Goal: Task Accomplishment & Management: Use online tool/utility

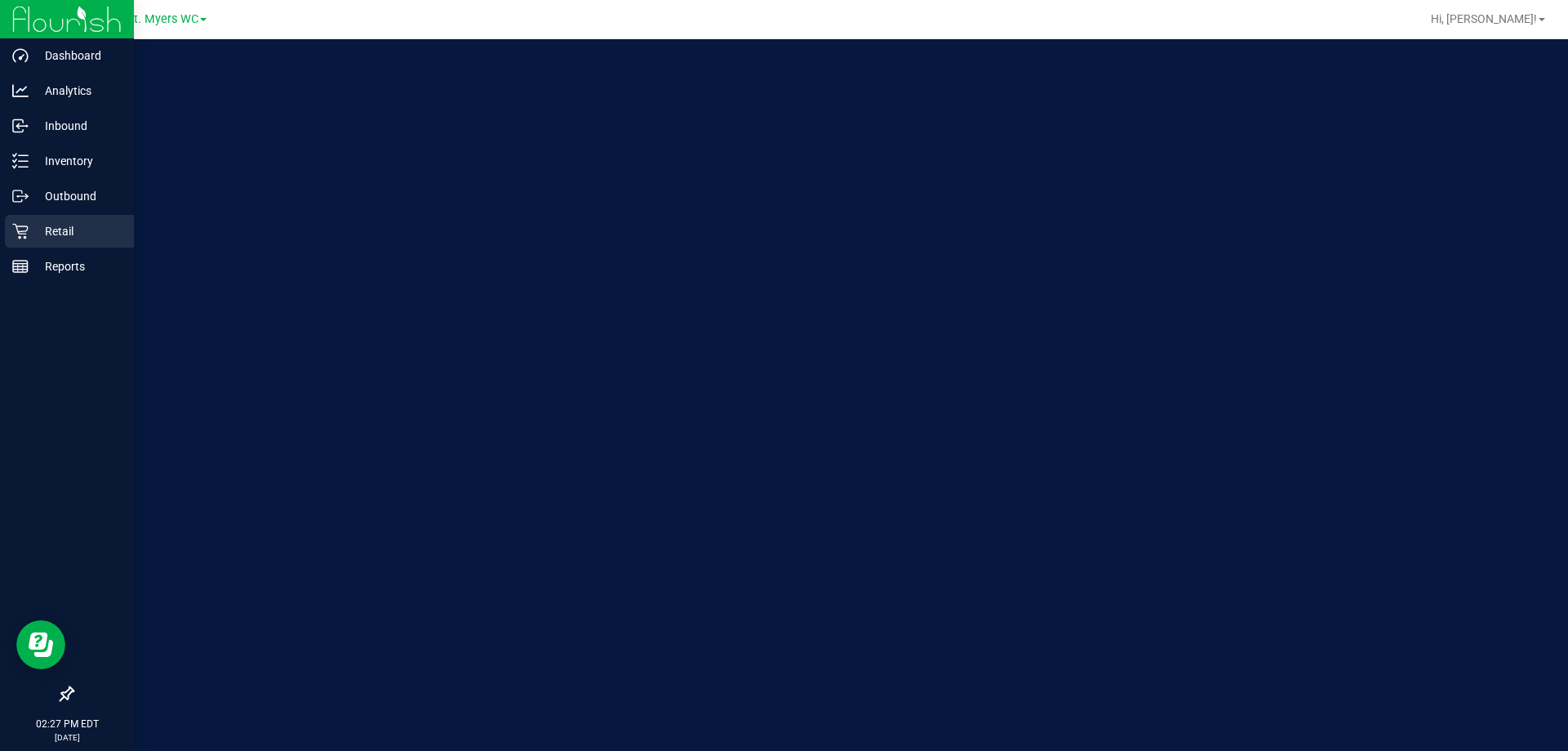
click at [28, 228] on icon at bounding box center [20, 232] width 16 height 16
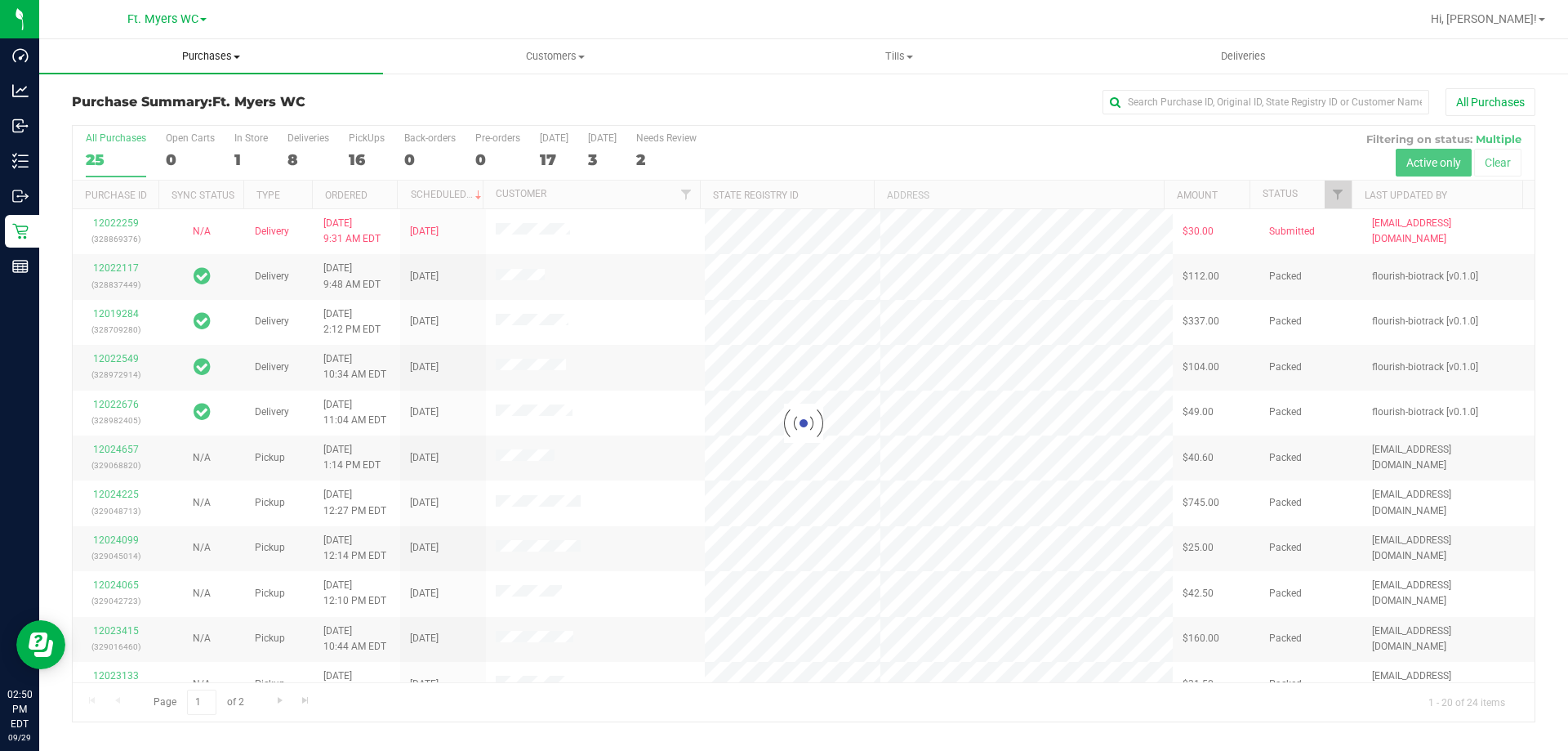
click at [185, 53] on span "Purchases" at bounding box center [212, 56] width 344 height 15
click at [159, 113] on li "Fulfillment" at bounding box center [212, 119] width 344 height 20
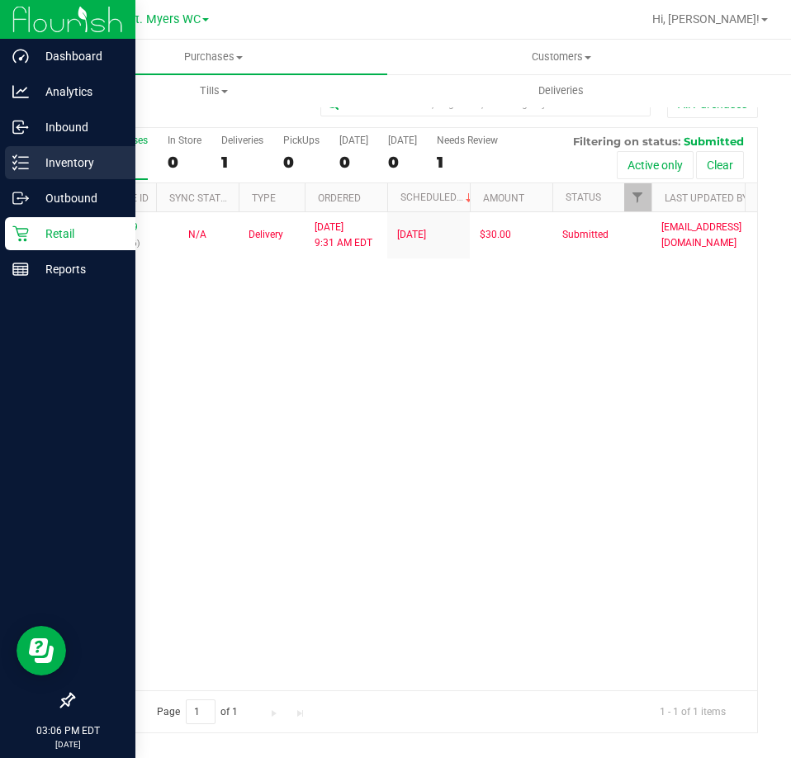
click at [19, 164] on icon at bounding box center [20, 162] width 17 height 17
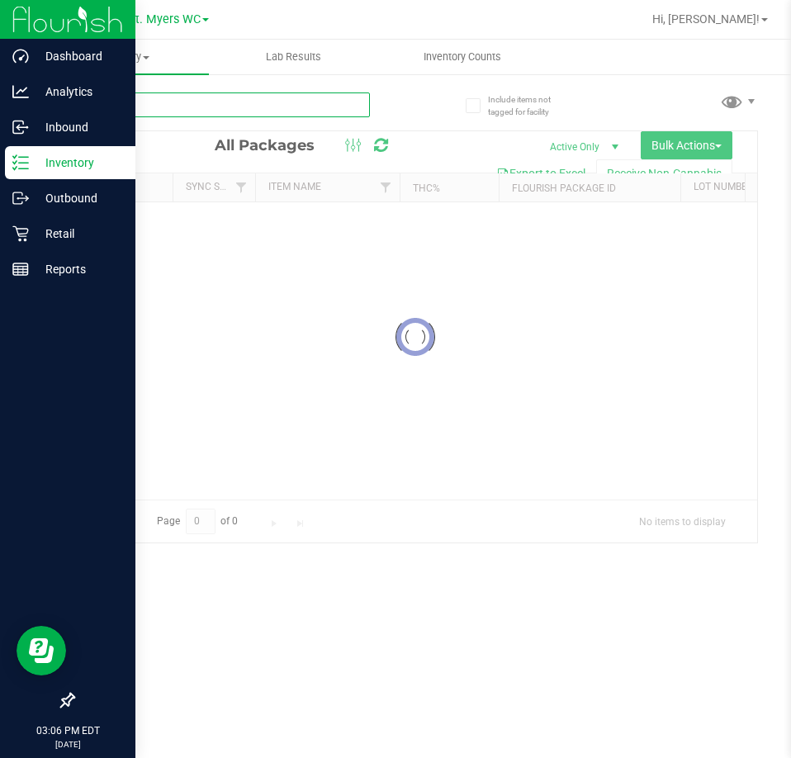
click at [195, 110] on div "Inventory All packages All inventory Waste log Create inventory Lab Results Inv…" at bounding box center [415, 399] width 751 height 718
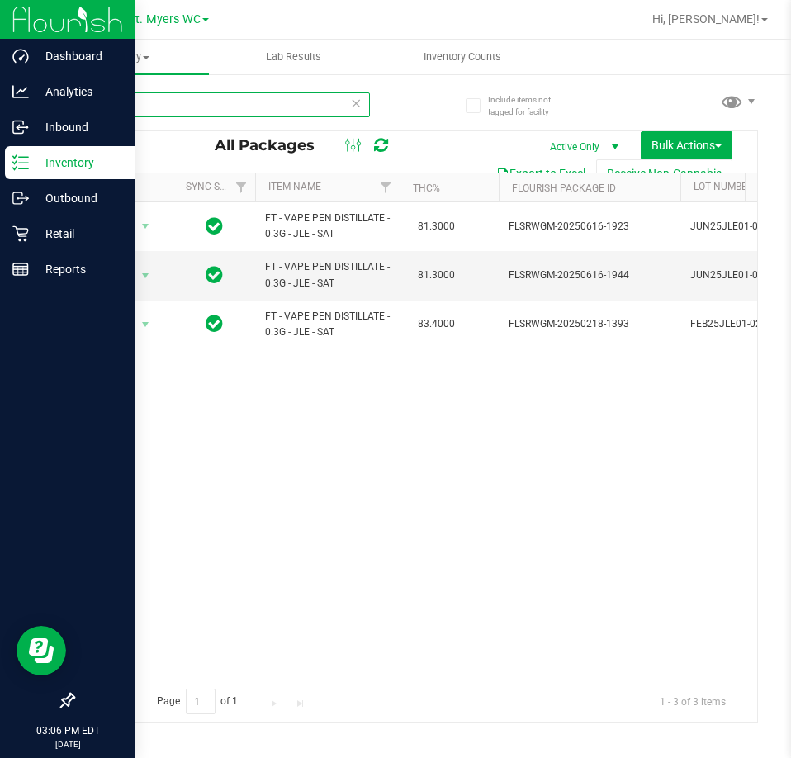
type input "jle"
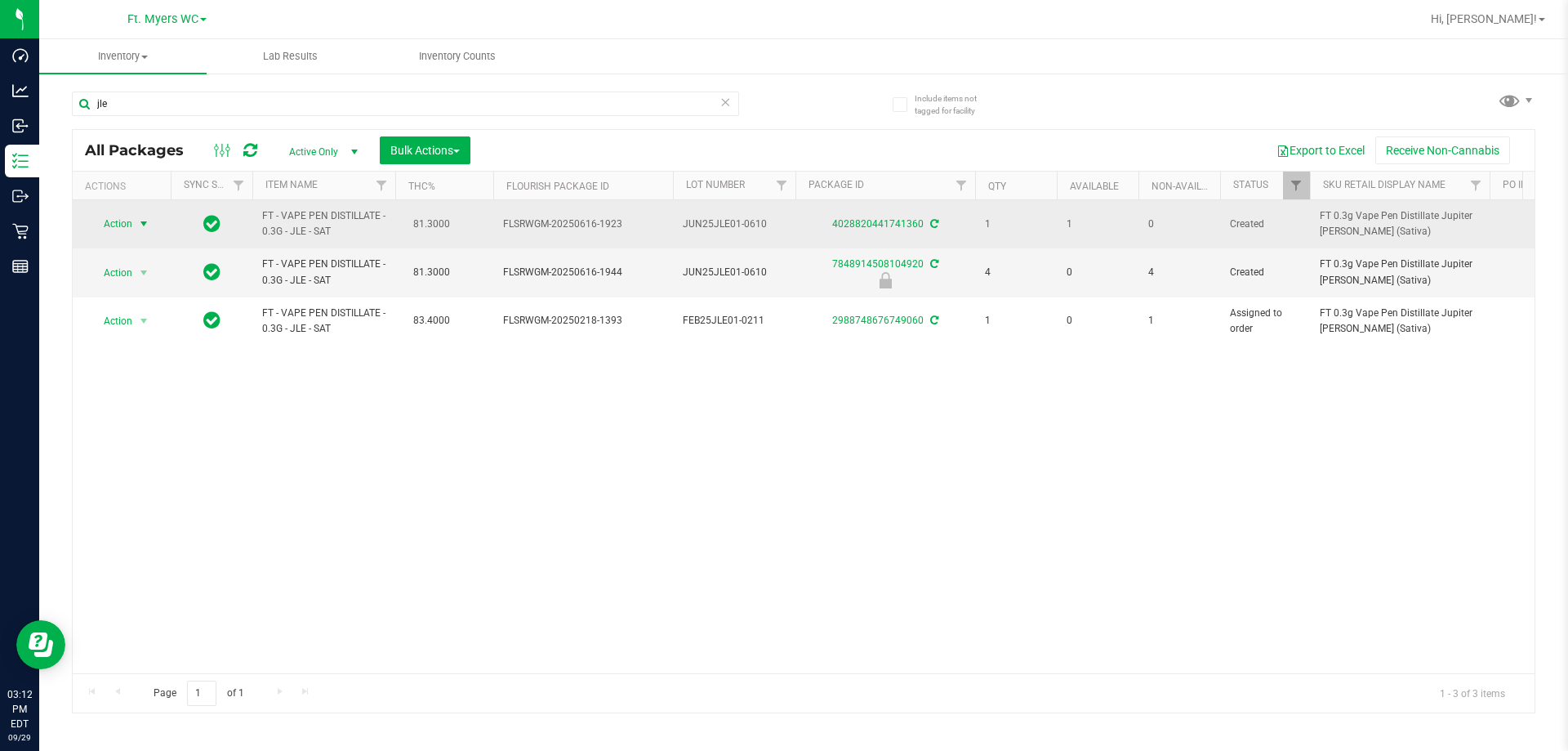
click at [131, 223] on span "Action" at bounding box center [111, 224] width 45 height 23
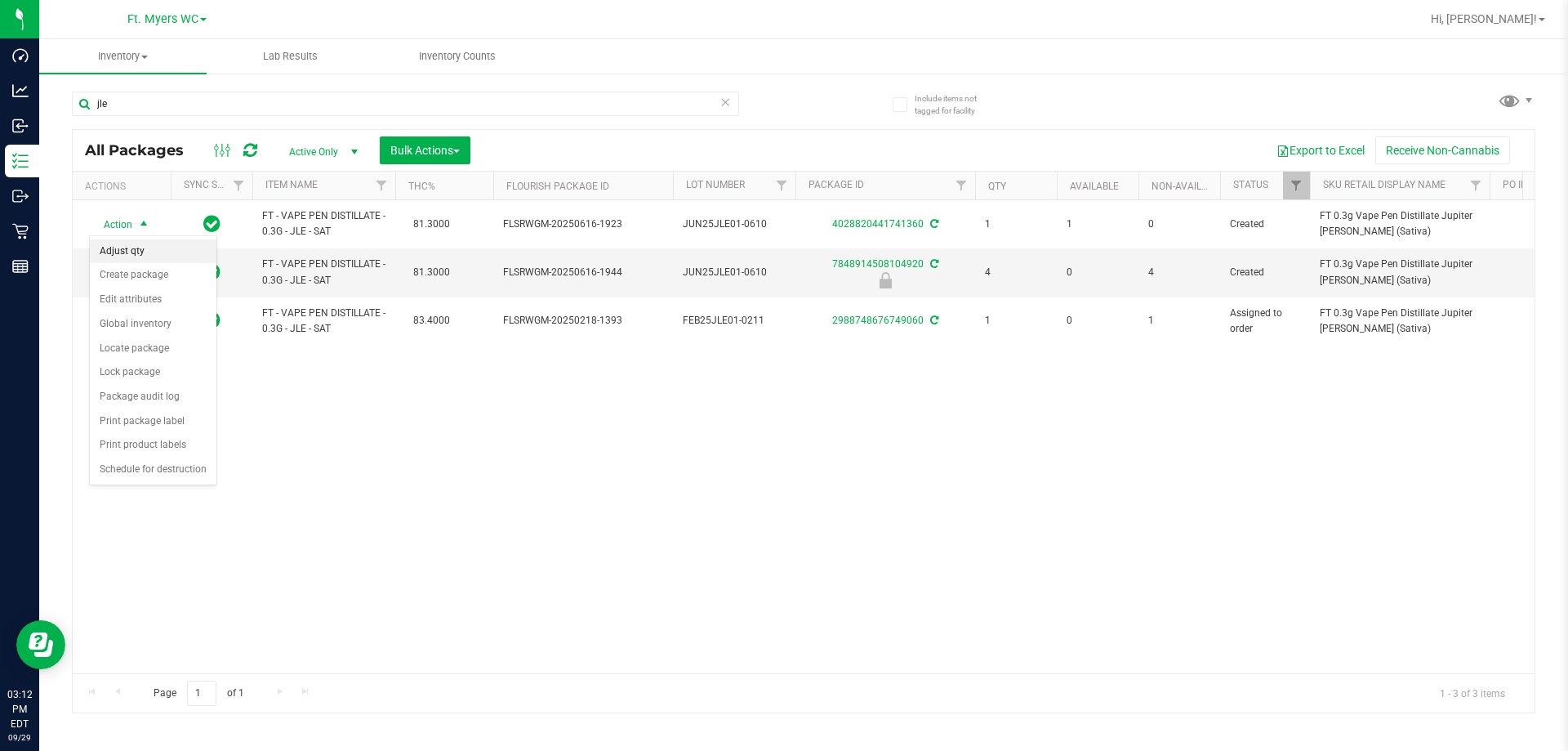
click at [139, 246] on li "Adjust qty" at bounding box center [153, 251] width 127 height 25
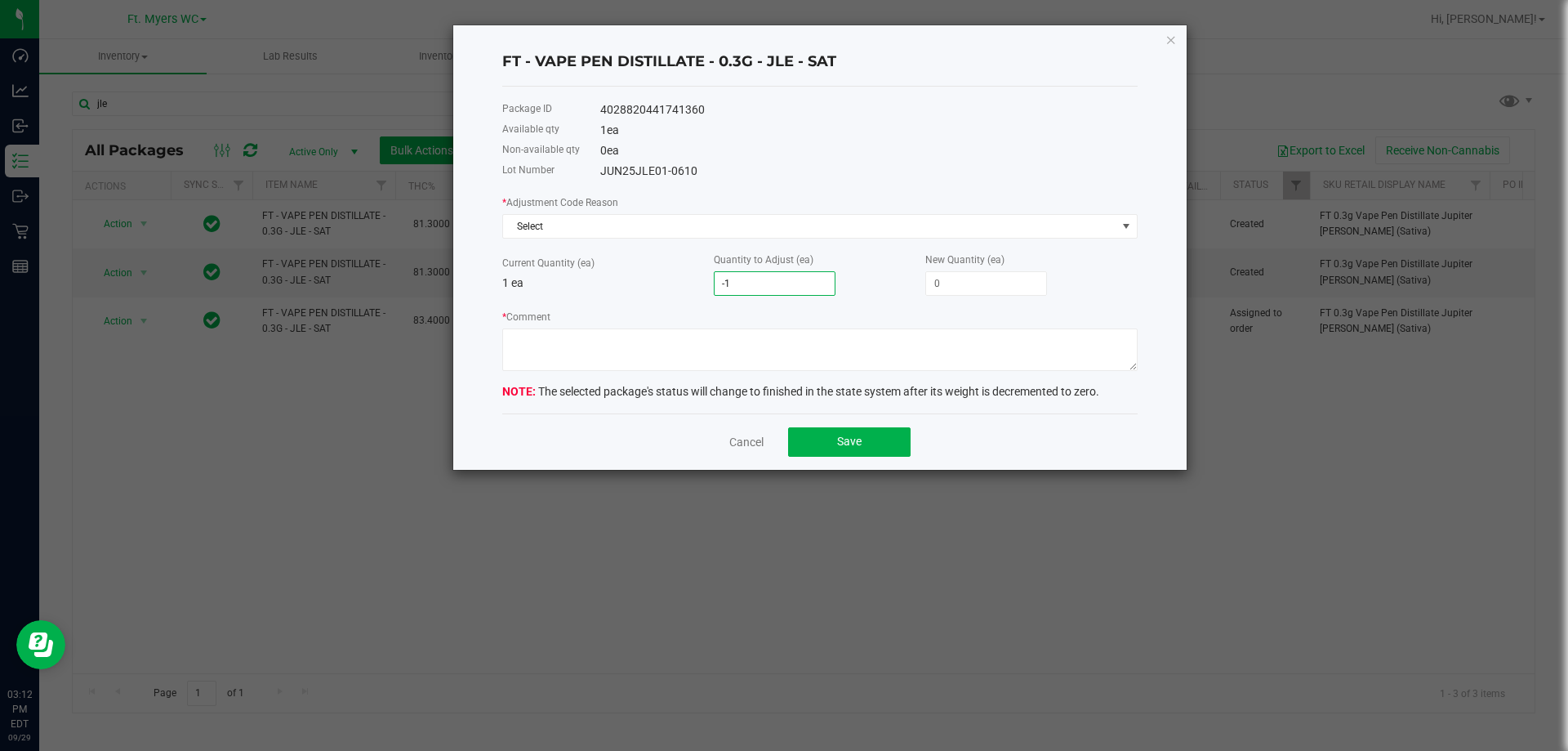
type input "0"
type input "1"
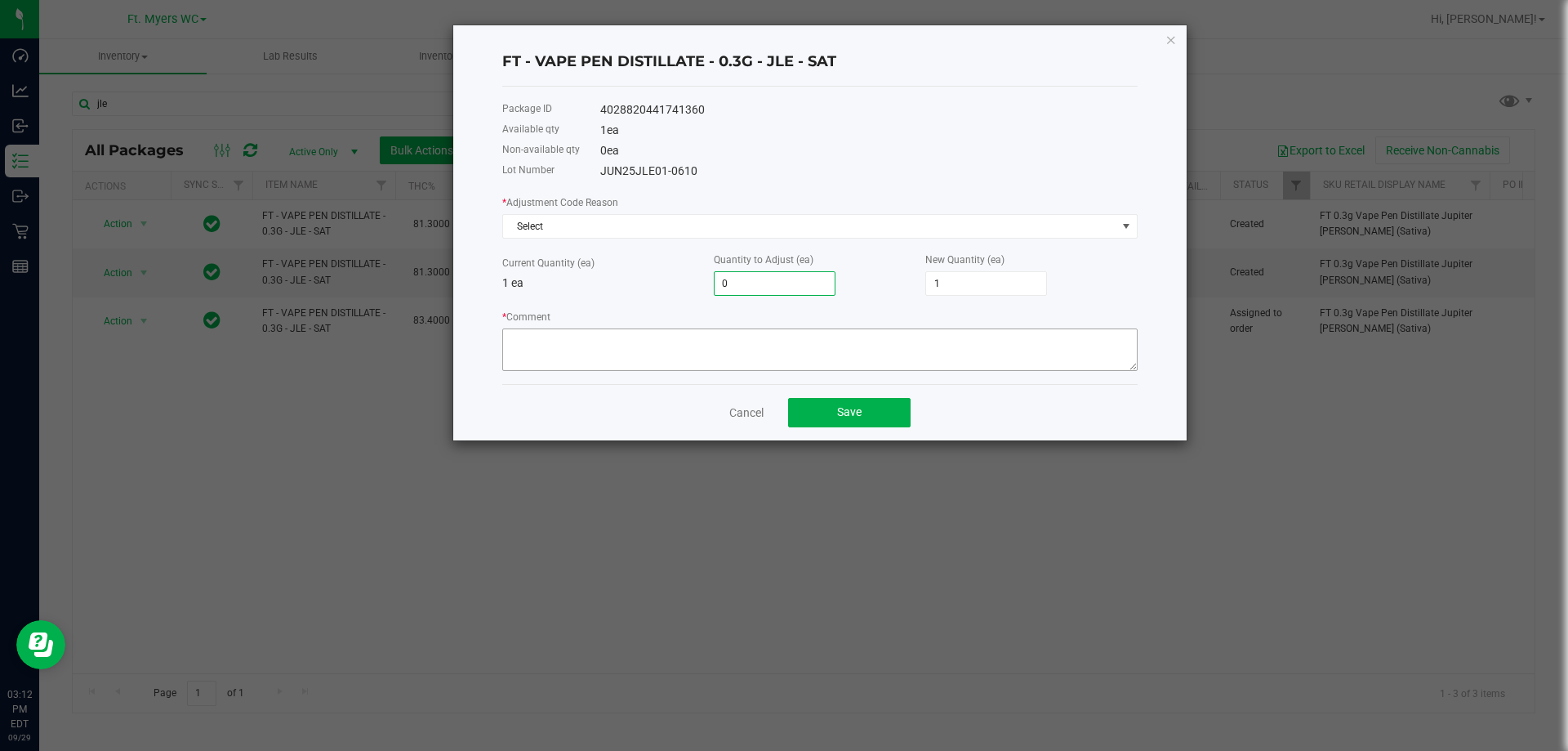
type input "0"
click at [701, 339] on textarea "* Comment" at bounding box center [820, 349] width 635 height 43
type textarea "not found"
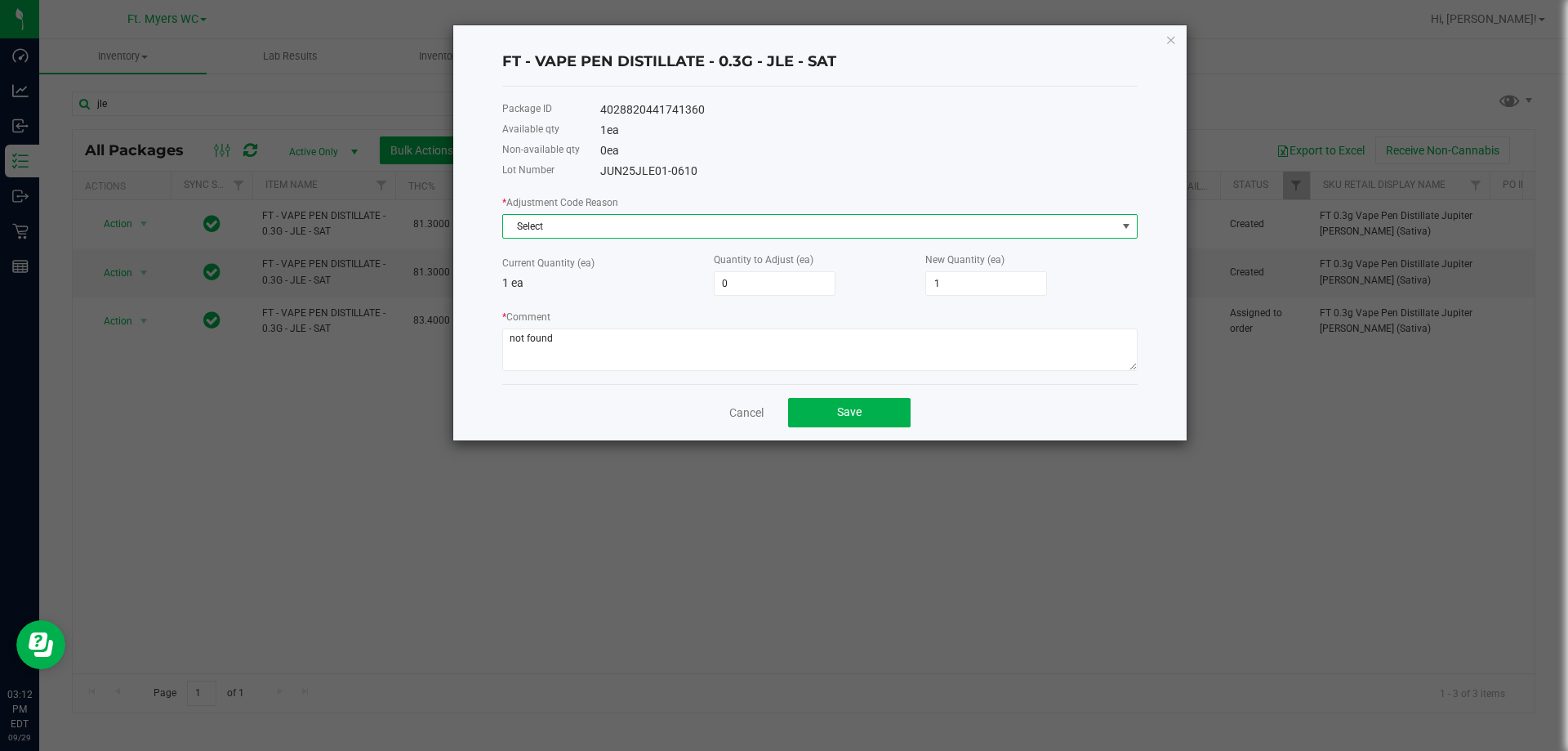
click at [606, 224] on span "Select" at bounding box center [810, 226] width 613 height 23
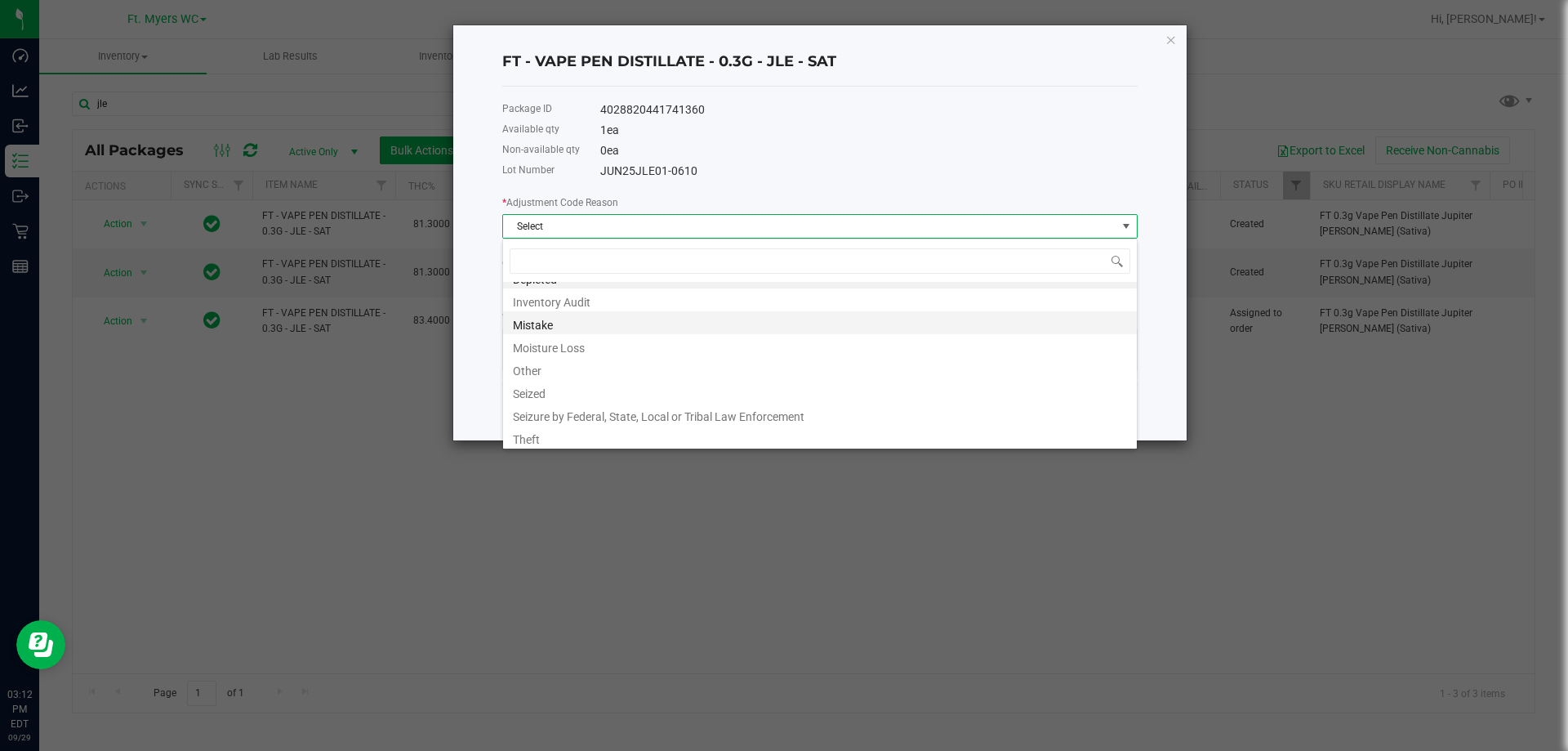
scroll to position [20, 0]
click at [588, 300] on li "Inventory Audit" at bounding box center [820, 296] width 634 height 23
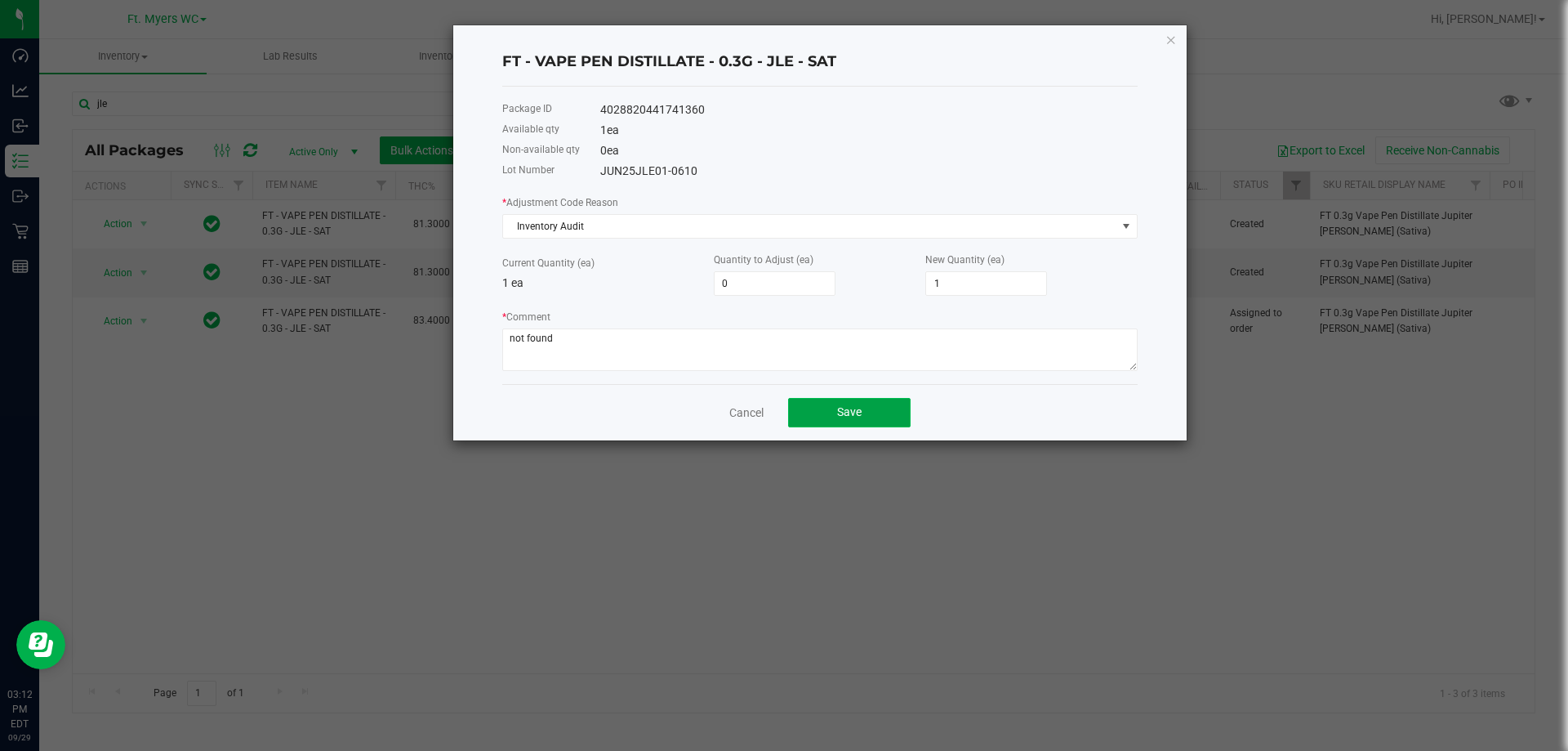
click at [816, 415] on button "Save" at bounding box center [850, 413] width 123 height 30
click at [819, 410] on button "Save" at bounding box center [850, 413] width 123 height 30
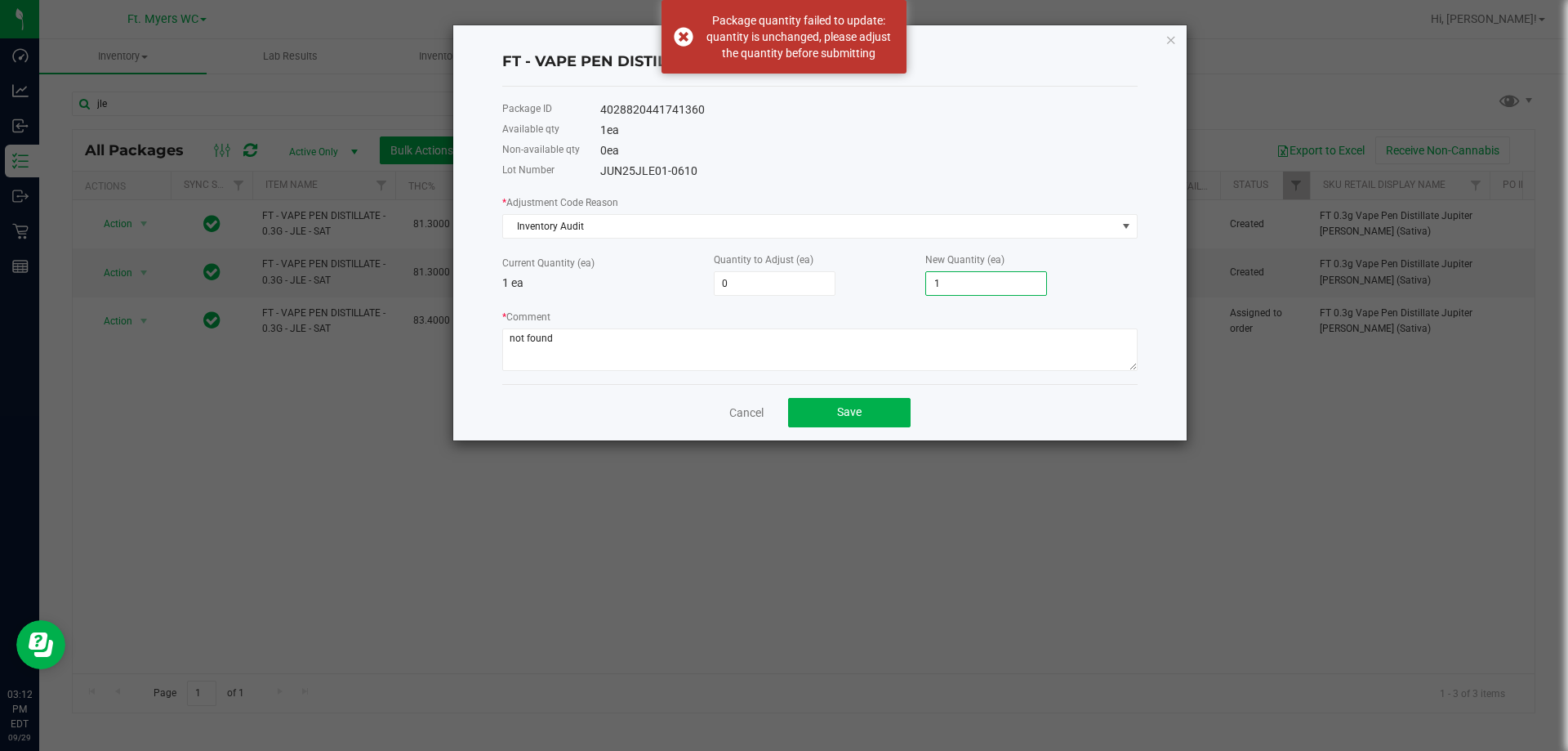
type input "-1"
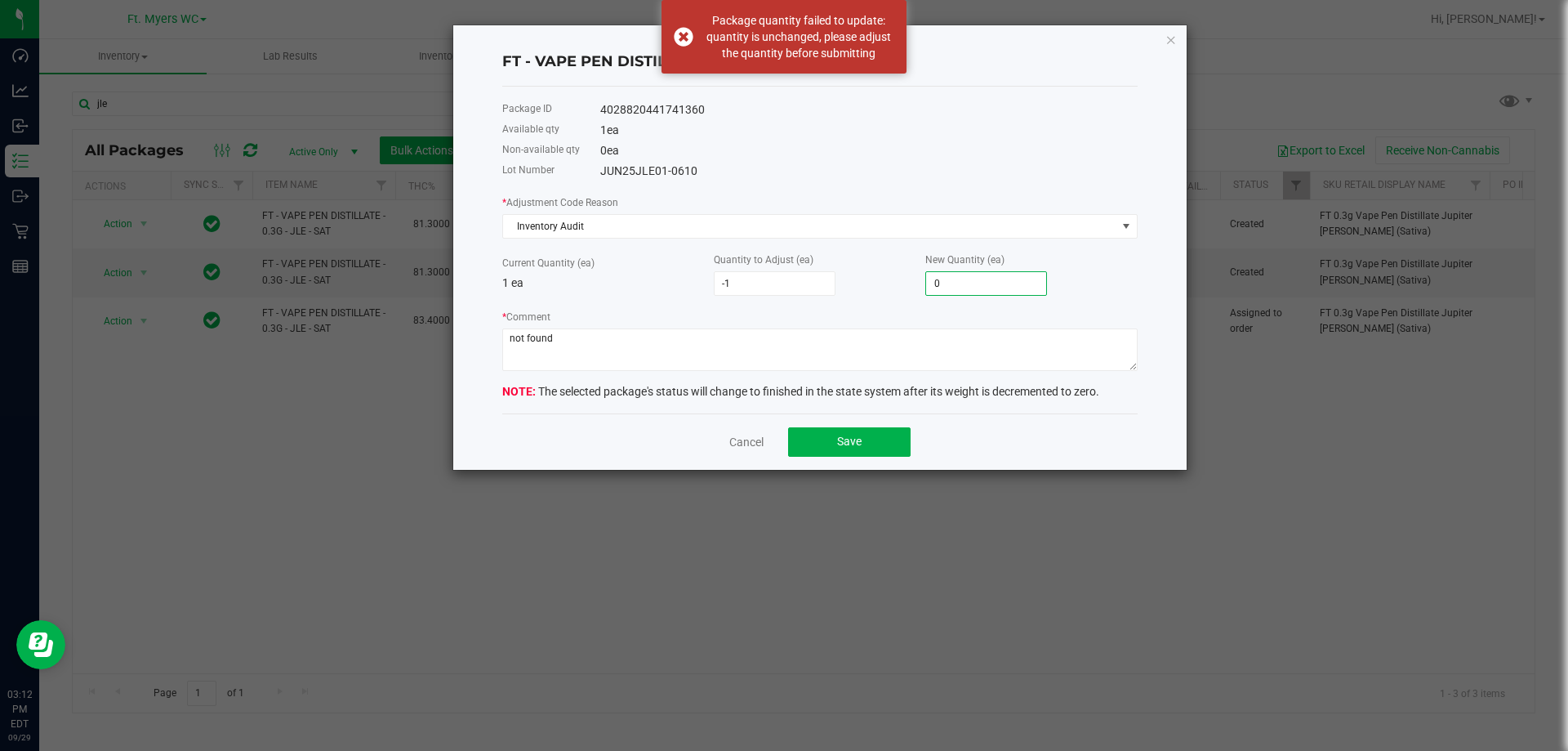
type input "0"
click at [882, 273] on div "Quantity to Adjust (ea) -1" at bounding box center [820, 272] width 212 height 45
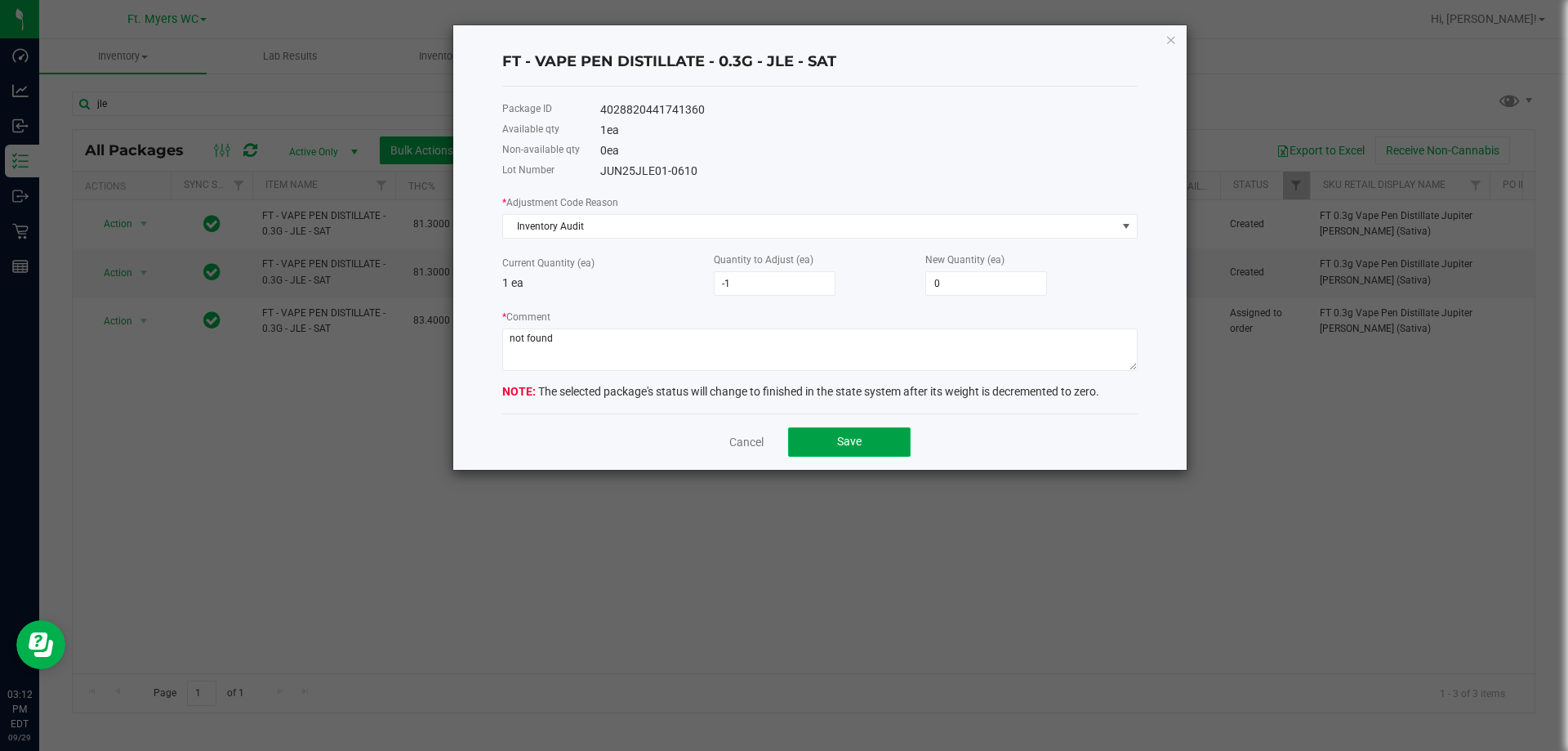
click at [843, 435] on span "Save" at bounding box center [849, 440] width 25 height 13
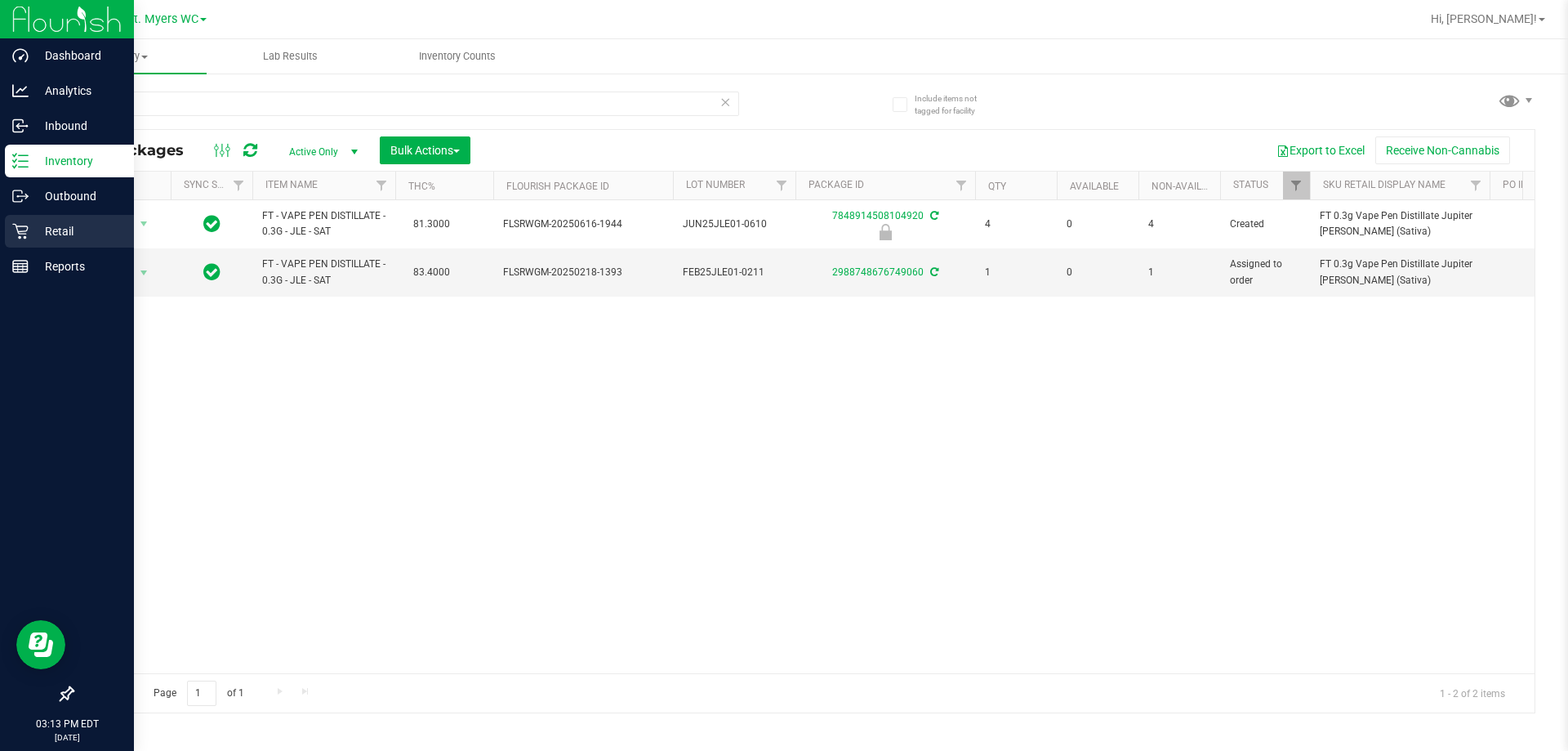
click at [0, 232] on link "Retail" at bounding box center [66, 233] width 134 height 36
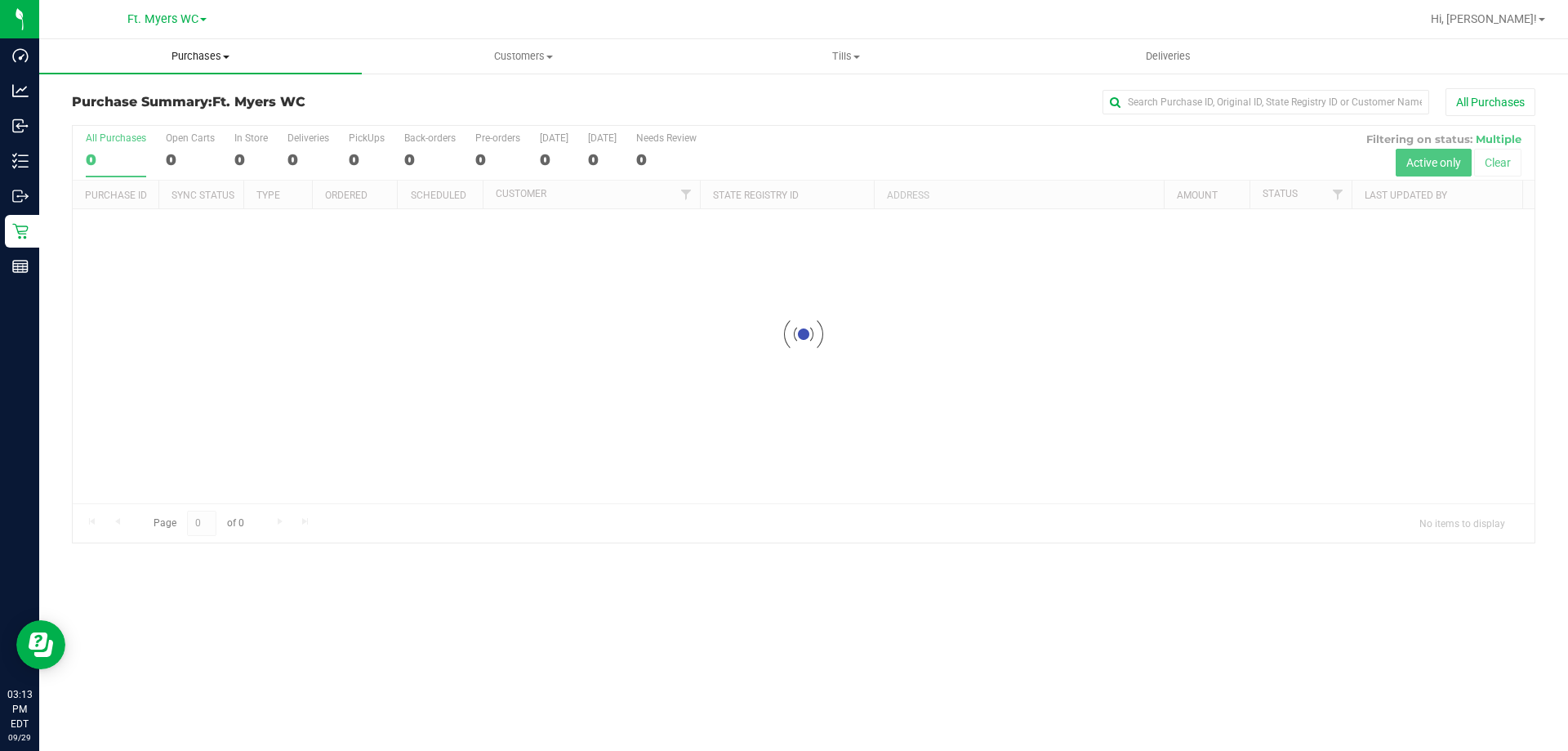
click at [213, 68] on uib-tab-heading "Purchases Summary of purchases Fulfillment All purchases" at bounding box center [201, 56] width 323 height 35
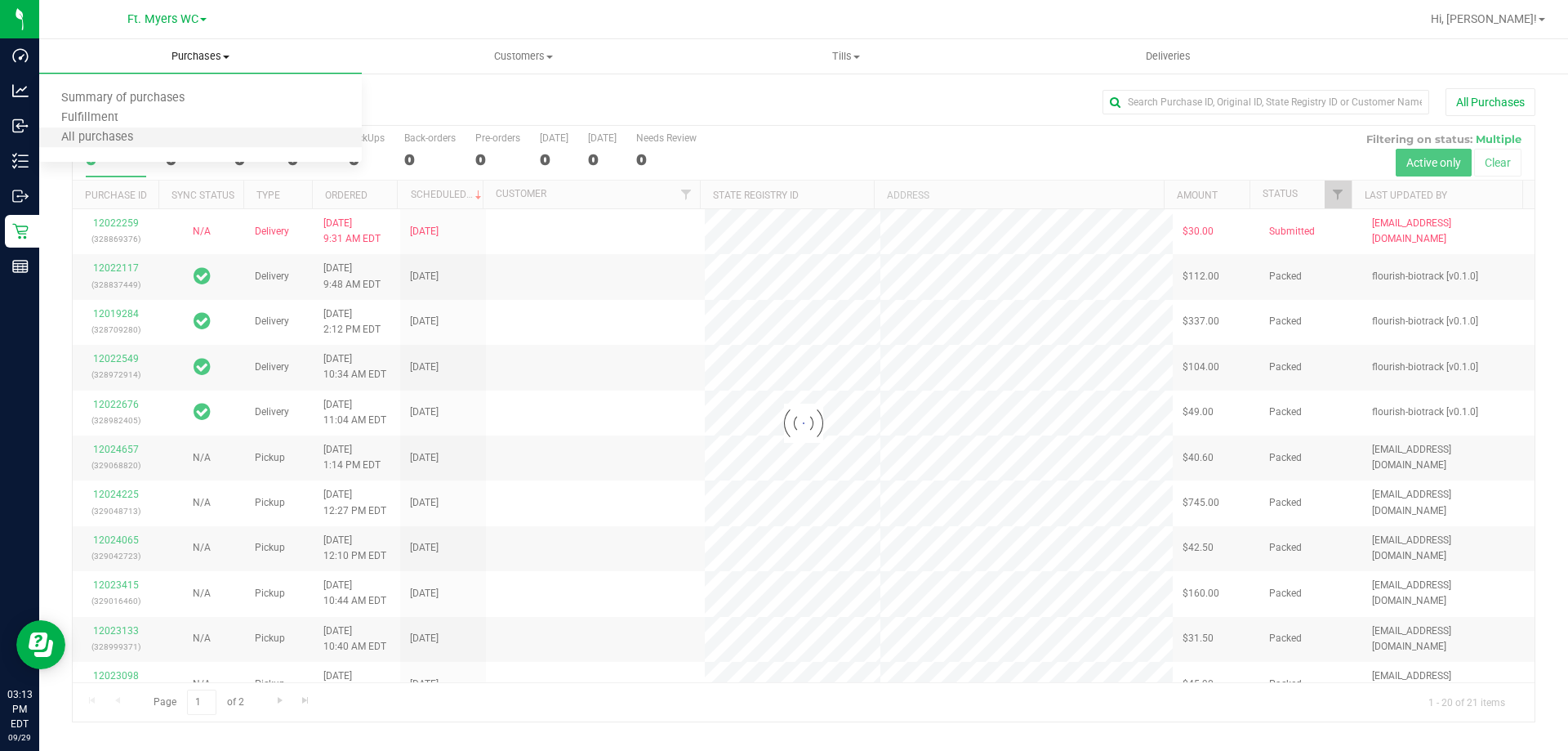
click at [164, 129] on li "All purchases" at bounding box center [201, 139] width 323 height 20
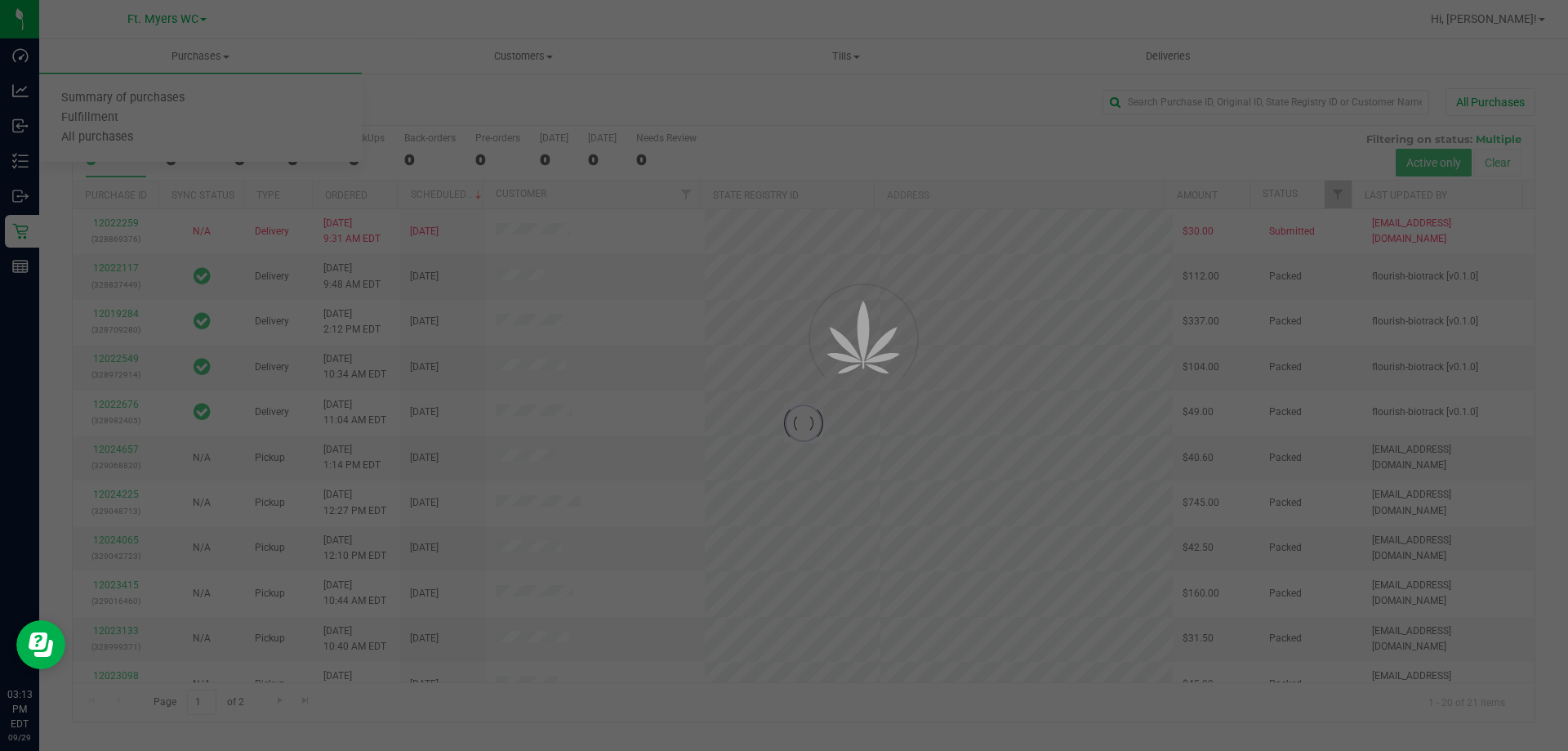
click at [171, 116] on div at bounding box center [784, 375] width 1568 height 751
click at [223, 53] on div at bounding box center [784, 375] width 1568 height 751
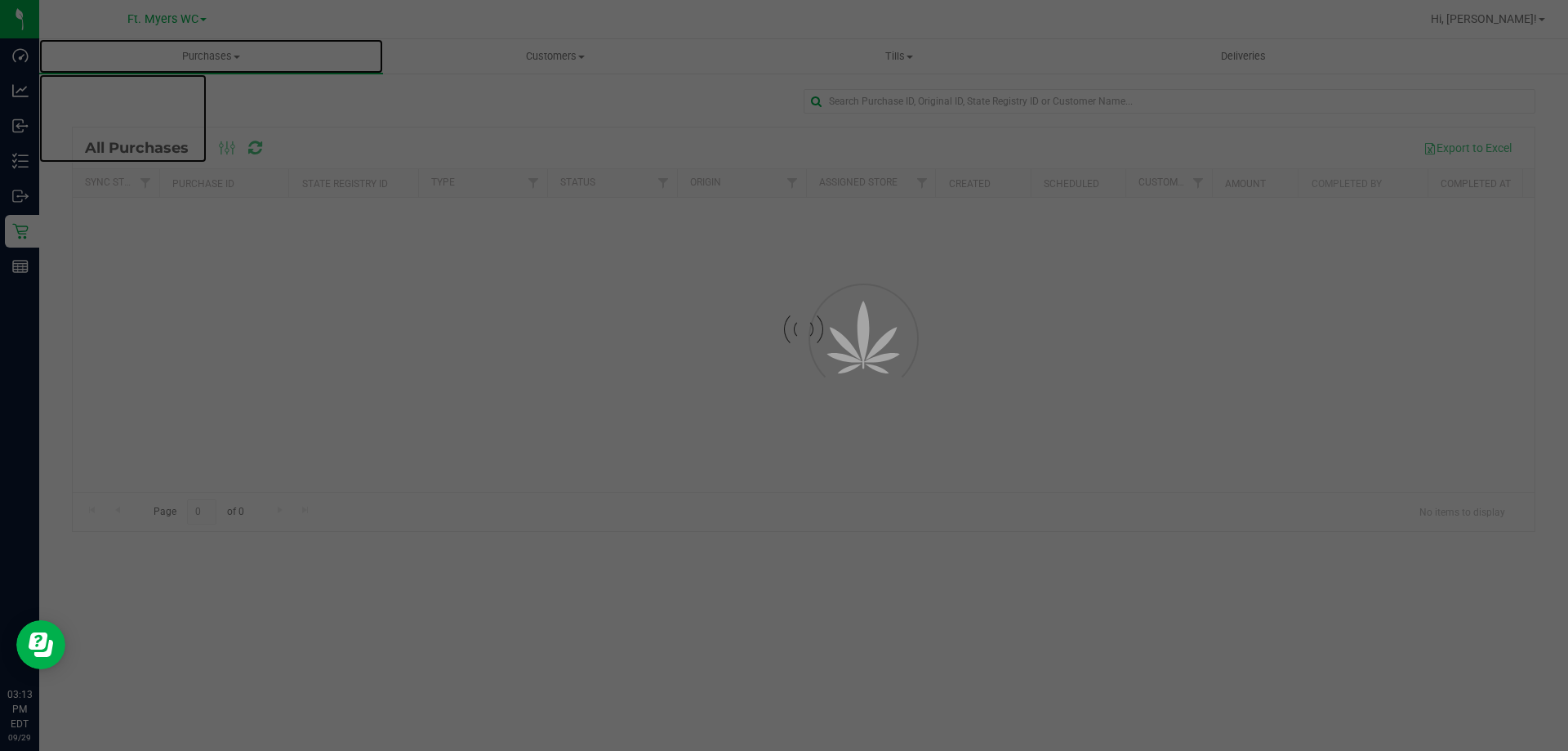
click at [223, 53] on span "Purchases" at bounding box center [212, 56] width 344 height 15
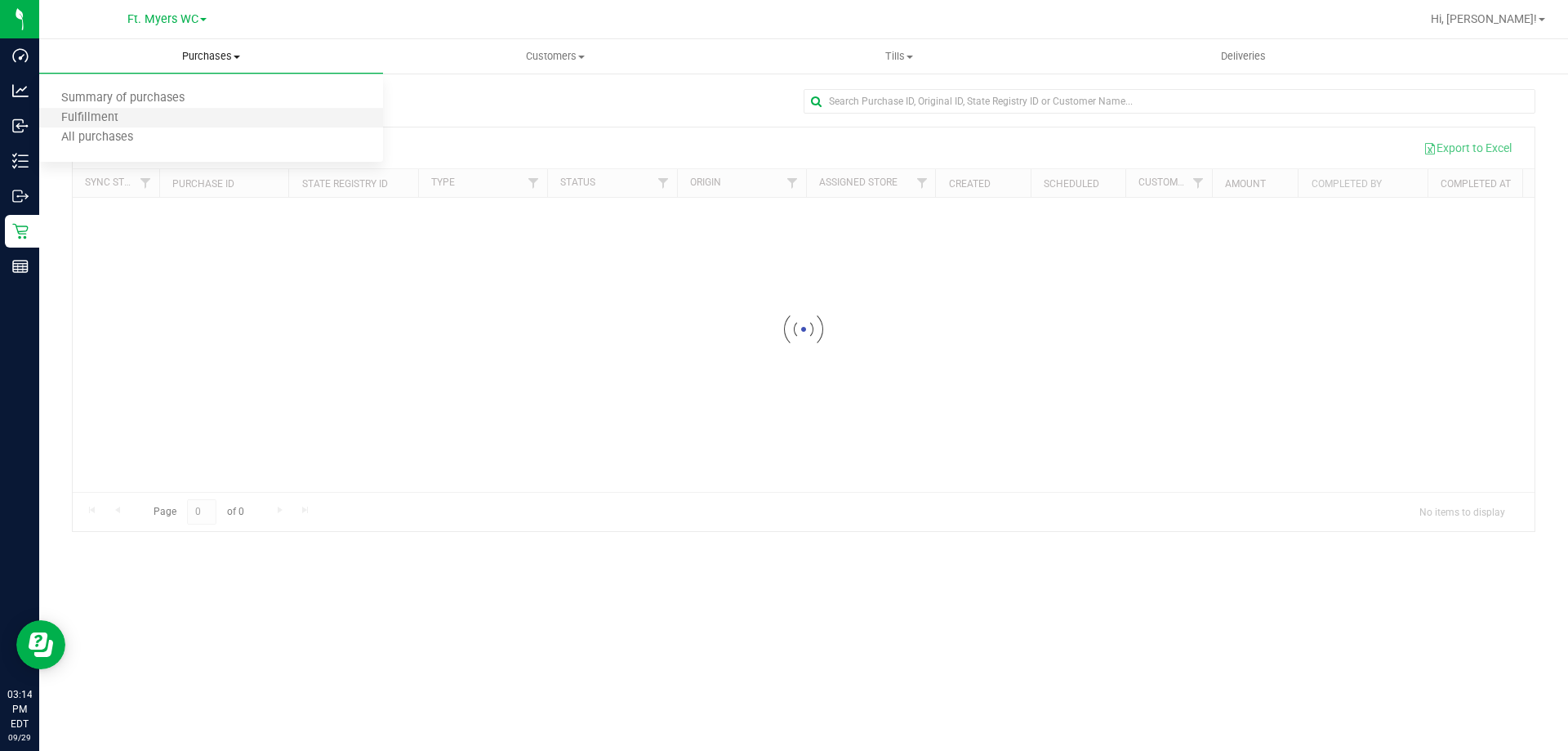
click at [174, 115] on li "Fulfillment" at bounding box center [212, 119] width 344 height 20
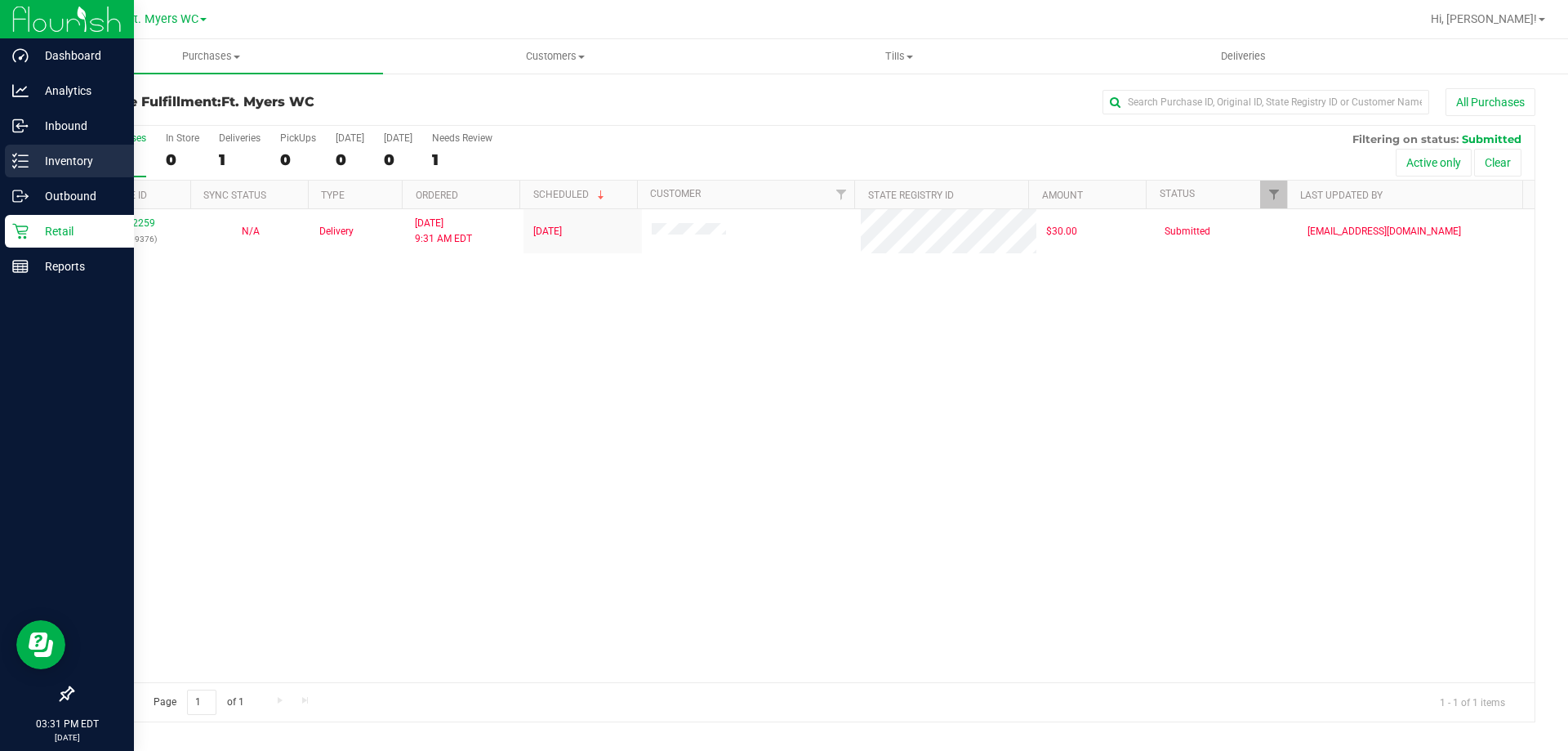
click at [24, 160] on icon at bounding box center [20, 160] width 17 height 17
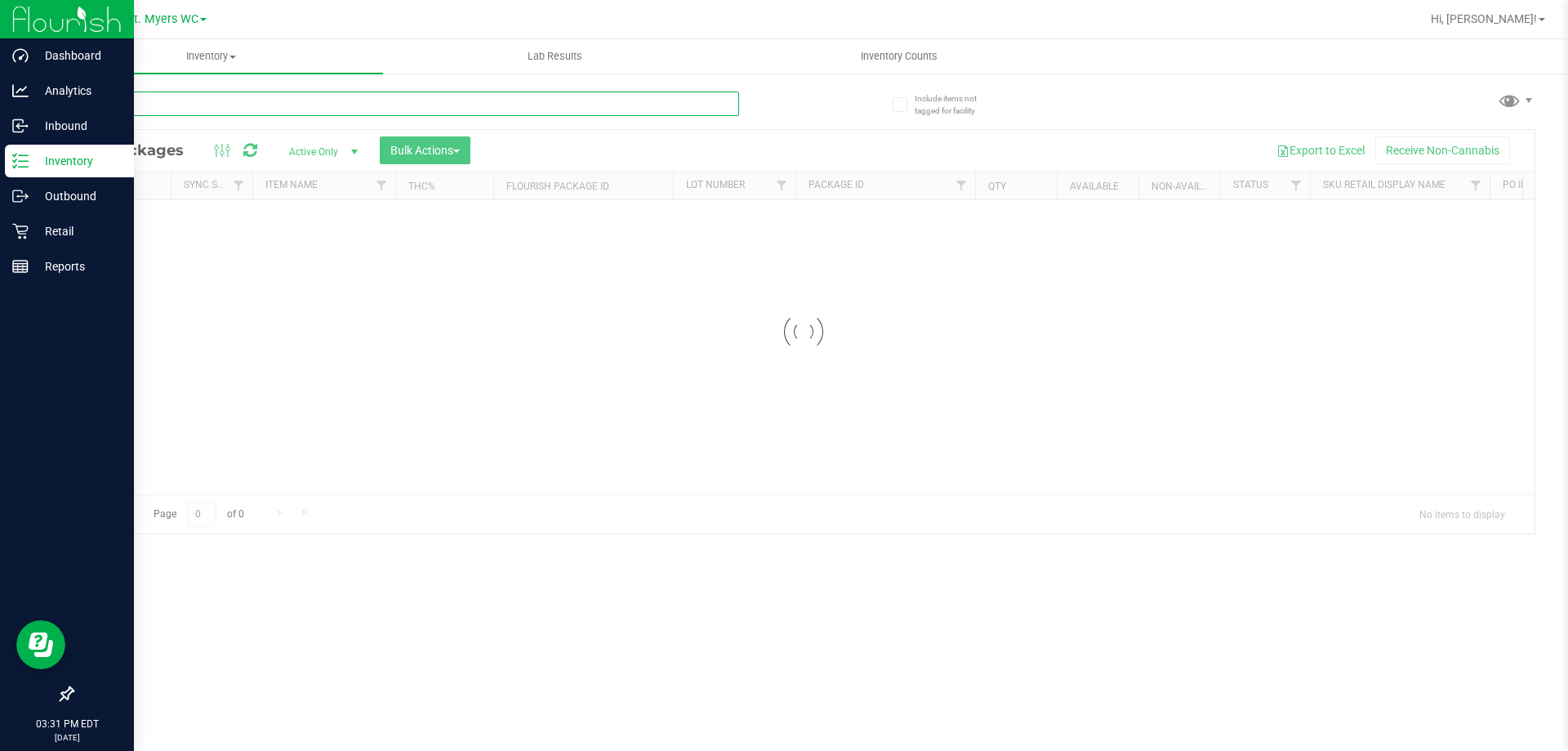
click at [192, 103] on input "text" at bounding box center [406, 103] width 668 height 25
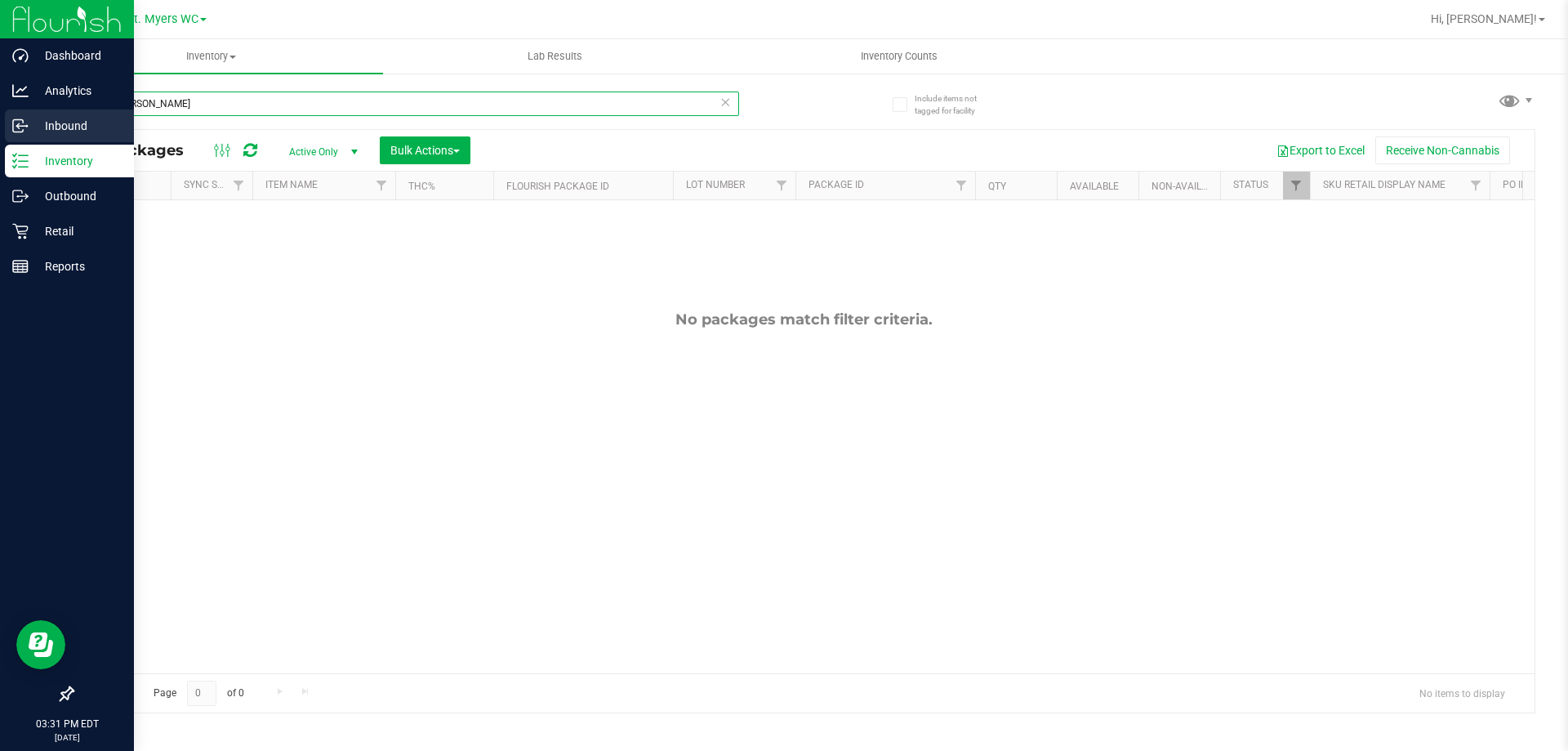
type input "mix berry"
click at [36, 128] on p "Inbound" at bounding box center [77, 126] width 98 height 20
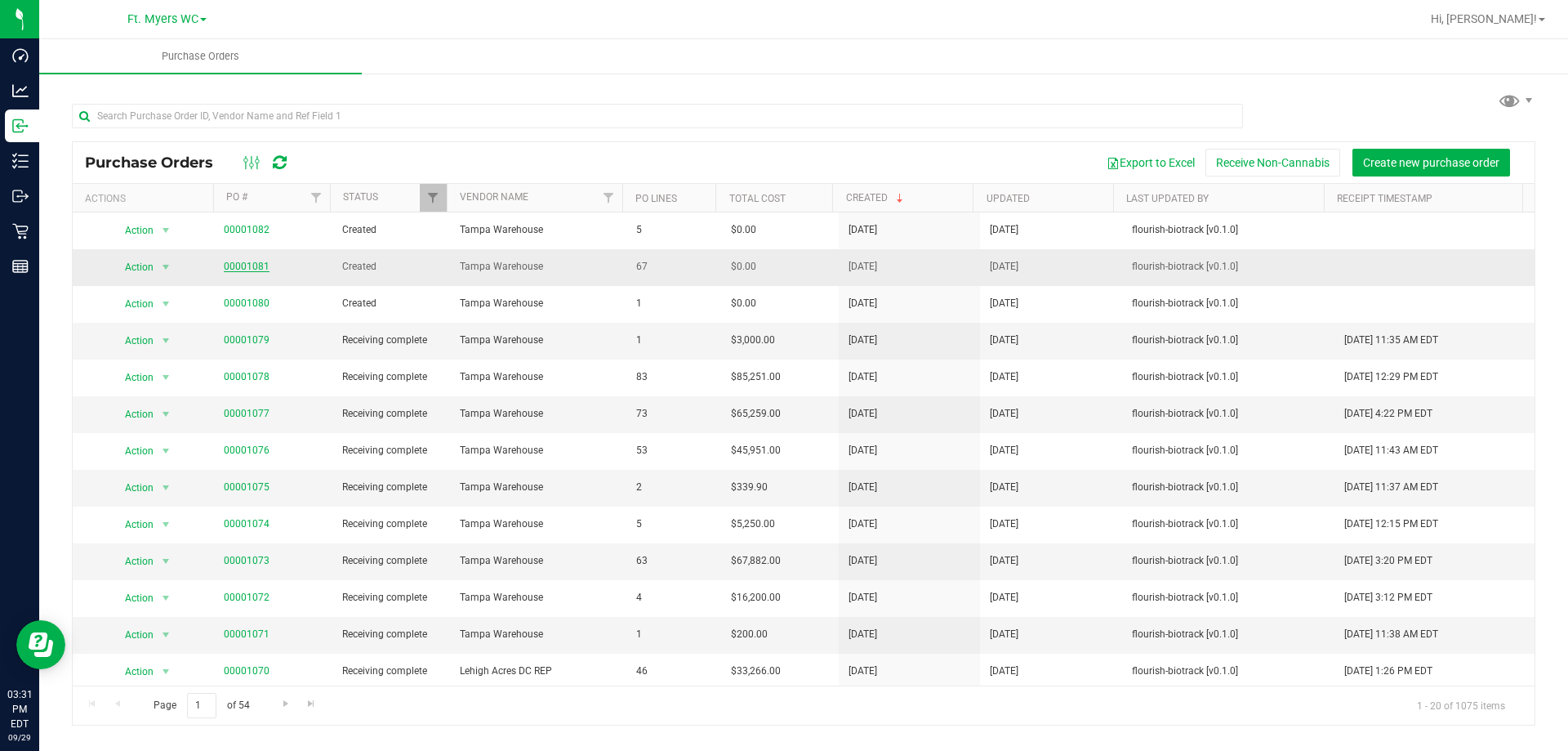
click at [260, 264] on link "00001081" at bounding box center [246, 266] width 46 height 12
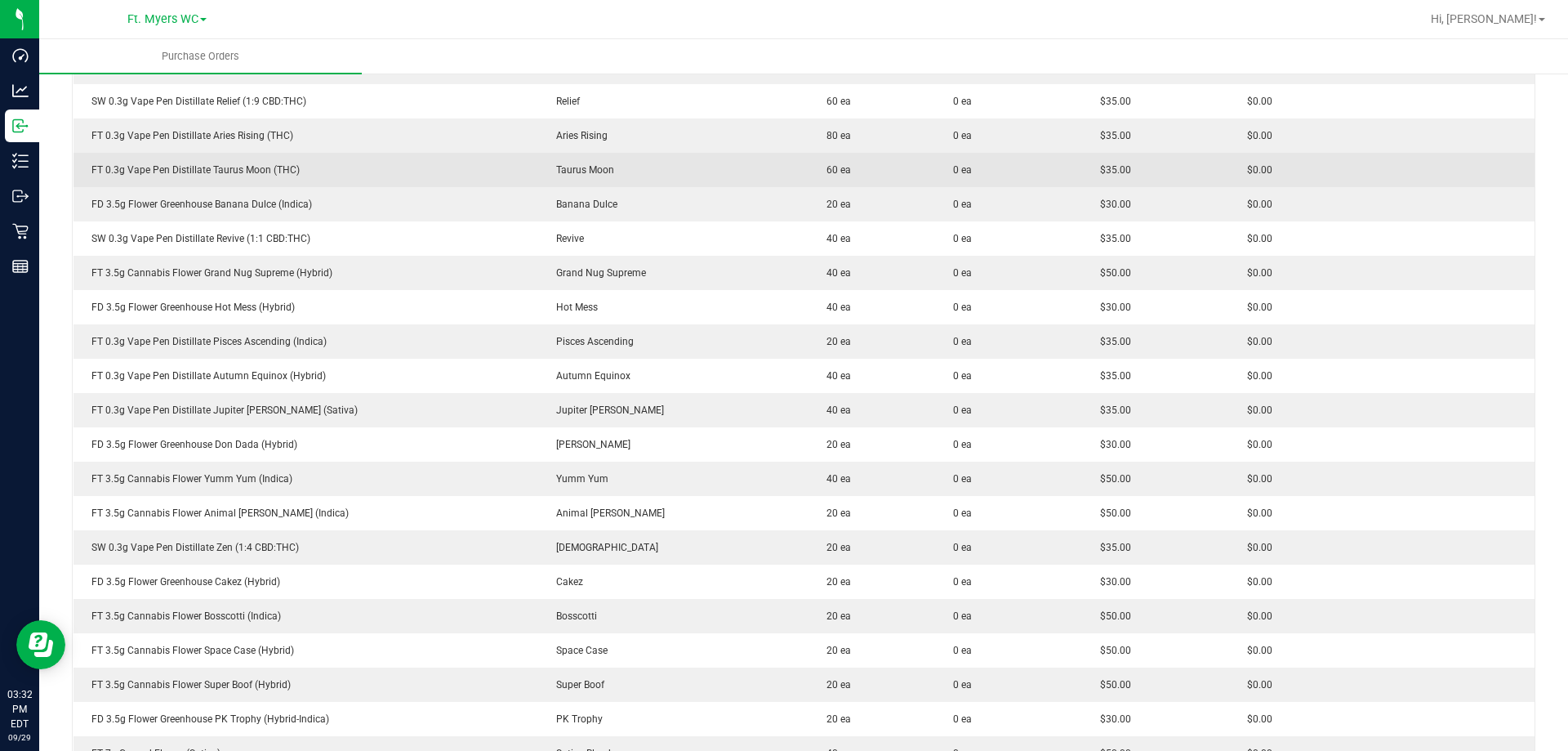
scroll to position [735, 0]
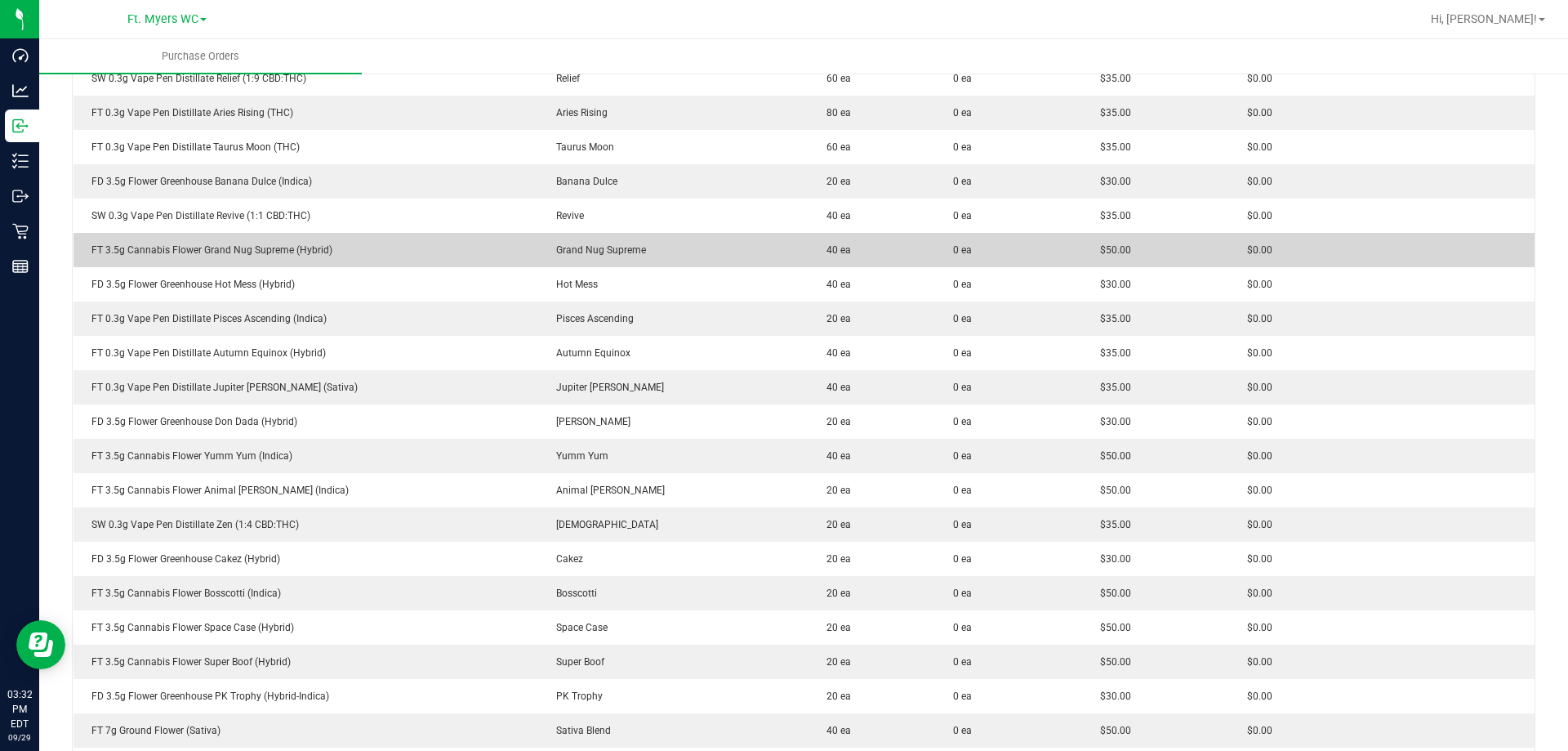
drag, startPoint x: 196, startPoint y: 243, endPoint x: 229, endPoint y: 250, distance: 33.7
click at [199, 252] on div "FT 3.5g Cannabis Flower Grand Nug Supreme (Hybrid)" at bounding box center [306, 249] width 445 height 15
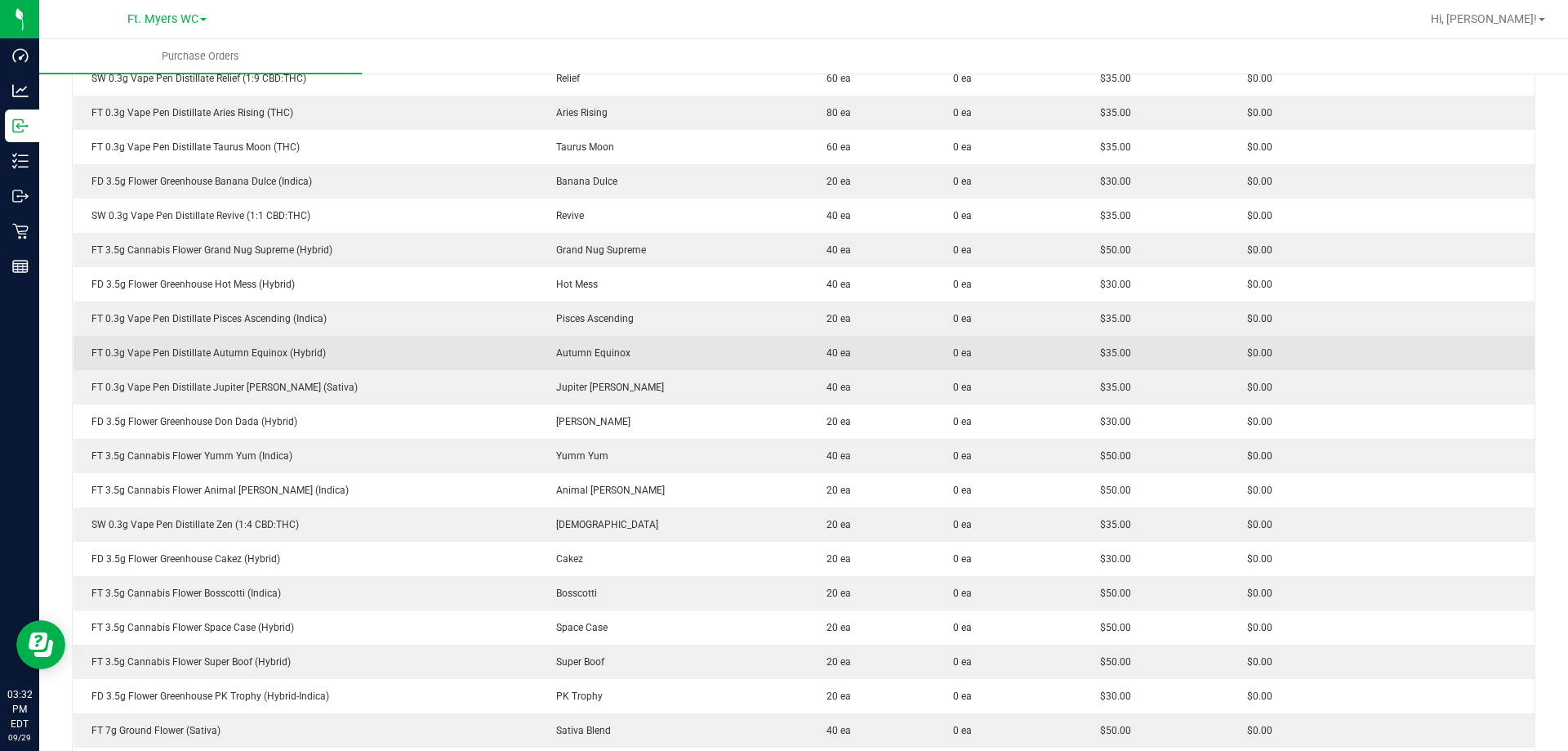
click at [396, 358] on div "FT 0.3g Vape Pen Distillate Autumn Equinox (Hybrid)" at bounding box center [306, 352] width 445 height 15
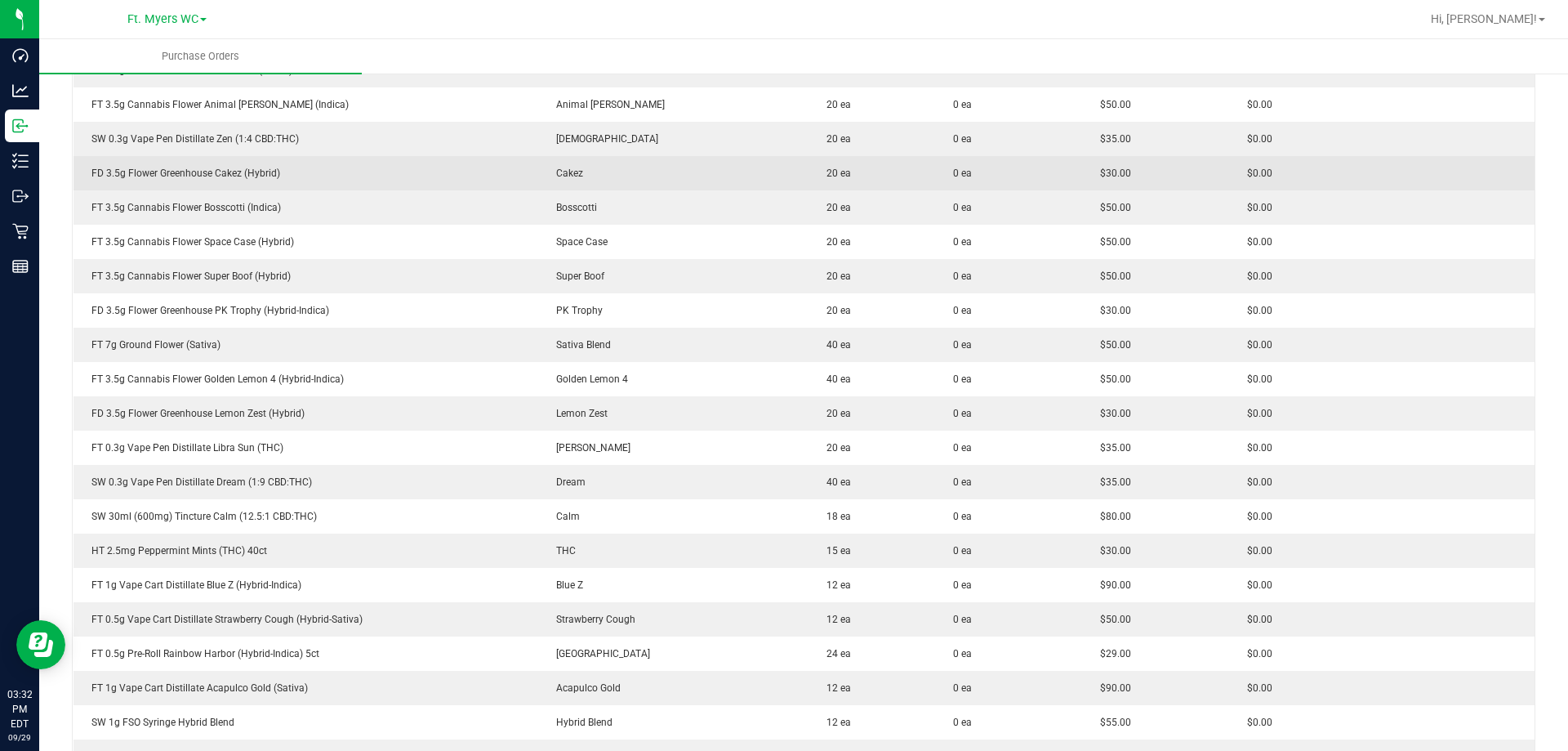
scroll to position [1144, 0]
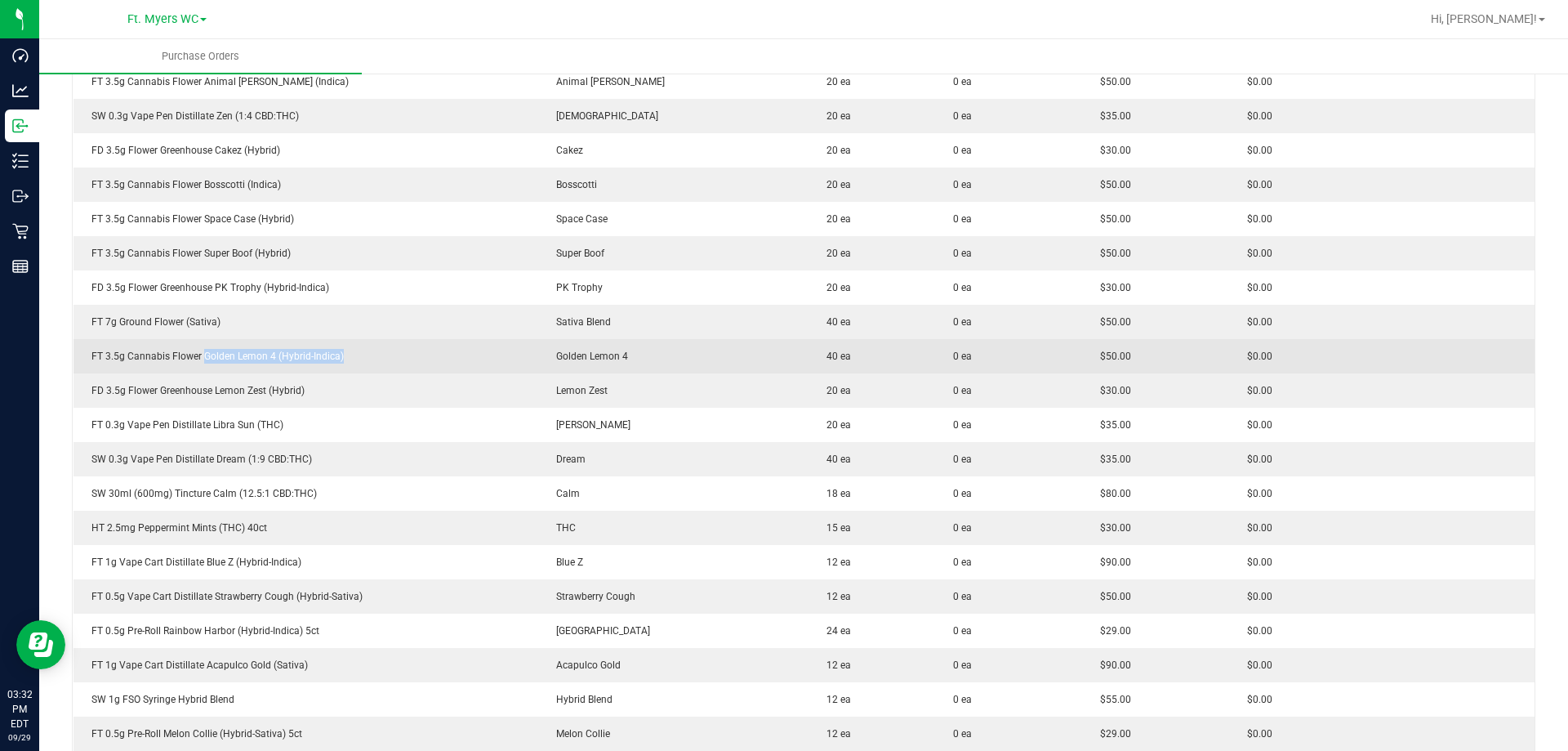
drag, startPoint x: 201, startPoint y: 356, endPoint x: 362, endPoint y: 368, distance: 161.4
click at [366, 366] on td "FT 3.5g Cannabis Flower Golden Lemon 4 (Hybrid-Indica)" at bounding box center [306, 356] width 465 height 35
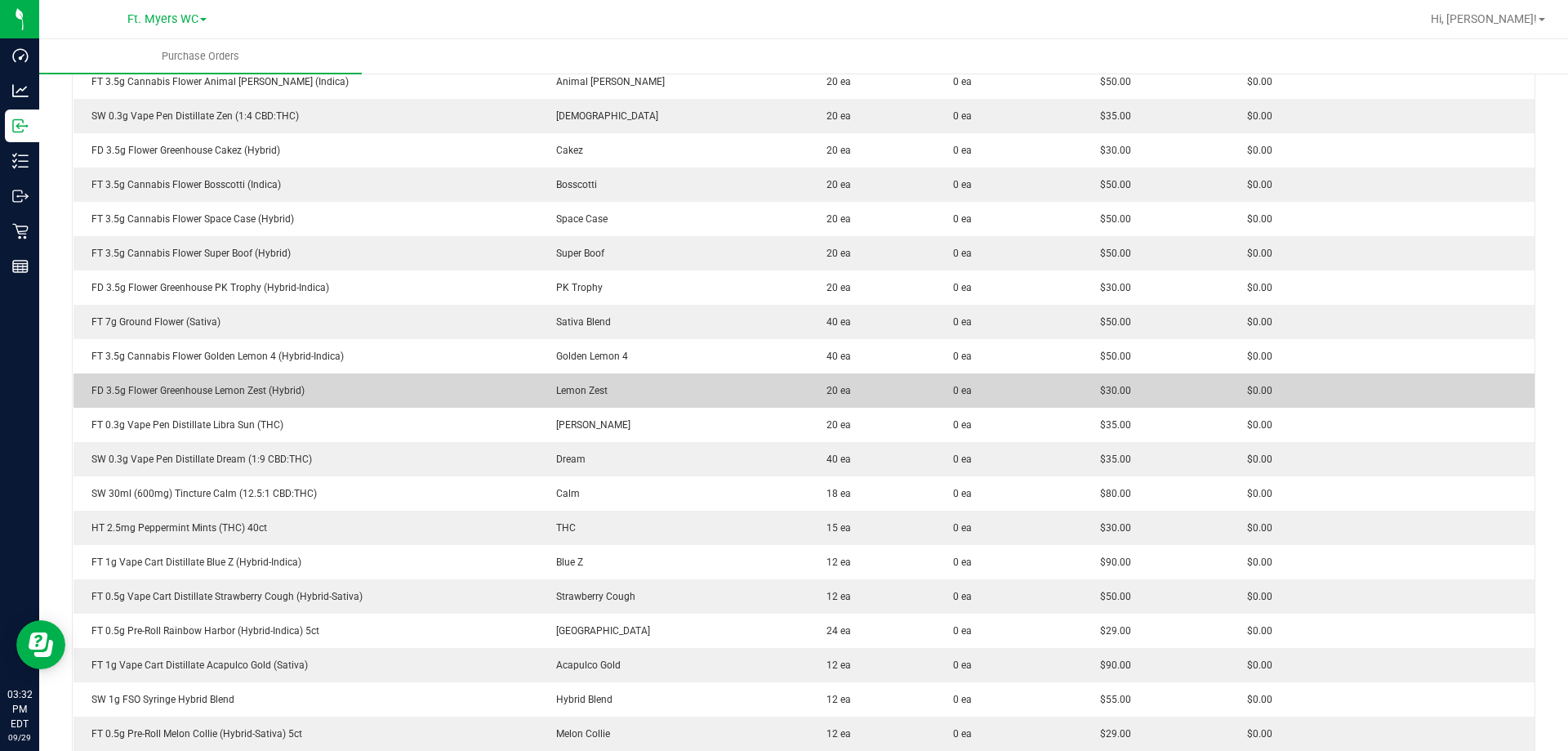
click at [337, 402] on td "FD 3.5g Flower Greenhouse Lemon Zest (Hybrid)" at bounding box center [306, 390] width 465 height 35
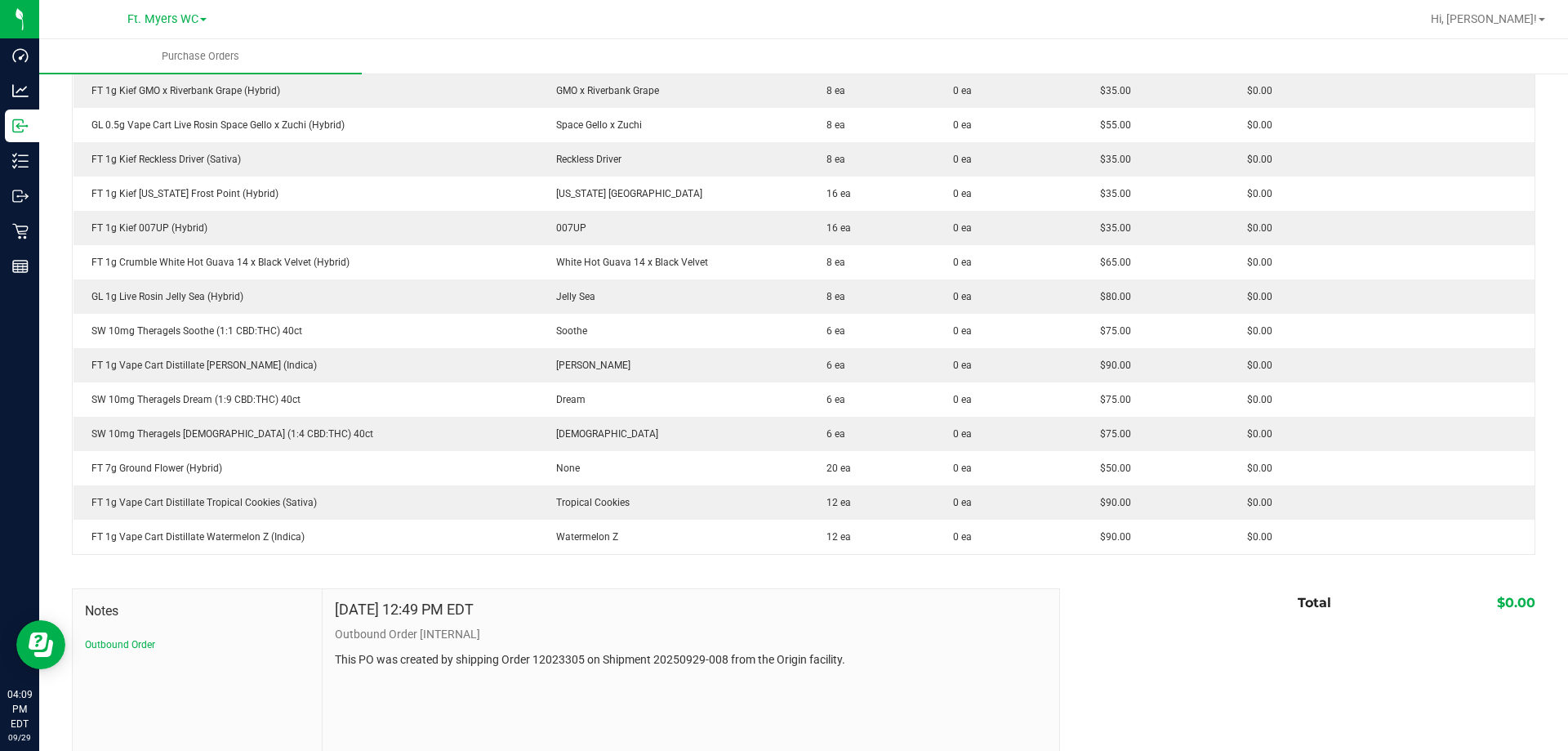
scroll to position [2204, 0]
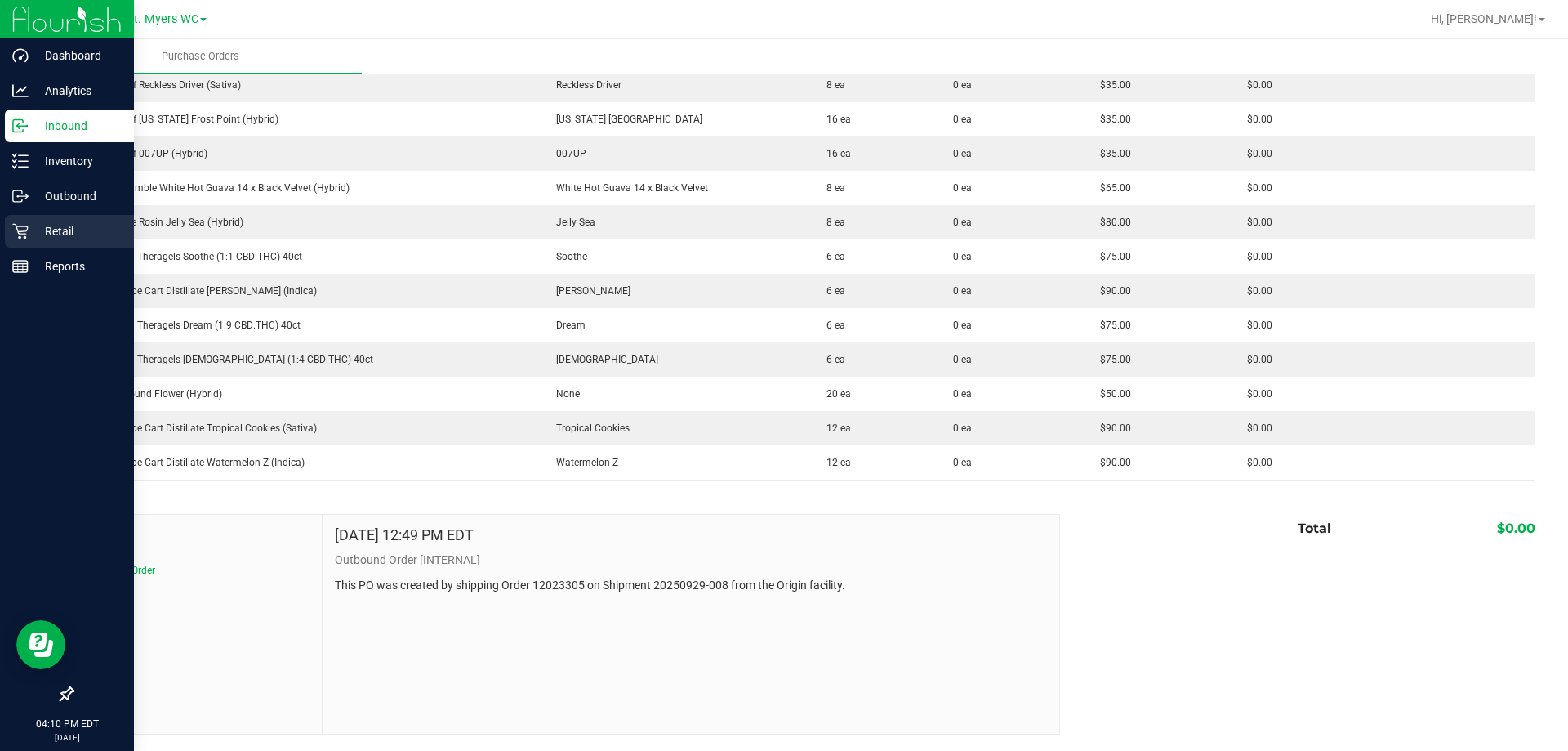
click at [58, 218] on div "Retail" at bounding box center [69, 231] width 129 height 33
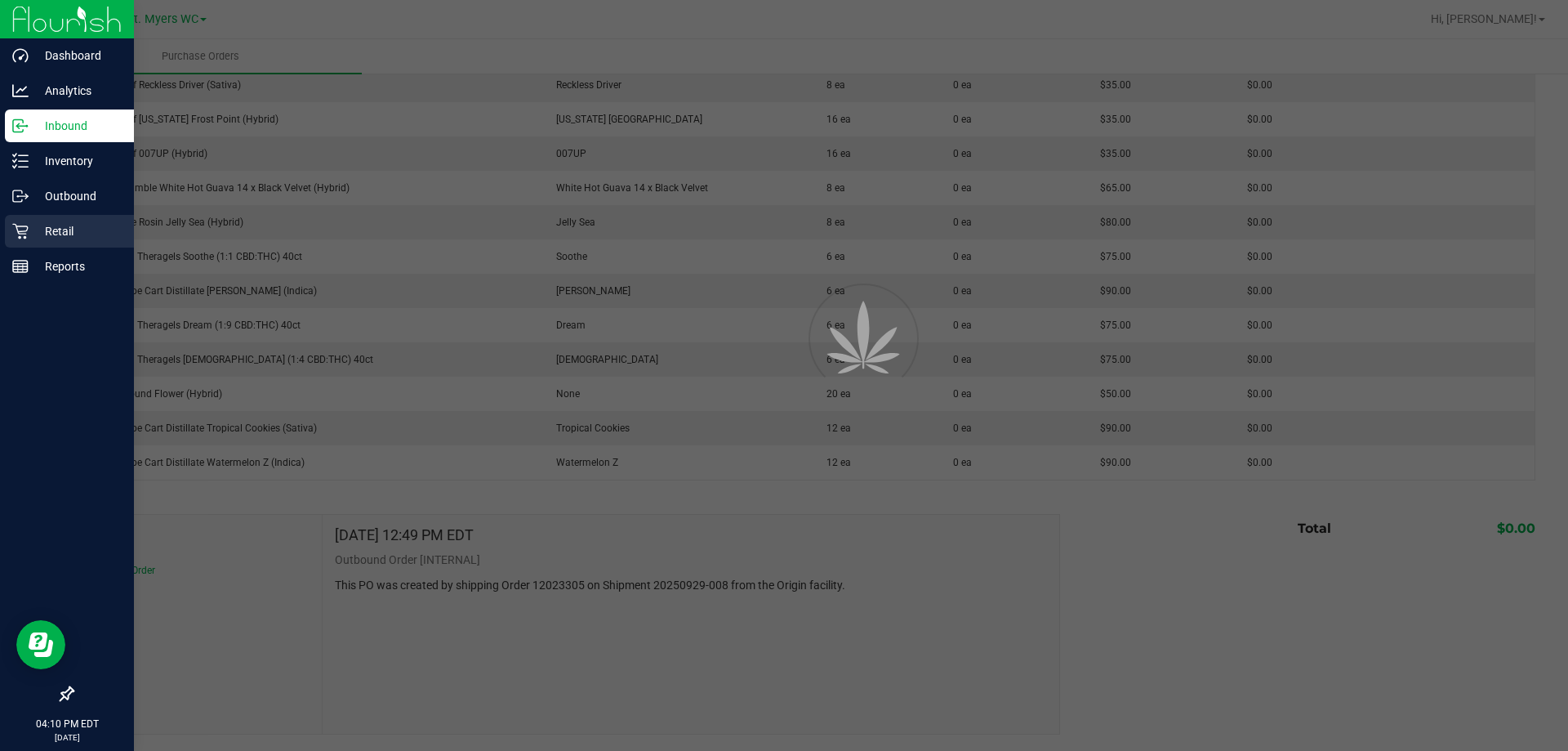
click at [63, 221] on div "Retail" at bounding box center [69, 231] width 129 height 33
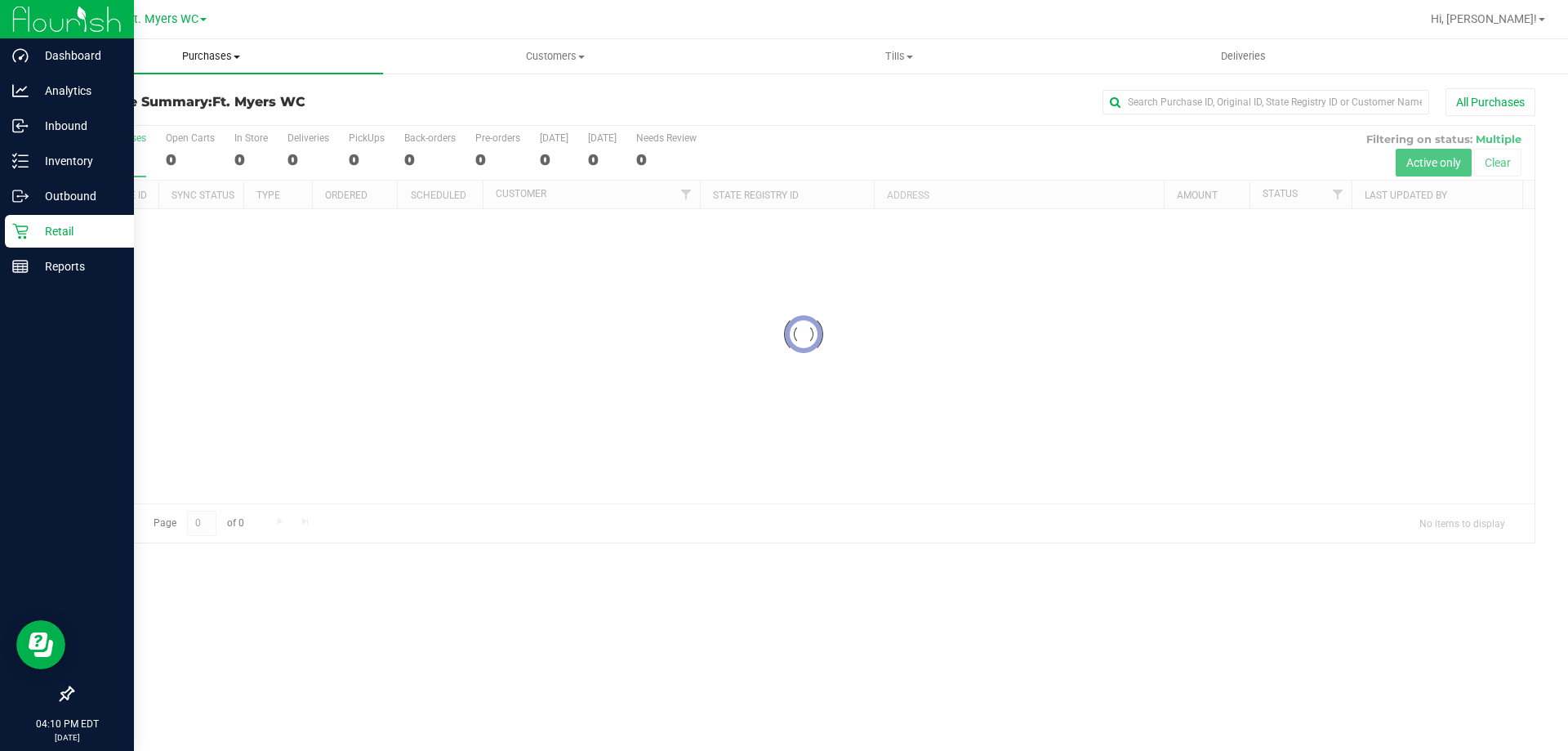
click at [226, 53] on span "Purchases" at bounding box center [212, 56] width 344 height 15
click at [185, 112] on li "Fulfillment" at bounding box center [212, 119] width 344 height 20
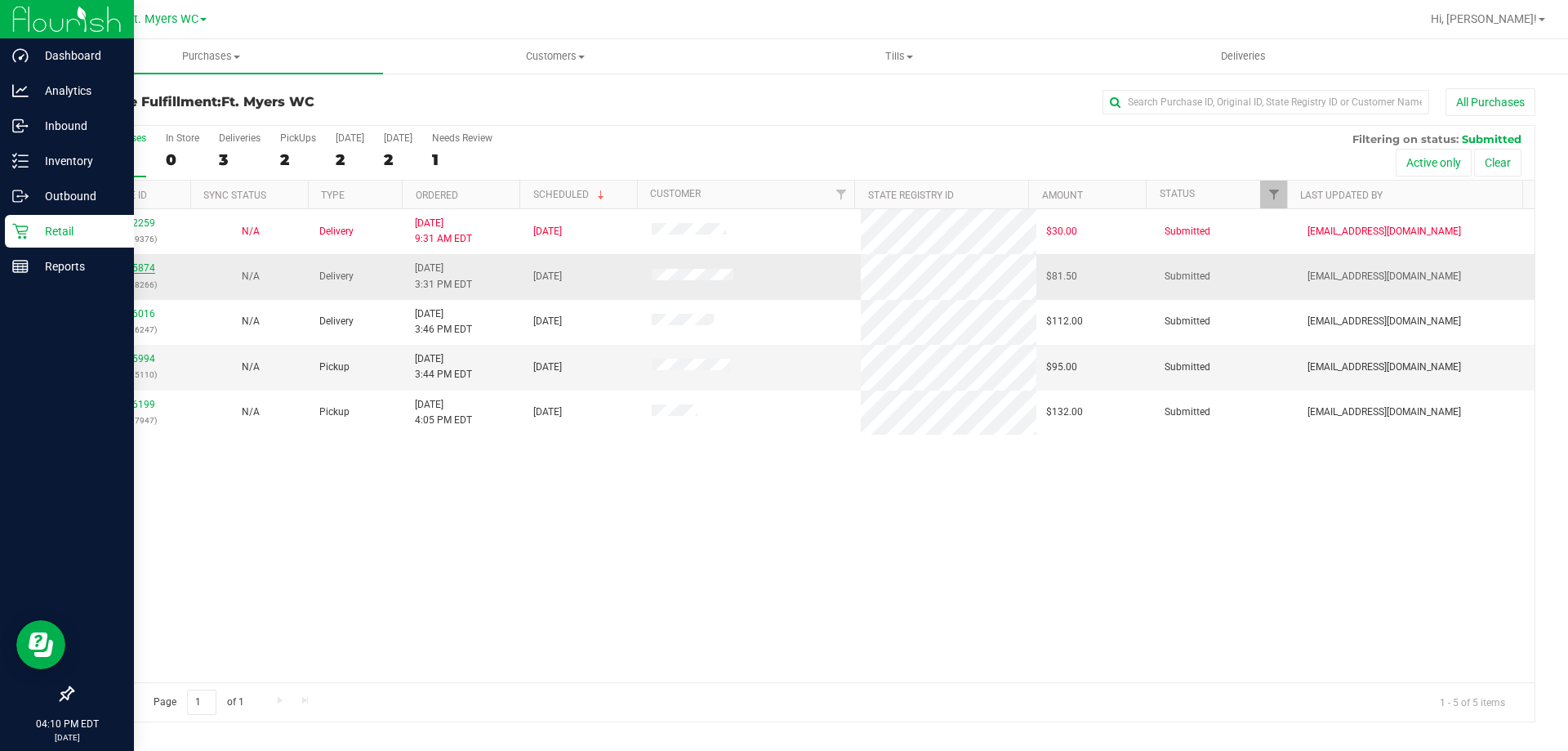
click at [140, 262] on link "12025874" at bounding box center [133, 268] width 46 height 12
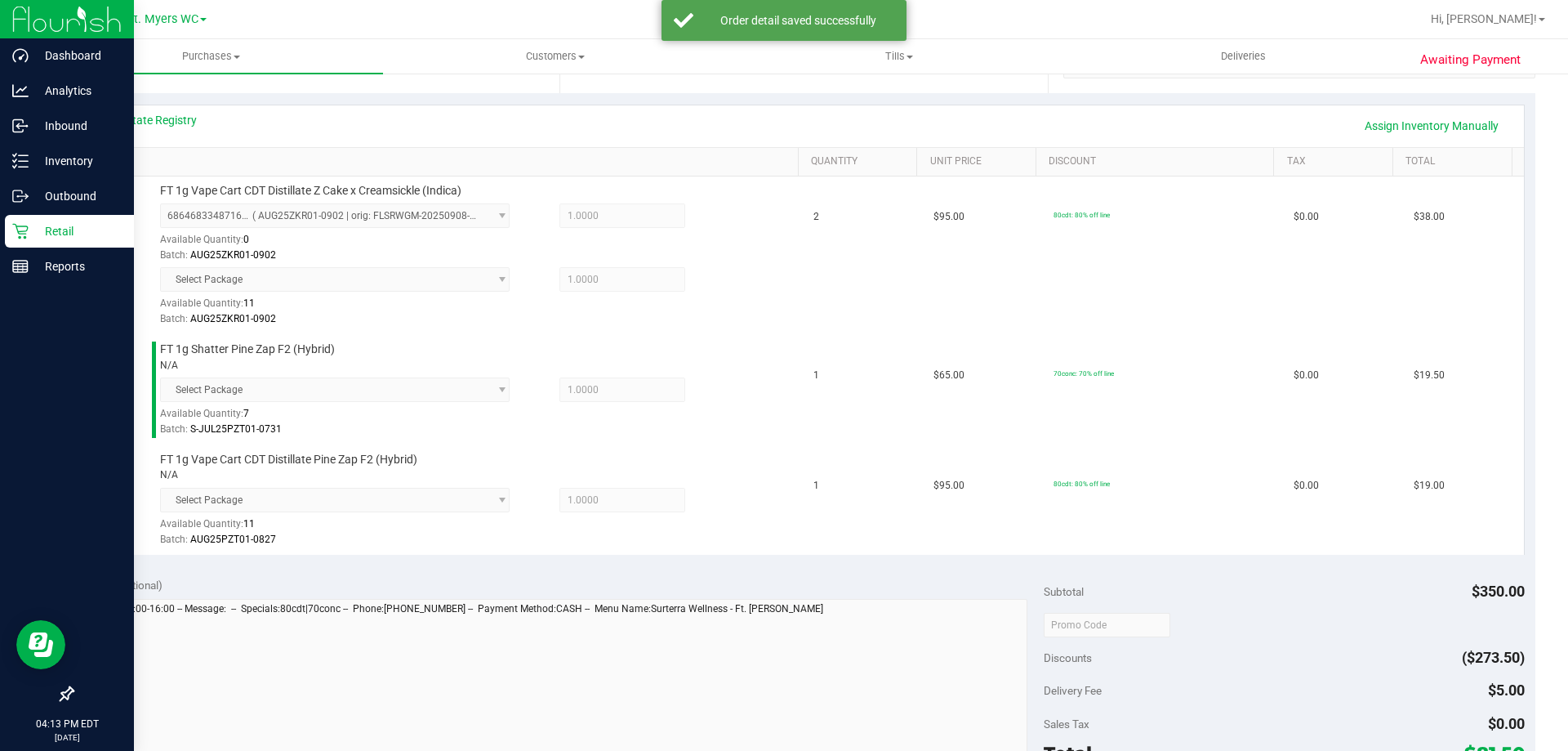
scroll to position [735, 0]
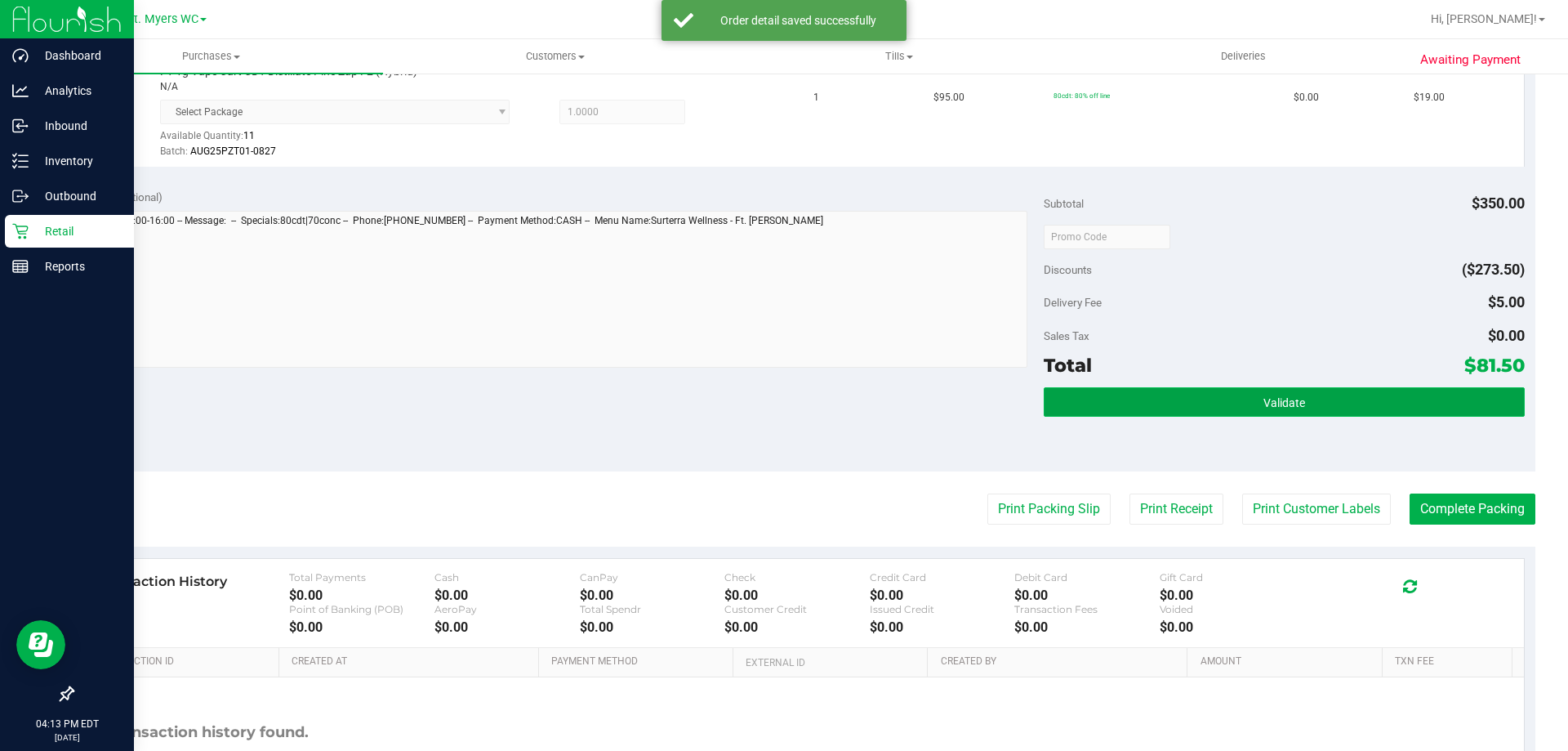
click at [1247, 405] on button "Validate" at bounding box center [1283, 402] width 480 height 30
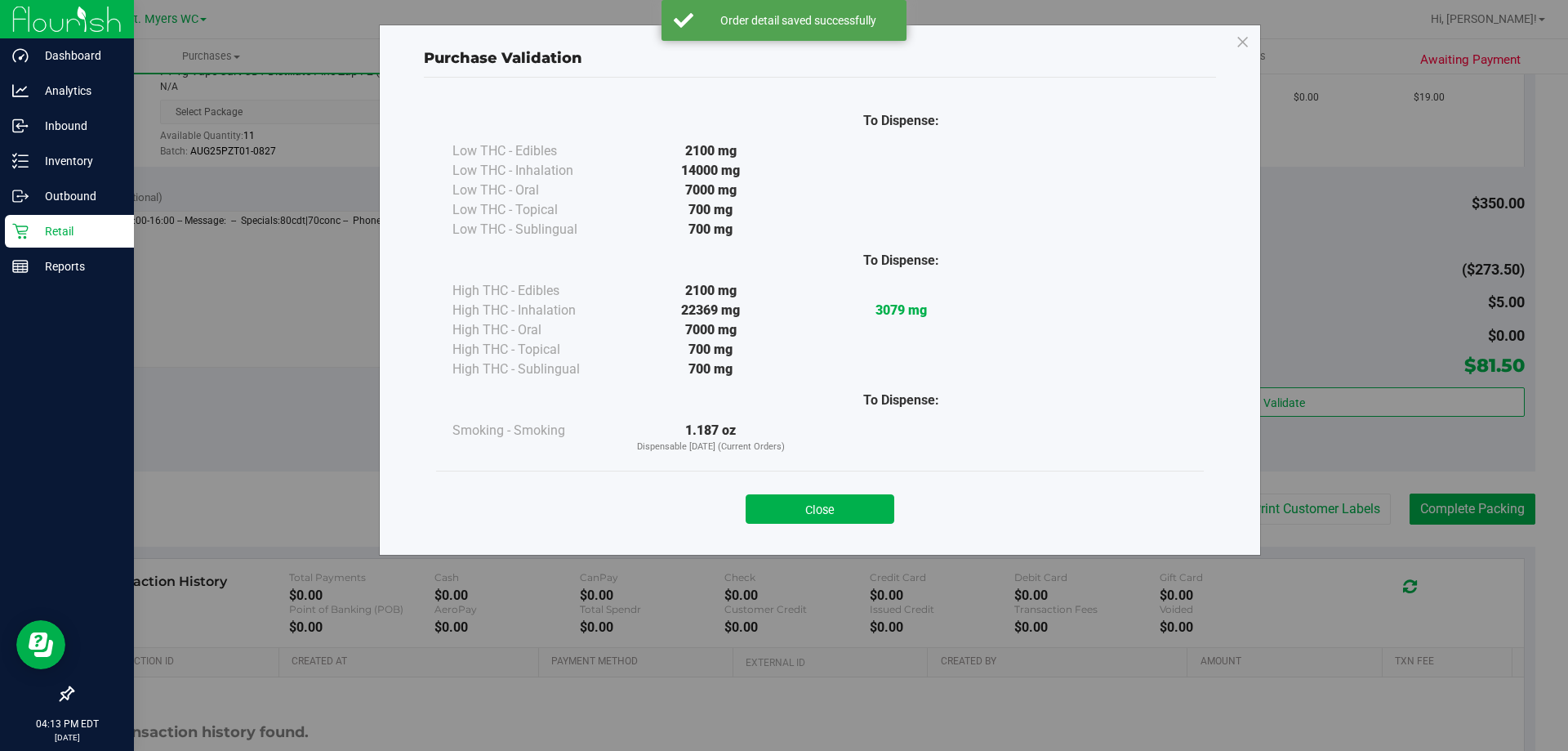
click at [844, 533] on div "Close" at bounding box center [820, 504] width 768 height 66
drag, startPoint x: 849, startPoint y: 522, endPoint x: 857, endPoint y: 515, distance: 10.6
click at [850, 522] on button "Close" at bounding box center [820, 509] width 148 height 30
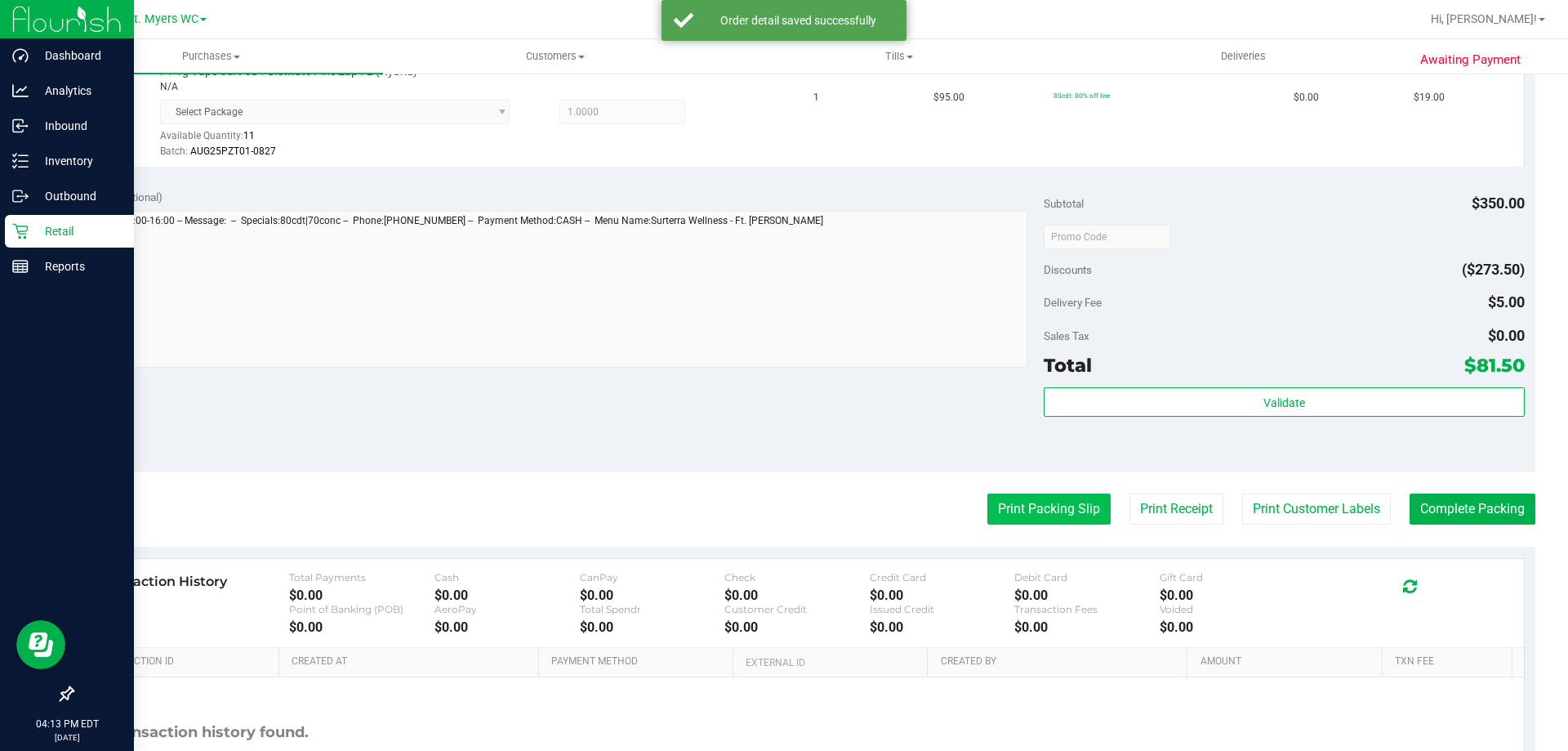
click at [989, 510] on button "Print Packing Slip" at bounding box center [1049, 509] width 124 height 31
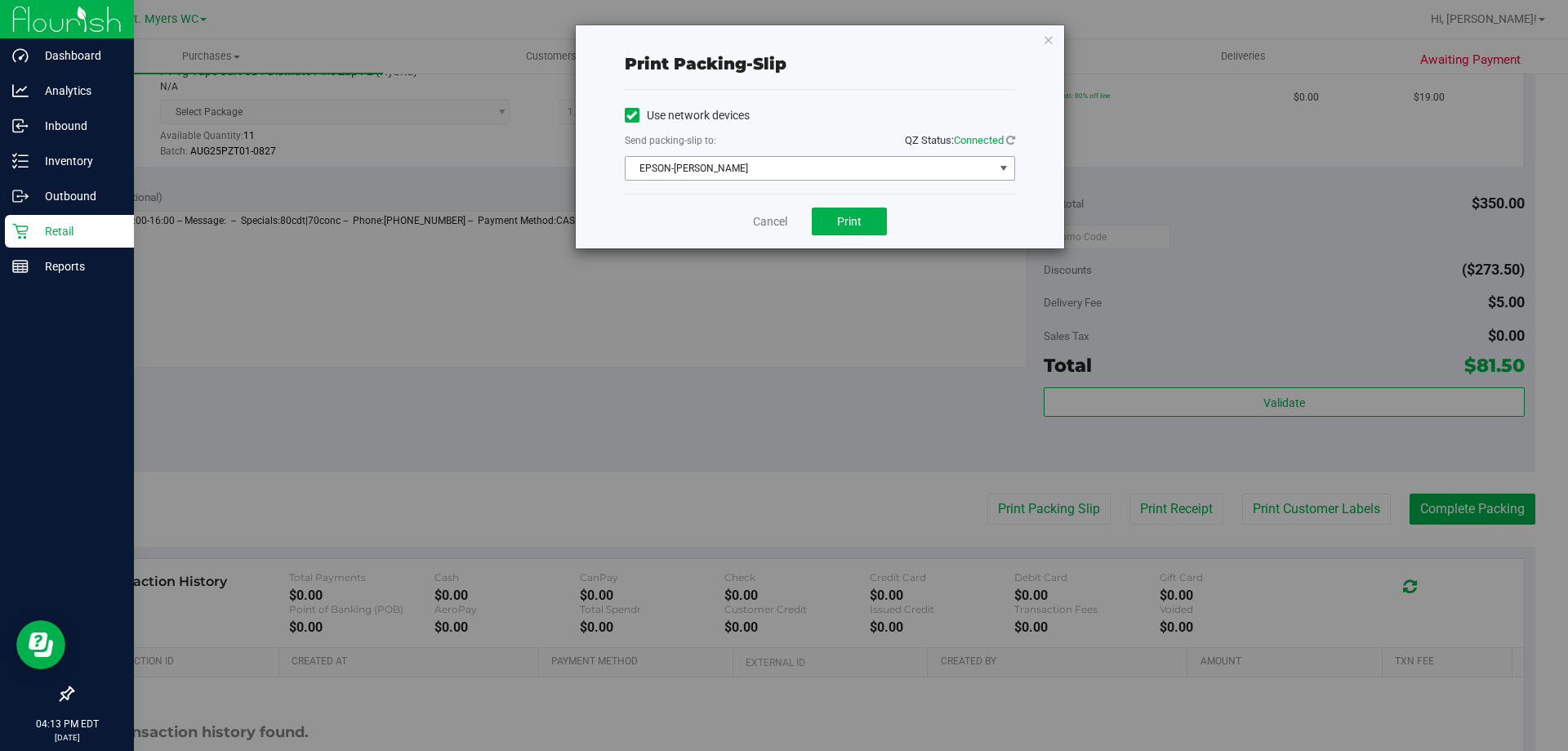
click at [858, 171] on span "EPSON-BEN-KING" at bounding box center [809, 168] width 368 height 23
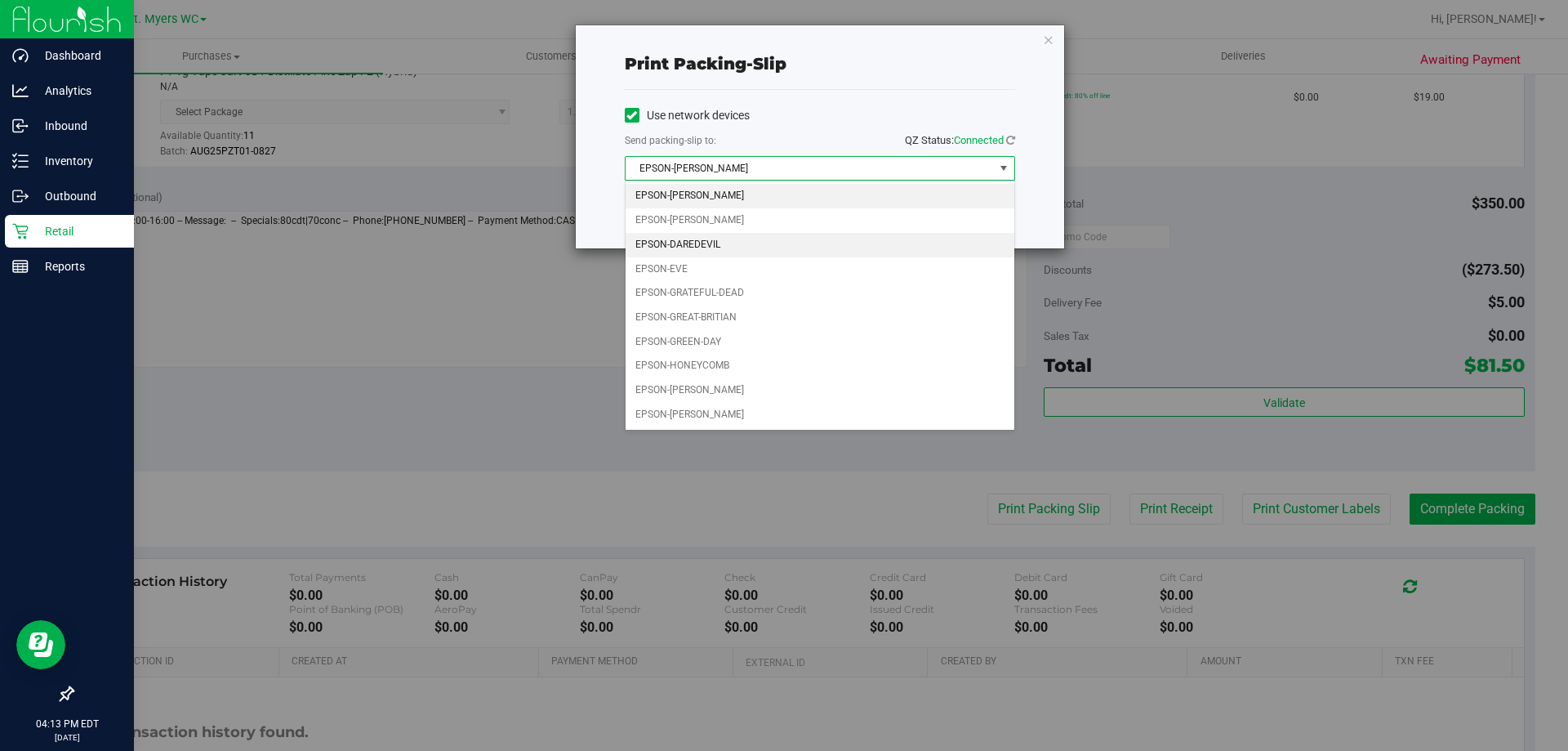
click at [730, 250] on li "EPSON-DAREDEVIL" at bounding box center [819, 244] width 389 height 25
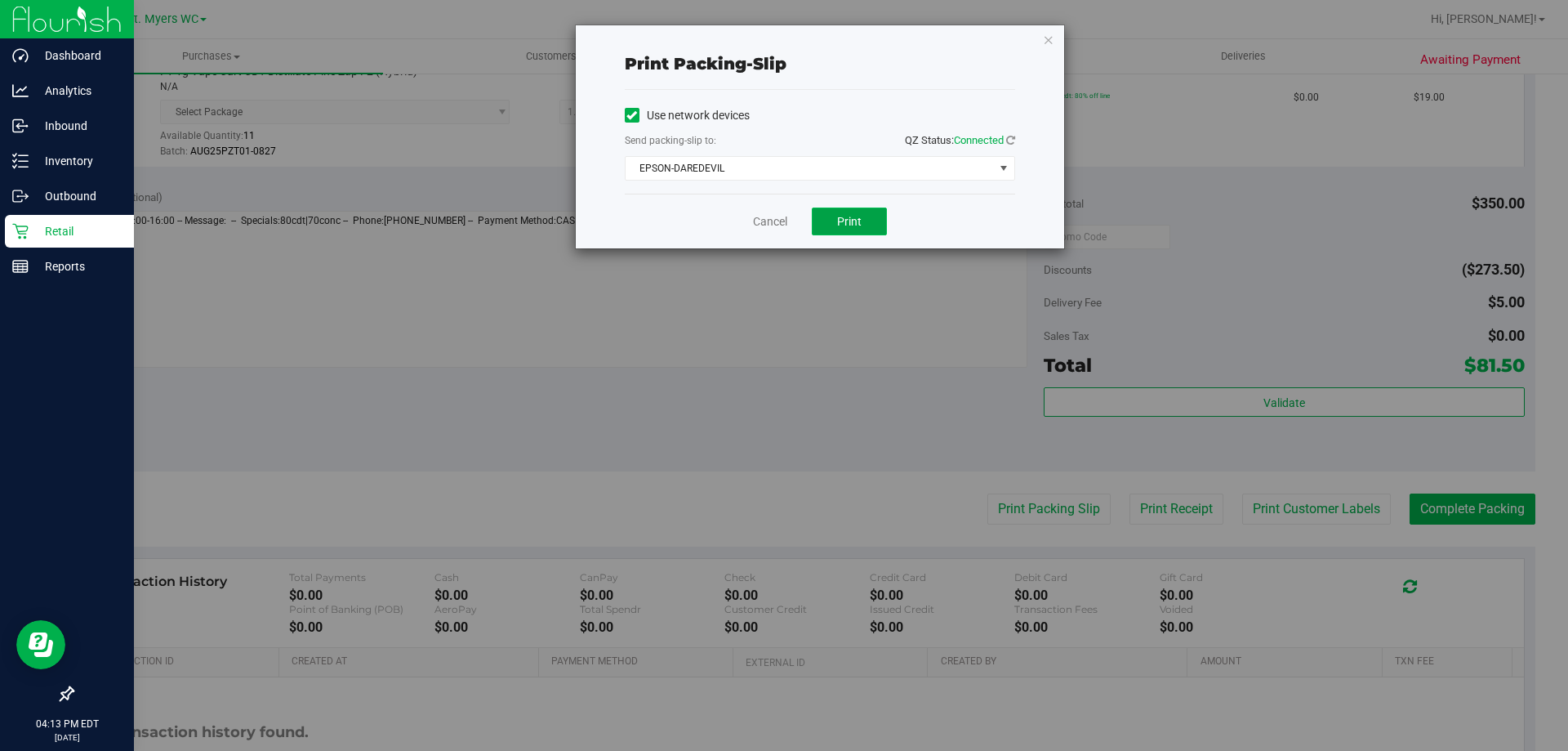
click at [851, 230] on button "Print" at bounding box center [850, 222] width 75 height 28
click at [776, 226] on link "Cancel" at bounding box center [770, 221] width 35 height 17
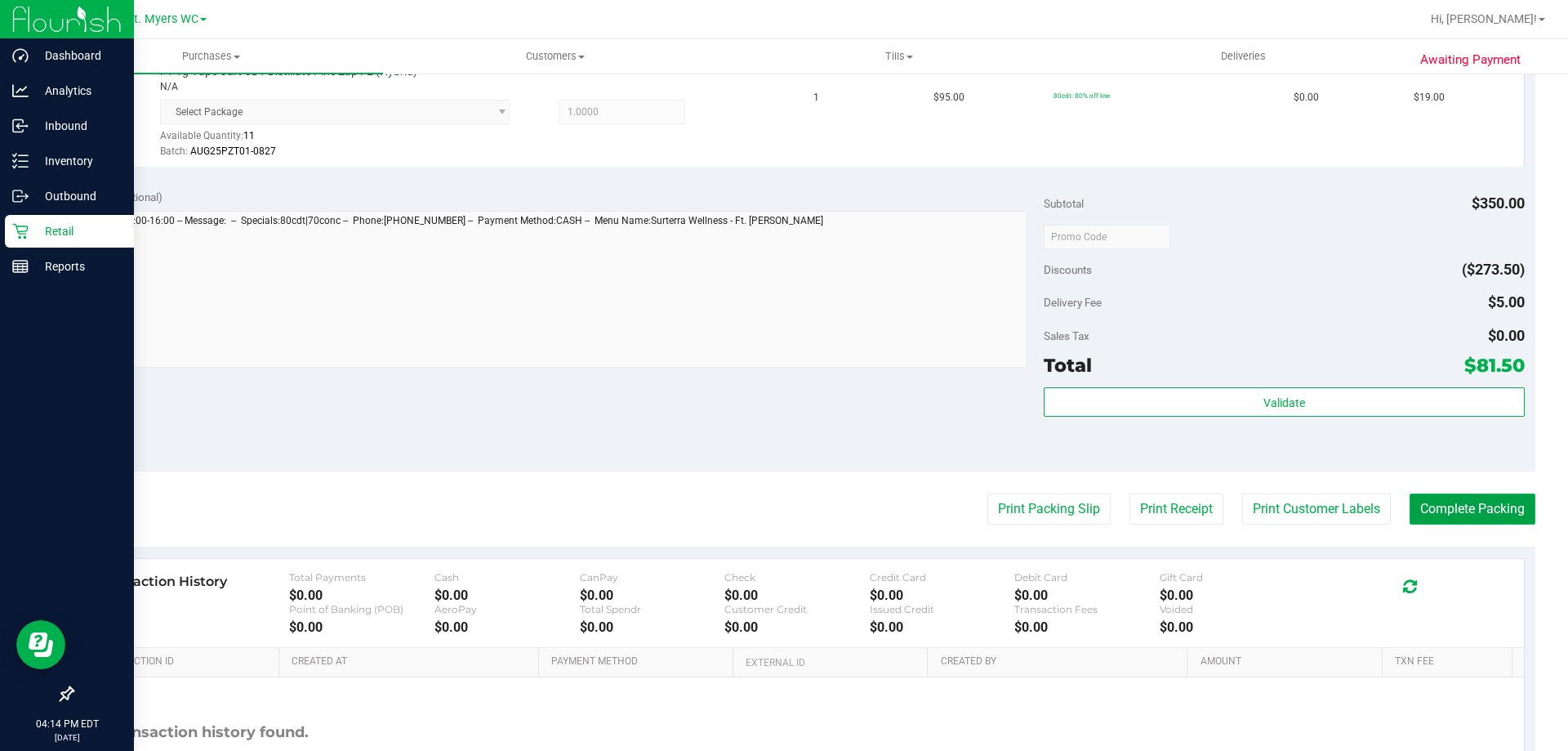
click at [1441, 499] on button "Complete Packing" at bounding box center [1472, 509] width 126 height 31
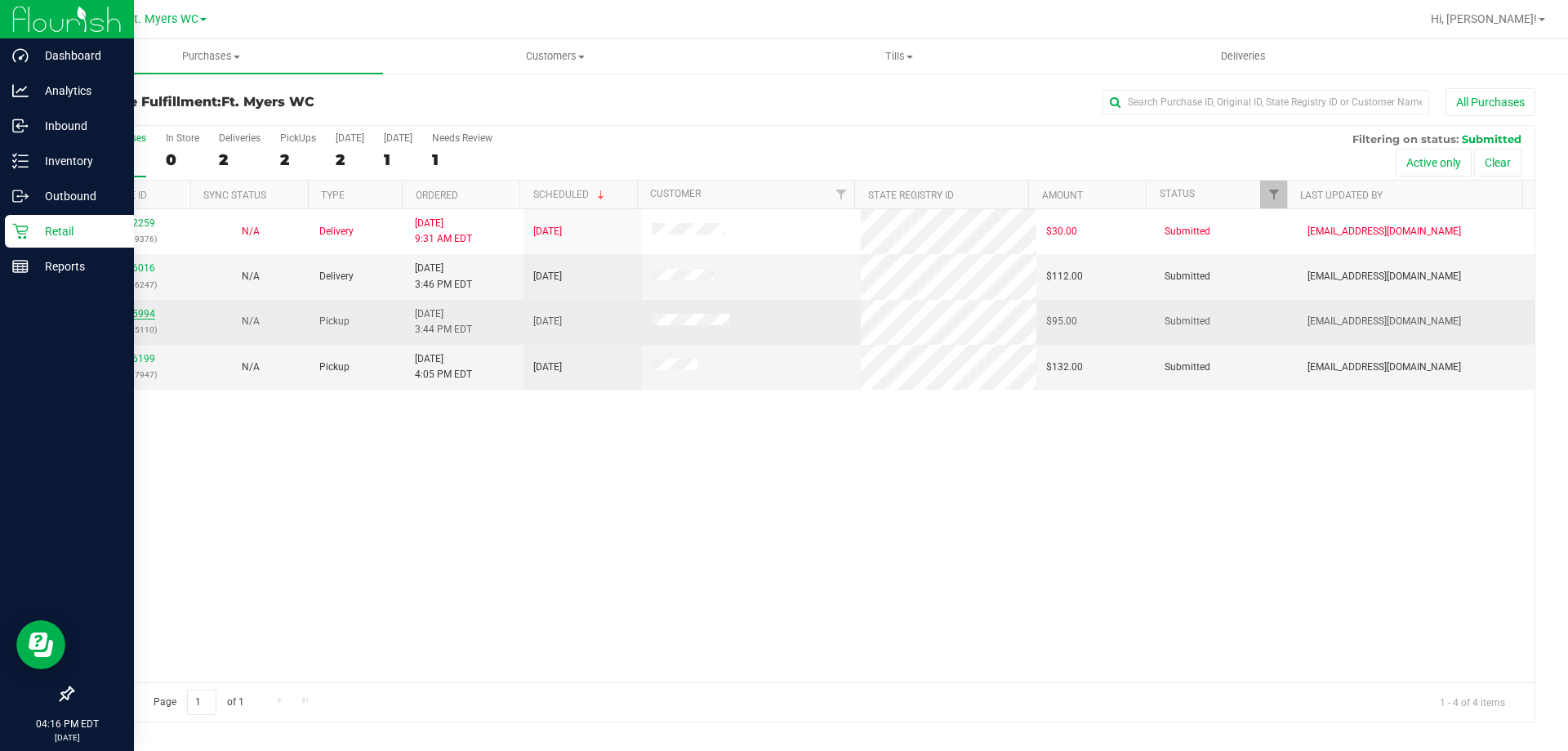
click at [138, 317] on link "12025994" at bounding box center [133, 314] width 46 height 12
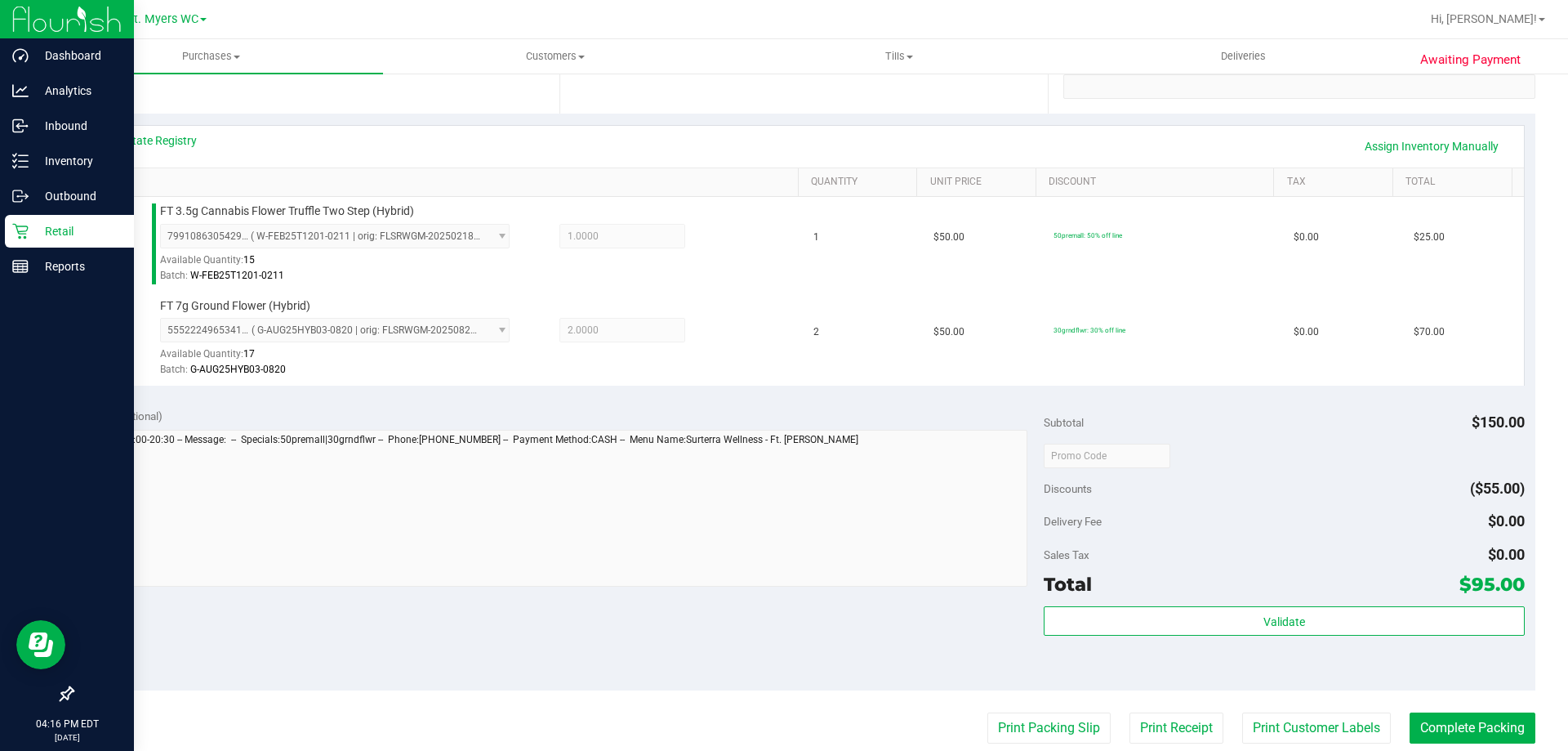
scroll to position [572, 0]
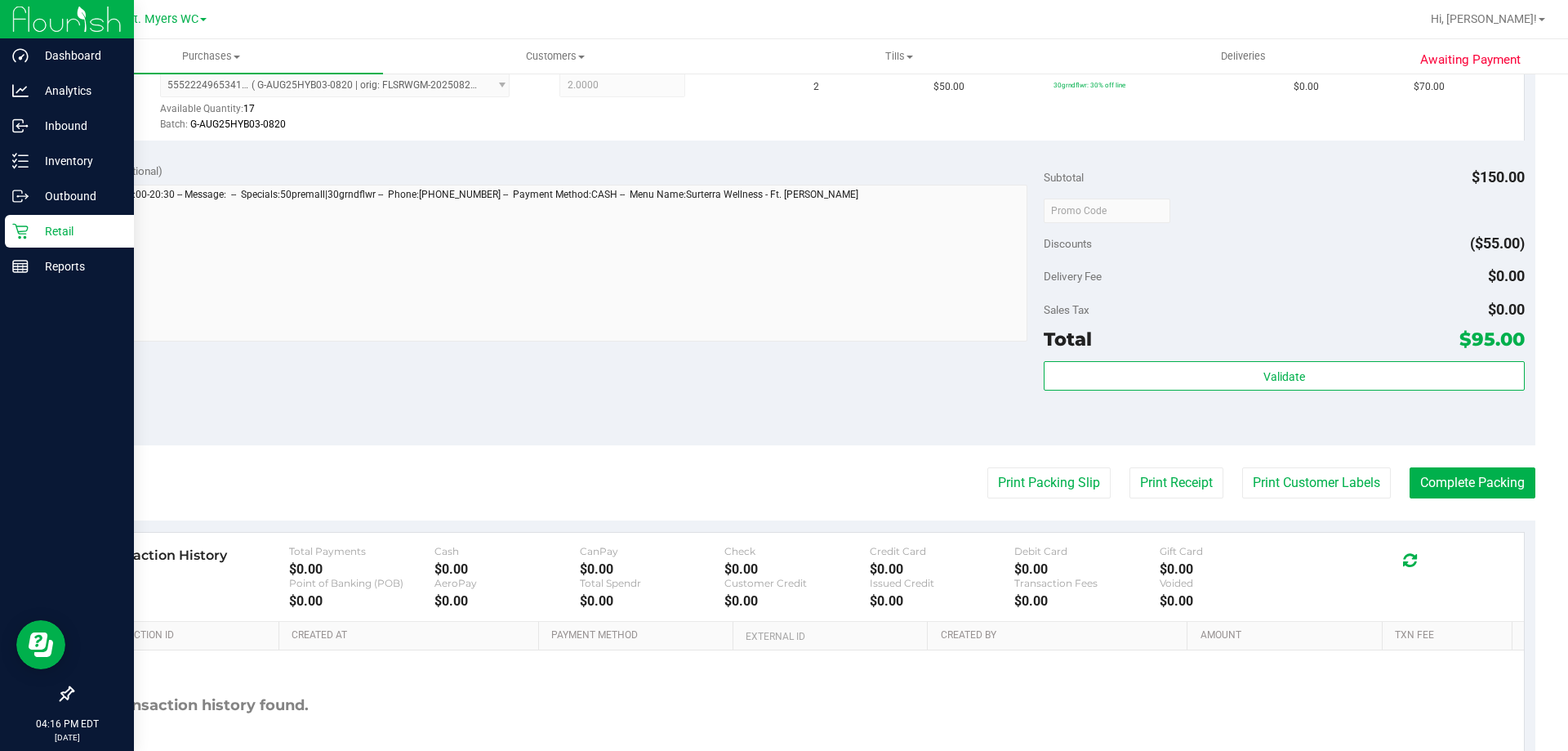
drag, startPoint x: 1243, startPoint y: 424, endPoint x: 1256, endPoint y: 402, distance: 25.6
click at [1245, 422] on div "Validate" at bounding box center [1283, 398] width 480 height 73
click at [1258, 401] on div "Validate" at bounding box center [1283, 398] width 480 height 73
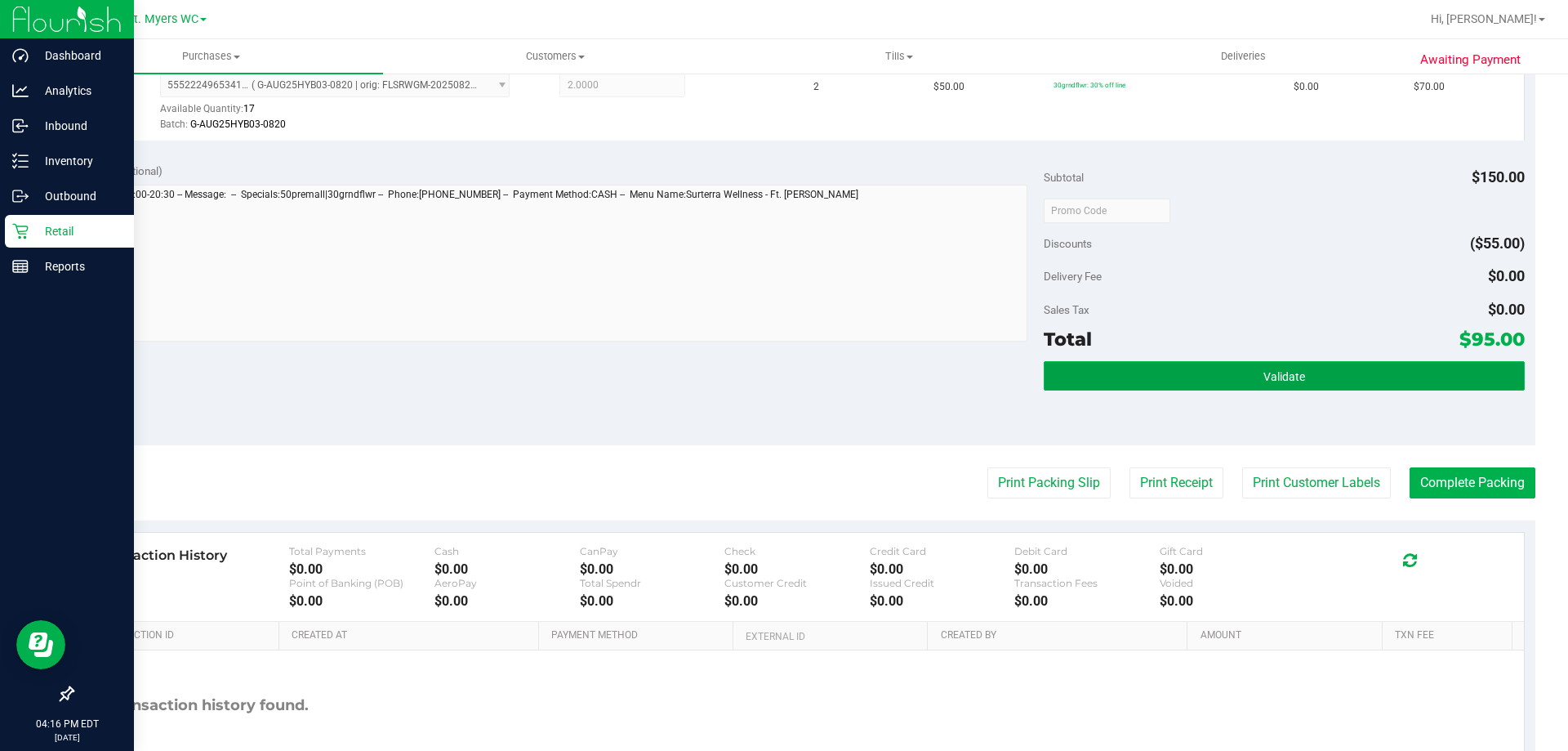
click at [1270, 380] on span "Validate" at bounding box center [1284, 376] width 42 height 13
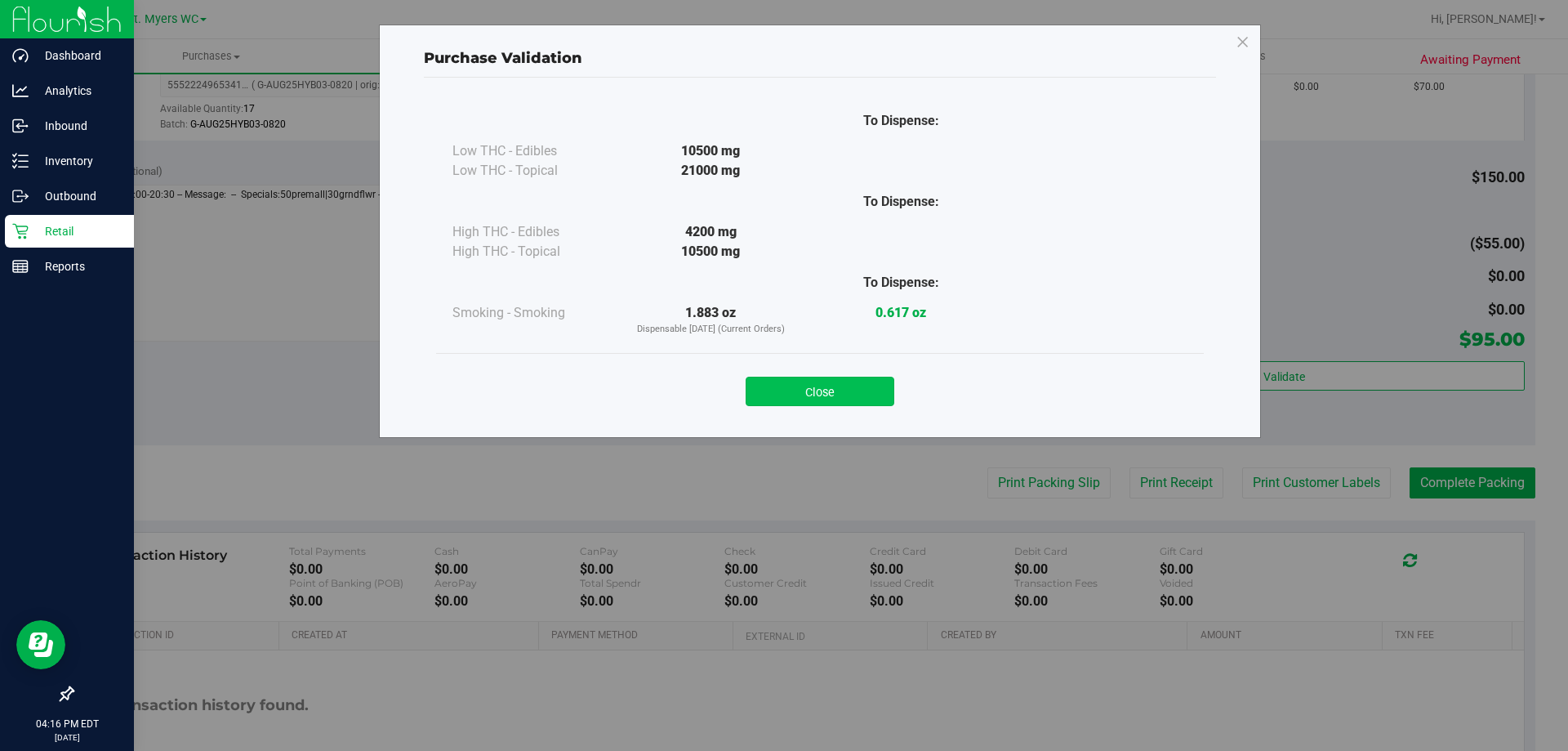
click at [874, 392] on button "Close" at bounding box center [820, 392] width 148 height 30
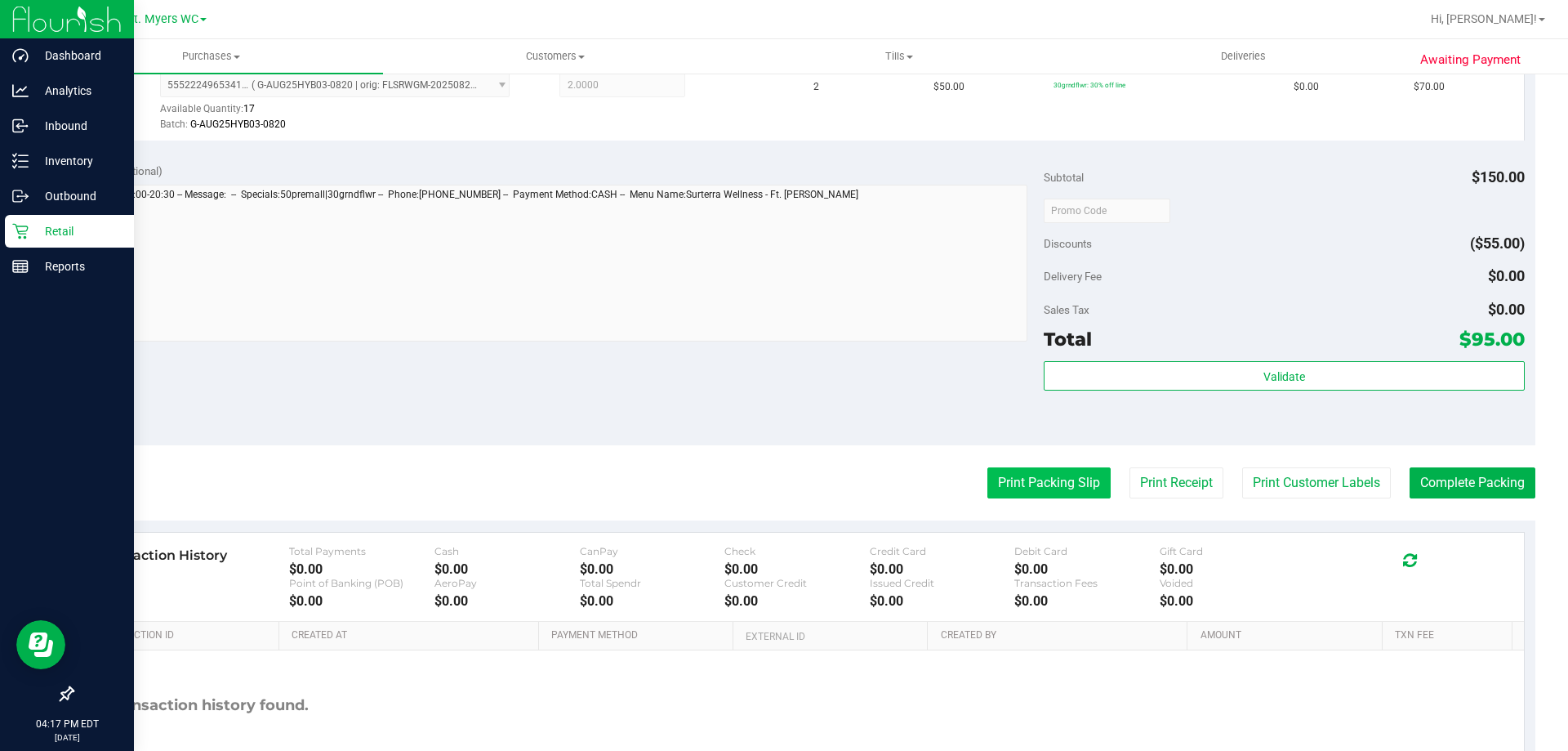
click at [994, 481] on button "Print Packing Slip" at bounding box center [1049, 482] width 124 height 31
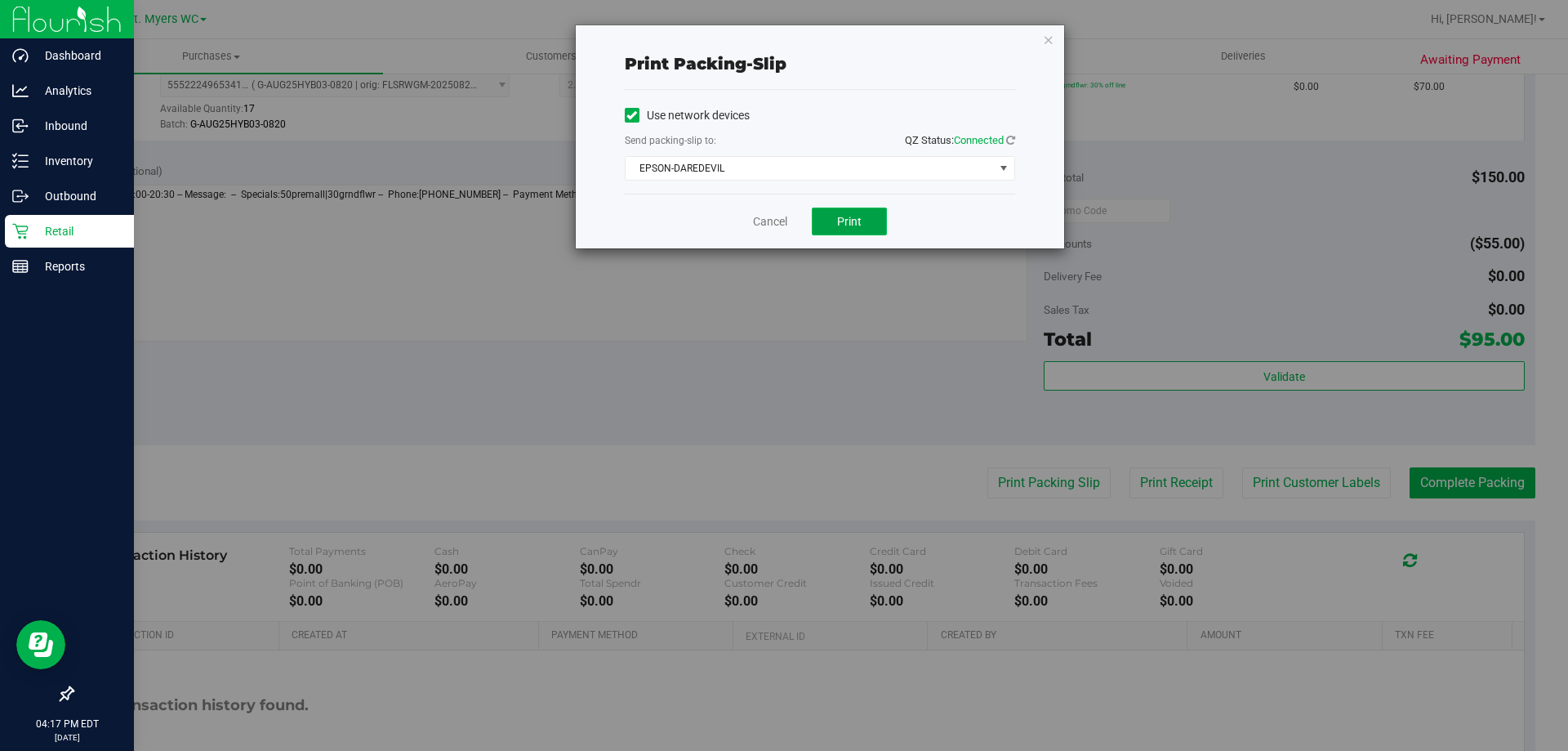
click at [866, 210] on button "Print" at bounding box center [850, 222] width 75 height 28
click at [762, 224] on link "Cancel" at bounding box center [770, 221] width 35 height 17
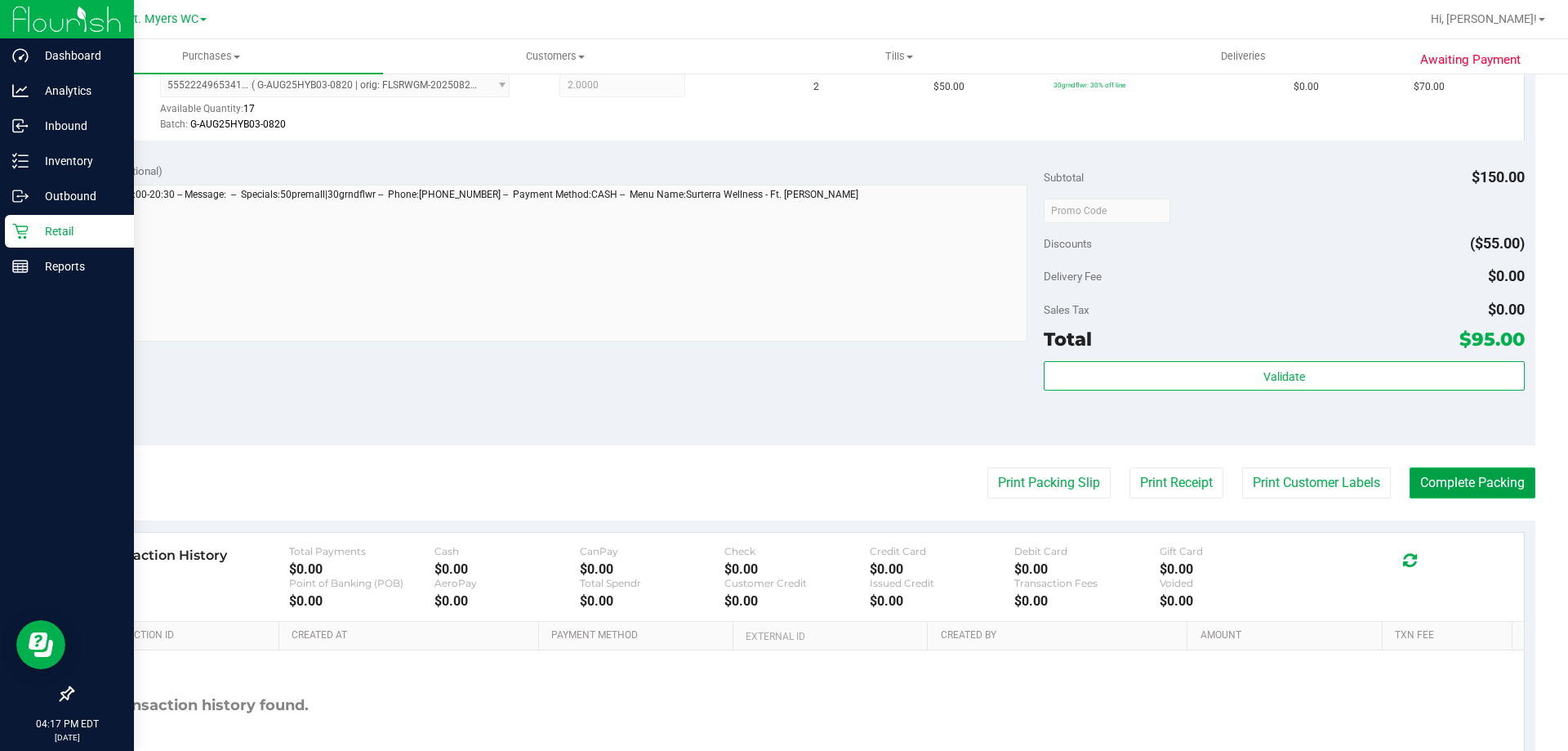
click at [1410, 476] on button "Complete Packing" at bounding box center [1472, 482] width 126 height 31
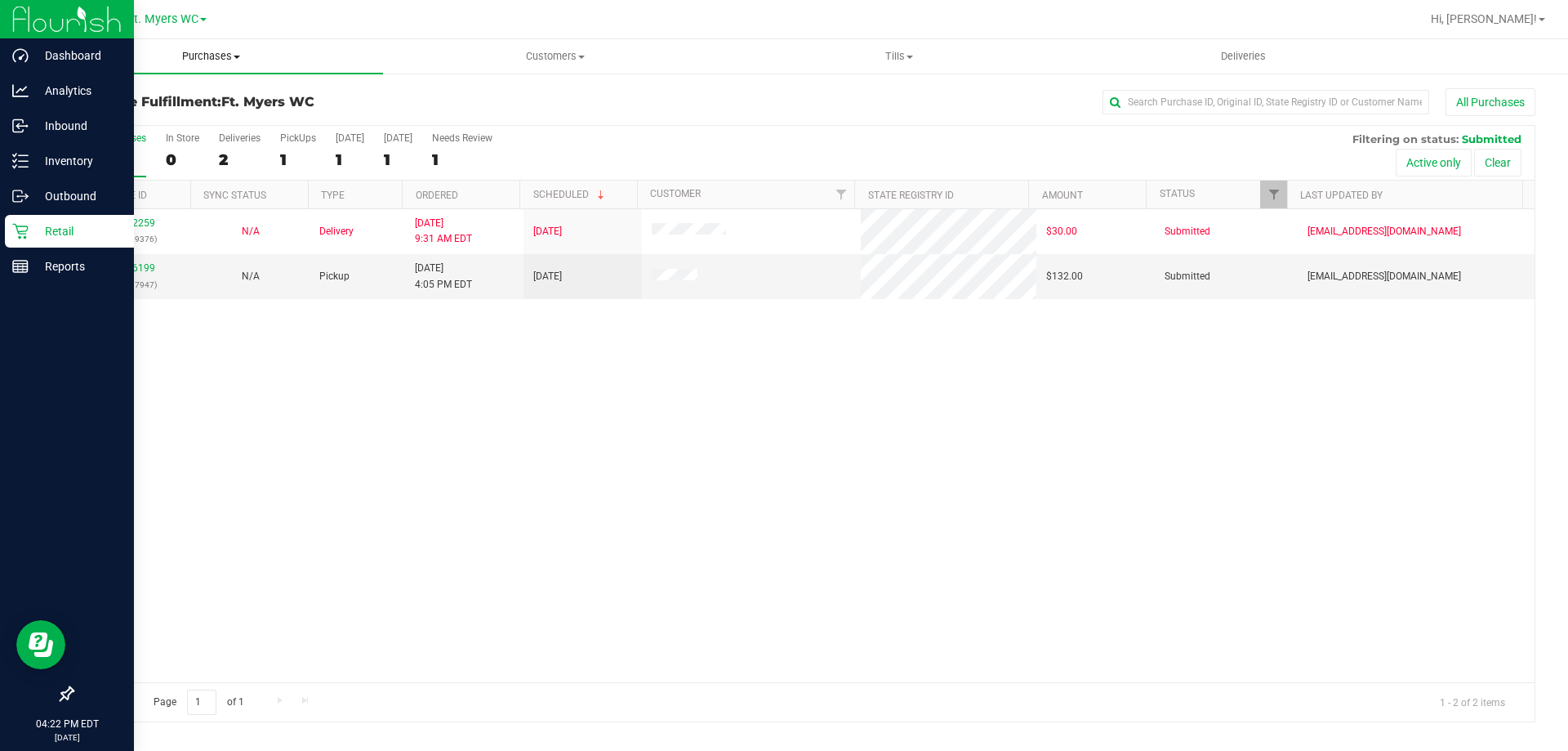
click at [222, 49] on uib-tab-heading "Purchases Summary of purchases Fulfillment All purchases" at bounding box center [212, 56] width 344 height 35
click at [164, 92] on span "Summary of purchases" at bounding box center [123, 98] width 167 height 14
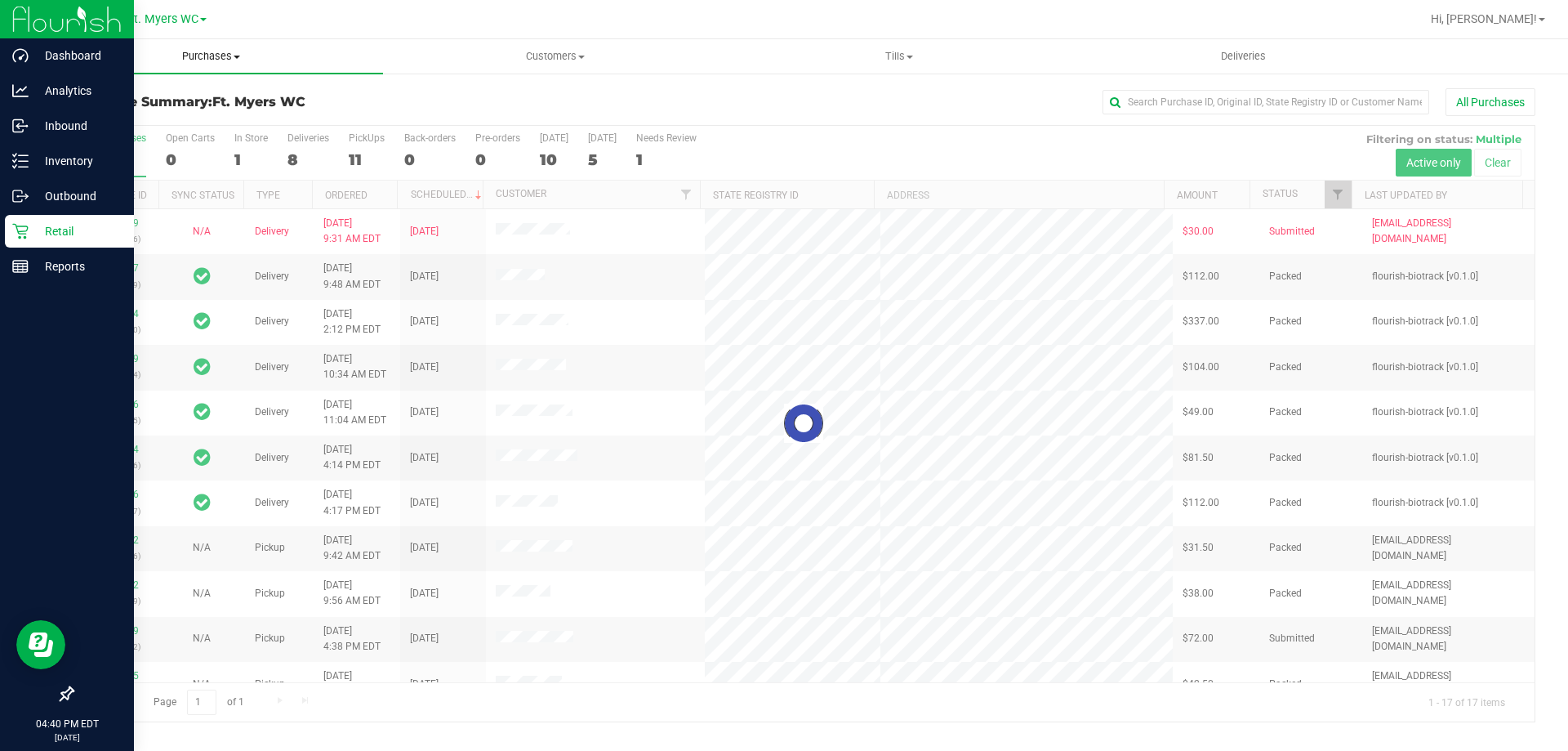
click at [201, 50] on span "Purchases" at bounding box center [212, 56] width 344 height 15
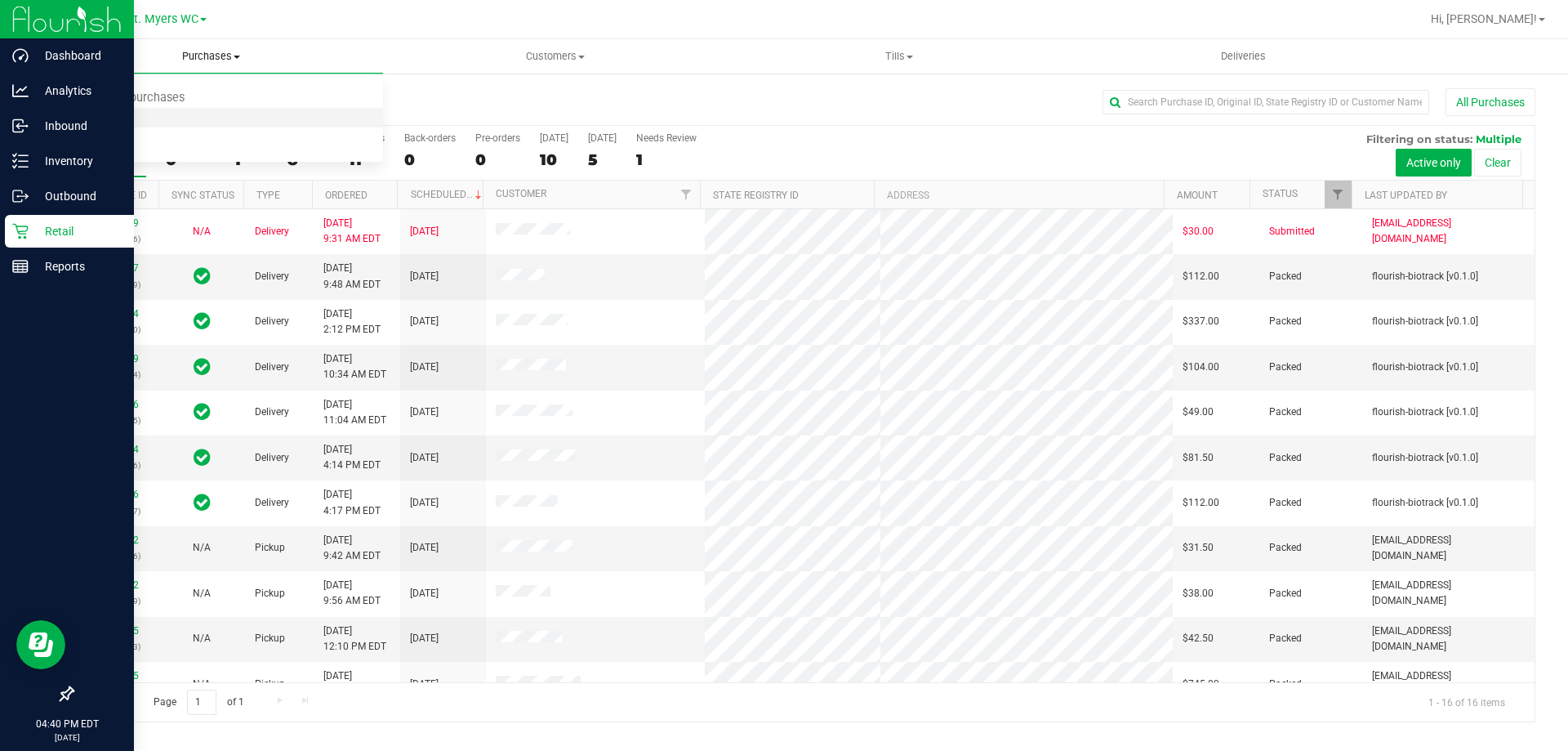
click at [149, 120] on li "Fulfillment" at bounding box center [212, 119] width 344 height 20
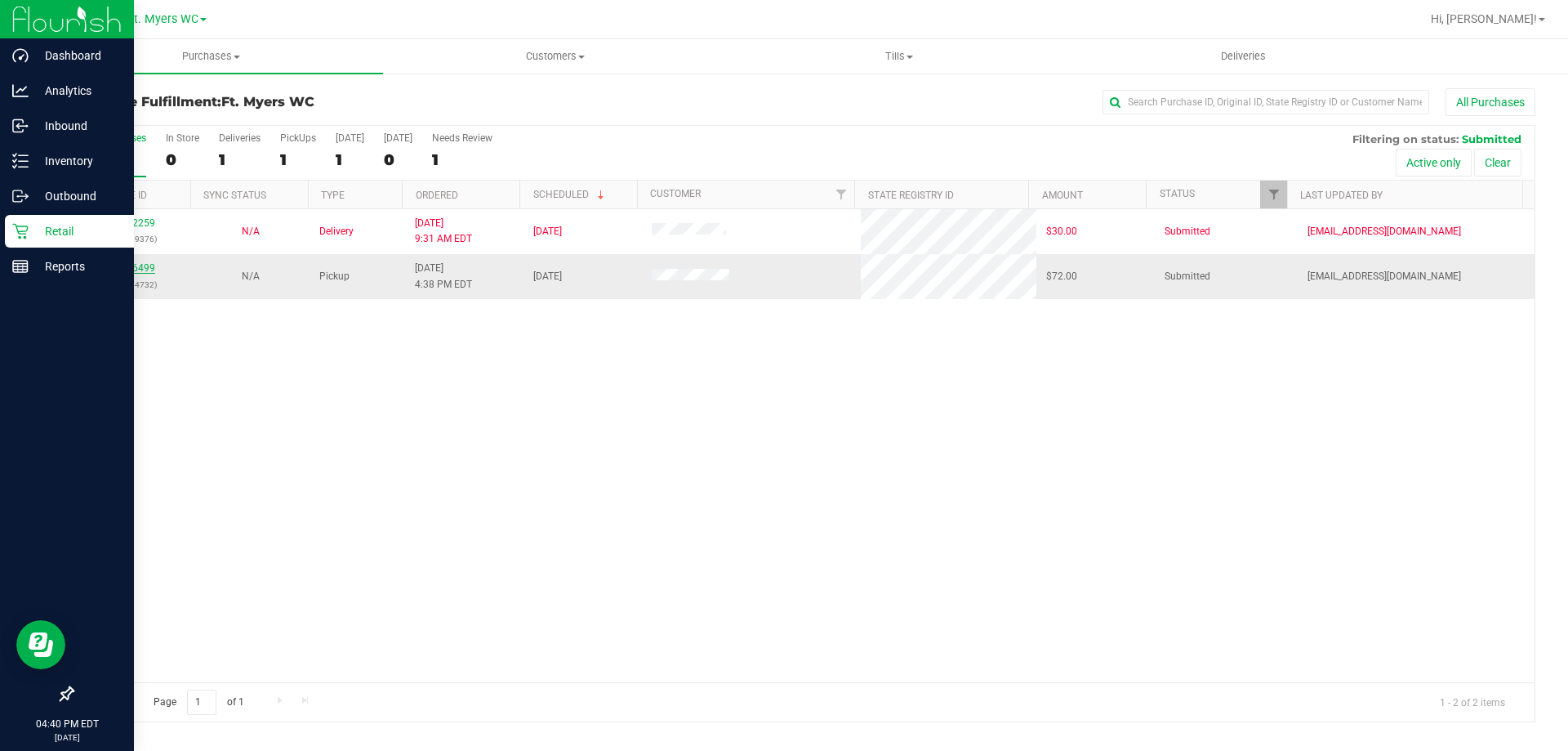
click at [123, 269] on link "12026499" at bounding box center [133, 268] width 46 height 12
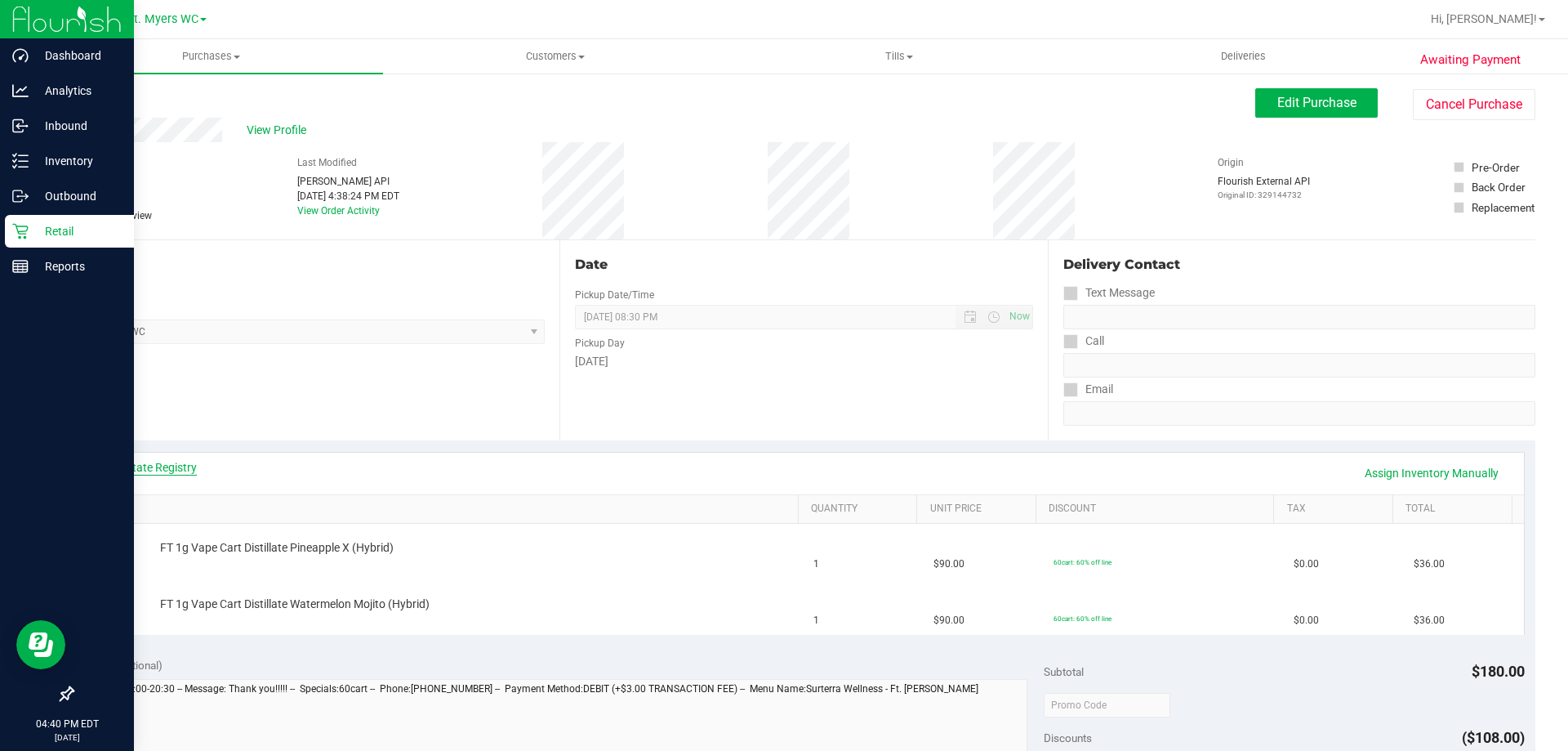
click at [171, 470] on link "View State Registry" at bounding box center [147, 467] width 98 height 17
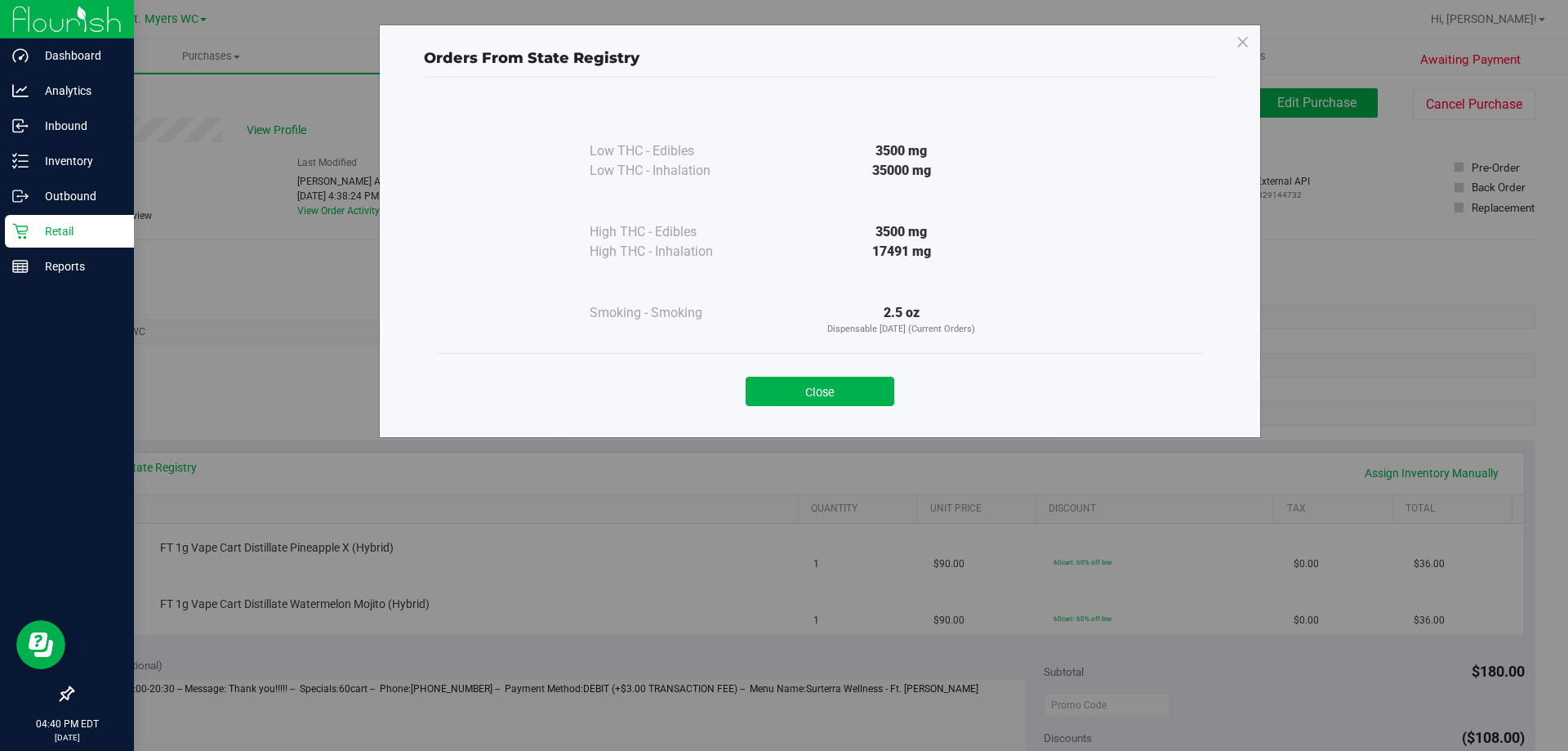
click at [882, 395] on button "Close" at bounding box center [820, 392] width 148 height 30
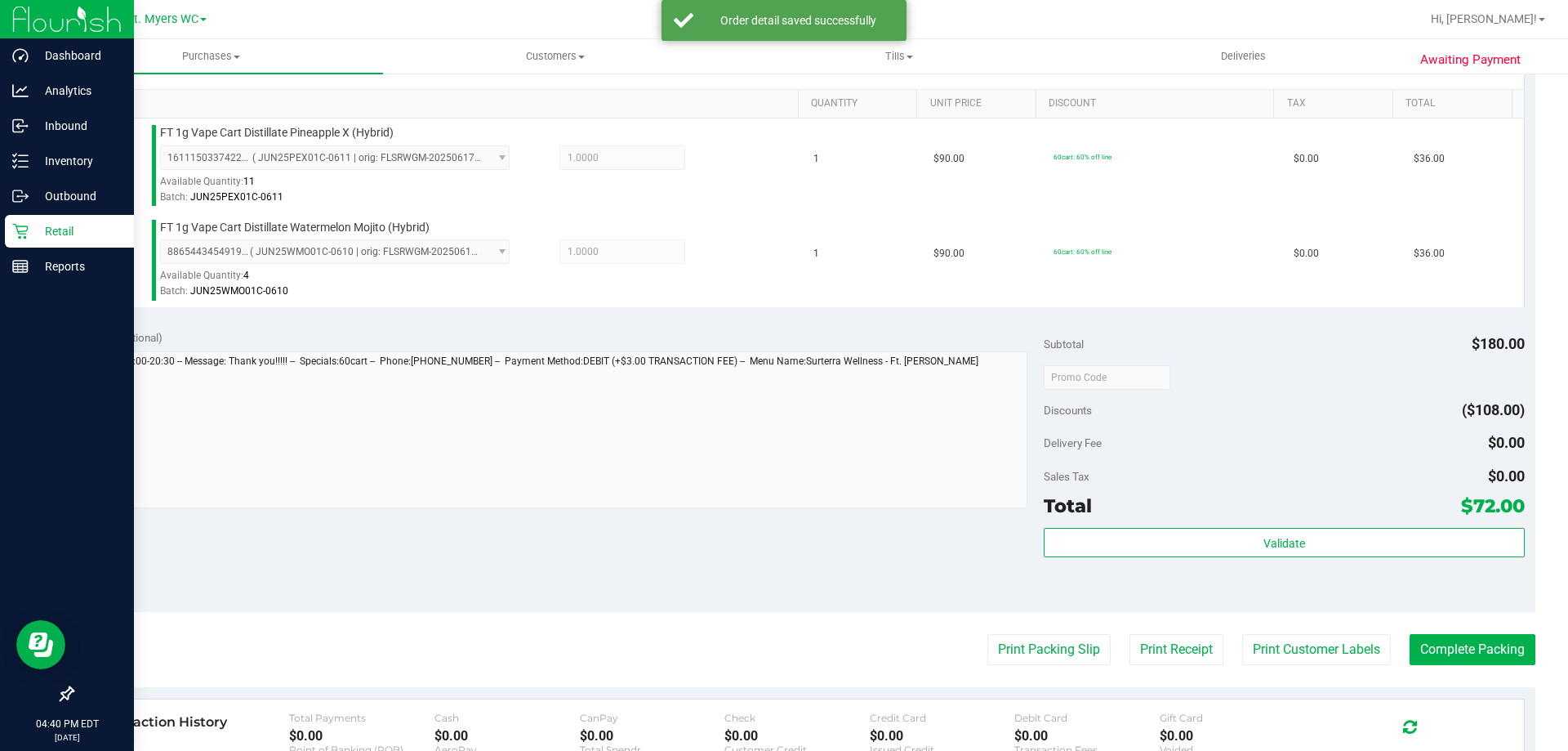
scroll to position [409, 0]
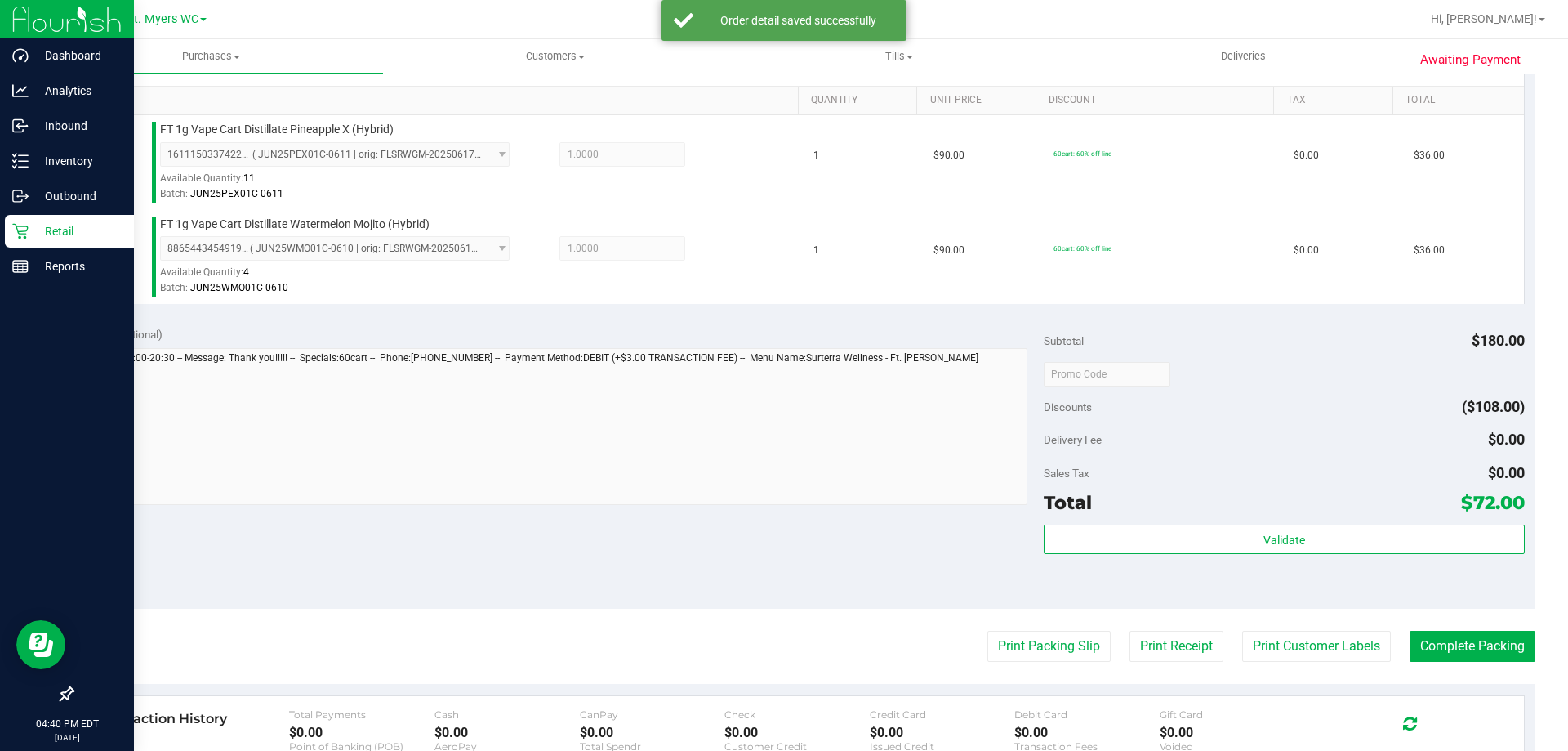
click at [1162, 565] on div "Validate" at bounding box center [1283, 561] width 480 height 73
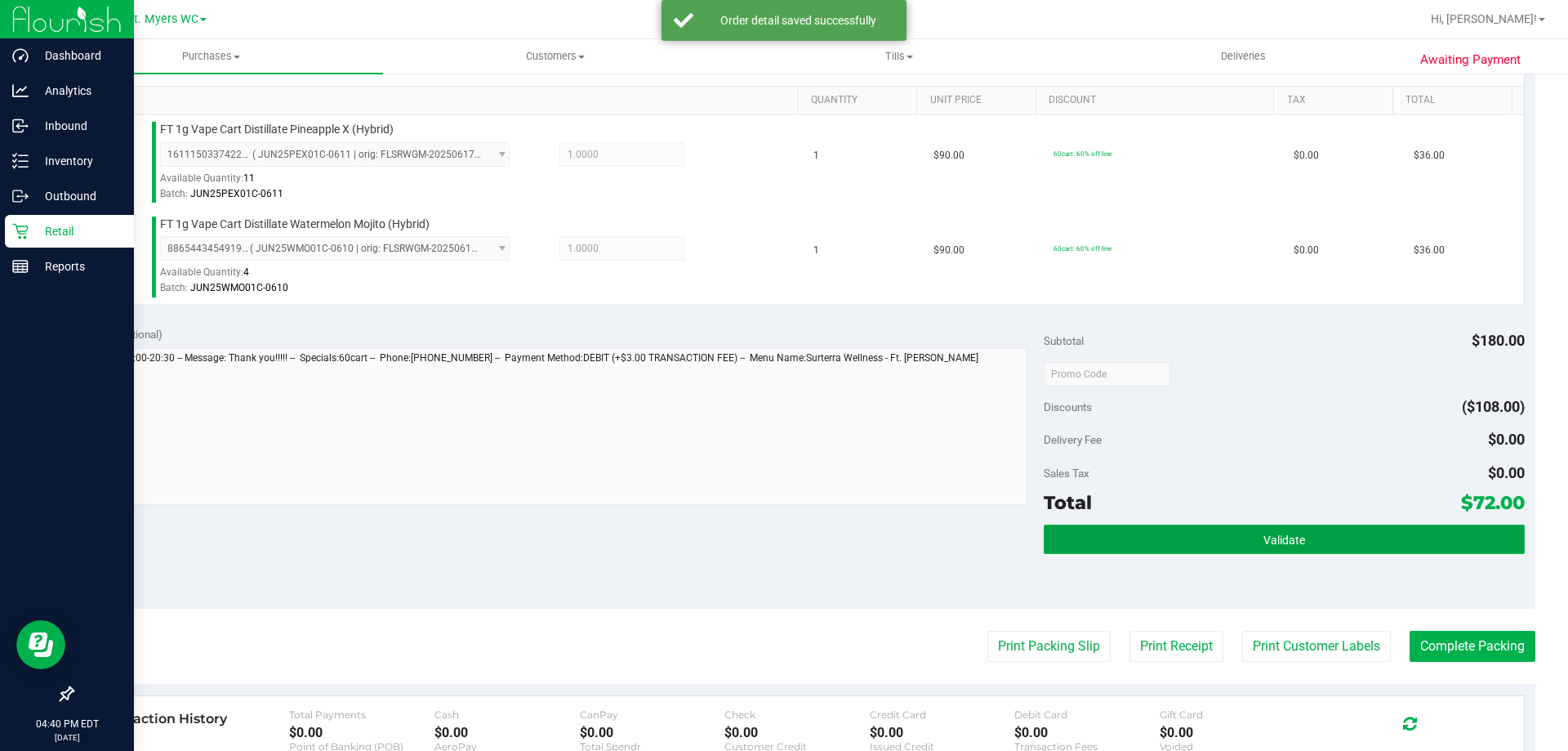
click at [1161, 528] on button "Validate" at bounding box center [1283, 539] width 480 height 30
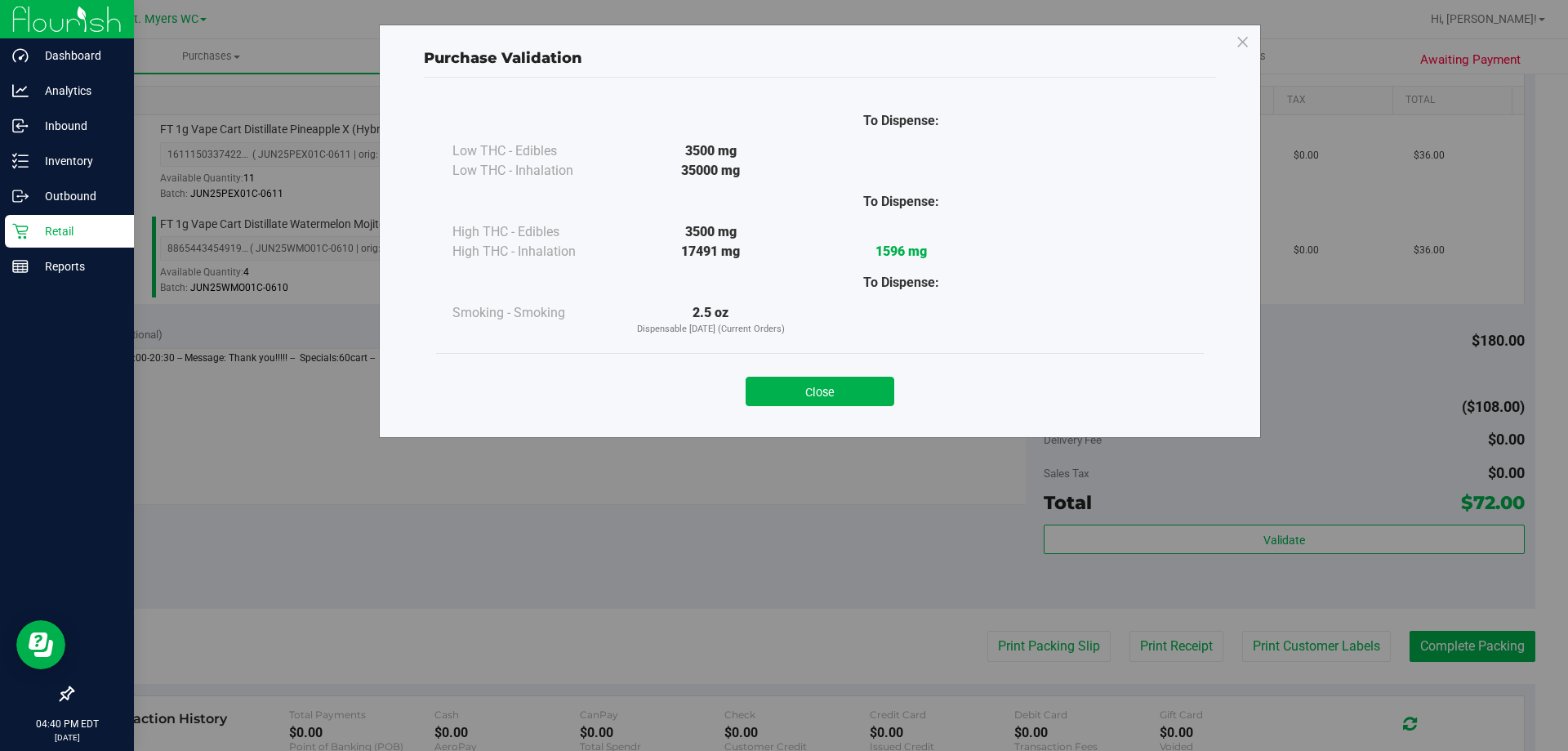
click at [832, 359] on div "Close" at bounding box center [820, 386] width 768 height 66
click at [831, 375] on div "Close" at bounding box center [819, 386] width 743 height 41
click at [831, 377] on button "Close" at bounding box center [820, 392] width 148 height 30
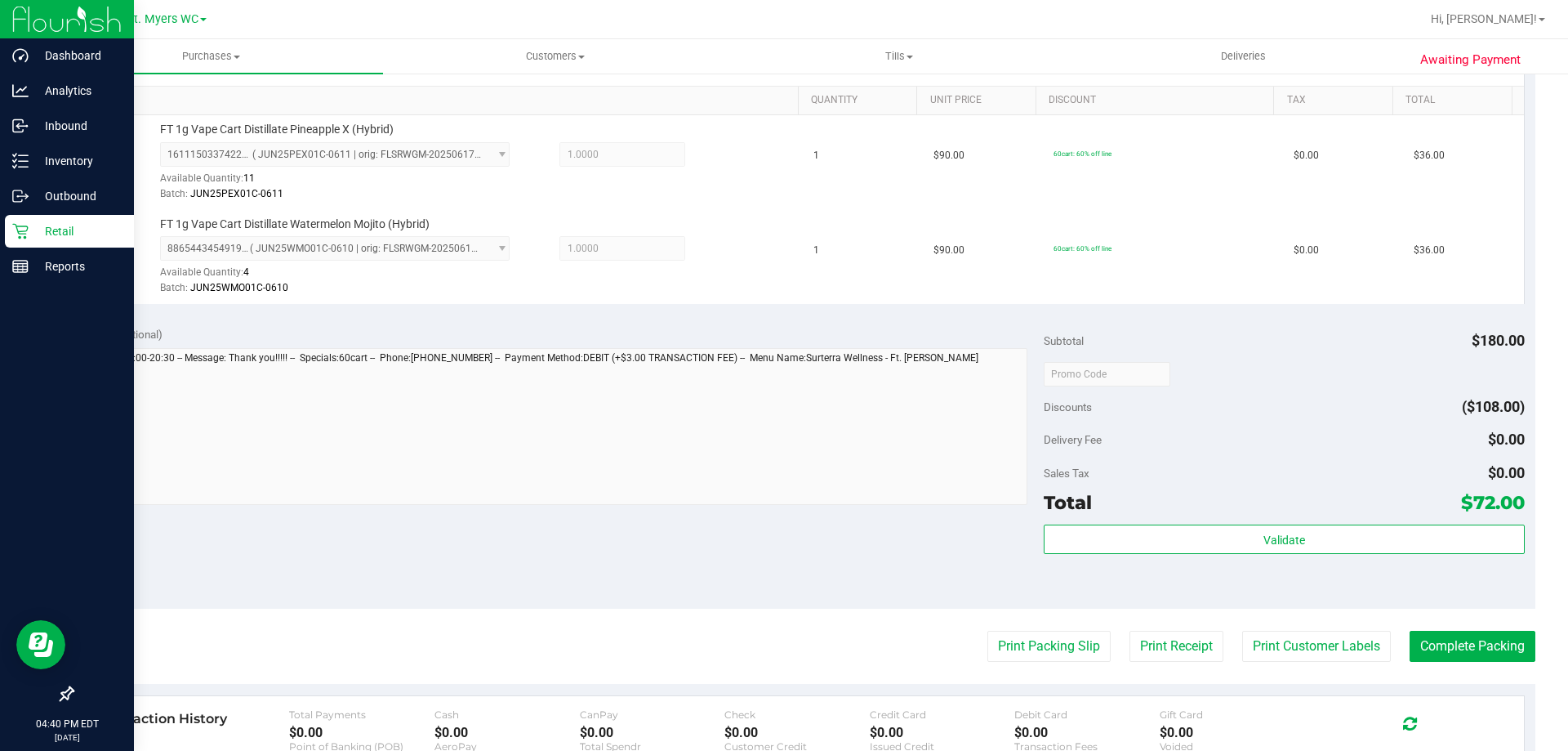
click at [998, 626] on purchase-details "Back Edit Purchase Cancel Purchase View Profile # 12026499 BioTrack ID: - Submi…" at bounding box center [803, 333] width 1463 height 1309
click at [1000, 648] on button "Print Packing Slip" at bounding box center [1049, 645] width 124 height 31
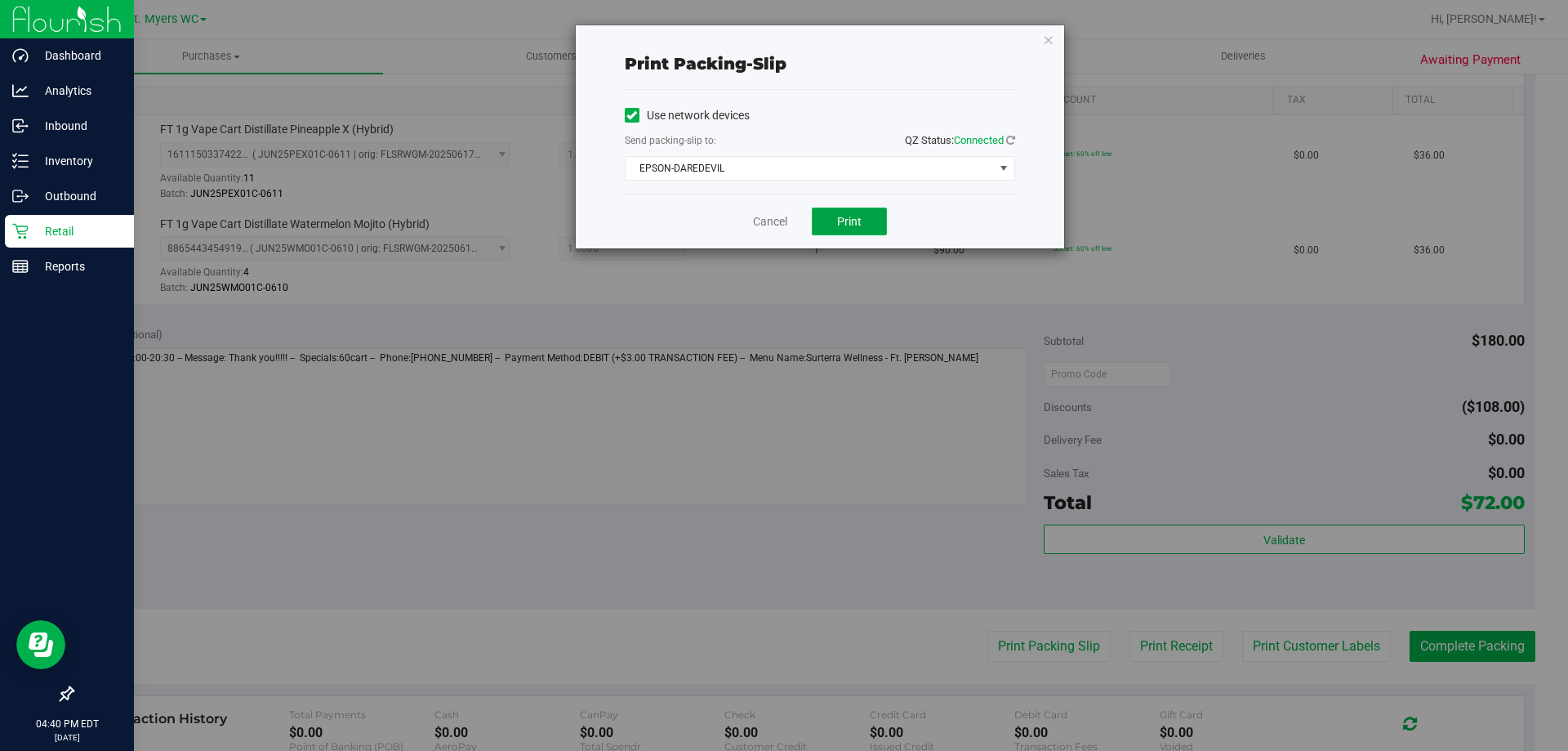
click at [859, 228] on button "Print" at bounding box center [850, 222] width 75 height 28
click at [761, 224] on link "Cancel" at bounding box center [770, 221] width 35 height 17
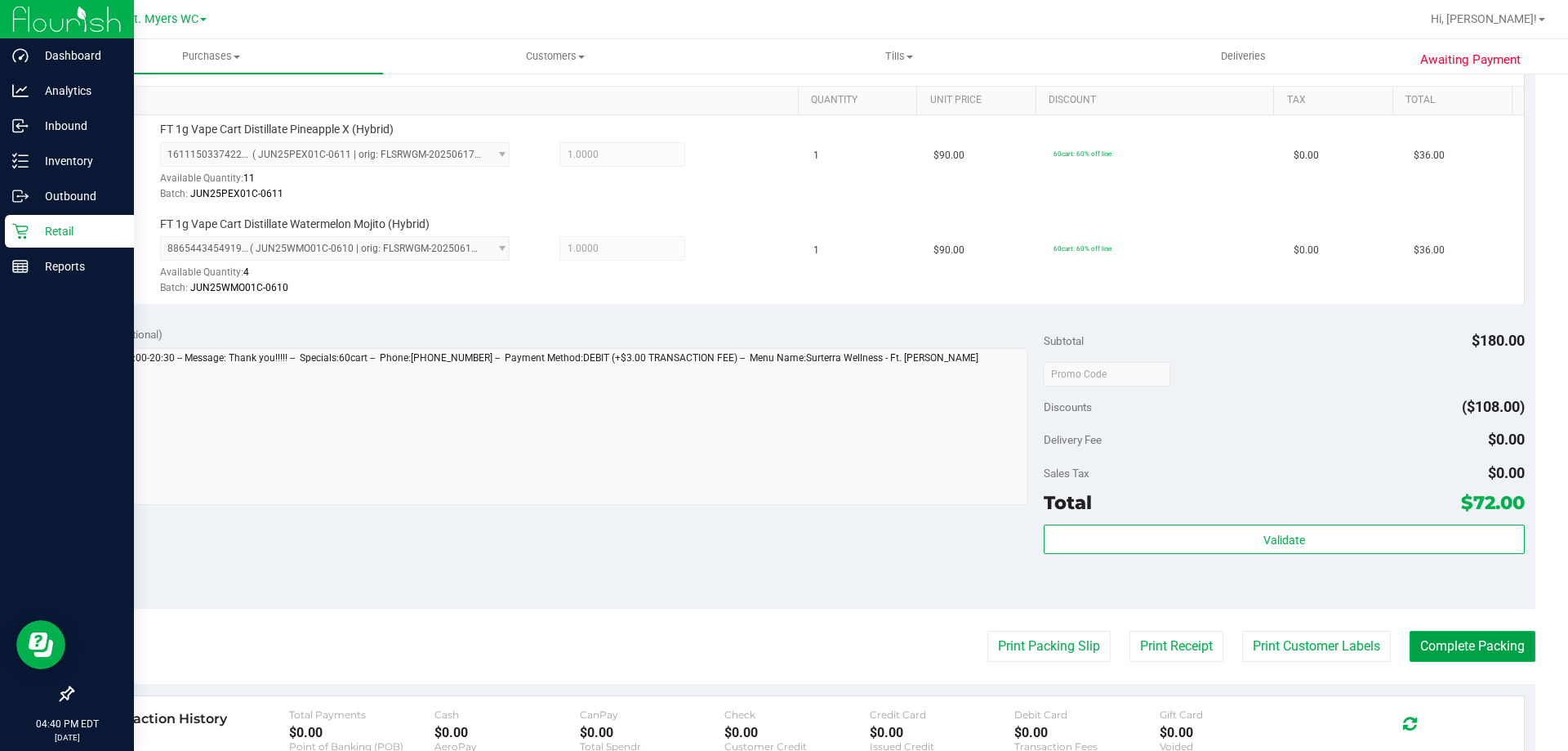
click at [1479, 650] on button "Complete Packing" at bounding box center [1472, 645] width 126 height 31
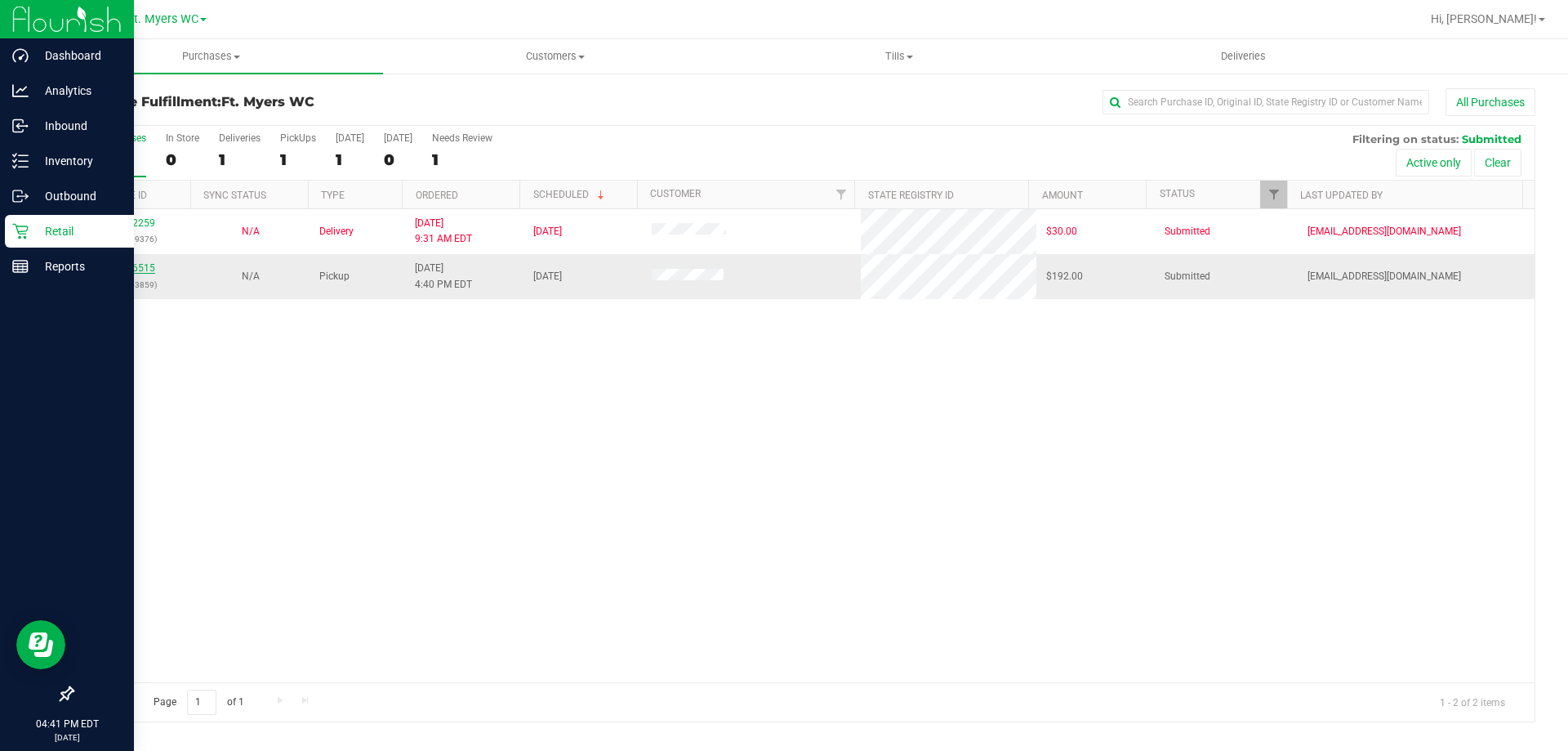
click at [152, 263] on link "12026515" at bounding box center [133, 268] width 46 height 12
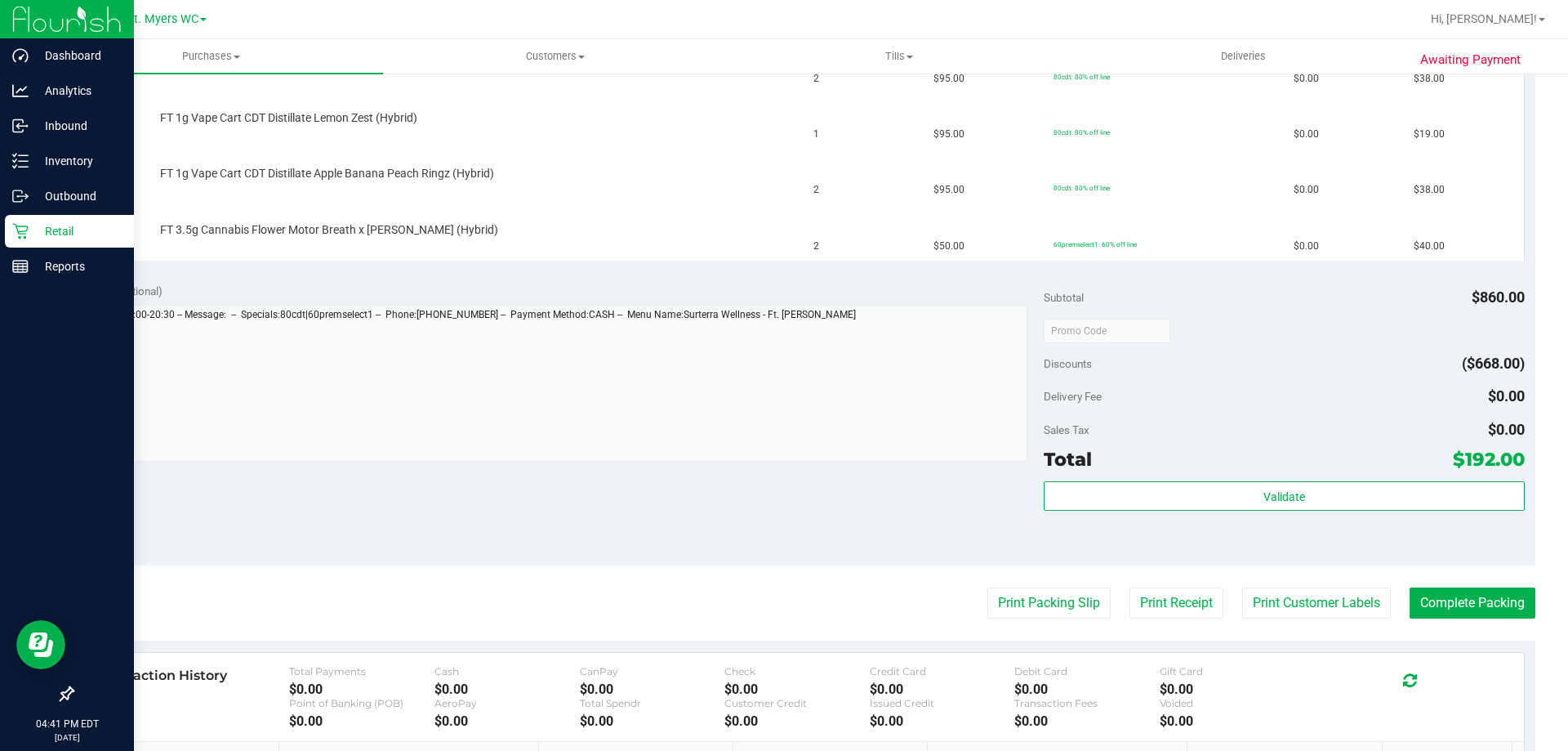
scroll to position [653, 0]
click at [1000, 602] on button "Print Packing Slip" at bounding box center [1049, 602] width 124 height 31
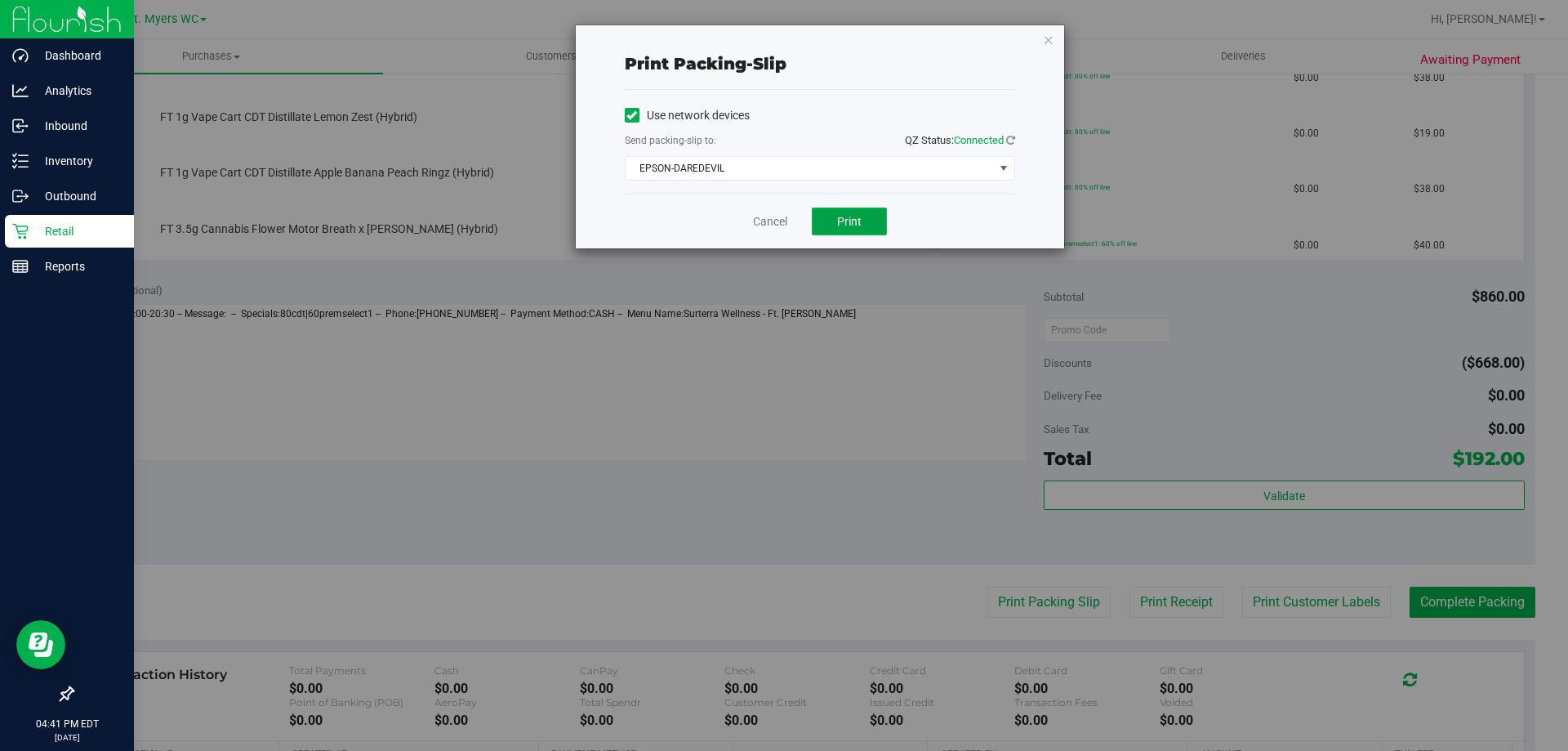
click at [845, 229] on button "Print" at bounding box center [850, 222] width 75 height 28
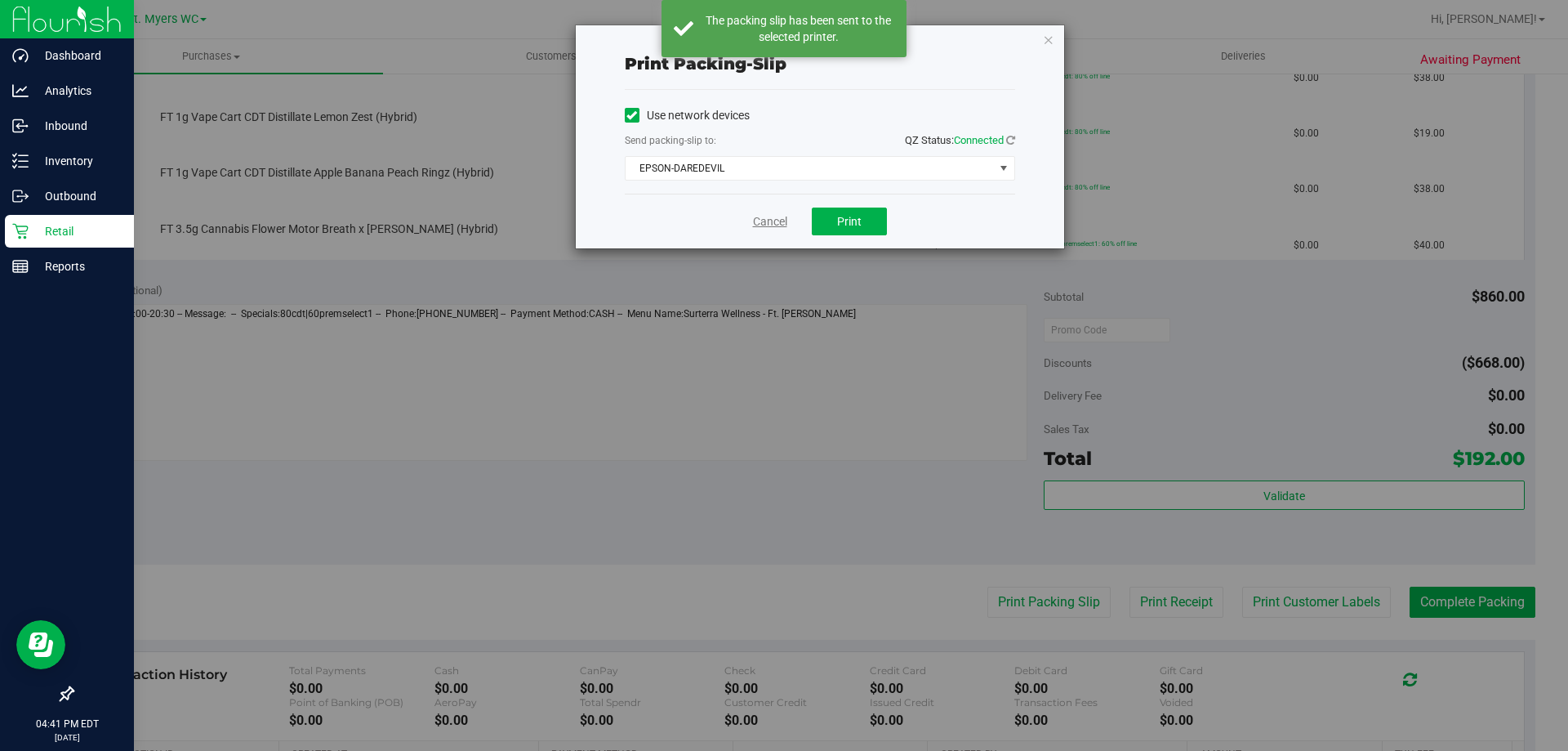
drag, startPoint x: 761, startPoint y: 238, endPoint x: 766, endPoint y: 230, distance: 9.4
click at [766, 236] on div "Cancel Print" at bounding box center [820, 221] width 391 height 54
click at [767, 228] on link "Cancel" at bounding box center [770, 221] width 35 height 17
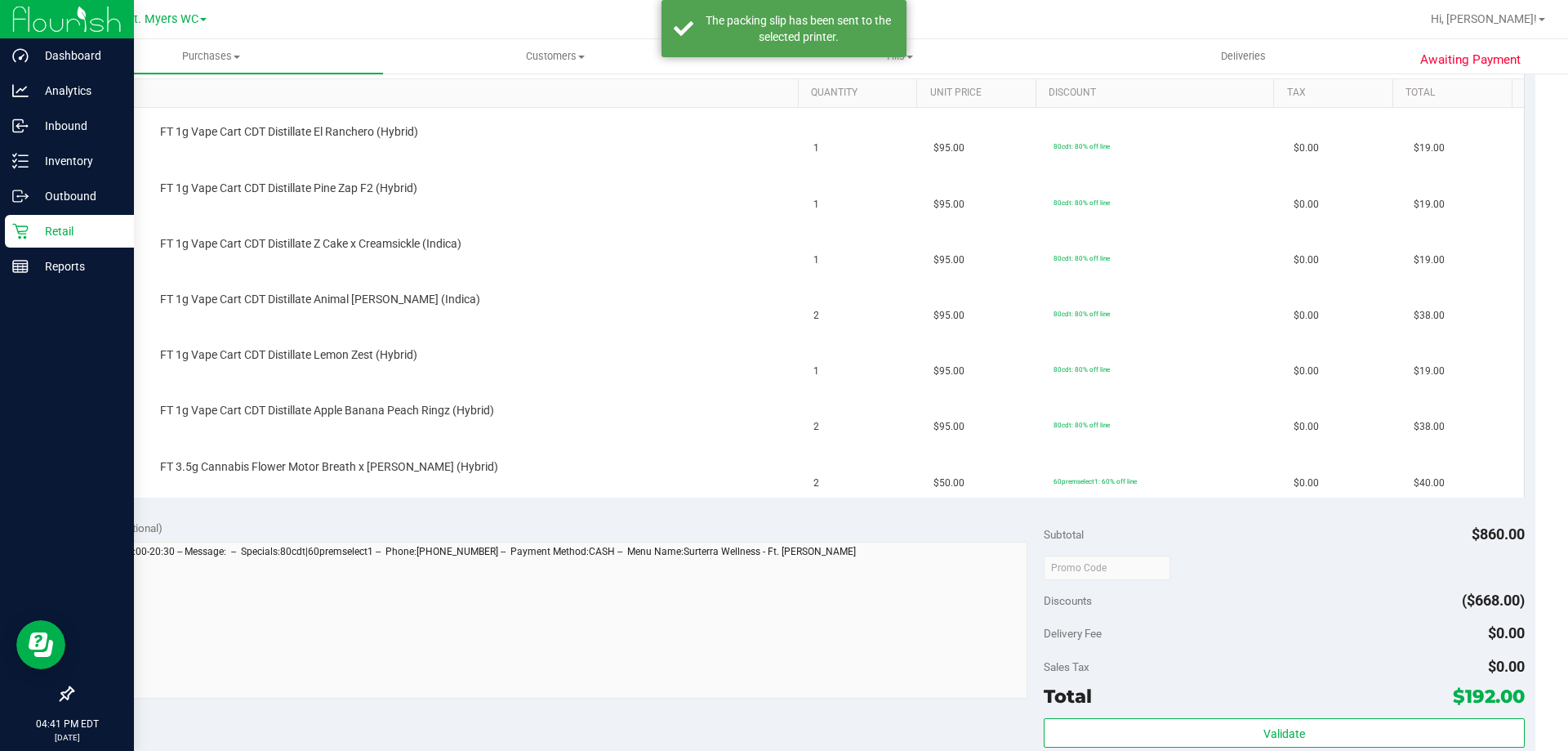
scroll to position [245, 0]
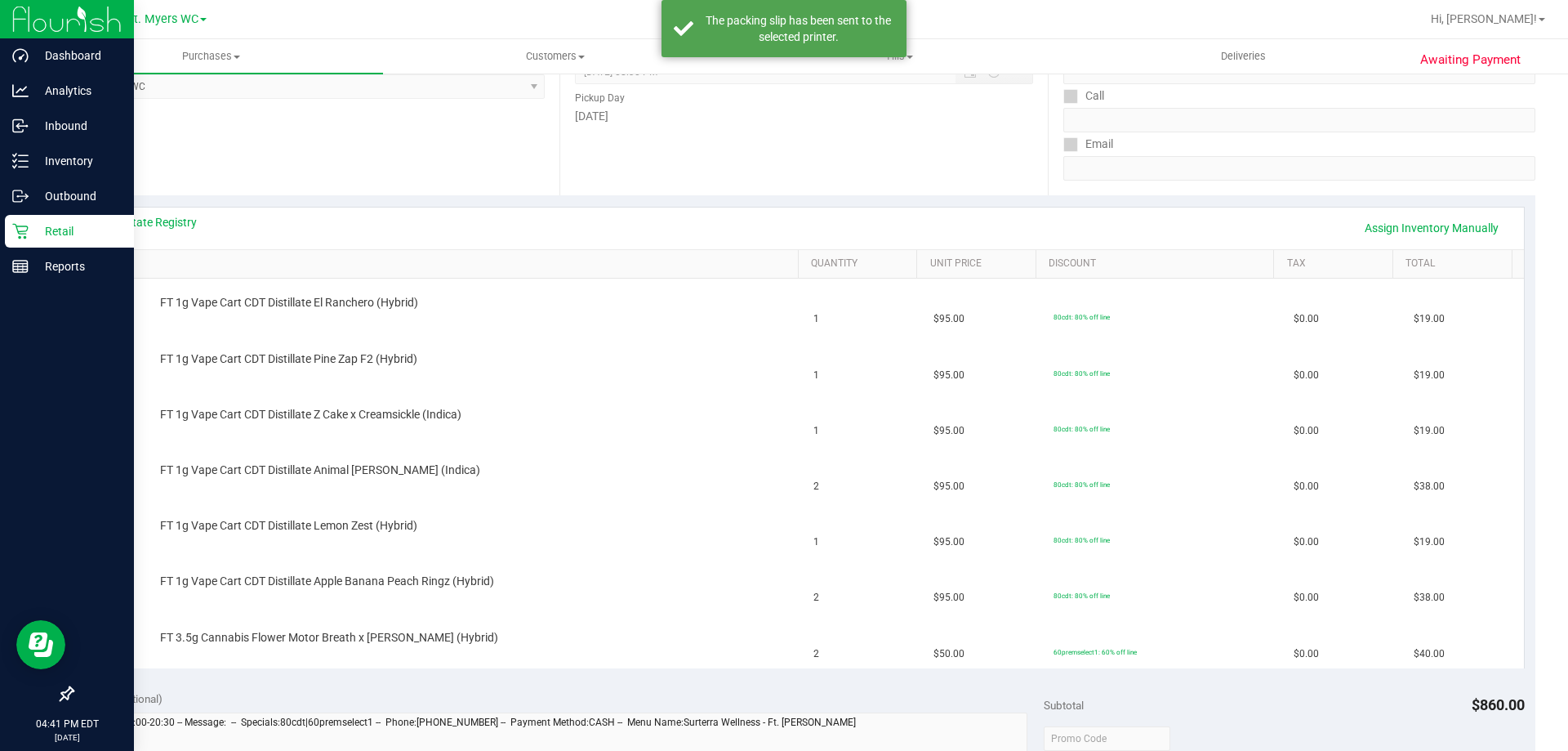
click at [174, 233] on div "View State Registry Assign Inventory Manually" at bounding box center [804, 228] width 1411 height 28
click at [174, 223] on link "View State Registry" at bounding box center [147, 222] width 98 height 17
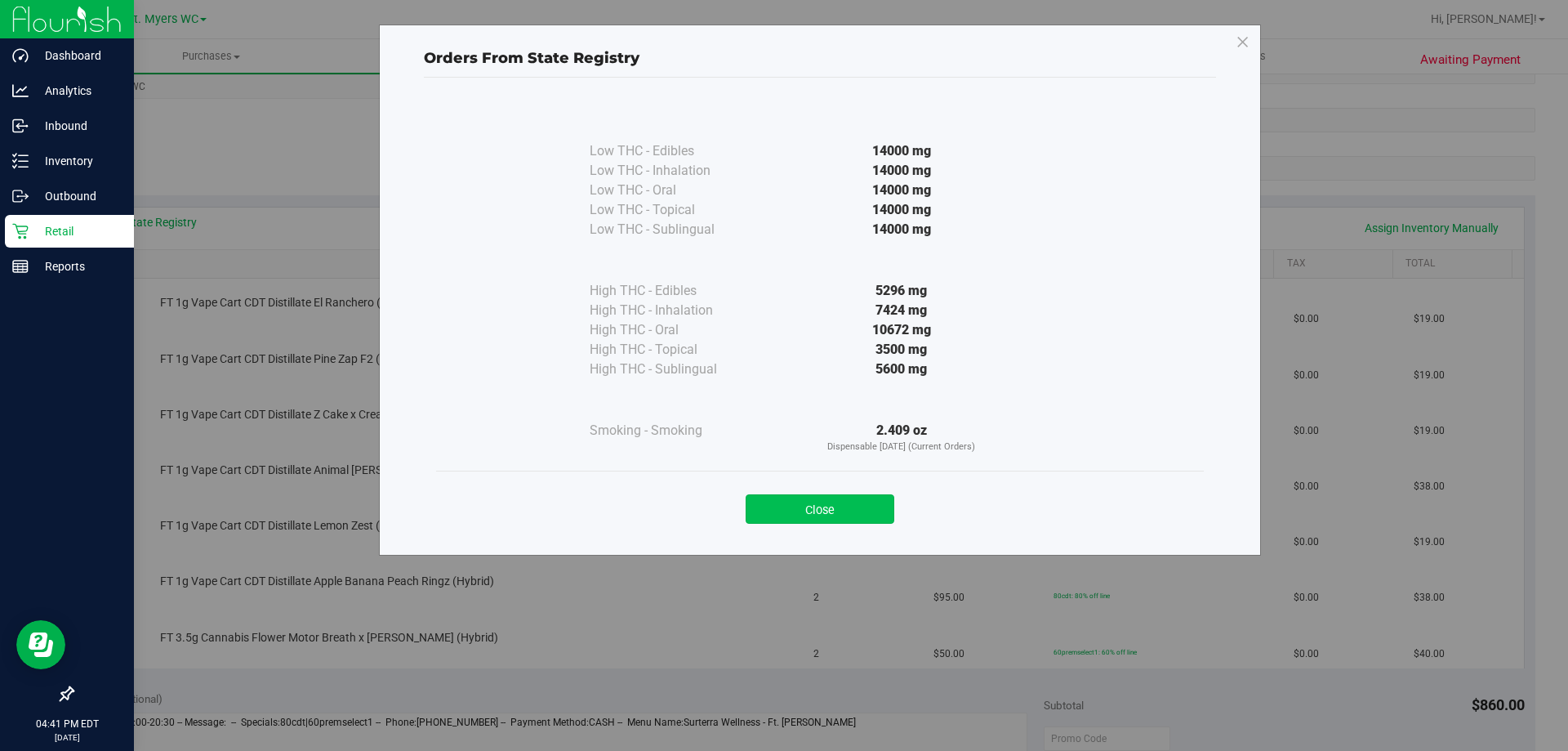
click at [868, 504] on button "Close" at bounding box center [820, 509] width 148 height 30
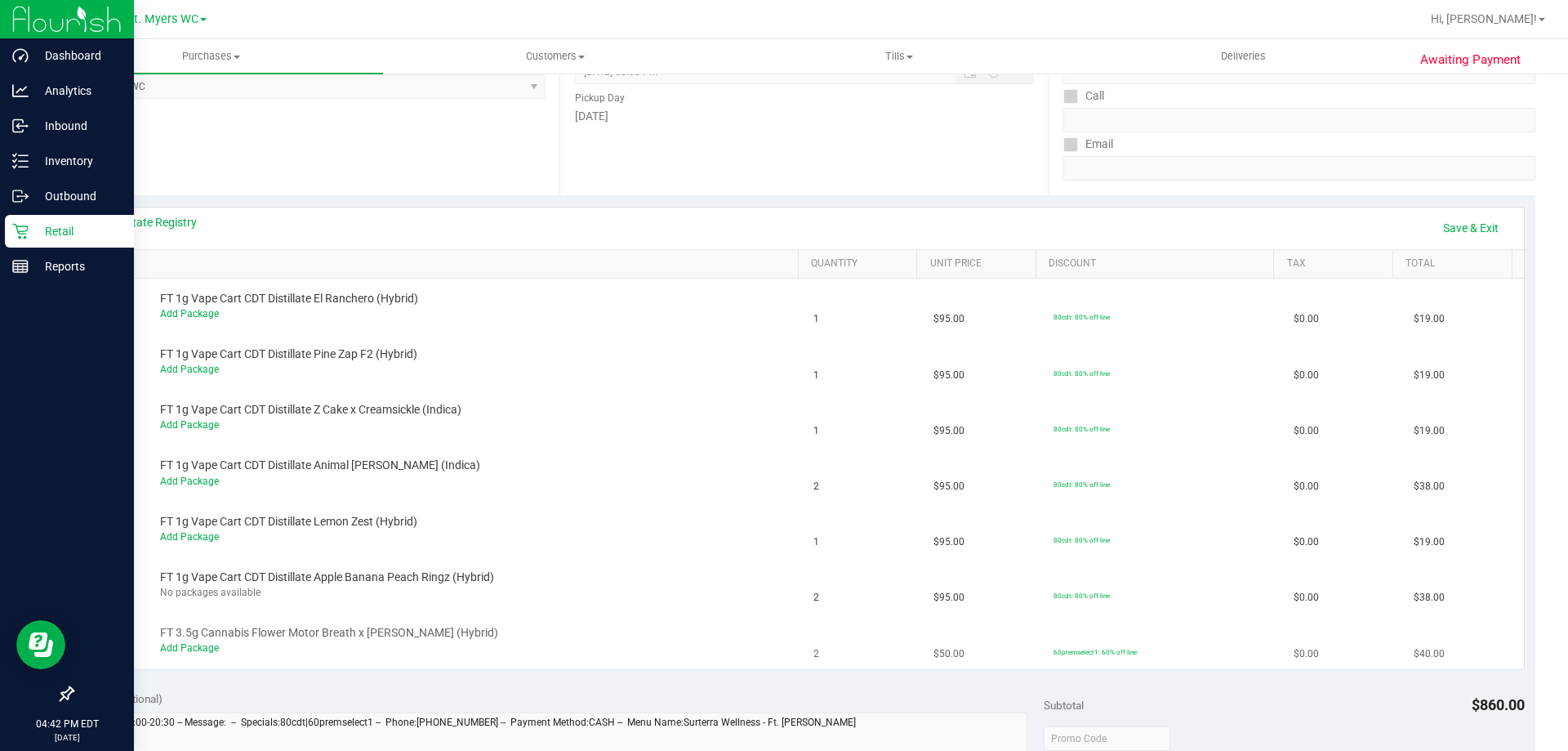
click at [199, 640] on div "FT 3.5g Cannabis Flower Motor Breath x Mike Larry (Hybrid) Add Package" at bounding box center [472, 640] width 639 height 31
click at [197, 644] on link "Add Package" at bounding box center [189, 648] width 58 height 12
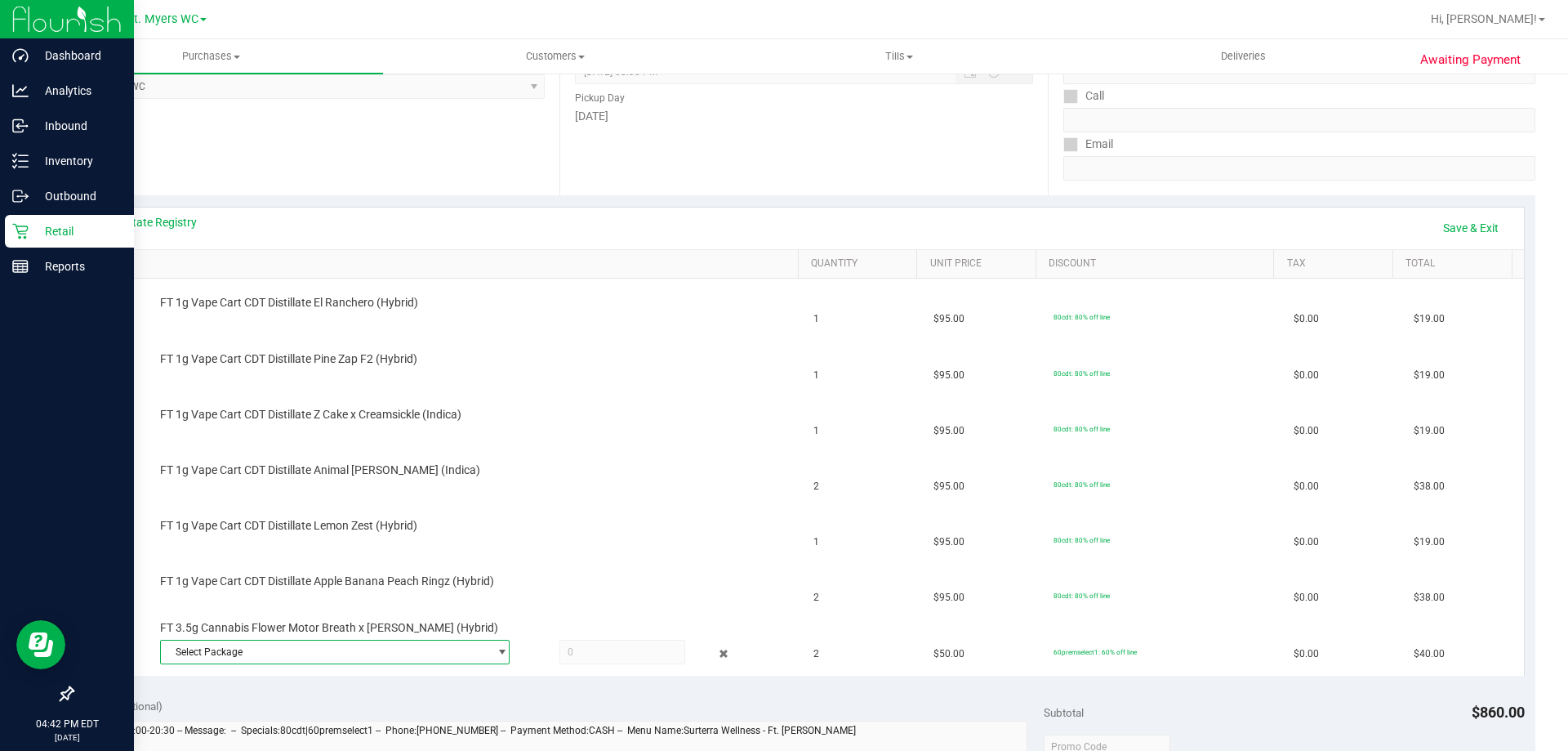
click at [260, 657] on span "Select Package" at bounding box center [324, 651] width 327 height 23
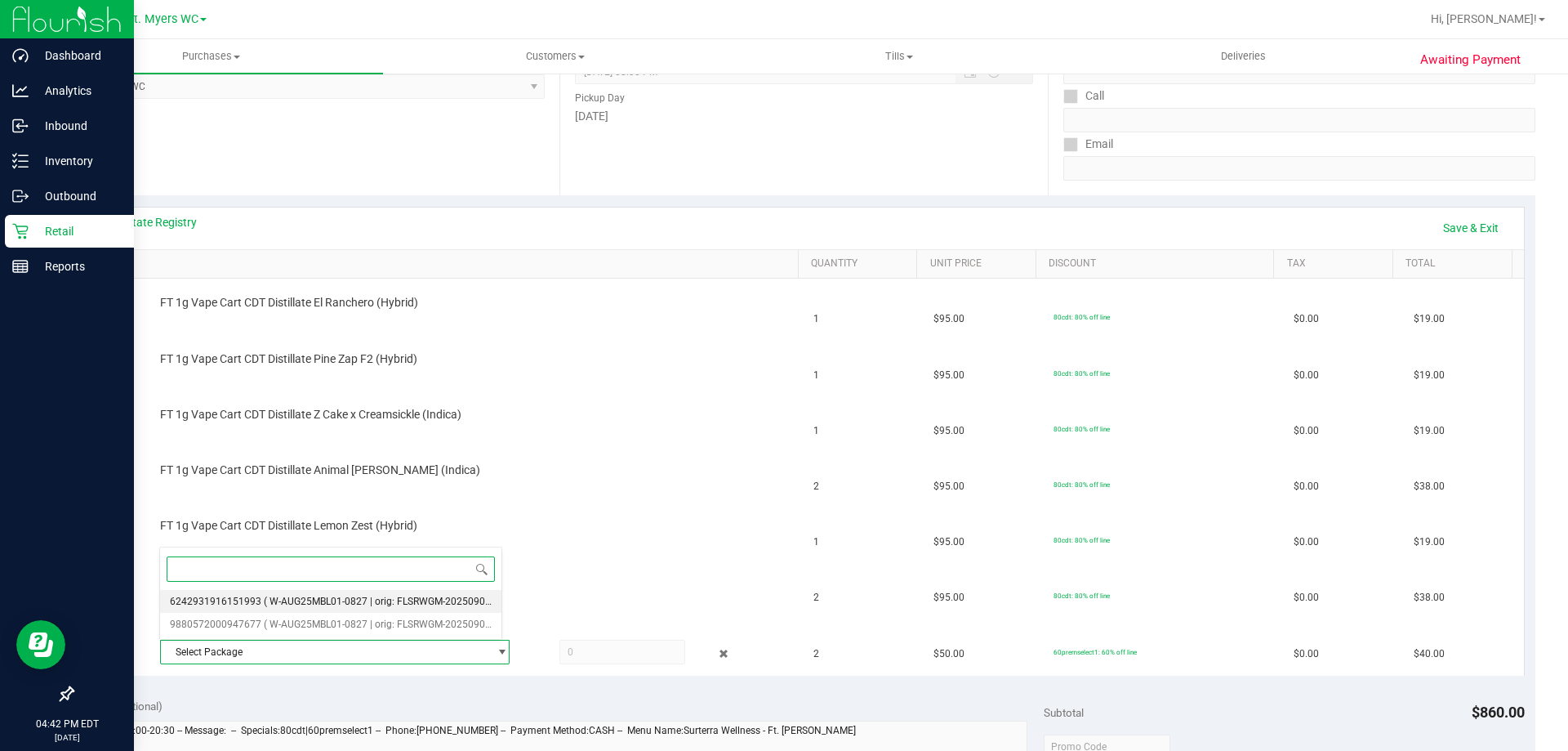
click at [302, 608] on li "6242931916151993 ( W-AUG25MBL01-0827 | orig: FLSRWGM-20250902-2076 )" at bounding box center [330, 601] width 341 height 23
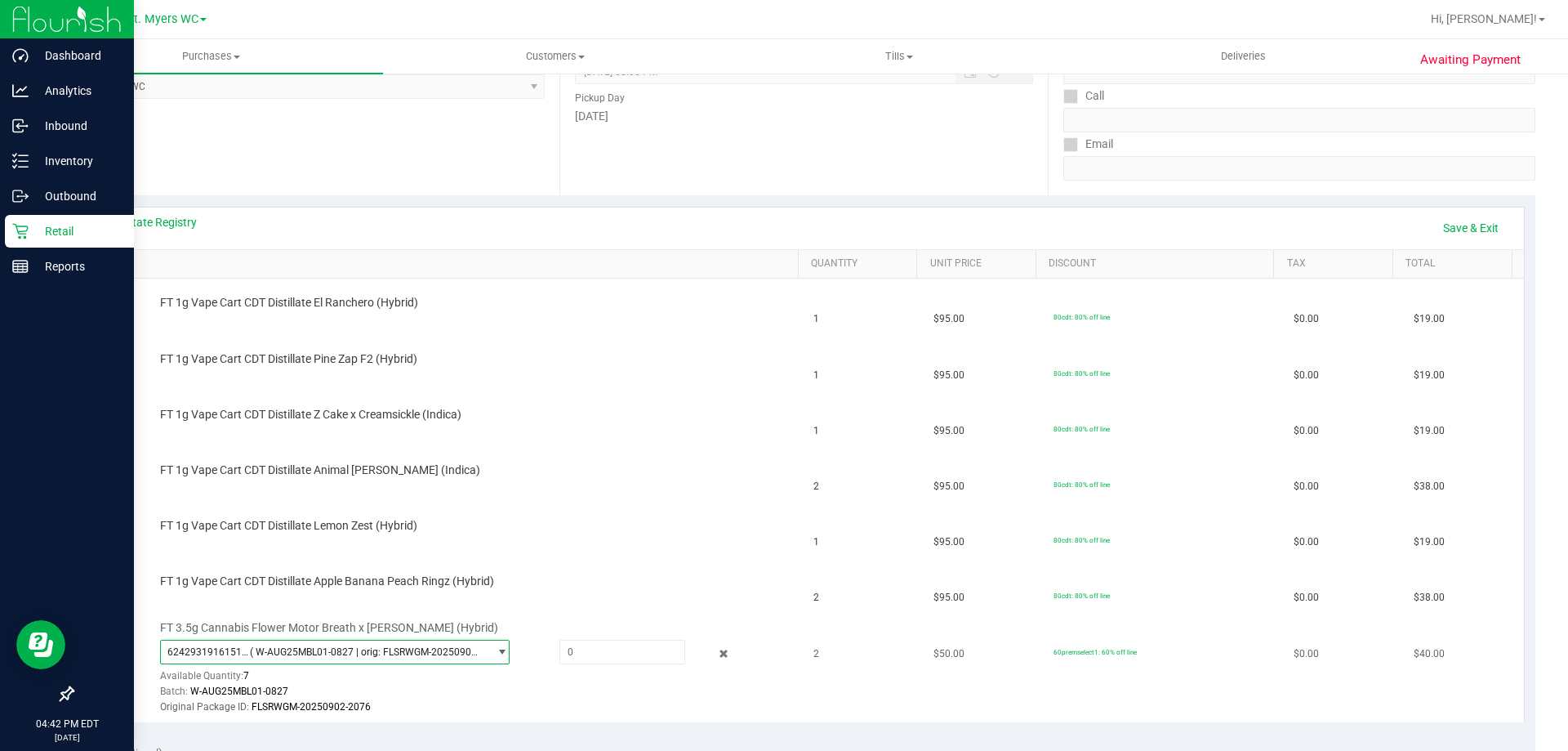
click at [324, 654] on span "( W-AUG25MBL01-0827 | orig: FLSRWGM-20250902-2076 )" at bounding box center [366, 652] width 231 height 12
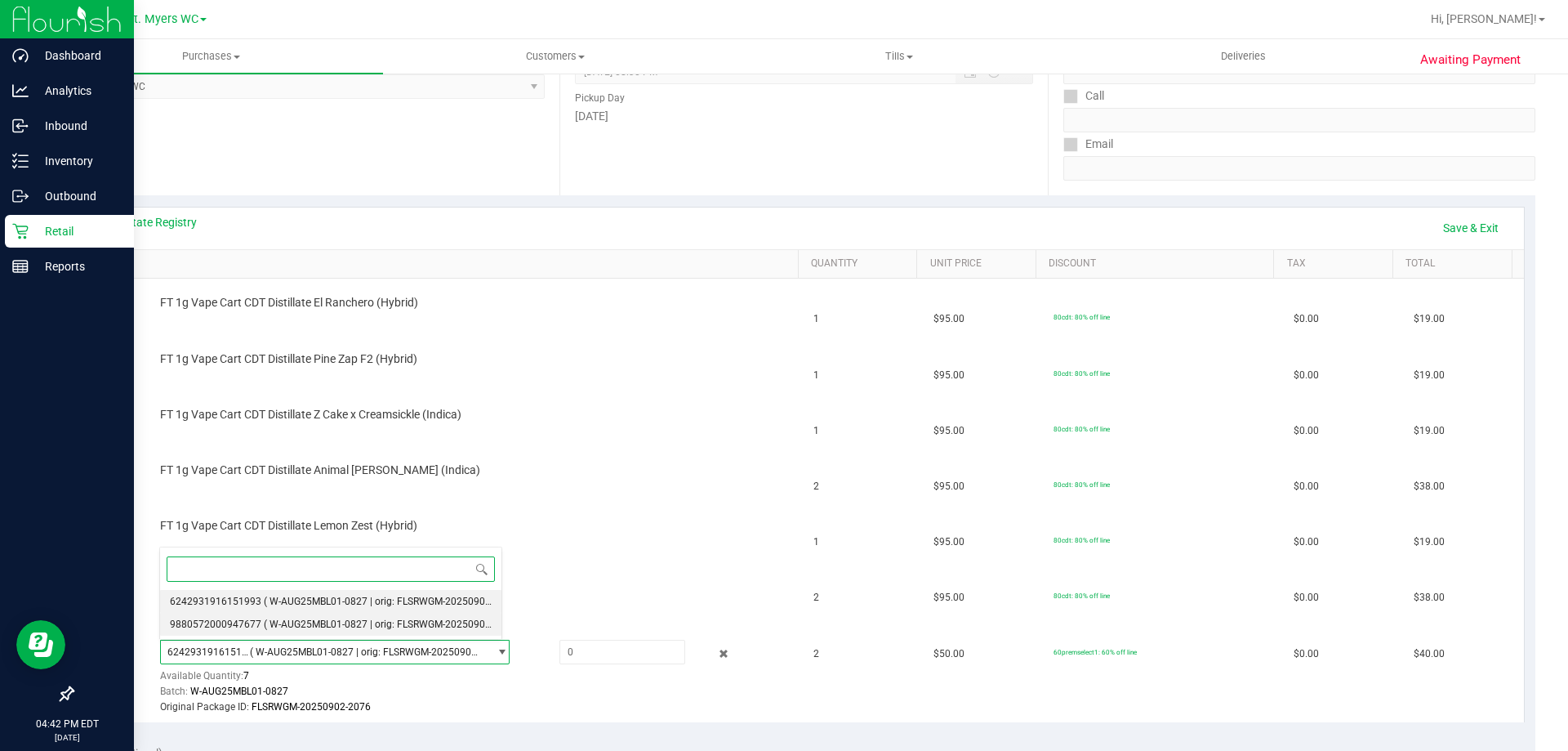
click at [306, 618] on span "( W-AUG25MBL01-0827 | orig: FLSRWGM-20250902-2278 )" at bounding box center [393, 624] width 258 height 12
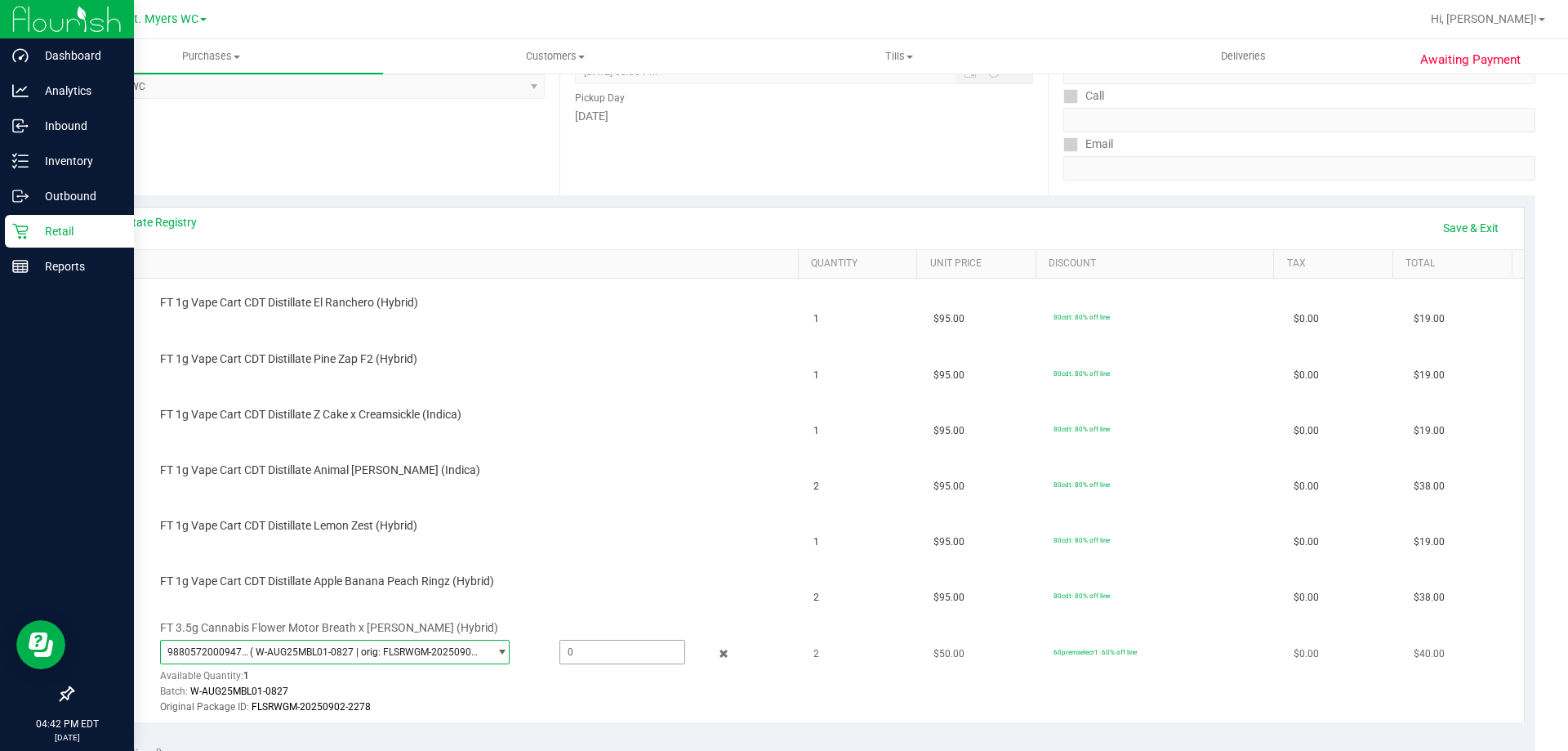
click at [589, 659] on span at bounding box center [622, 651] width 126 height 25
type input "1"
type input "1.0000"
click at [657, 620] on div "FT 3.5g Cannabis Flower Motor Breath x Mike Larry (Hybrid) 9880572000947677 ( W…" at bounding box center [472, 668] width 639 height 96
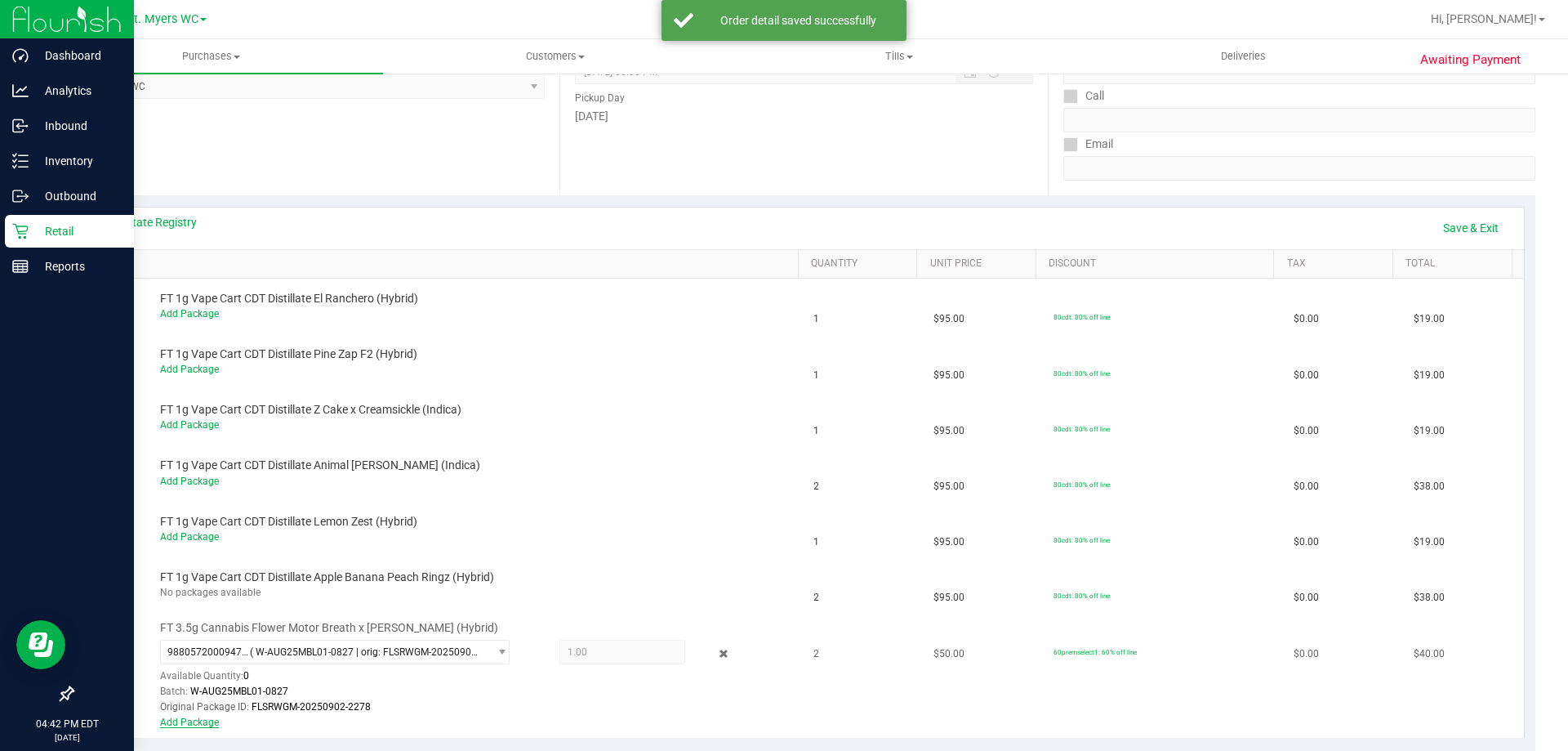
click at [205, 719] on link "Add Package" at bounding box center [189, 722] width 58 height 12
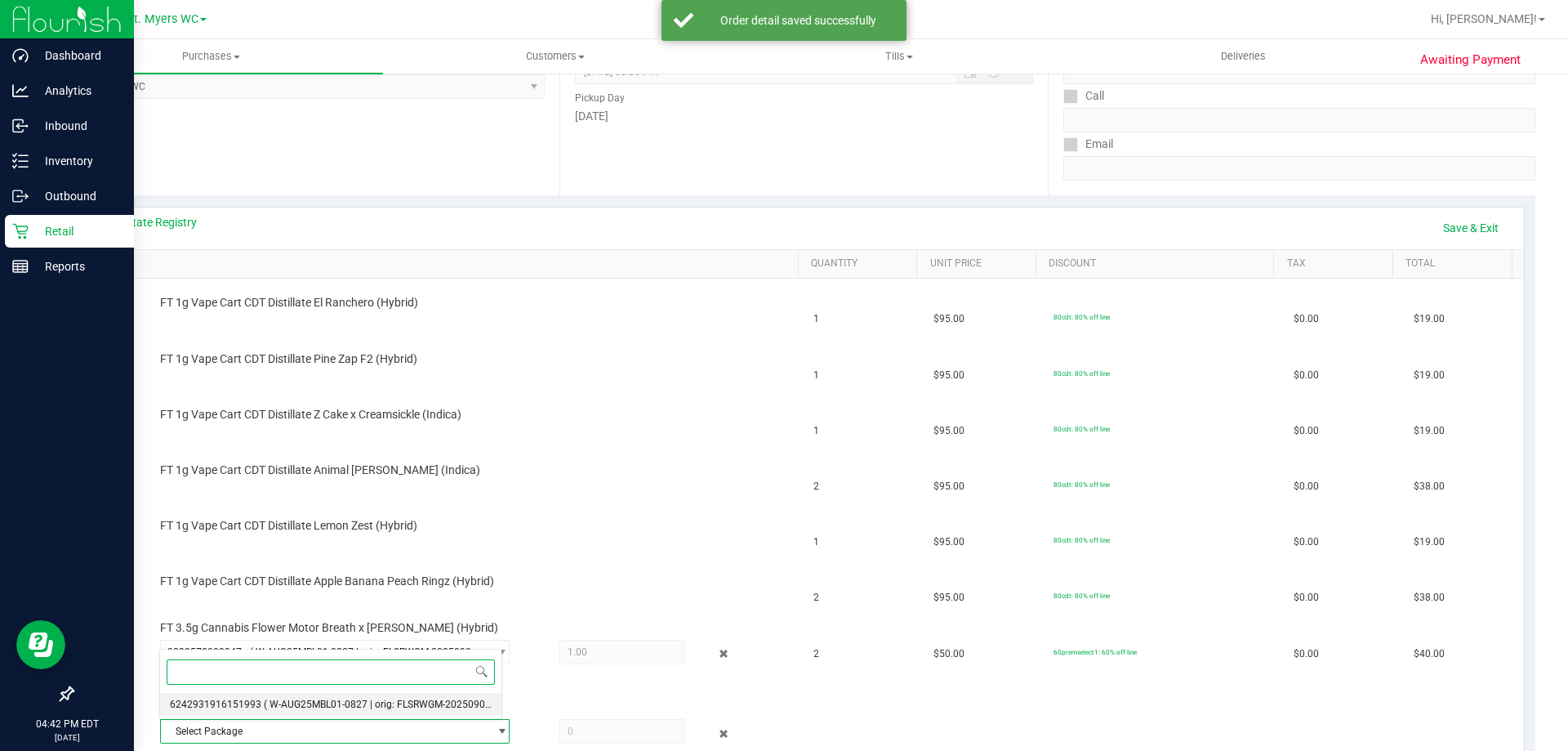
click at [298, 700] on span "( W-AUG25MBL01-0827 | orig: FLSRWGM-20250902-2076 )" at bounding box center [393, 704] width 258 height 12
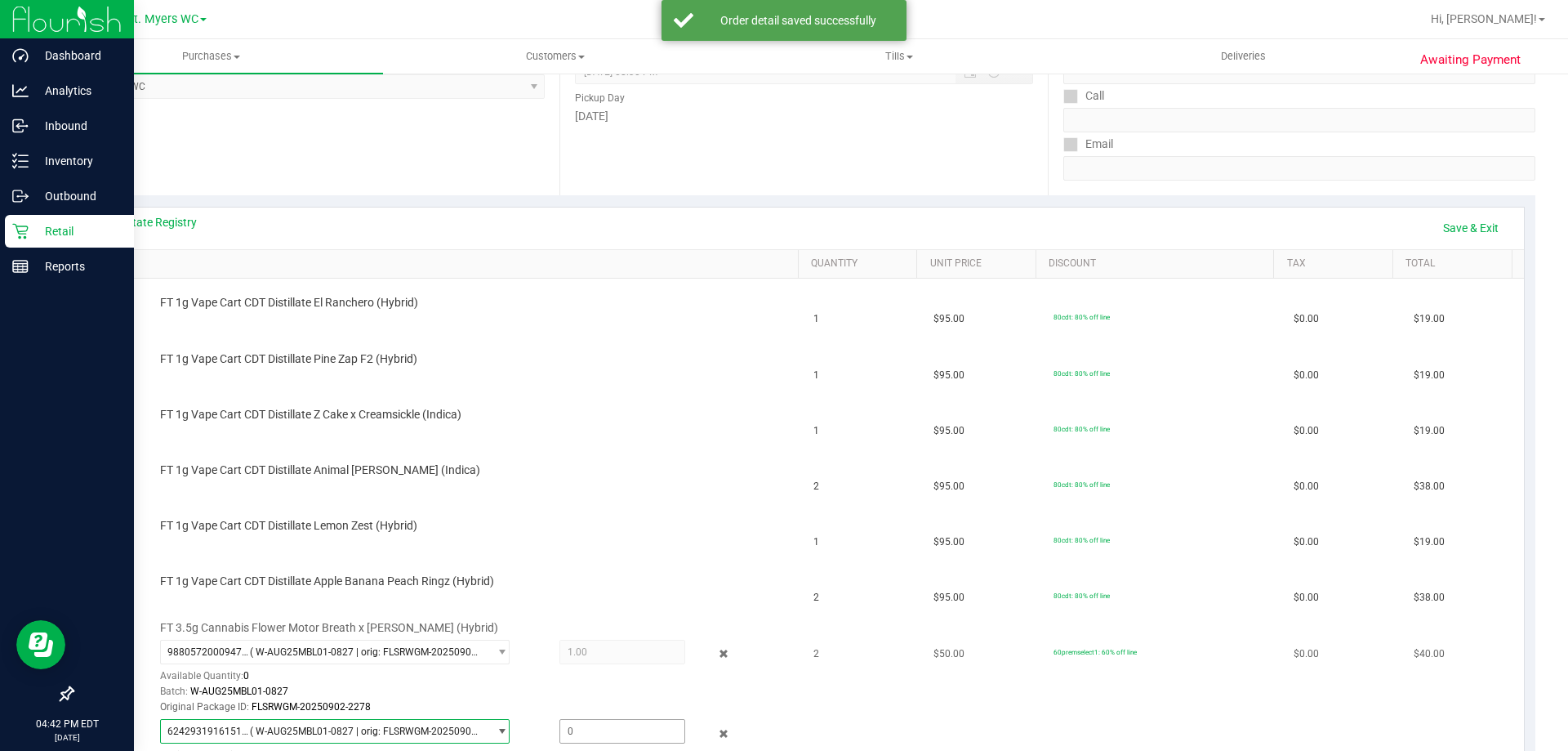
click at [583, 727] on span at bounding box center [622, 731] width 126 height 25
type input "1"
type input "1.0000"
click at [680, 516] on td "FT 1g Vape Cart CDT Distillate Lemon Zest (Hybrid)" at bounding box center [444, 529] width 720 height 55
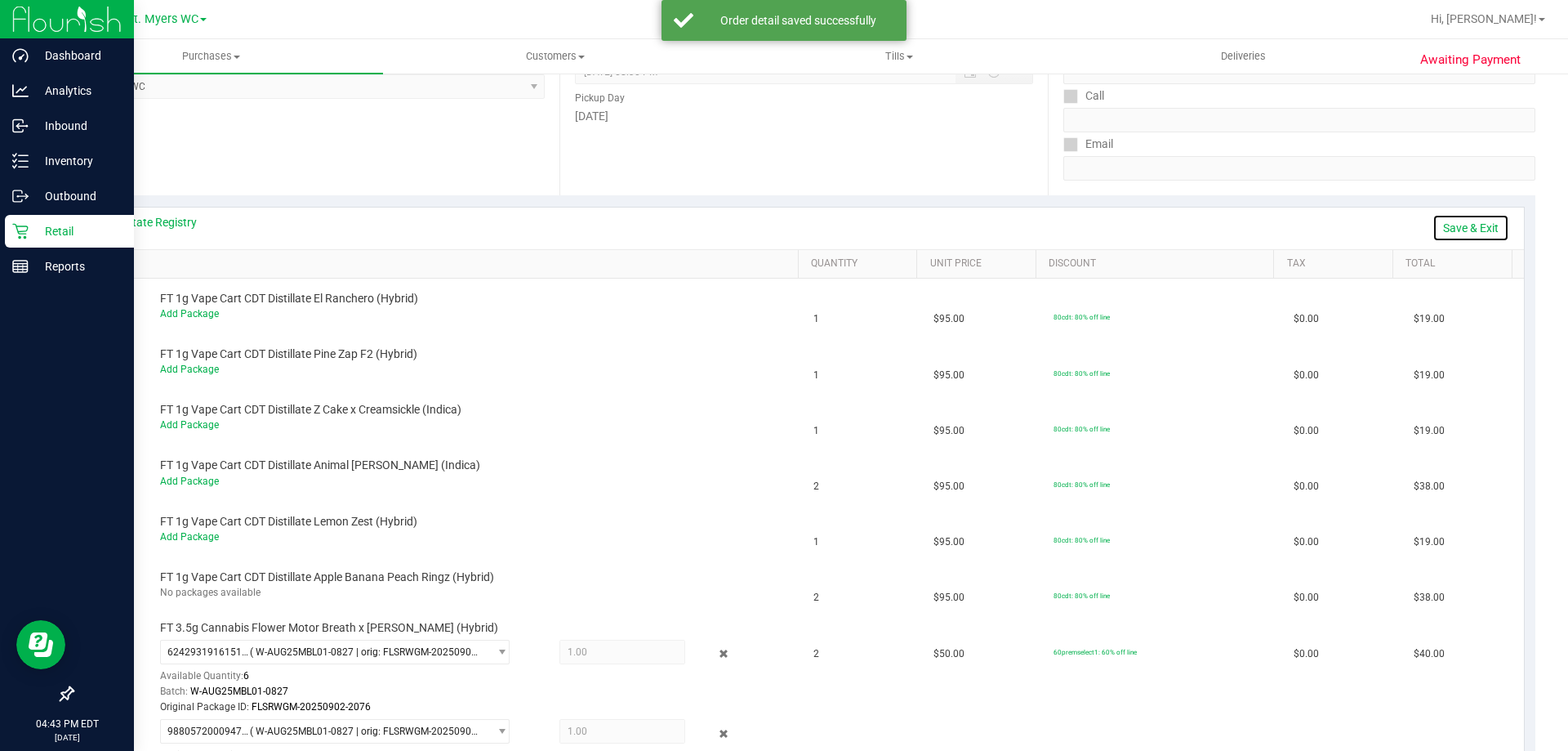
click at [1441, 225] on link "Save & Exit" at bounding box center [1471, 228] width 77 height 28
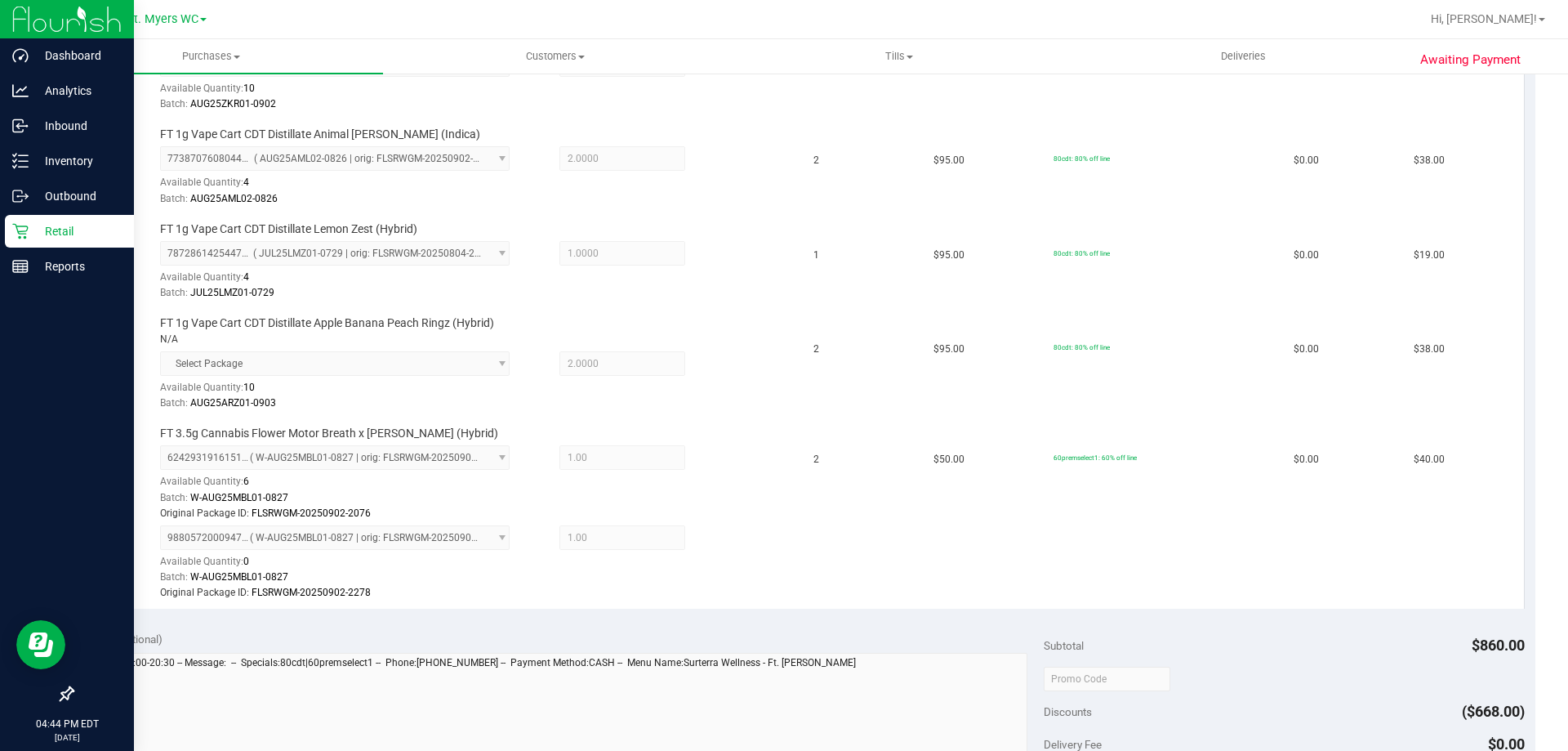
scroll to position [898, 0]
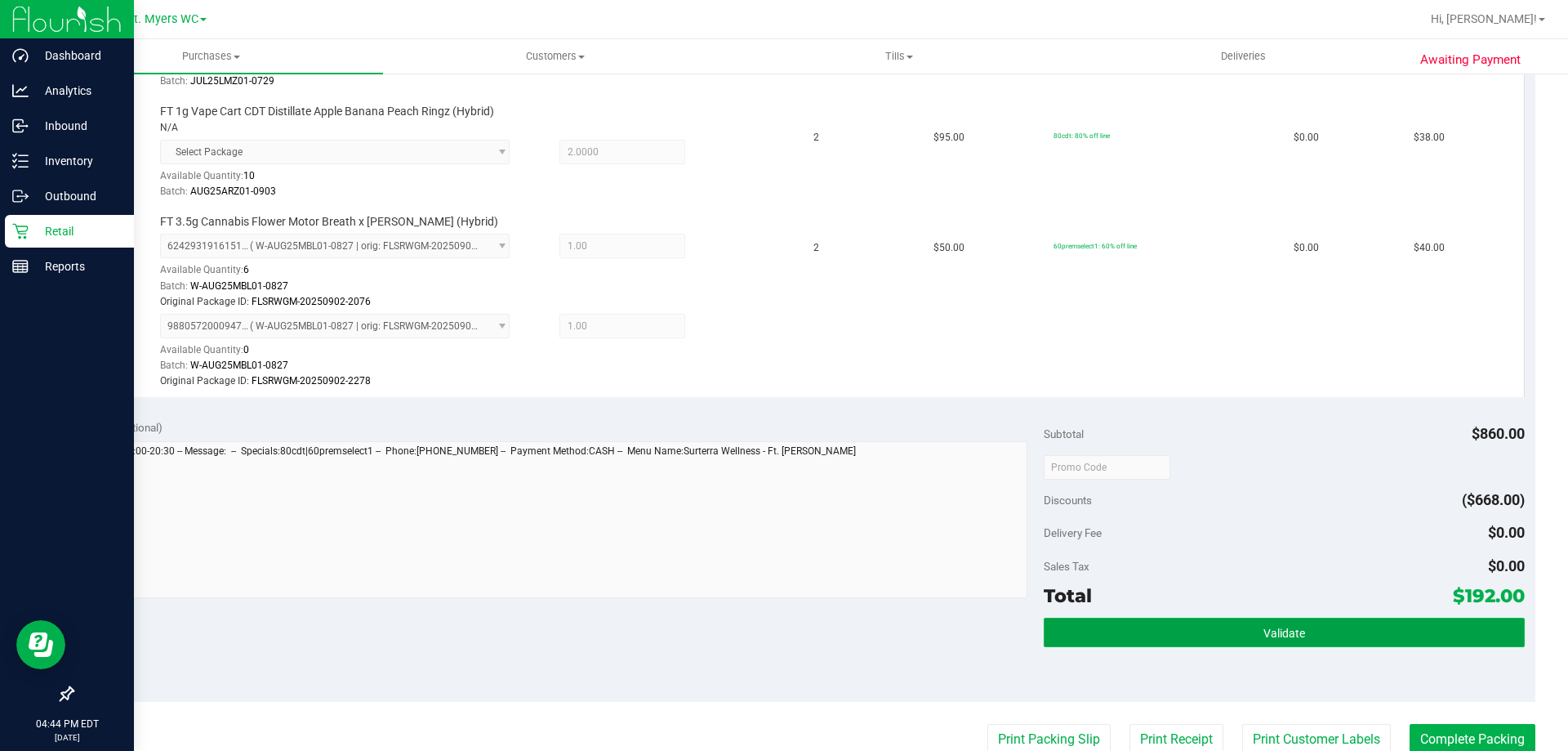
click at [1239, 640] on button "Validate" at bounding box center [1283, 632] width 480 height 30
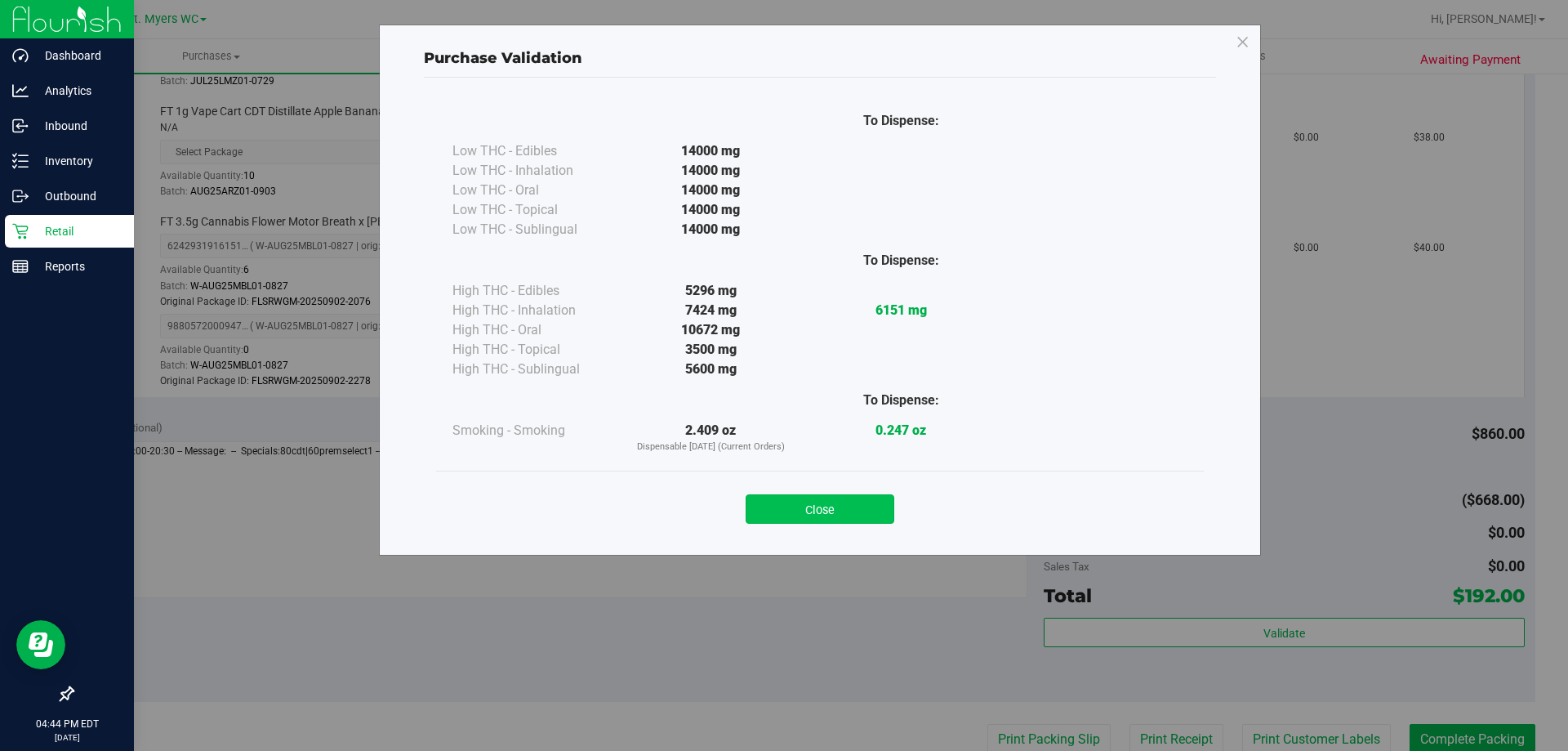
click at [797, 499] on button "Close" at bounding box center [820, 509] width 148 height 30
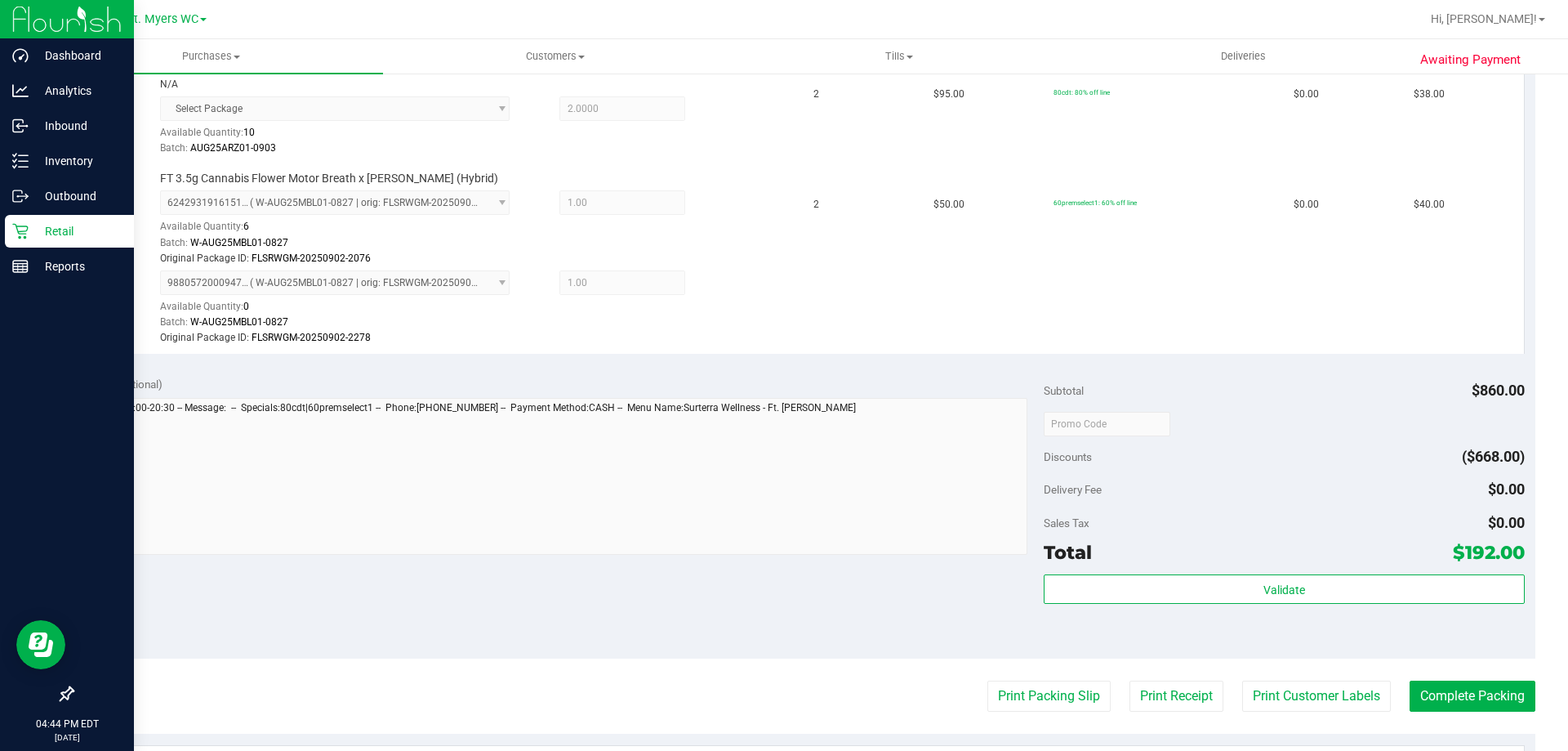
scroll to position [981, 0]
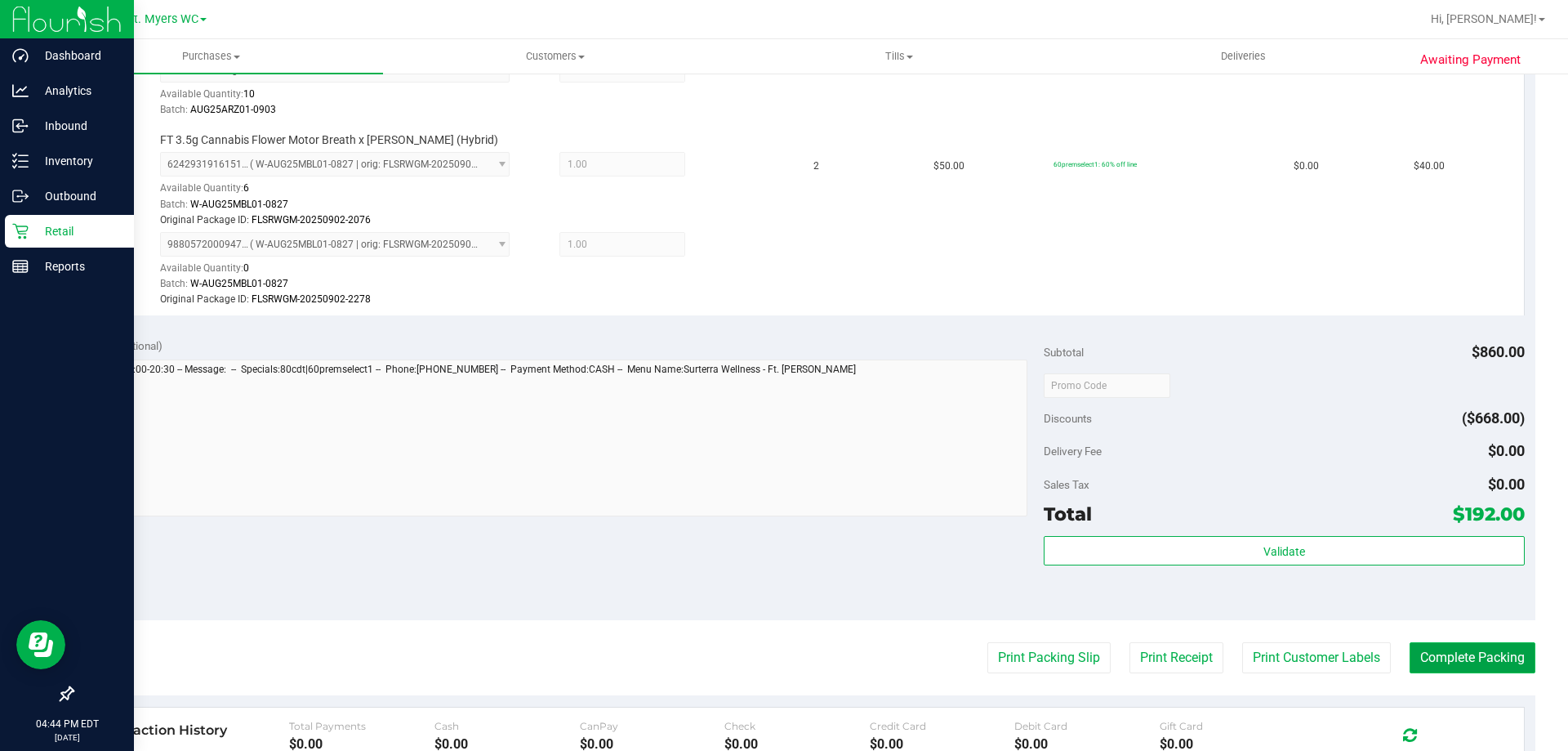
click at [1466, 663] on button "Complete Packing" at bounding box center [1472, 657] width 126 height 31
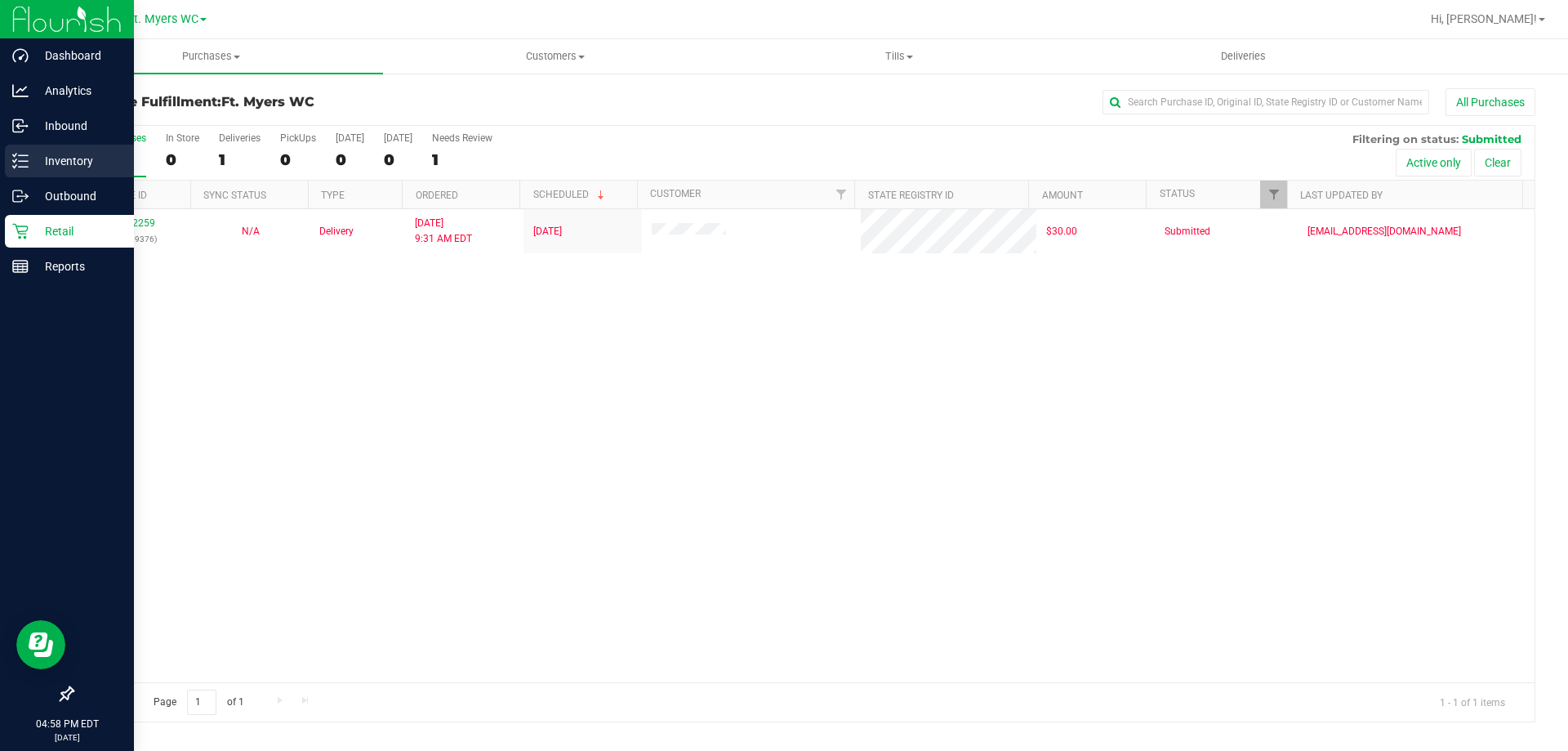
click at [98, 154] on p "Inventory" at bounding box center [77, 161] width 98 height 20
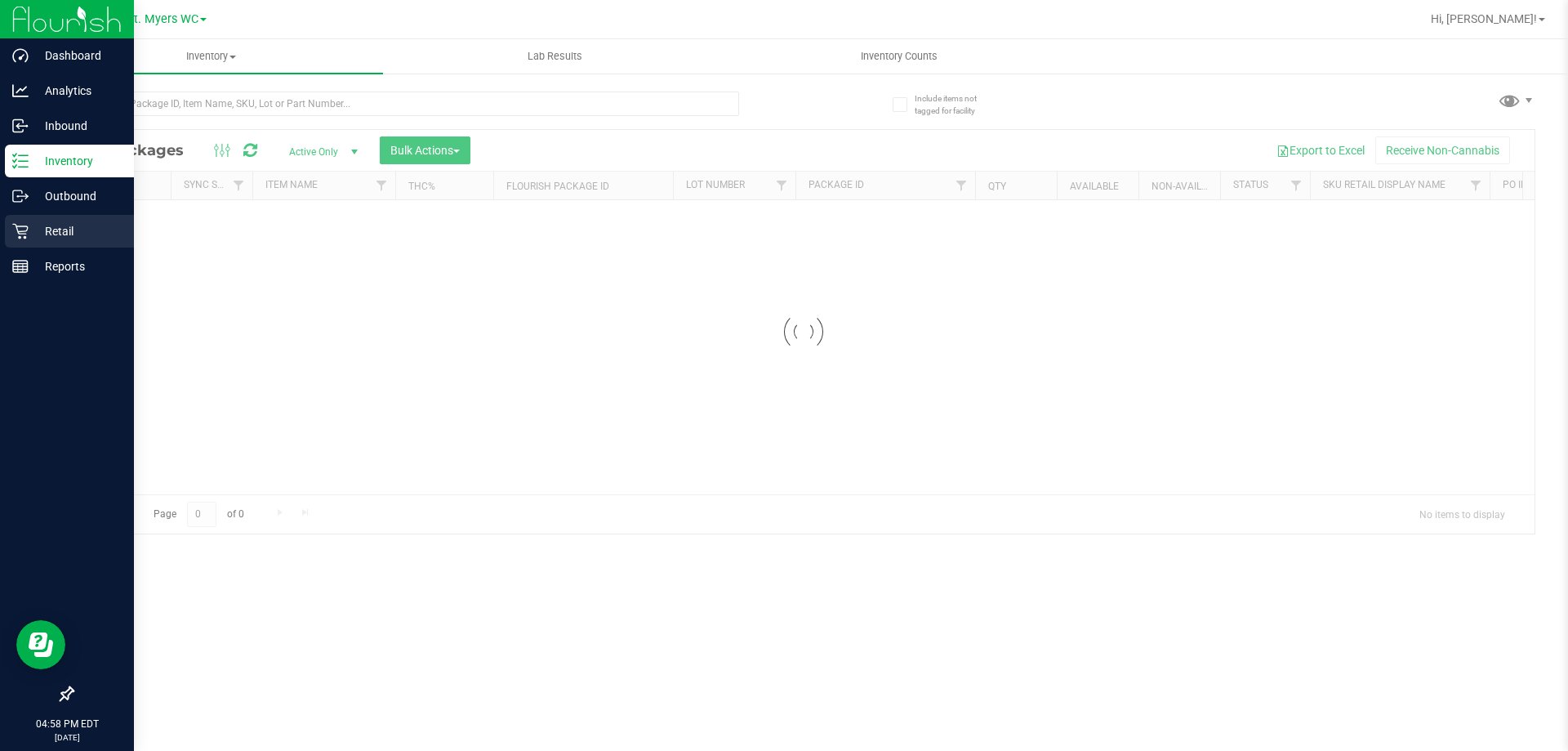
click at [69, 222] on p "Retail" at bounding box center [77, 232] width 98 height 20
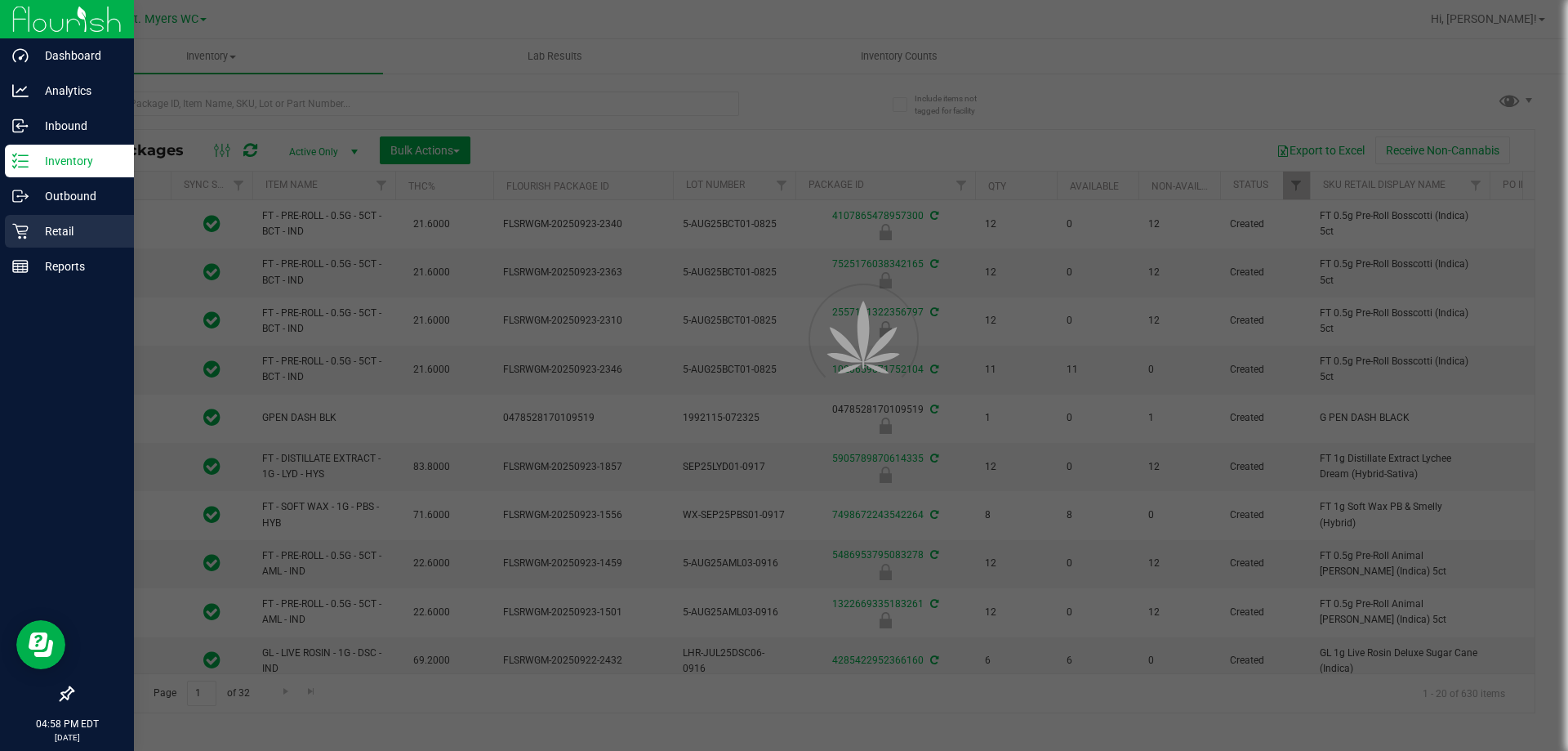
click at [69, 222] on p "Retail" at bounding box center [77, 232] width 98 height 20
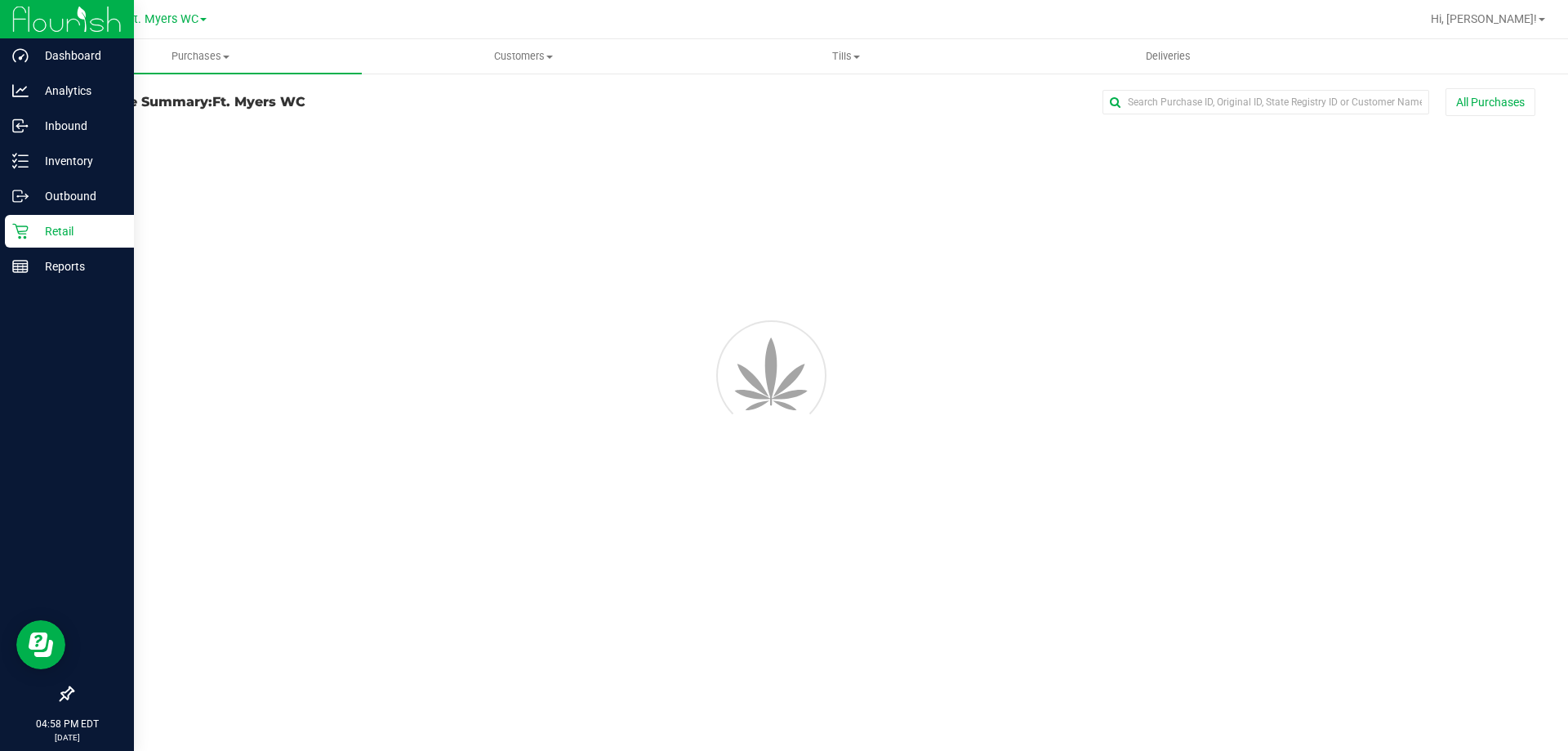
click at [69, 222] on p "Retail" at bounding box center [77, 232] width 98 height 20
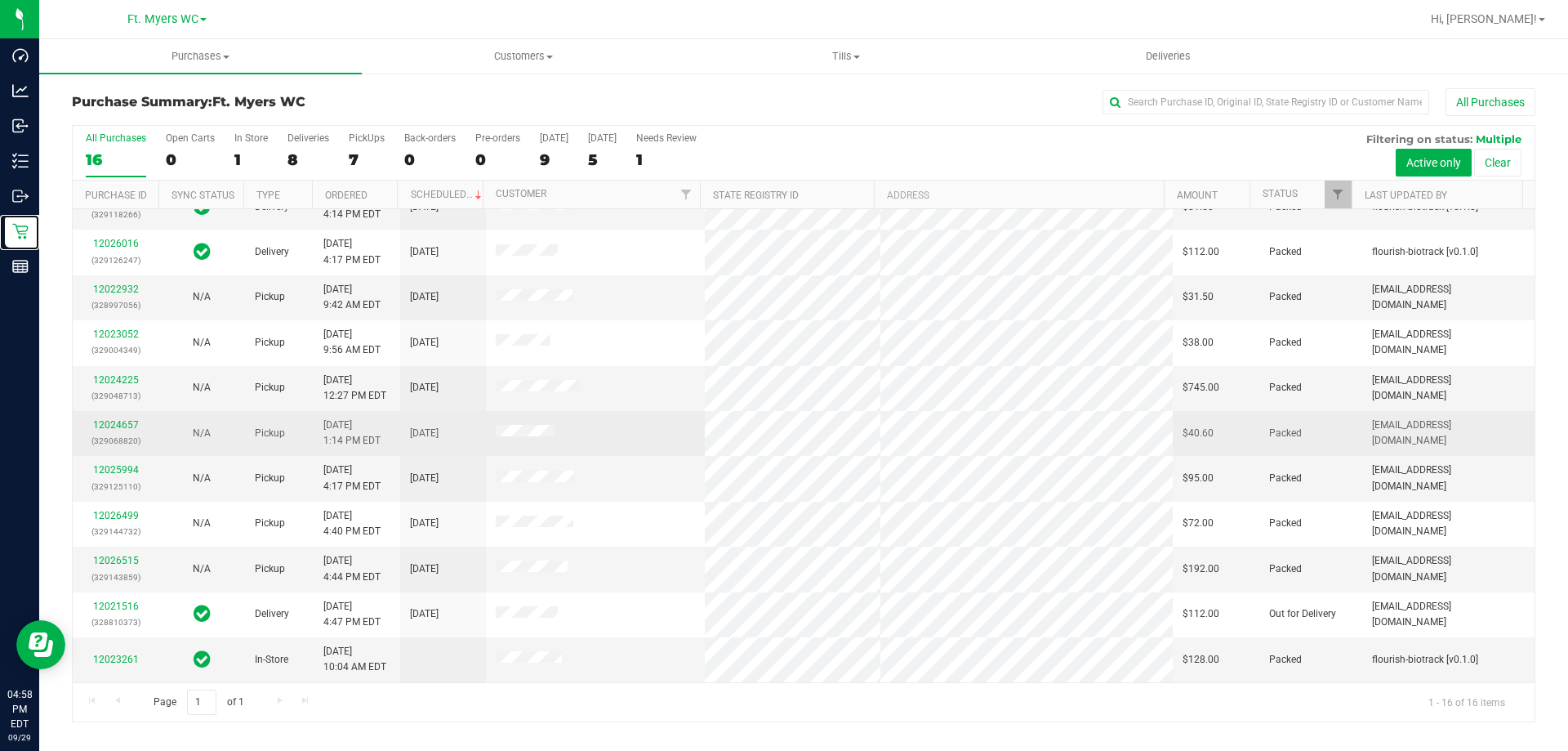
scroll to position [250, 0]
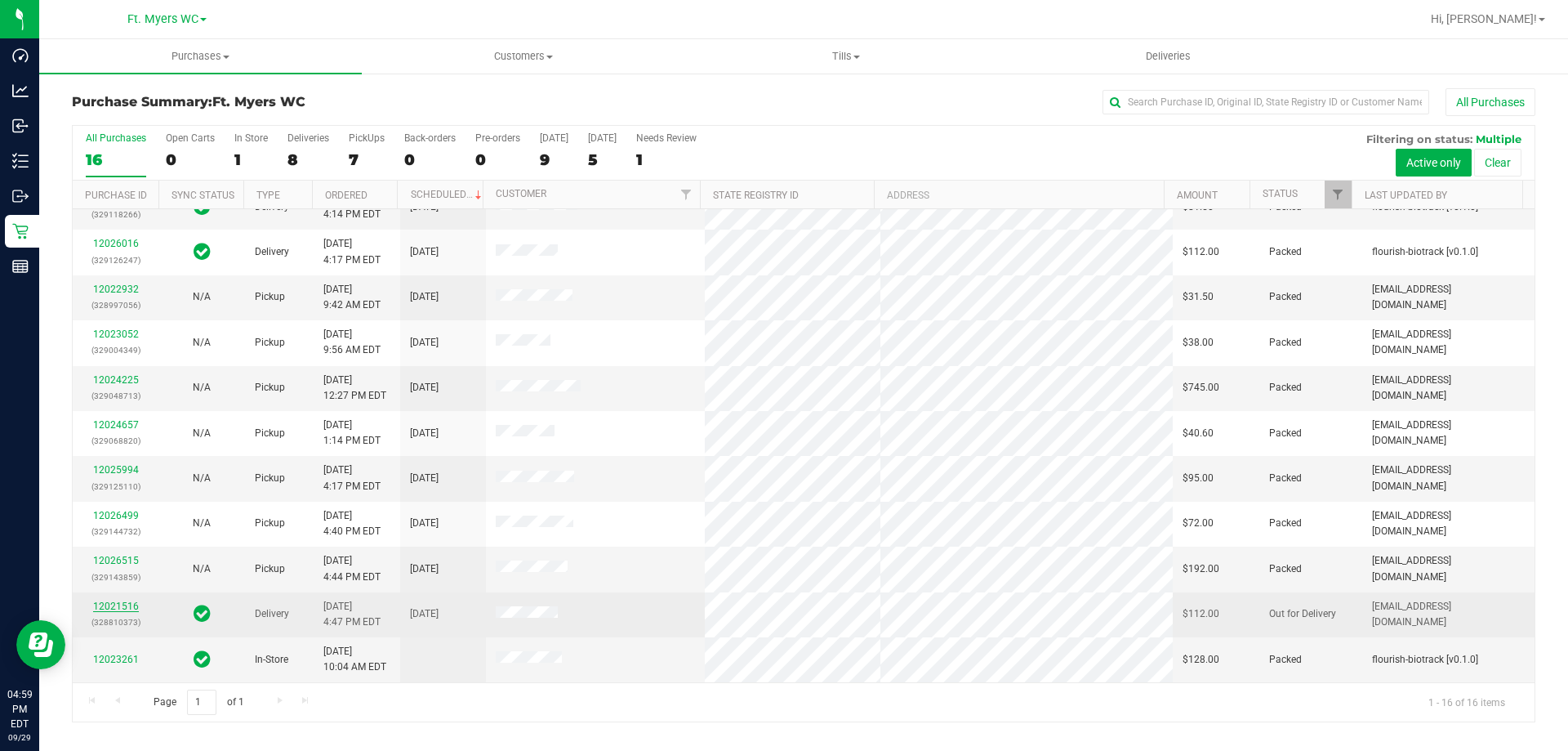
click at [116, 602] on link "12021516" at bounding box center [116, 607] width 46 height 12
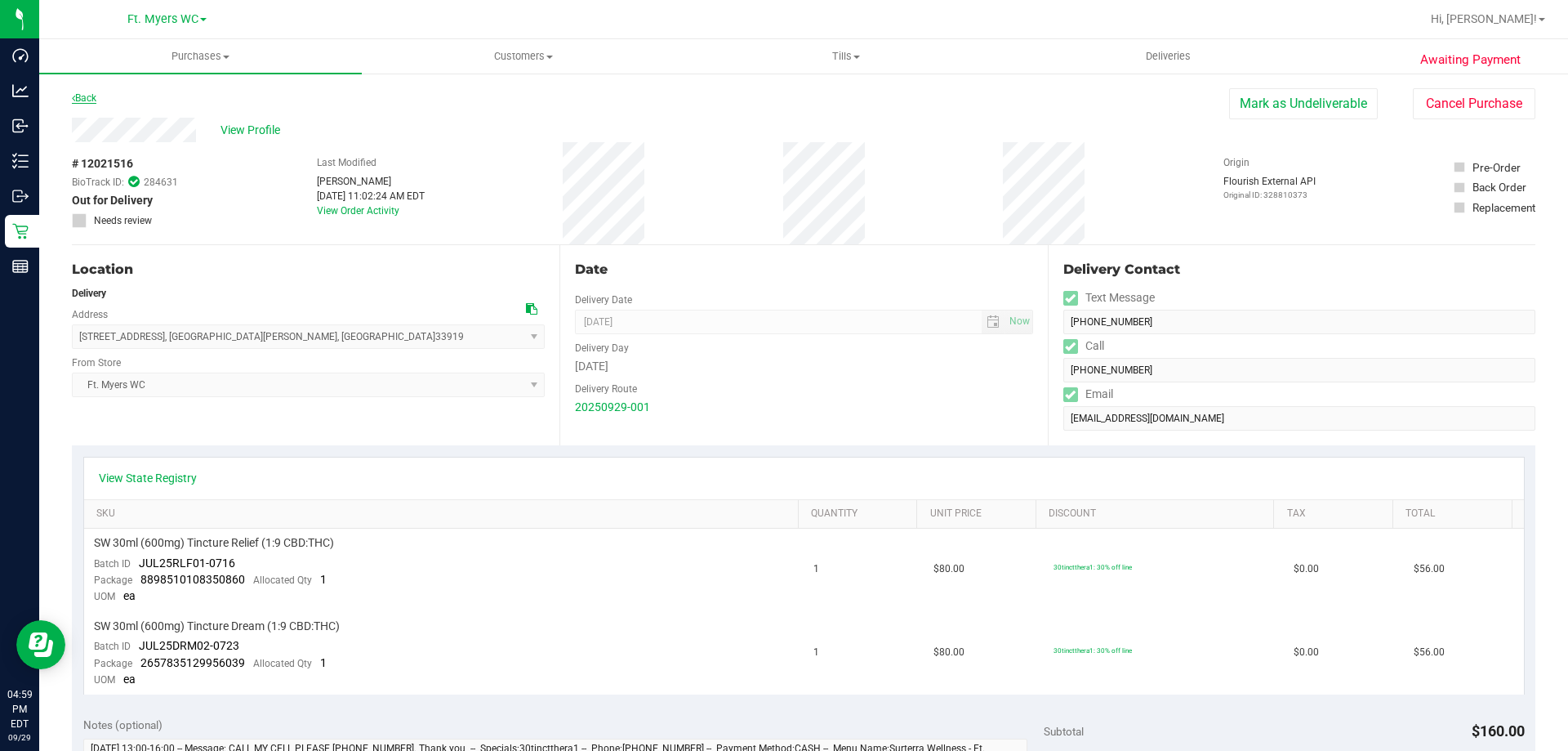
click at [96, 96] on link "Back" at bounding box center [84, 98] width 25 height 12
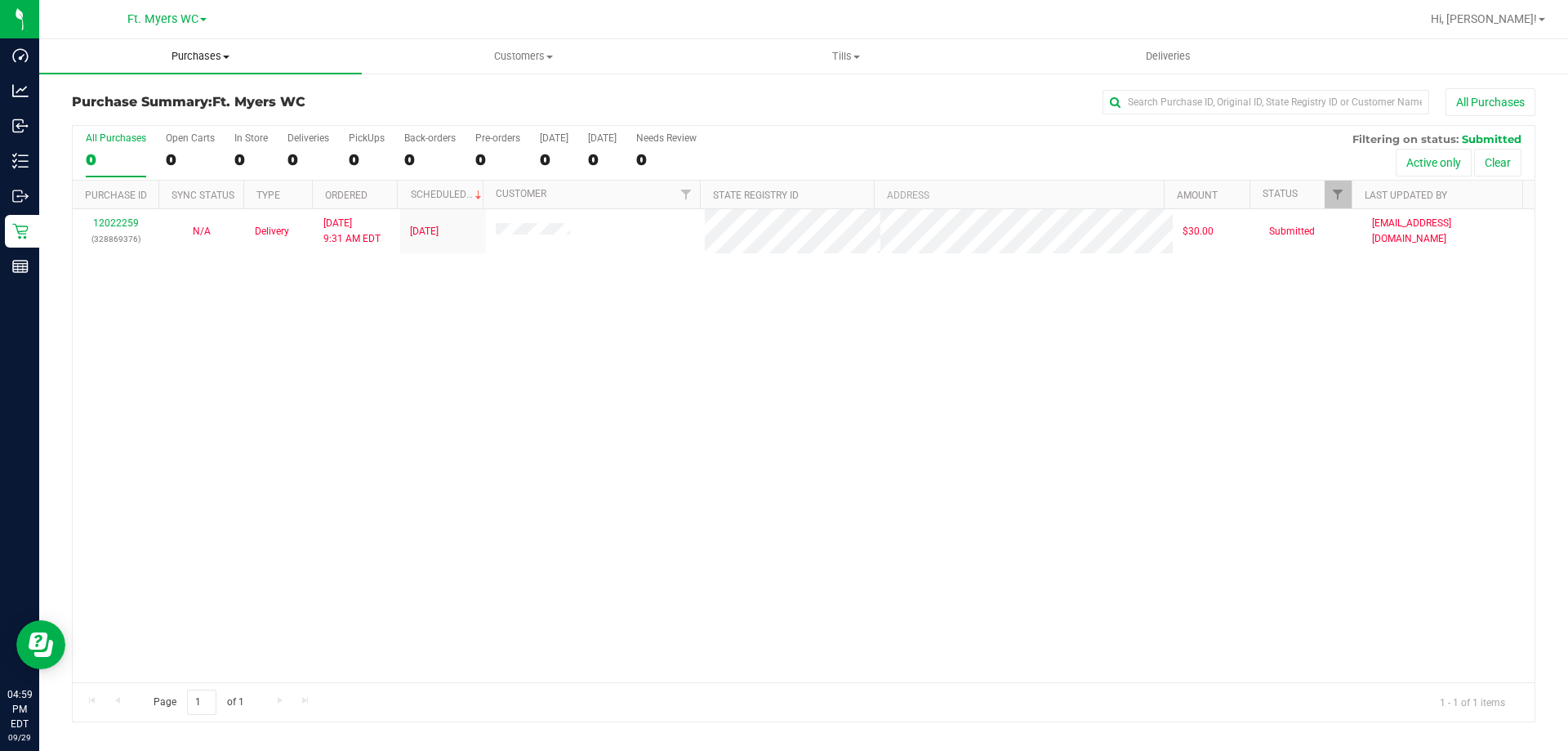
click at [174, 49] on uib-tab-heading "Purchases Summary of purchases Fulfillment All purchases" at bounding box center [201, 56] width 323 height 35
click at [135, 102] on span "Summary of purchases" at bounding box center [123, 98] width 167 height 14
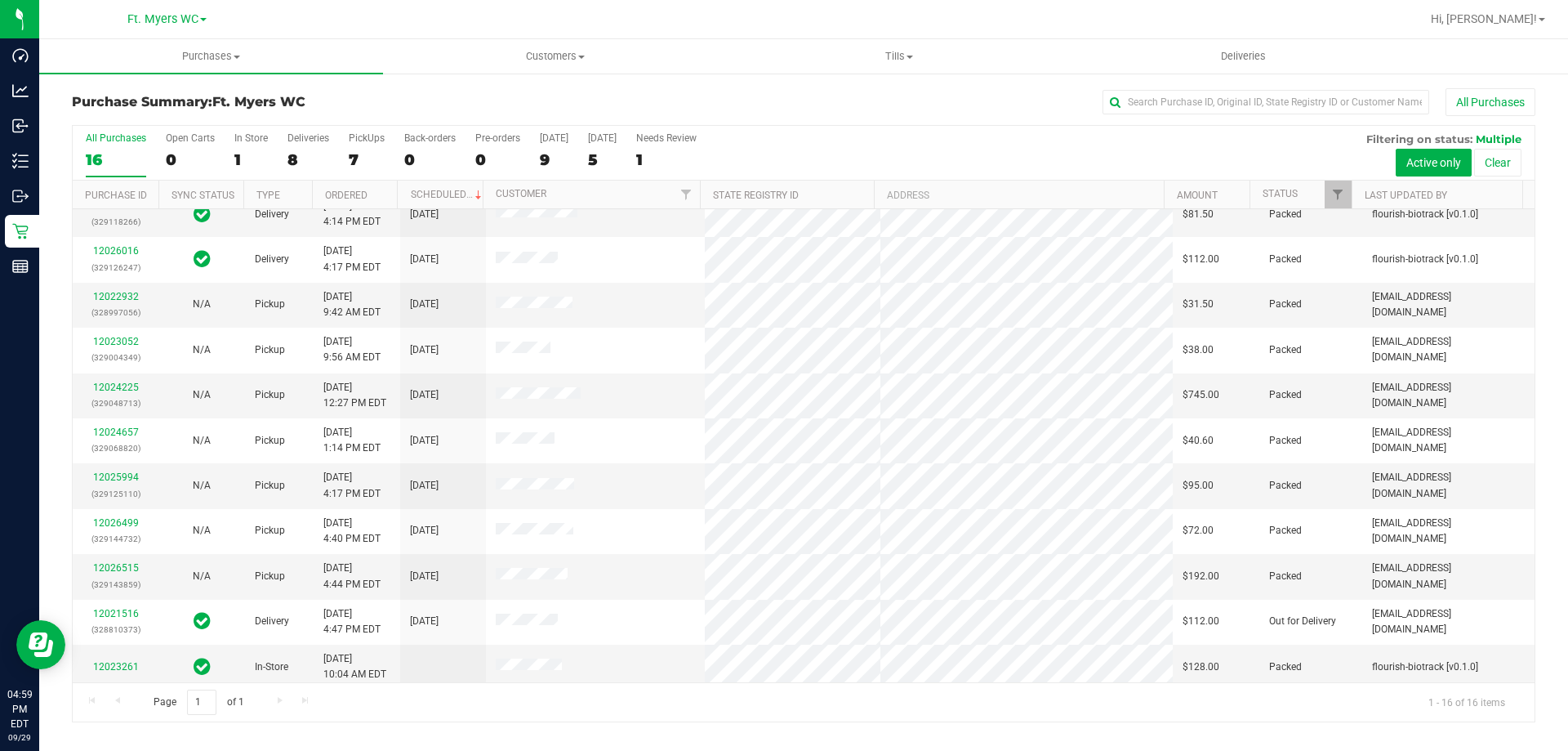
scroll to position [250, 0]
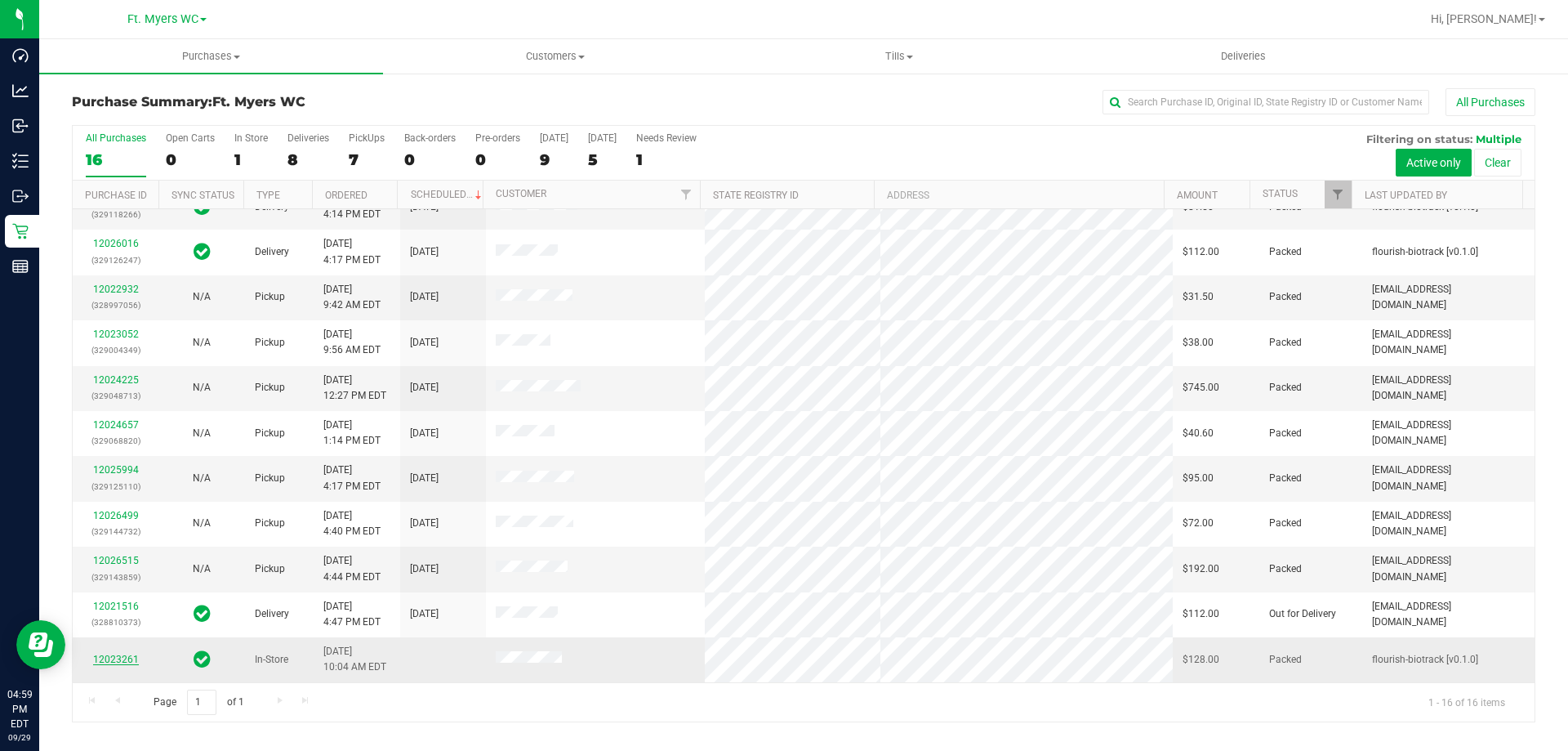
click at [105, 656] on link "12023261" at bounding box center [116, 659] width 46 height 12
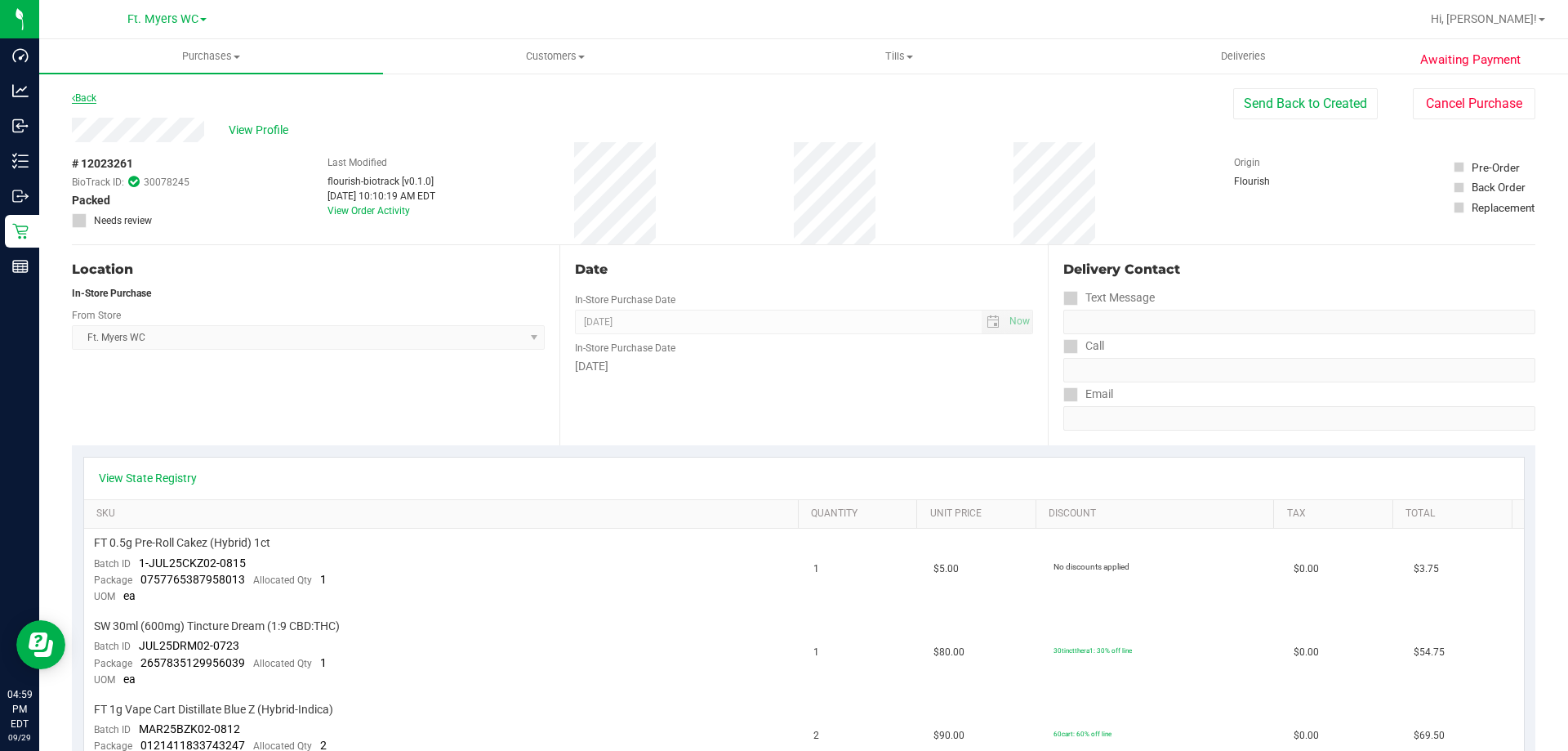
click at [96, 94] on link "Back" at bounding box center [84, 98] width 25 height 12
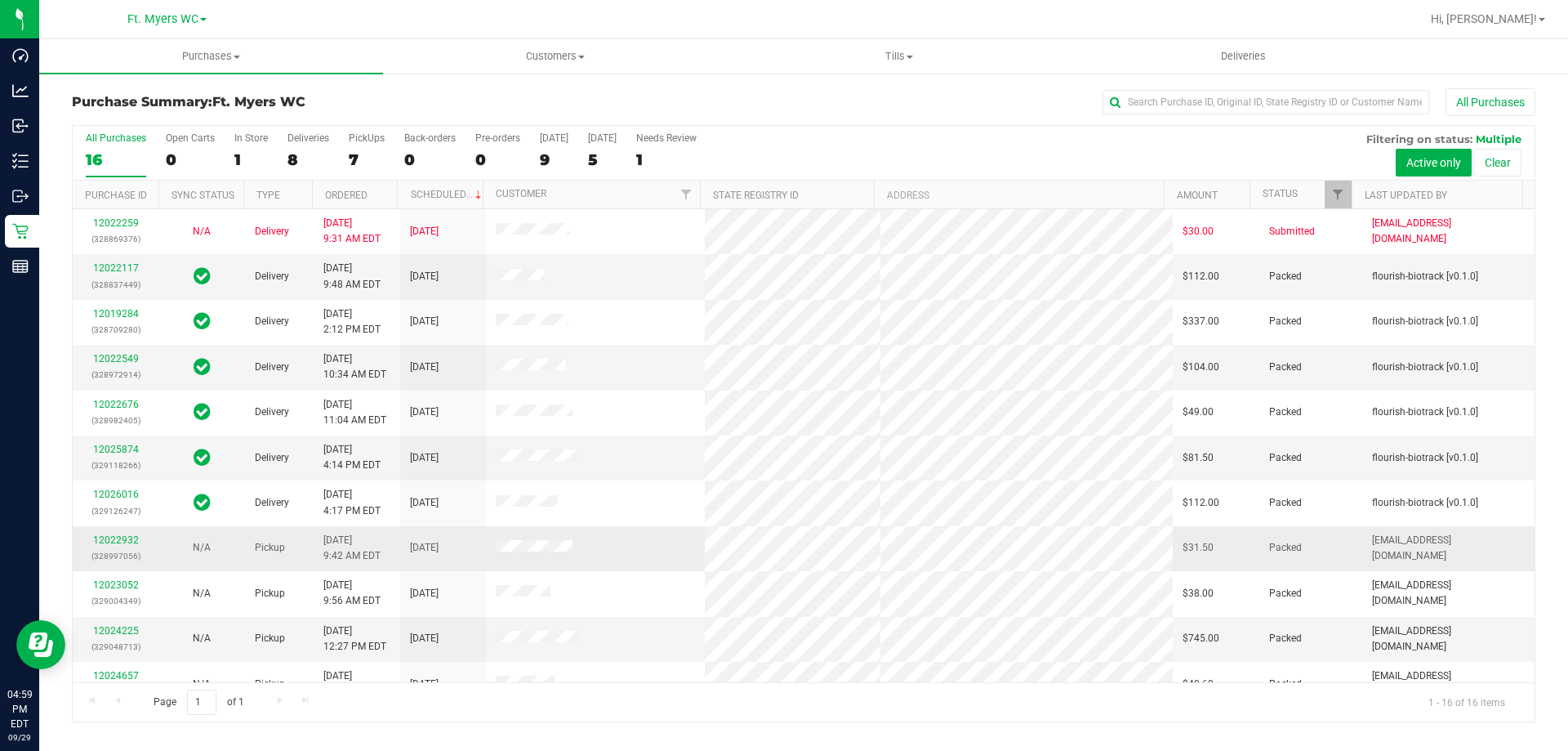
scroll to position [250, 0]
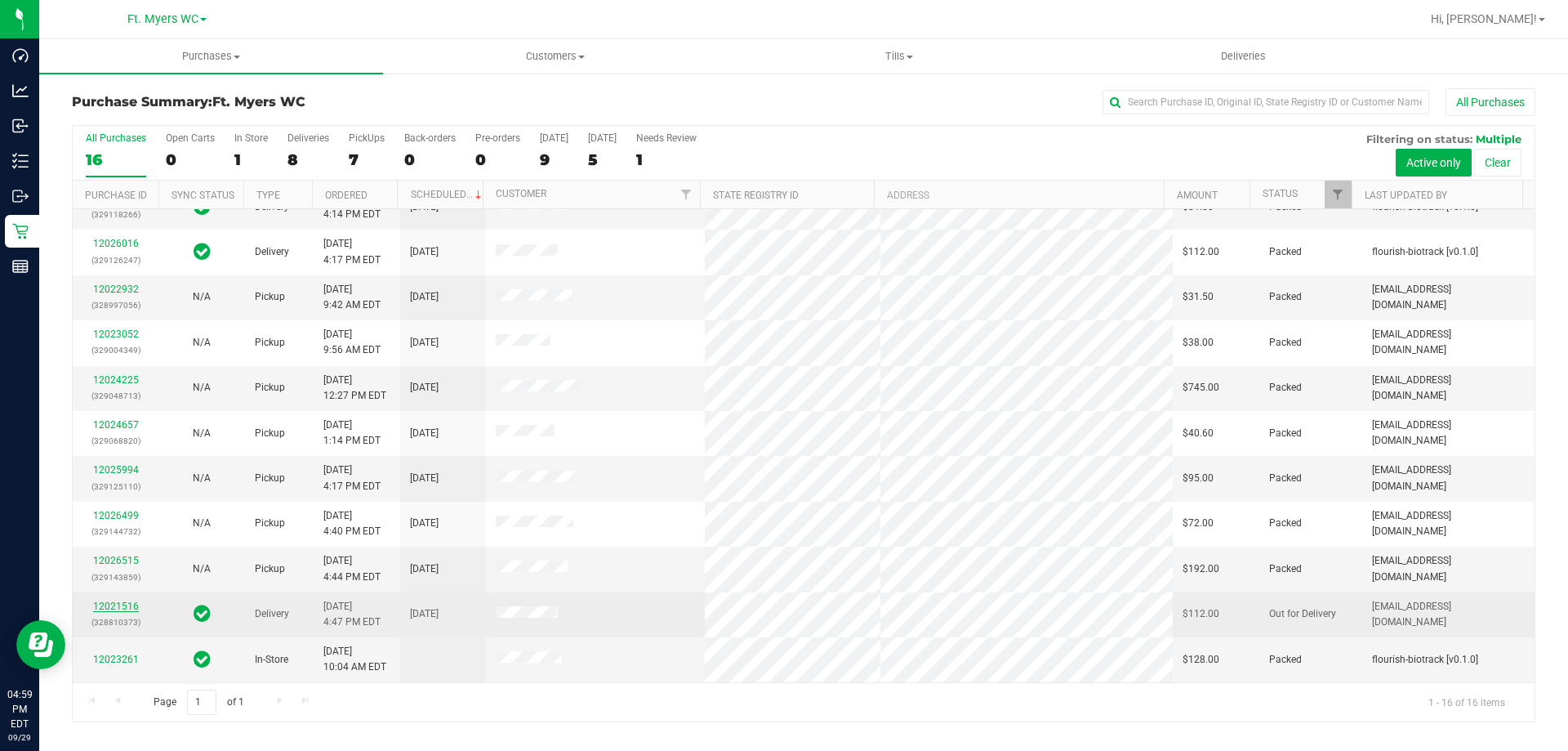
click at [118, 602] on link "12021516" at bounding box center [116, 607] width 46 height 12
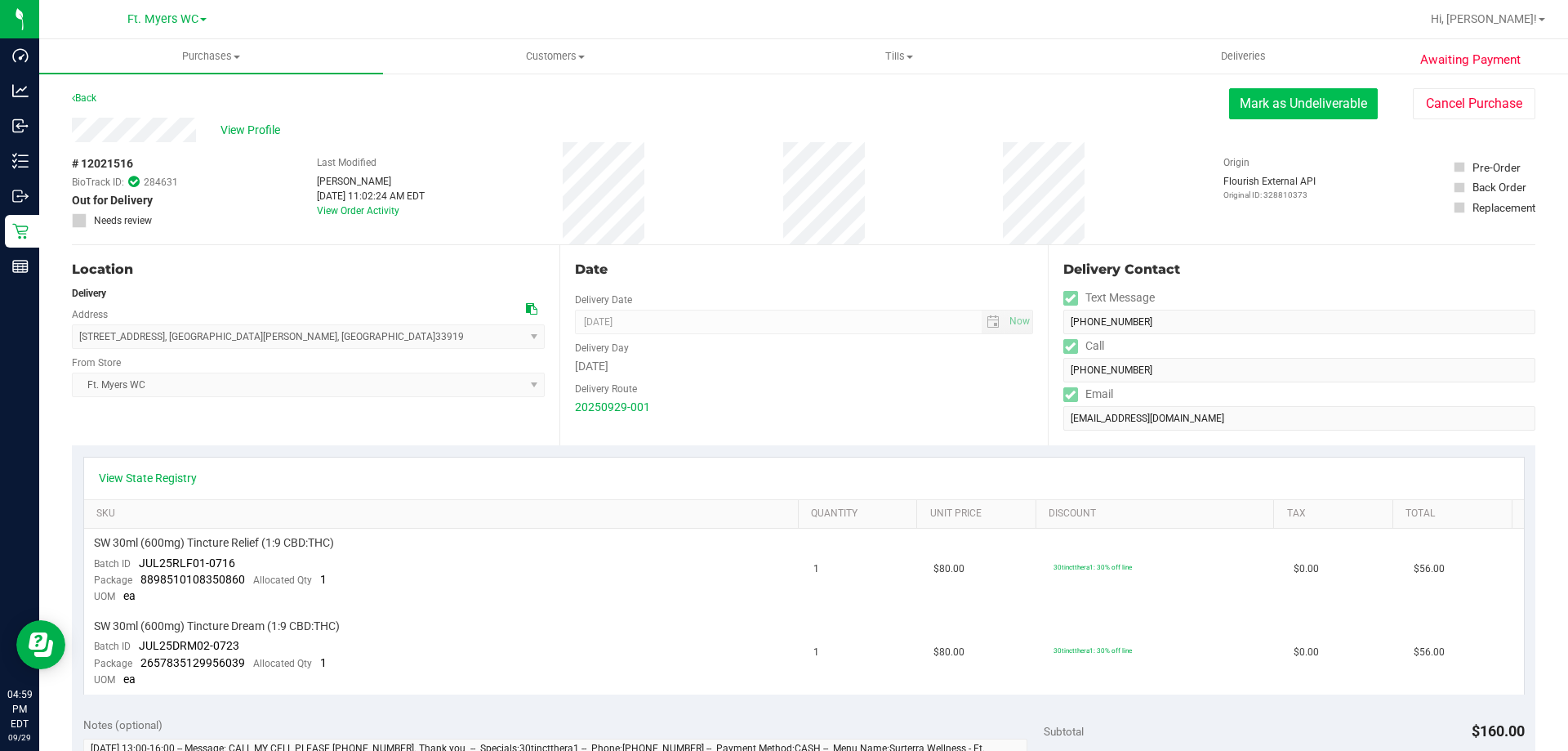
click at [1301, 111] on button "Mark as Undeliverable" at bounding box center [1304, 103] width 148 height 31
click at [1422, 106] on button "Cancel Purchase" at bounding box center [1474, 103] width 123 height 31
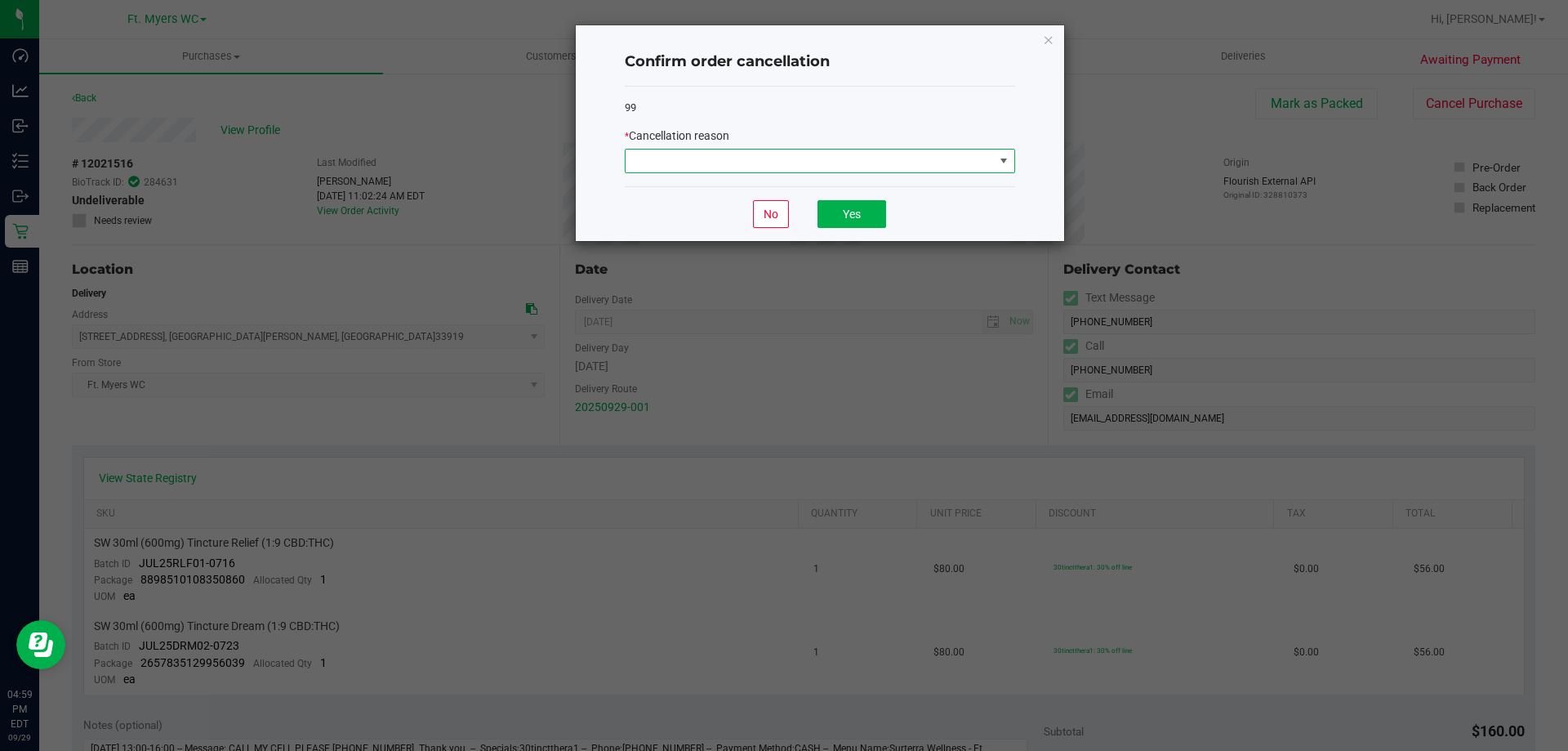
click at [843, 163] on span at bounding box center [809, 160] width 368 height 23
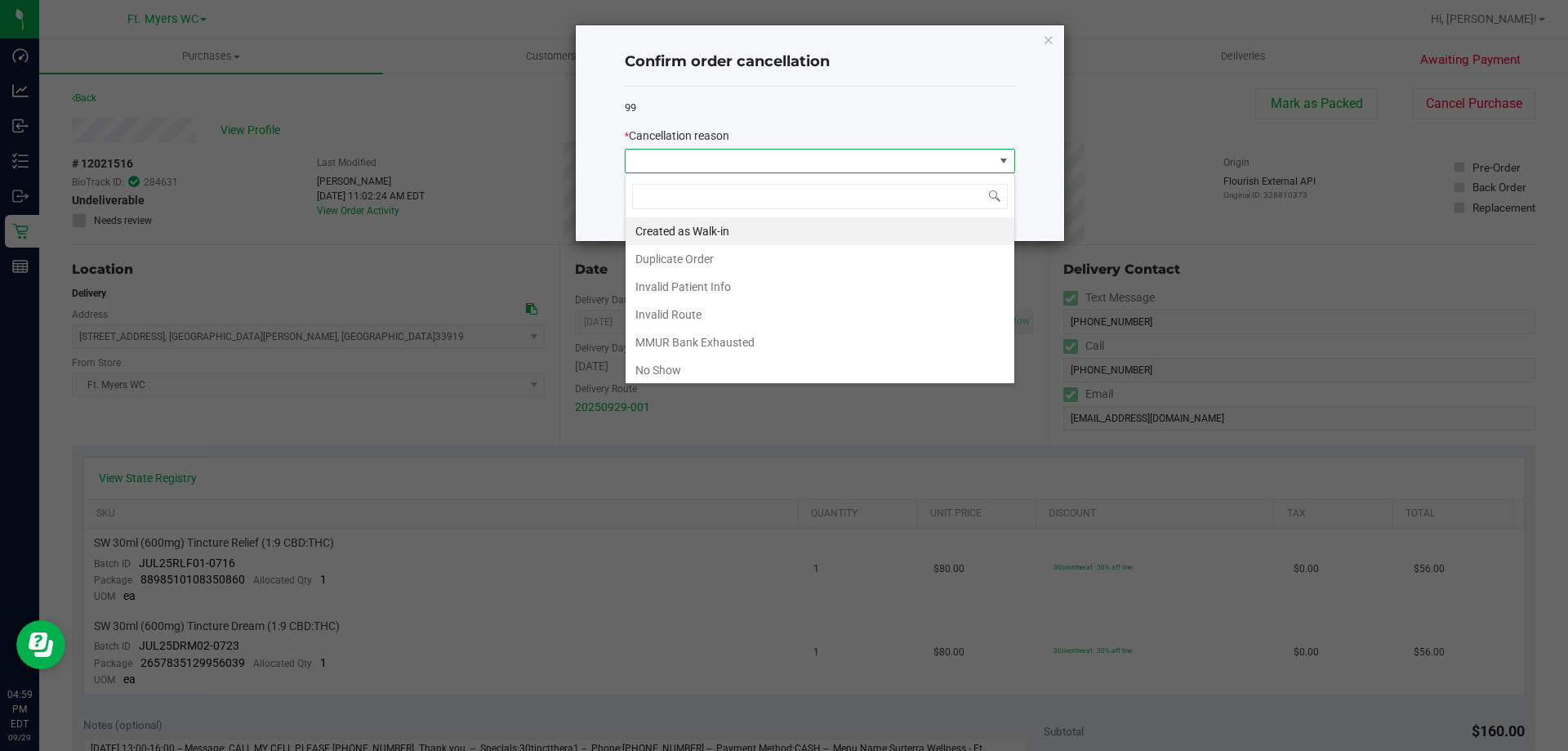
scroll to position [87, 0]
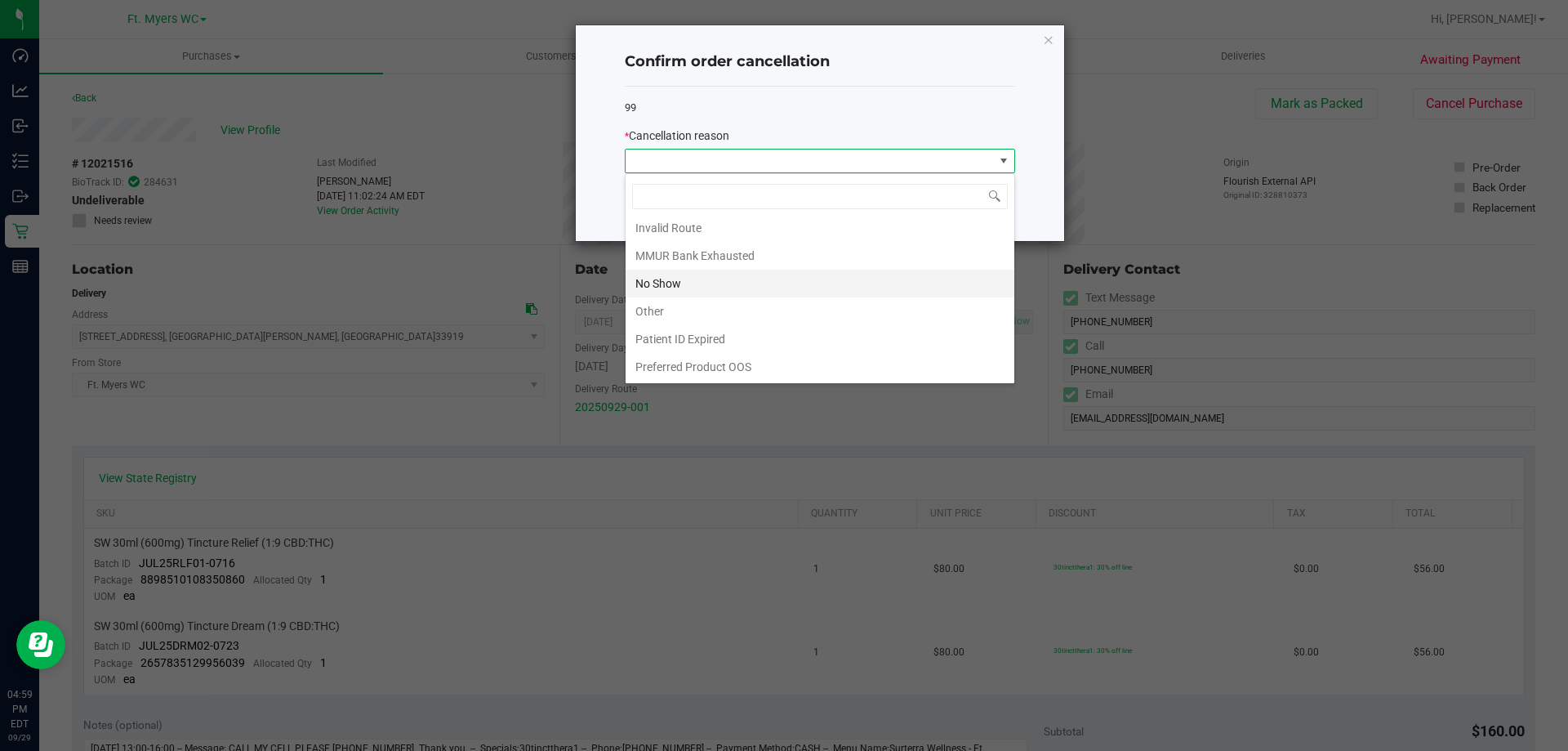
click at [694, 283] on li "No Show" at bounding box center [819, 283] width 389 height 28
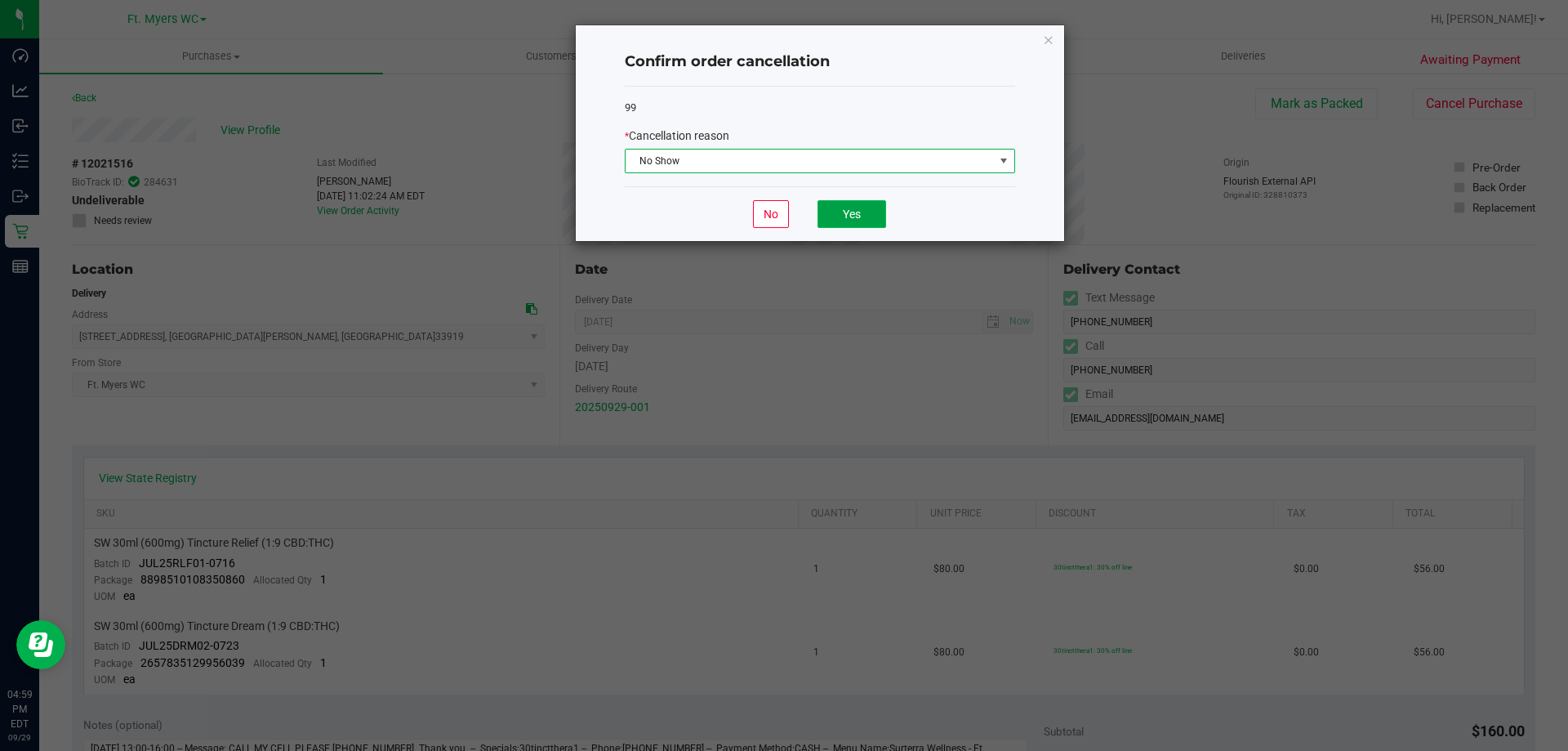
click at [837, 213] on button "Yes" at bounding box center [851, 214] width 68 height 28
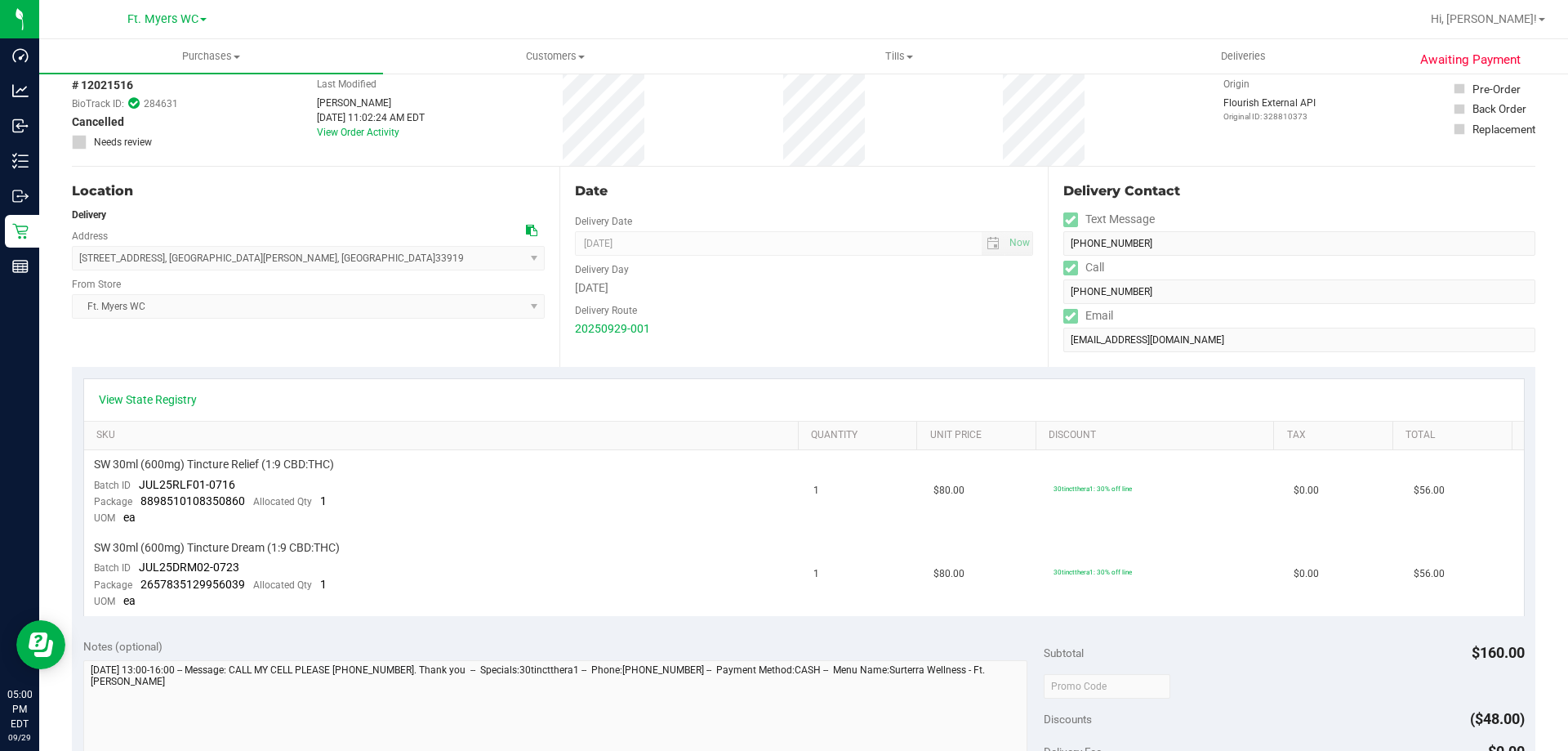
scroll to position [0, 0]
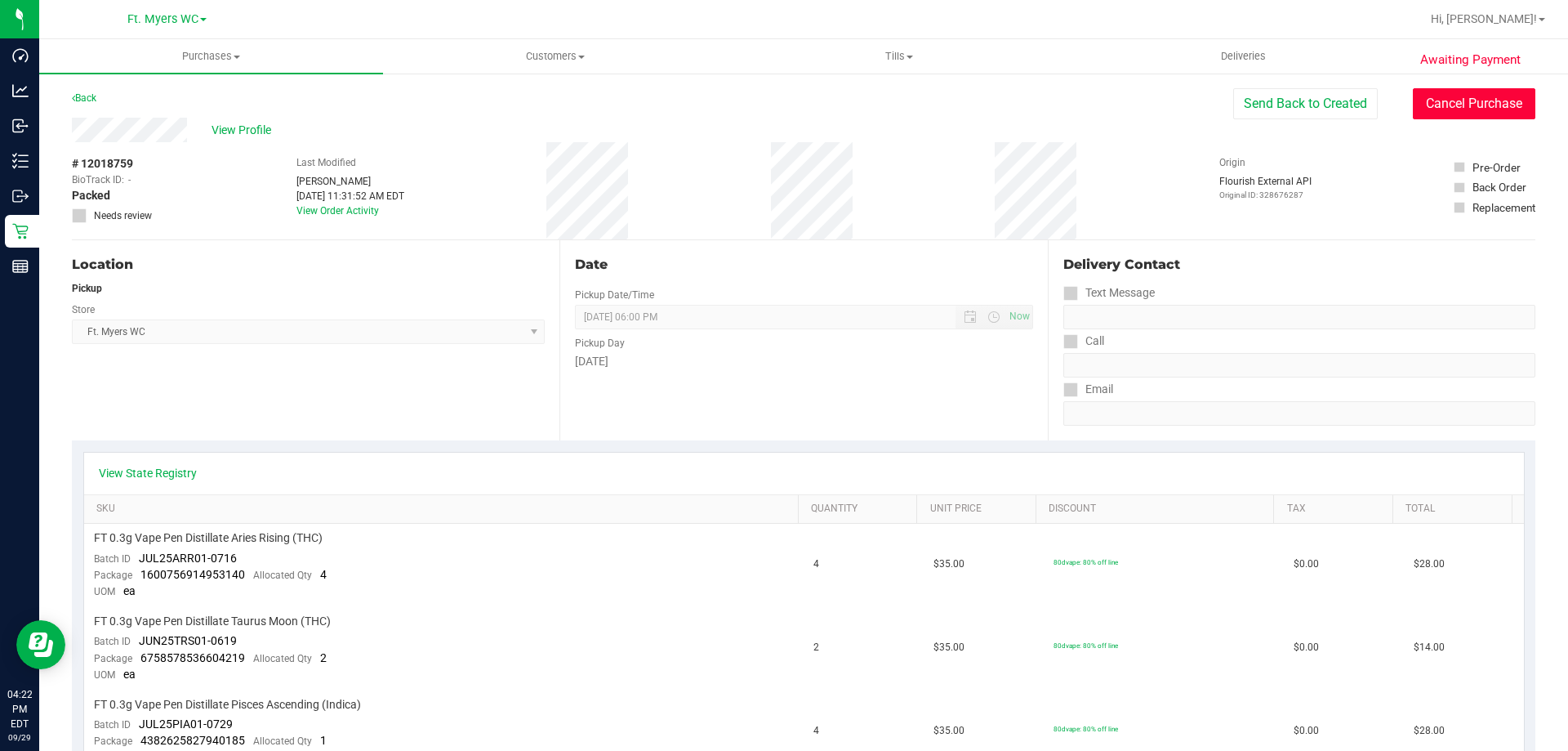
click at [1450, 108] on button "Cancel Purchase" at bounding box center [1474, 103] width 123 height 31
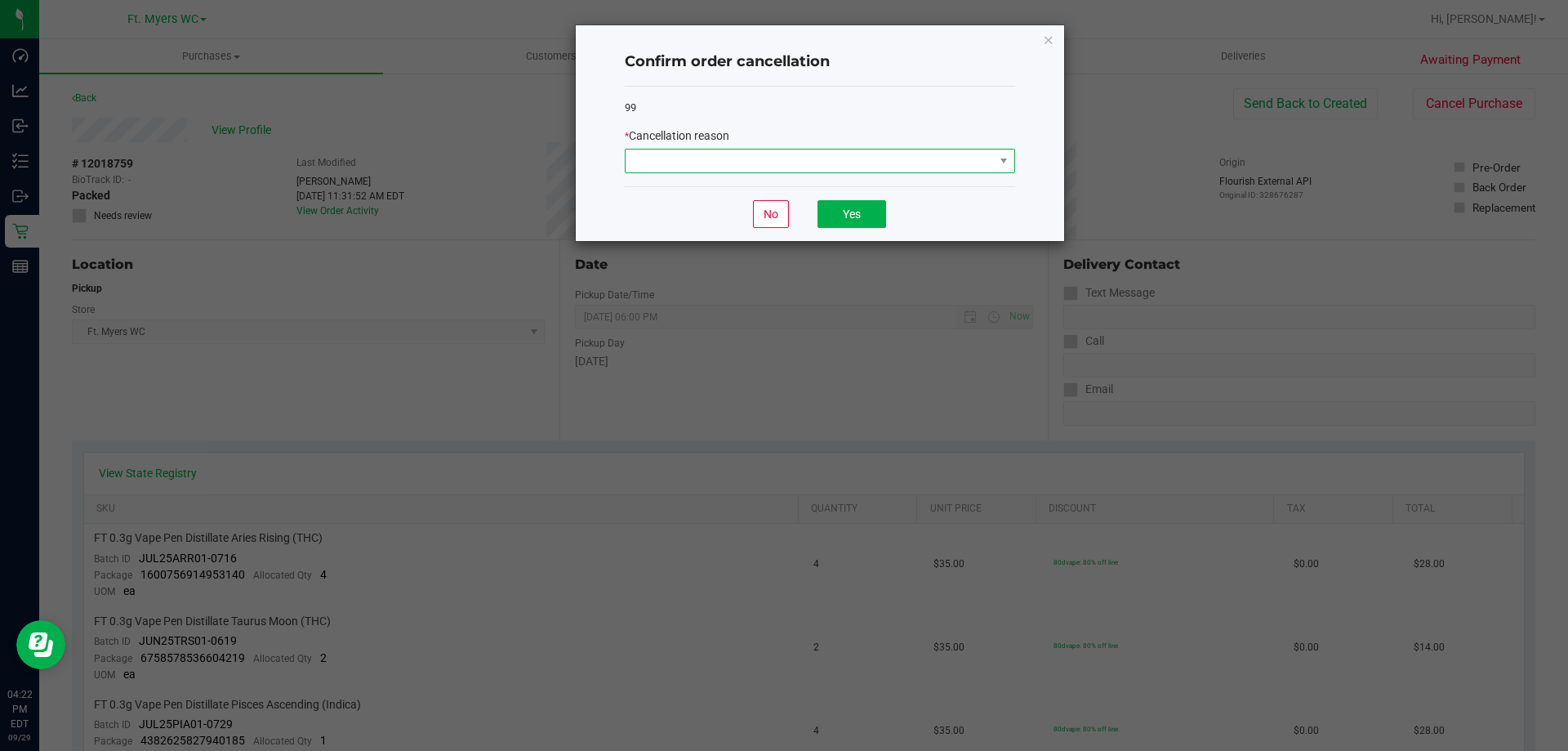
click at [823, 166] on span at bounding box center [809, 160] width 368 height 23
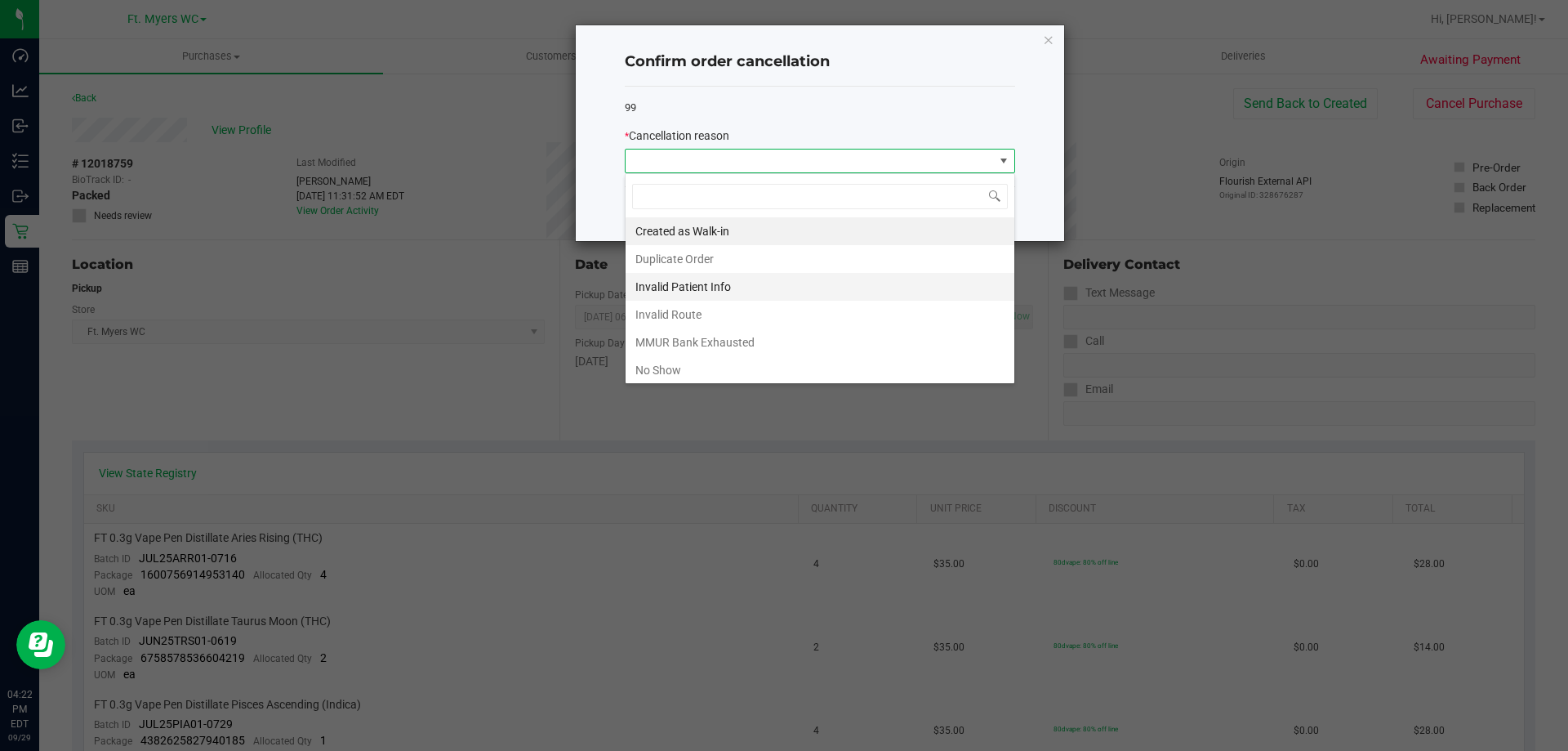
scroll to position [25, 391]
click at [748, 368] on li "No Show" at bounding box center [819, 370] width 389 height 28
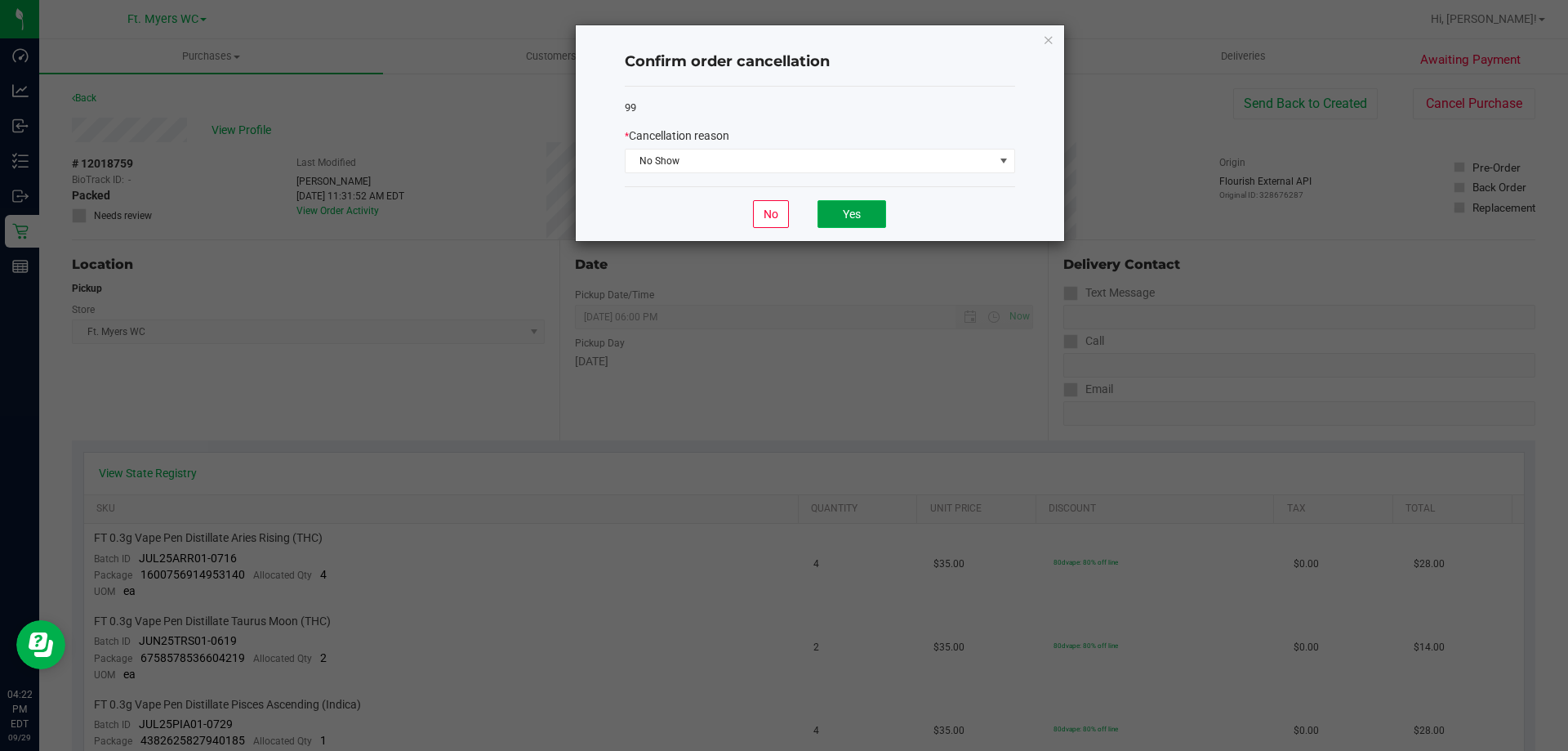
click at [862, 205] on button "Yes" at bounding box center [851, 214] width 68 height 28
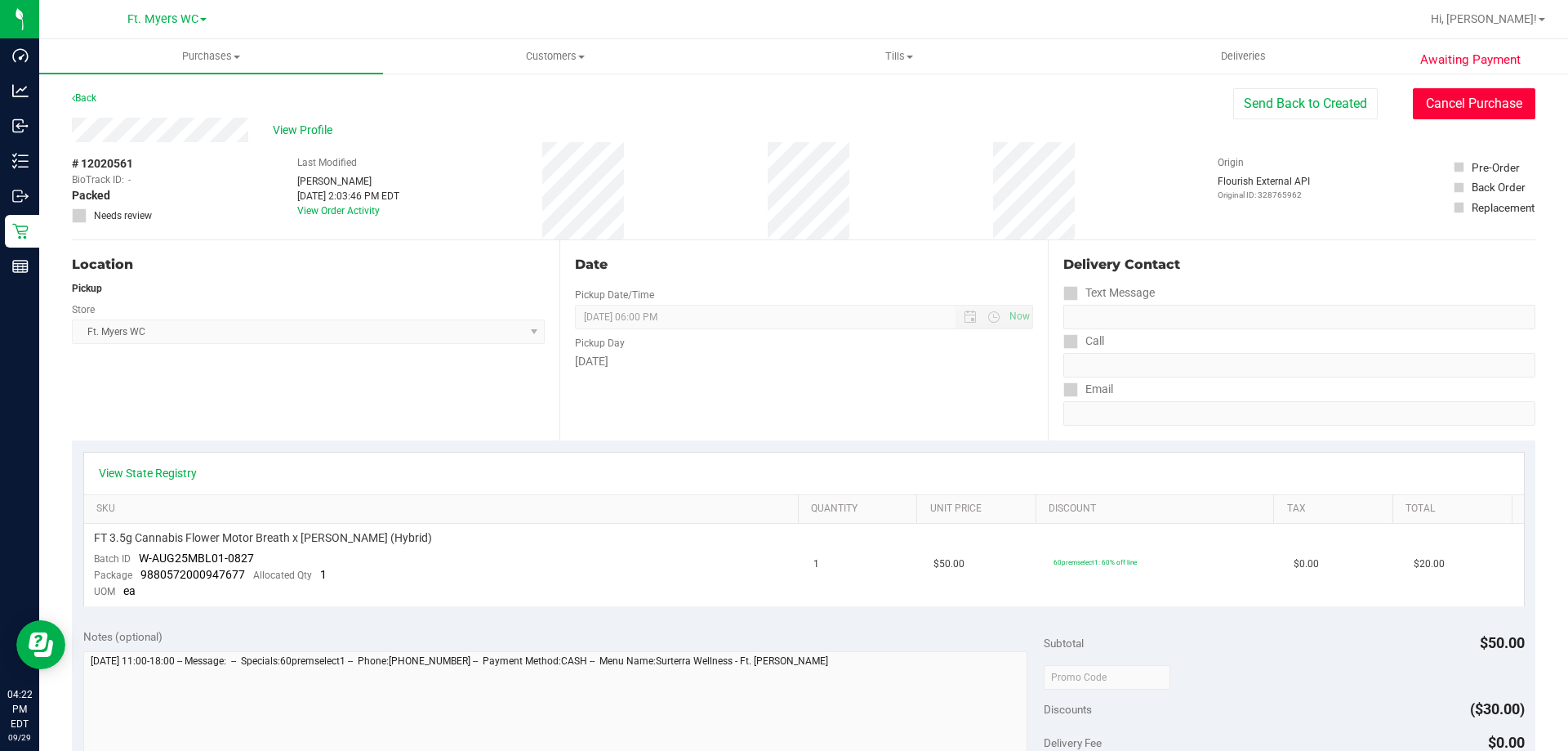
click at [1438, 104] on button "Cancel Purchase" at bounding box center [1474, 103] width 123 height 31
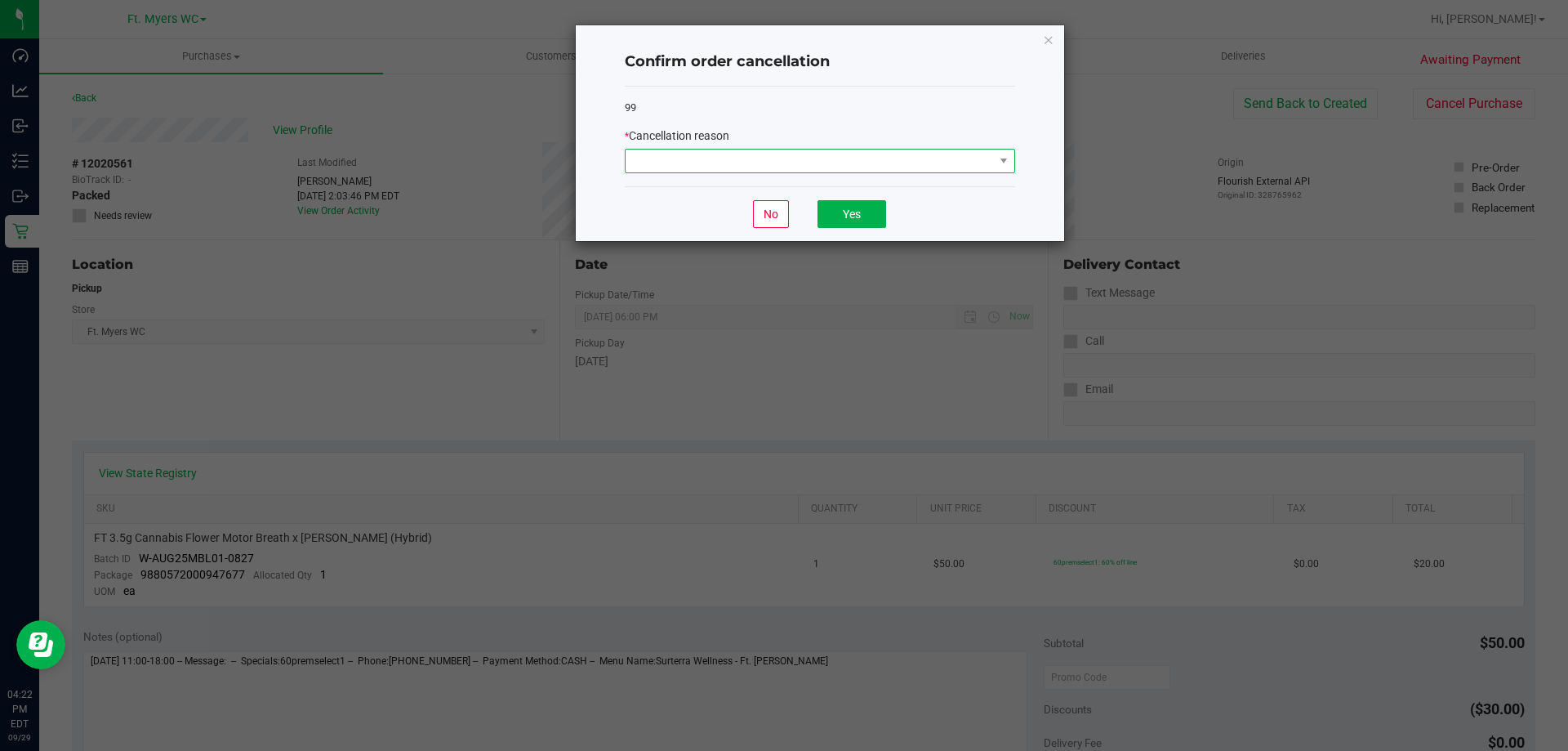
click at [863, 150] on span at bounding box center [809, 160] width 368 height 23
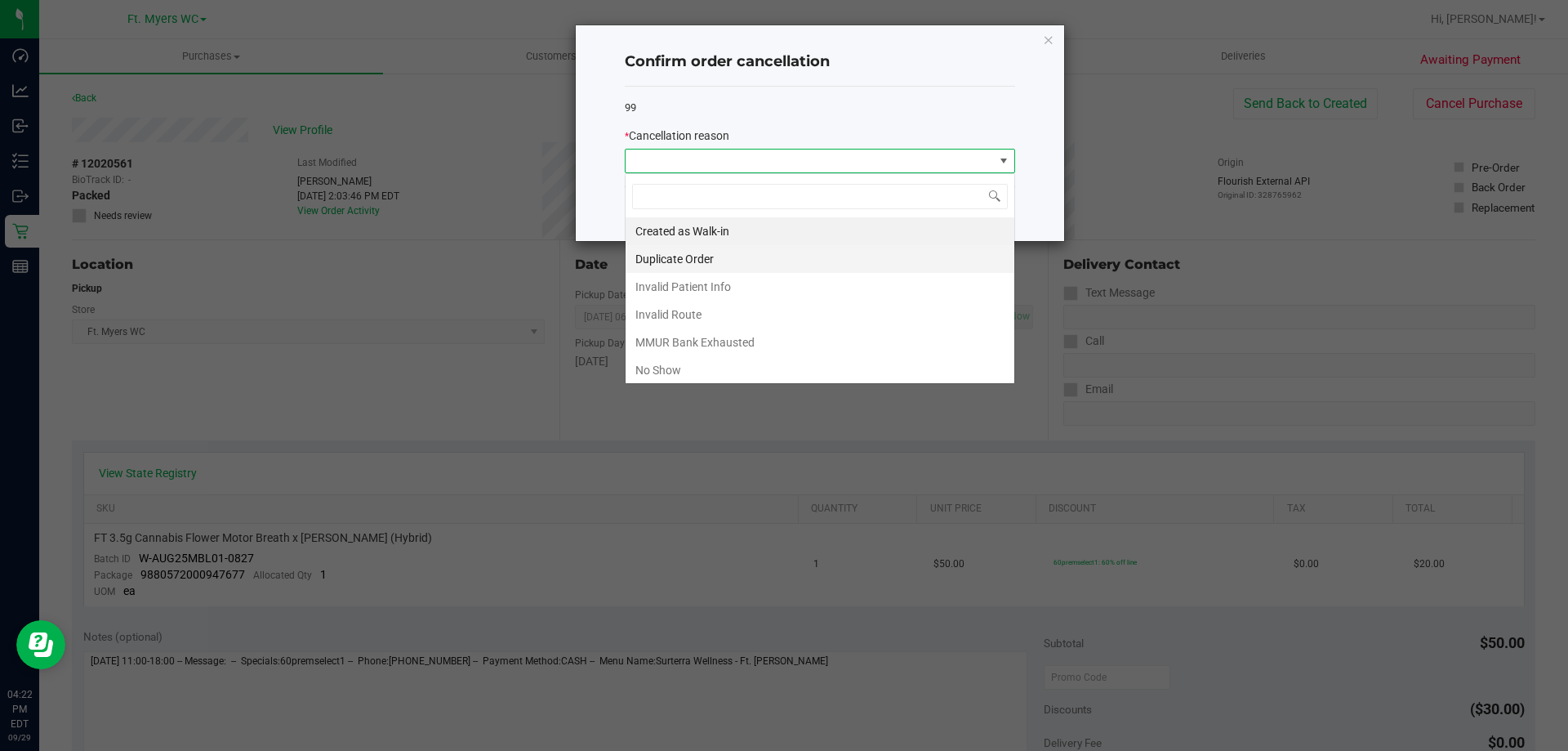
scroll to position [25, 391]
click at [723, 371] on li "No Show" at bounding box center [819, 370] width 389 height 28
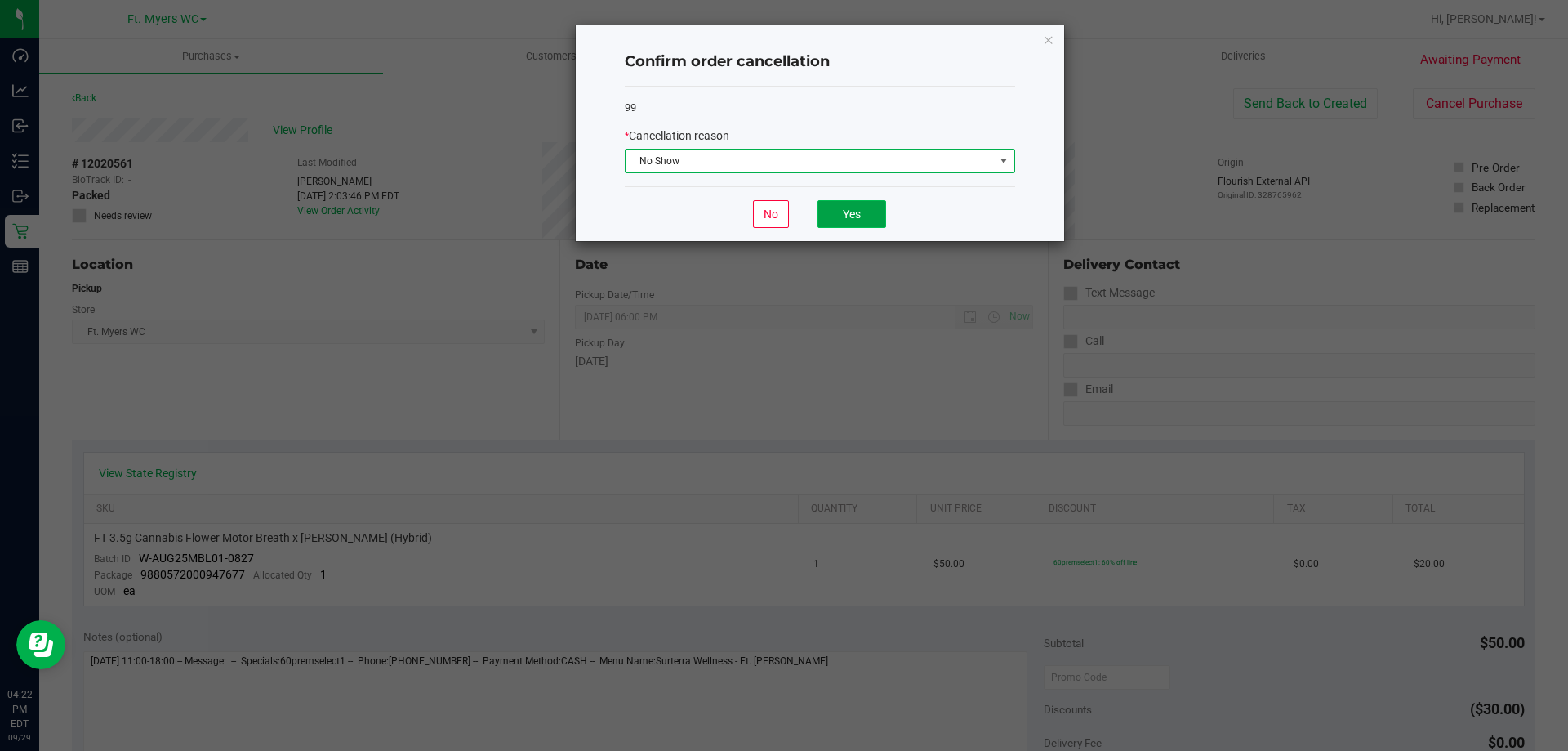
click at [859, 206] on button "Yes" at bounding box center [851, 214] width 68 height 28
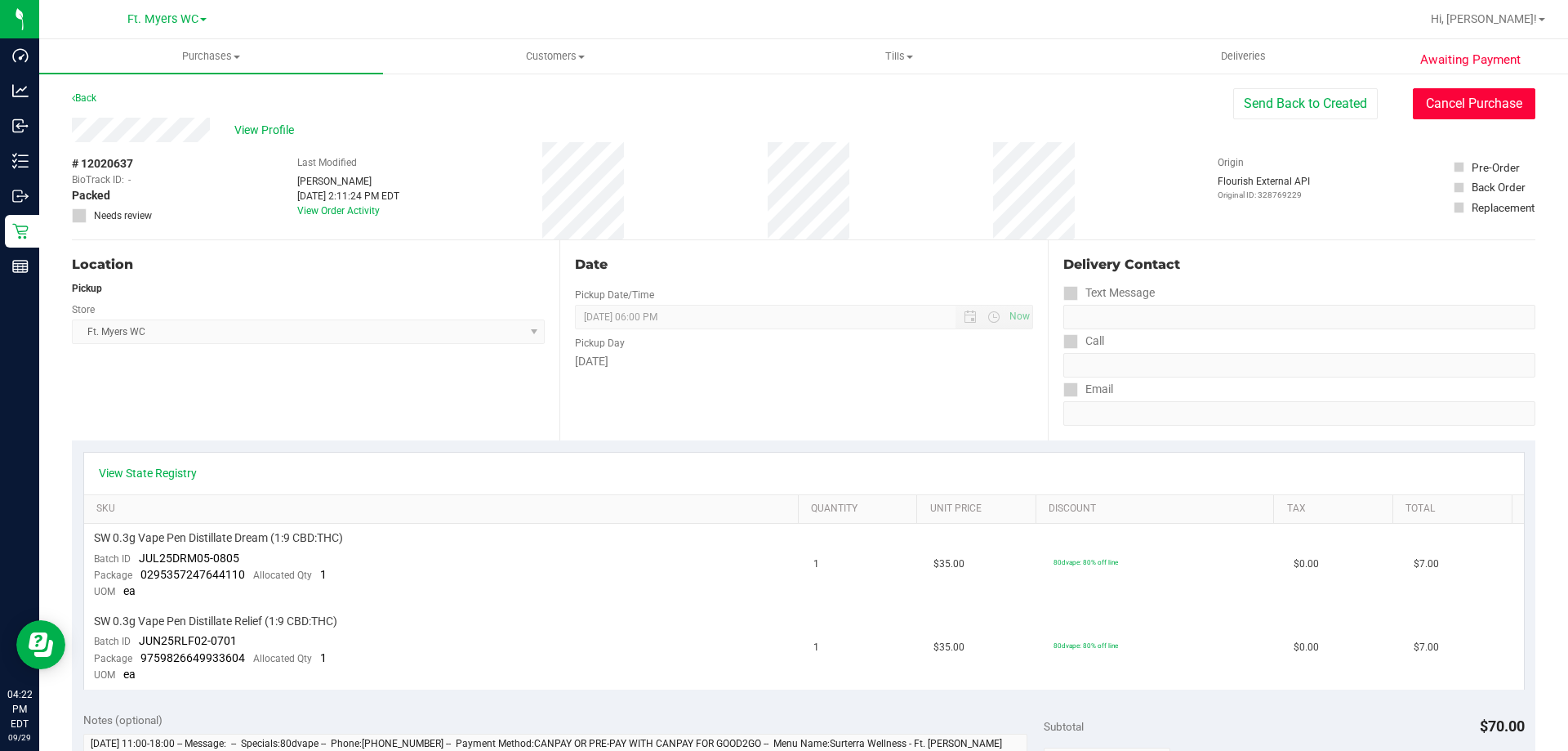
click at [1491, 114] on button "Cancel Purchase" at bounding box center [1474, 103] width 123 height 31
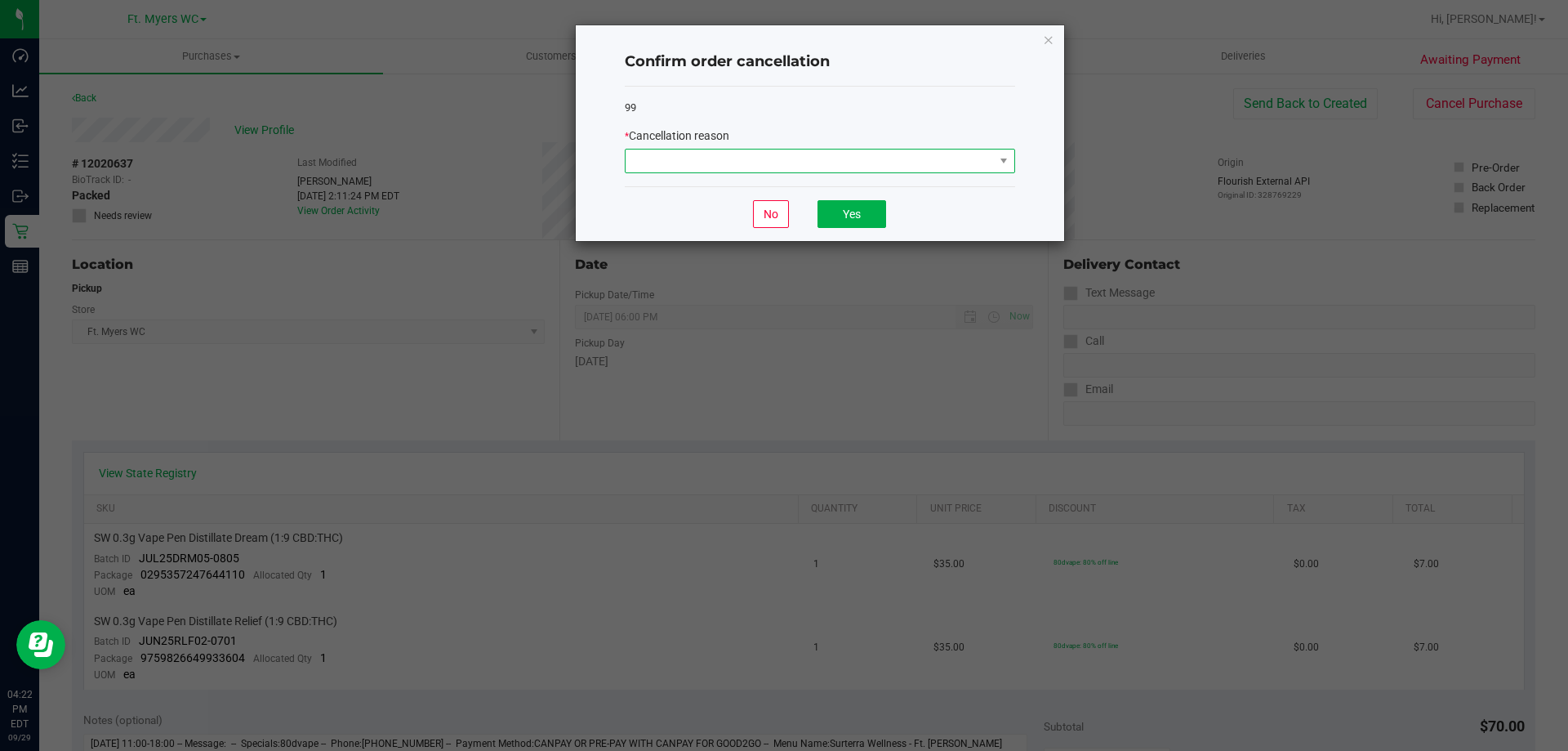
click at [737, 159] on span at bounding box center [809, 160] width 368 height 23
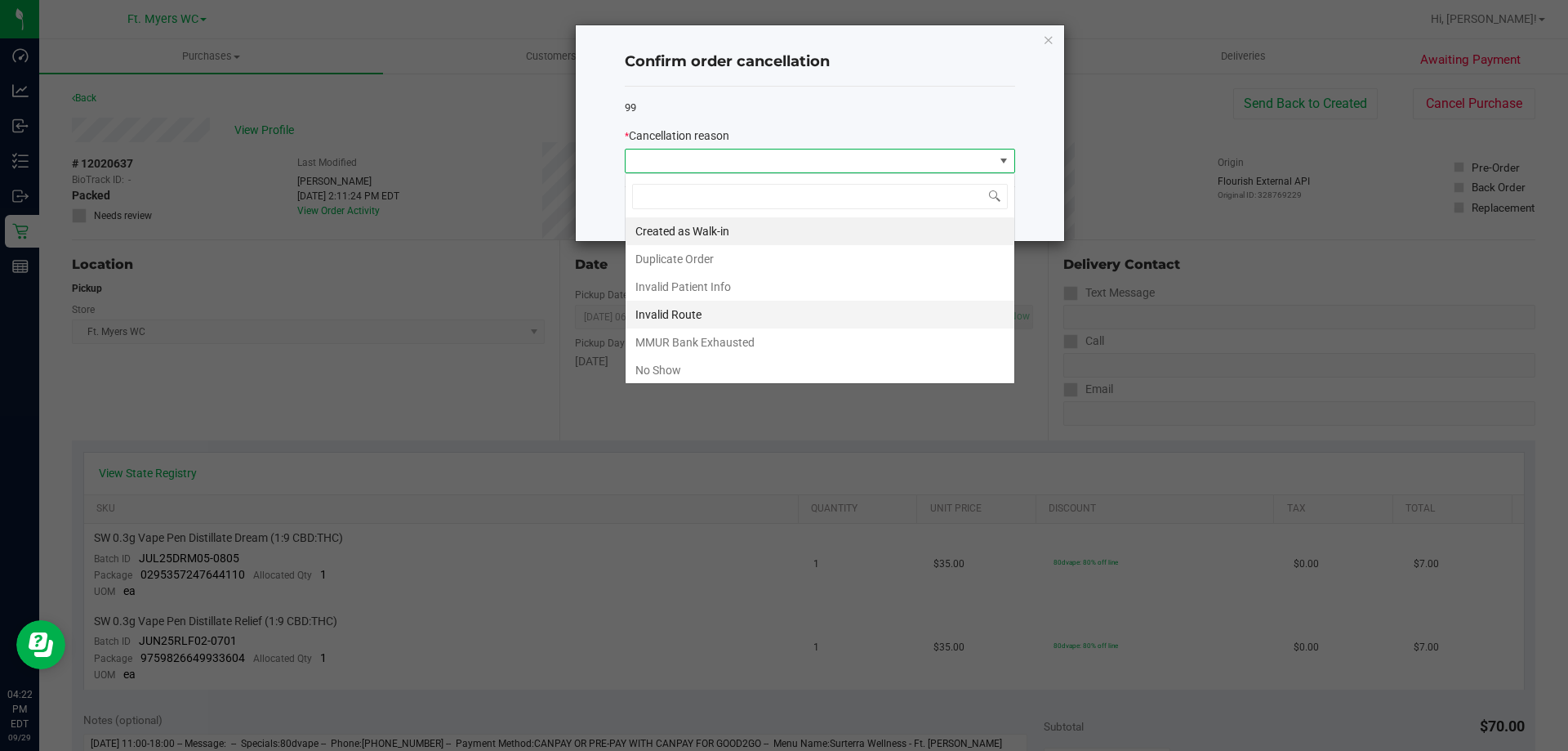
scroll to position [25, 391]
click at [674, 375] on li "No Show" at bounding box center [819, 370] width 389 height 28
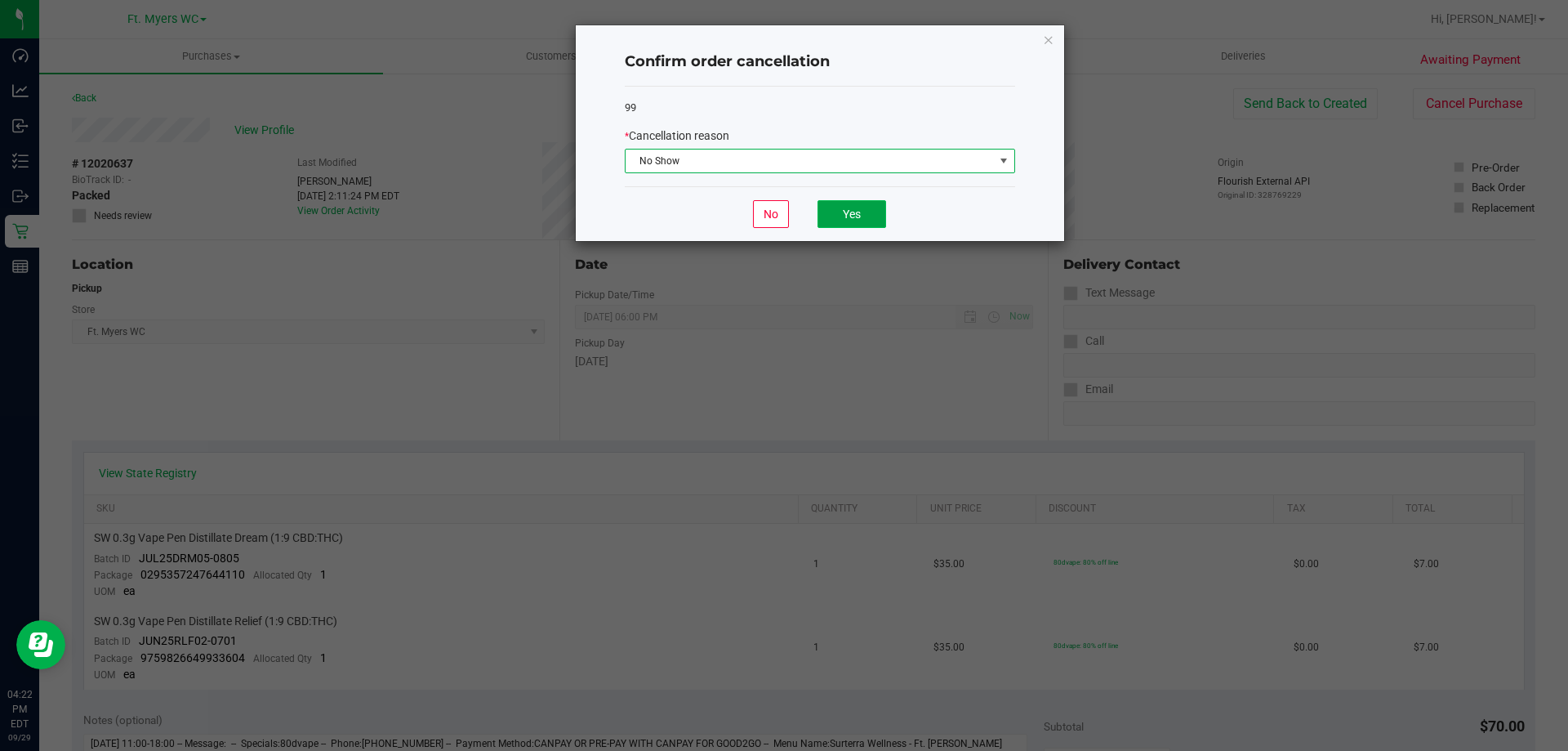
click at [874, 207] on button "Yes" at bounding box center [851, 214] width 68 height 28
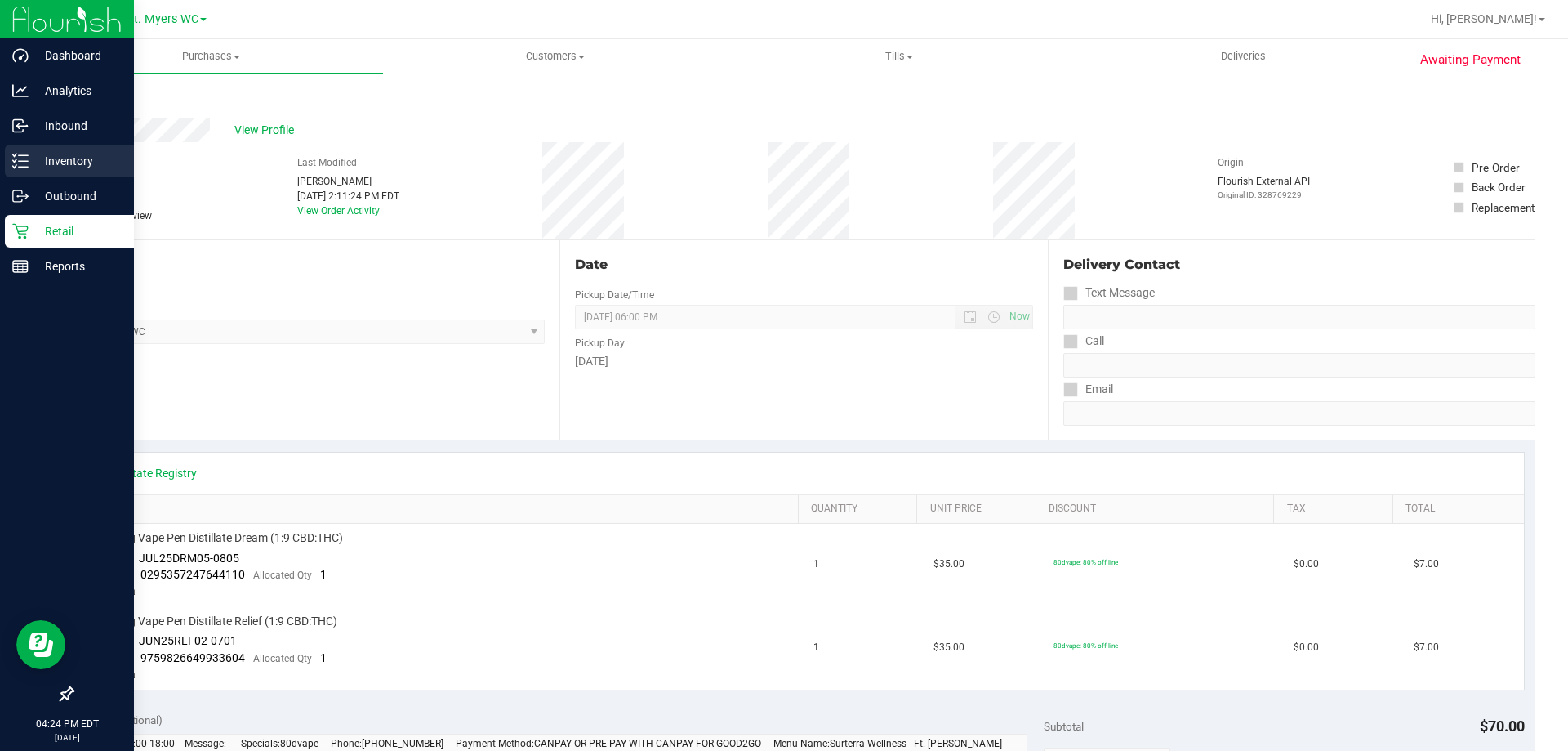
click at [71, 157] on p "Inventory" at bounding box center [77, 161] width 98 height 20
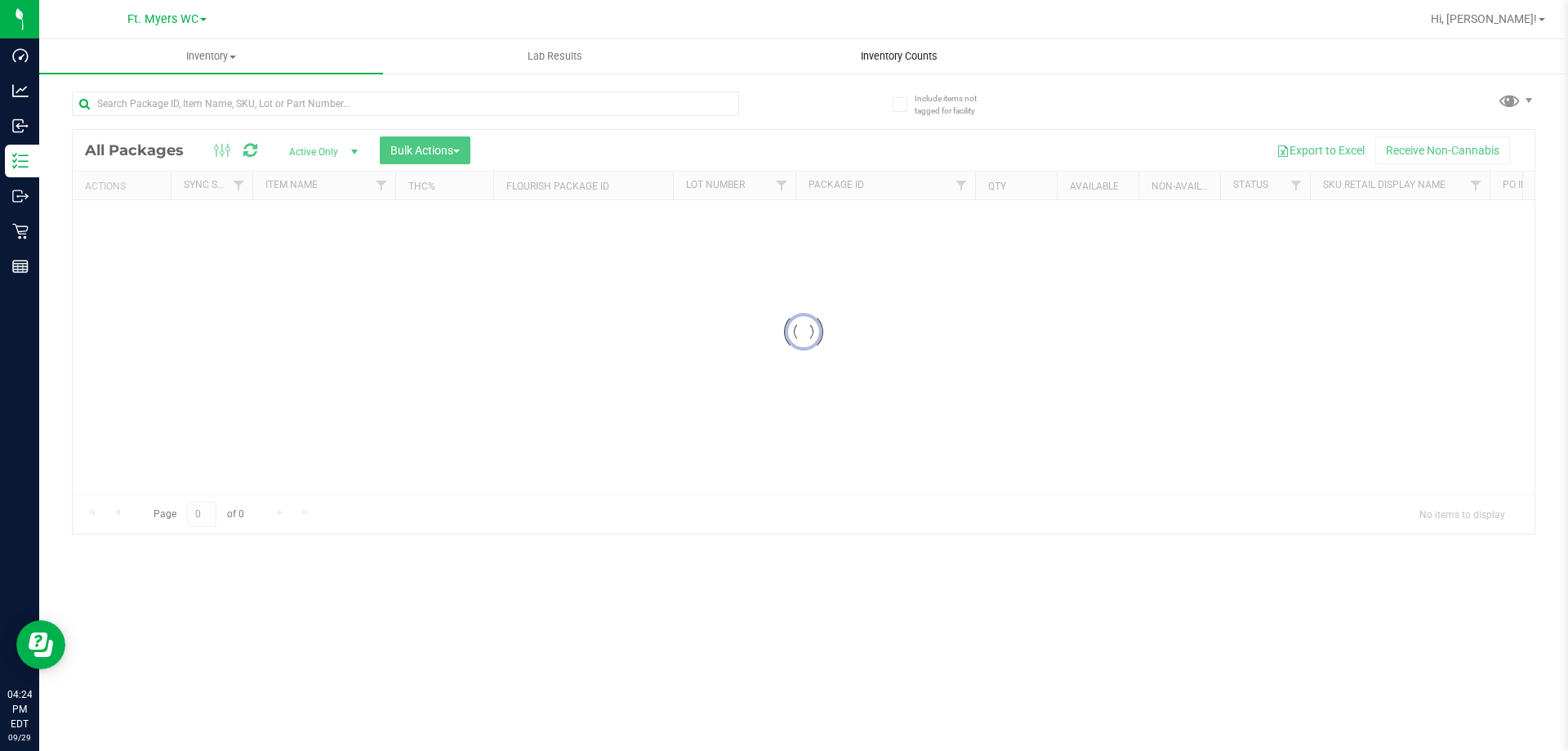
click at [905, 58] on span "Inventory Counts" at bounding box center [899, 56] width 121 height 15
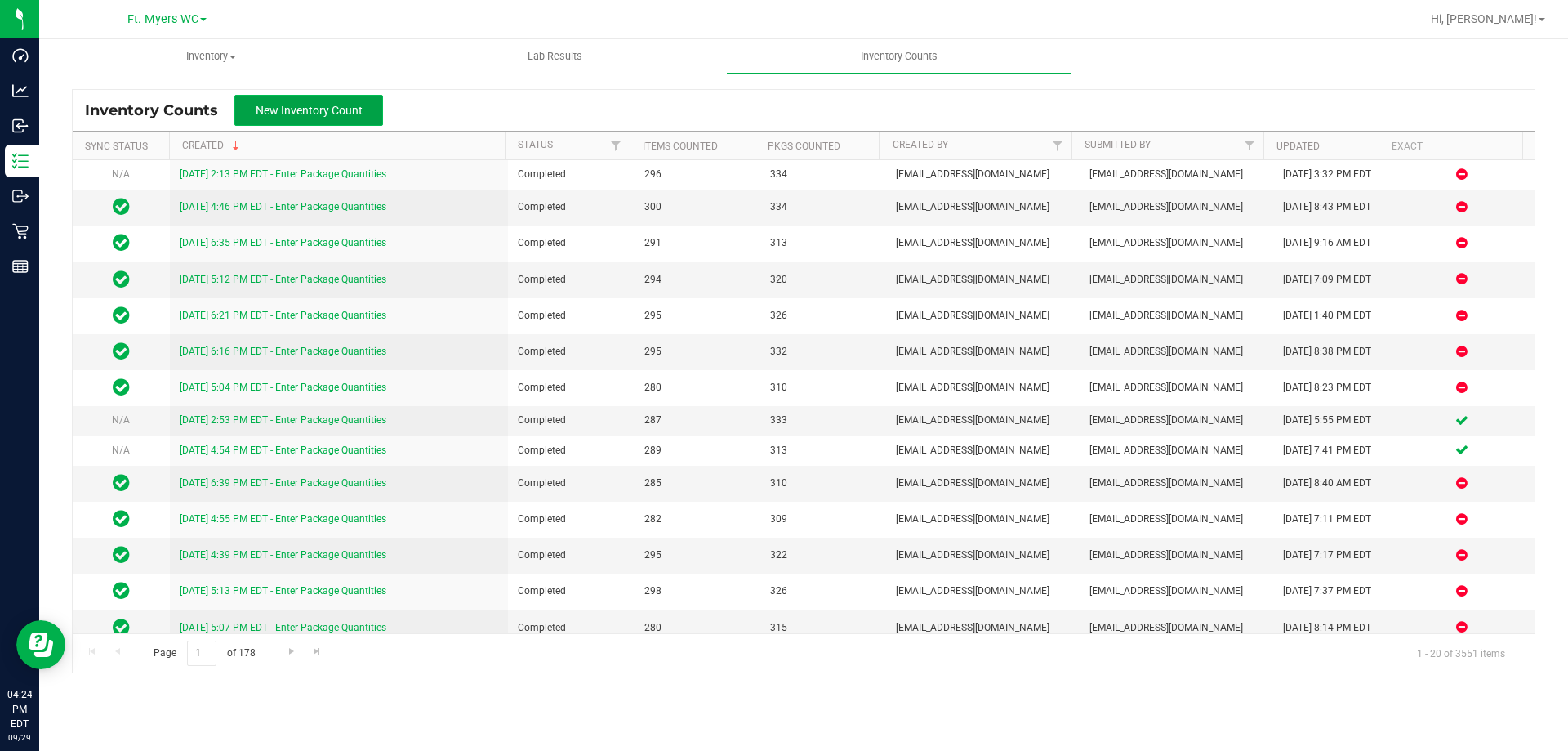
click at [353, 106] on span "New Inventory Count" at bounding box center [309, 110] width 107 height 13
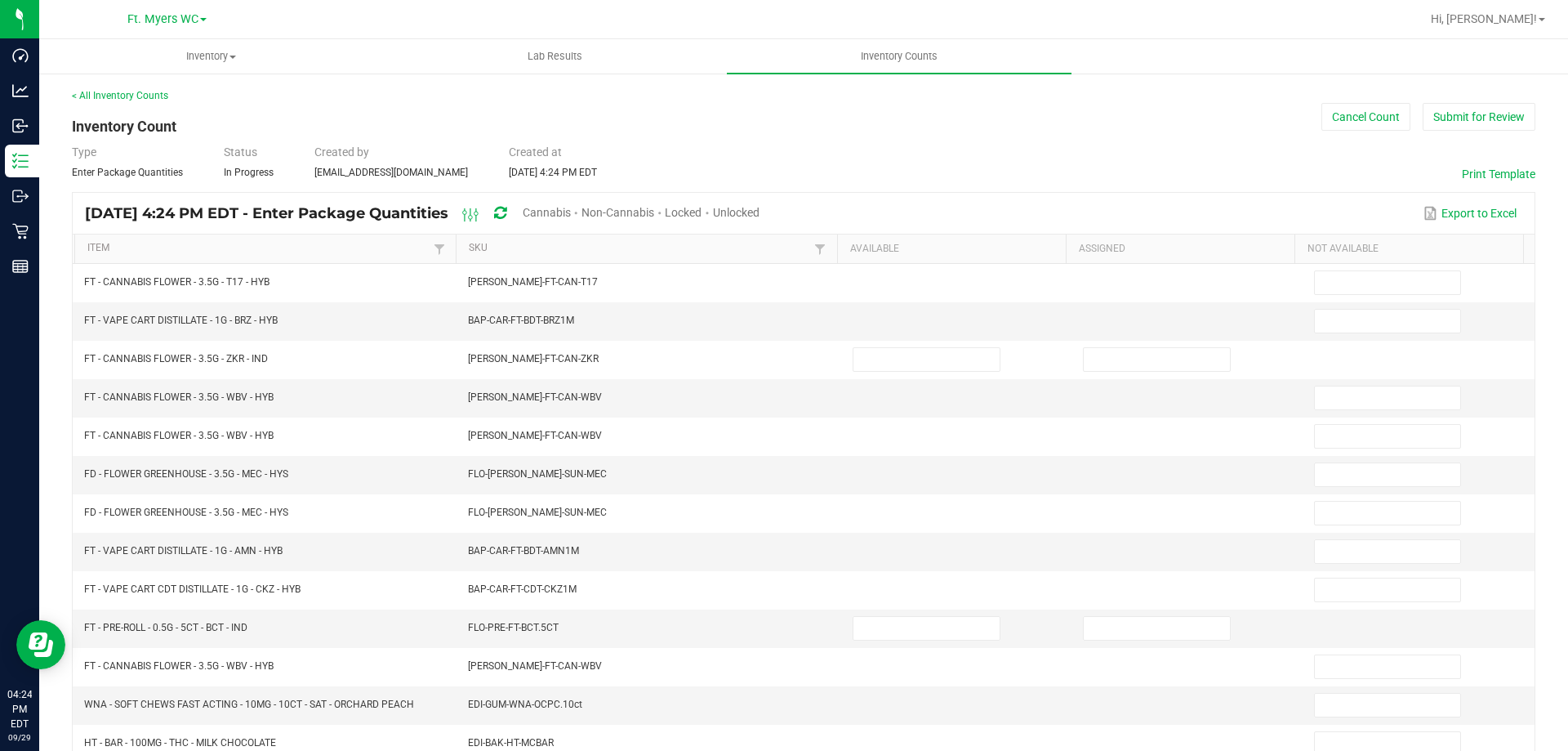
click at [760, 209] on span "Unlocked" at bounding box center [736, 212] width 46 height 13
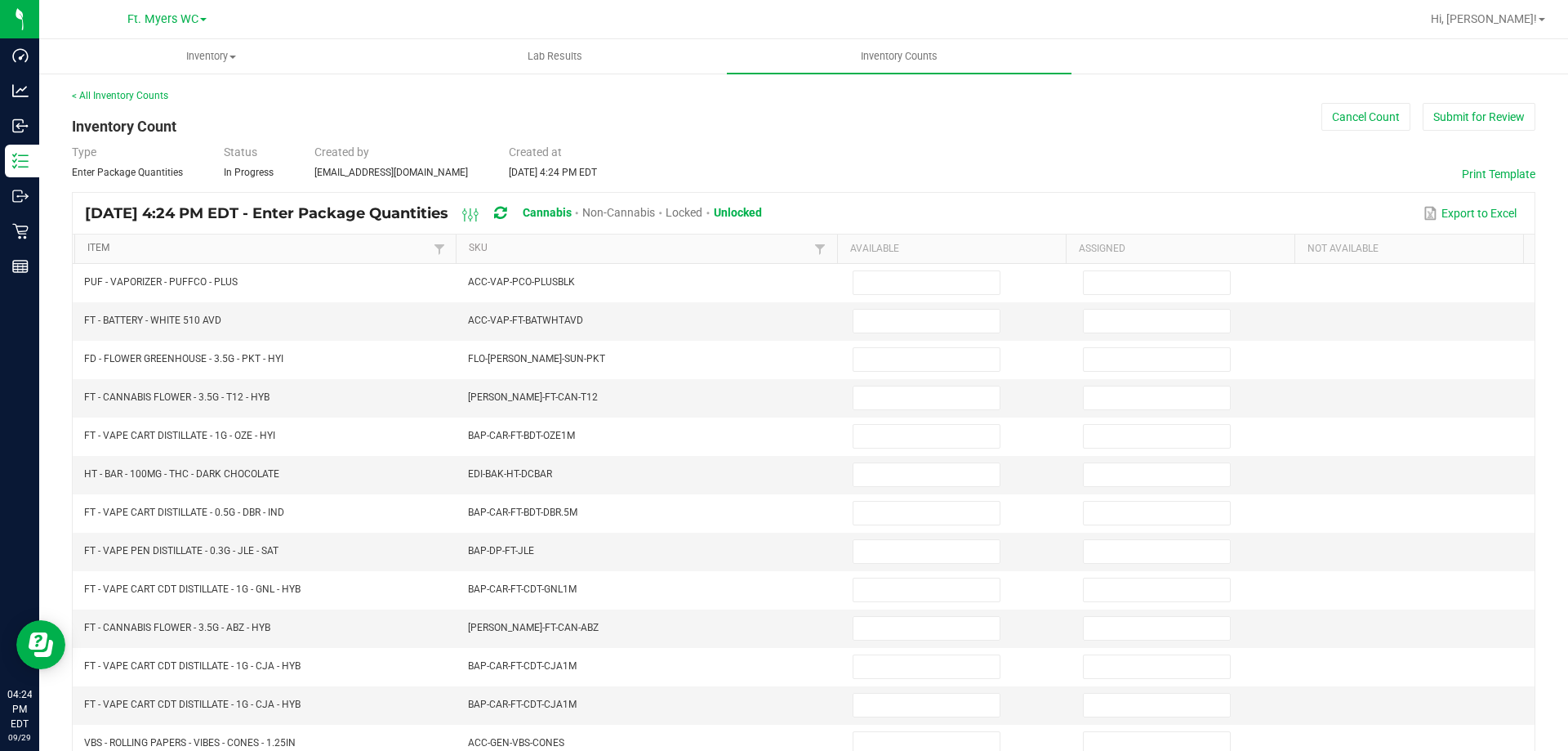
click at [290, 250] on link "Item" at bounding box center [257, 247] width 341 height 13
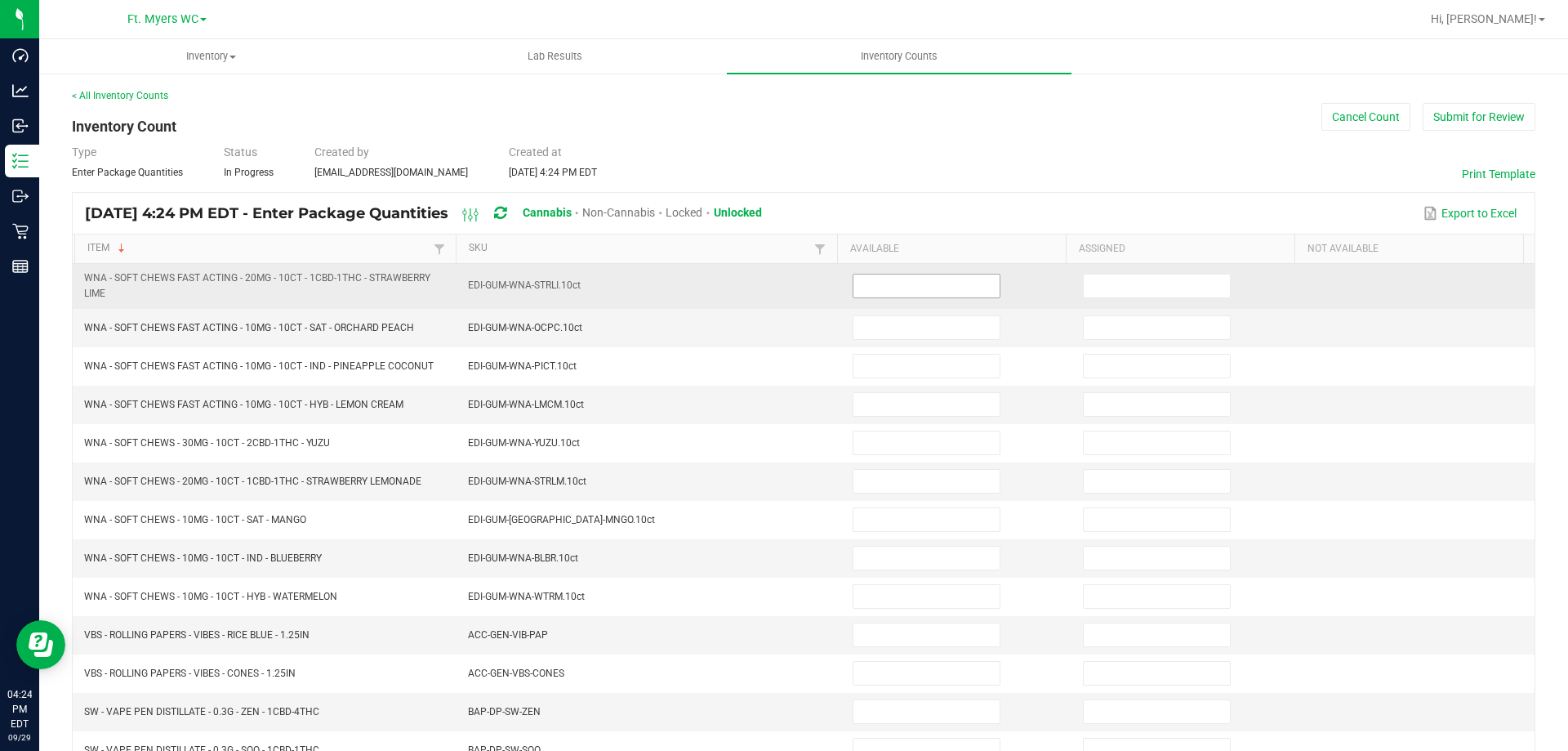
click at [876, 288] on input at bounding box center [927, 285] width 146 height 23
type input "3"
type input "0"
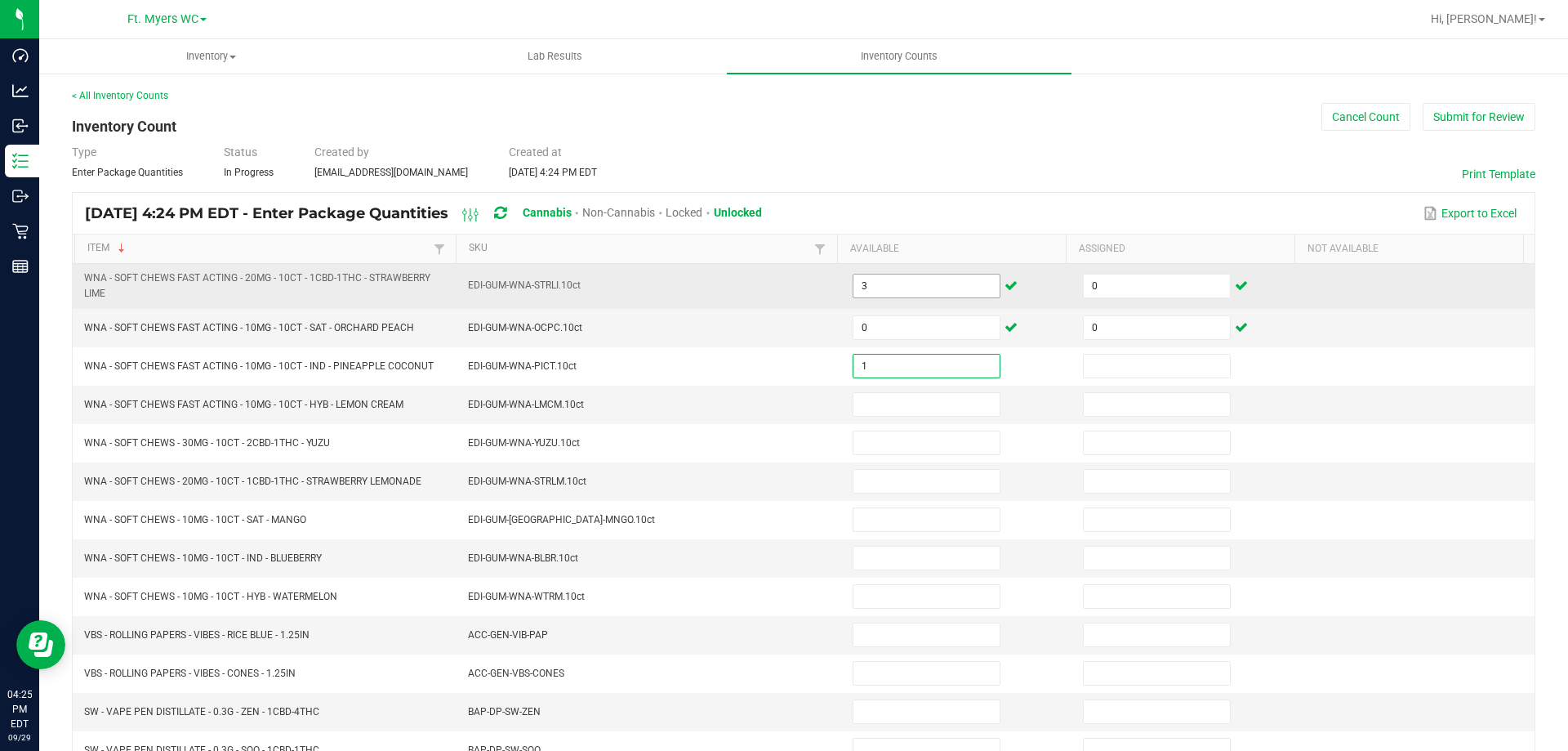
type input "1"
type input "0"
type input "5"
type input "0"
type input "2"
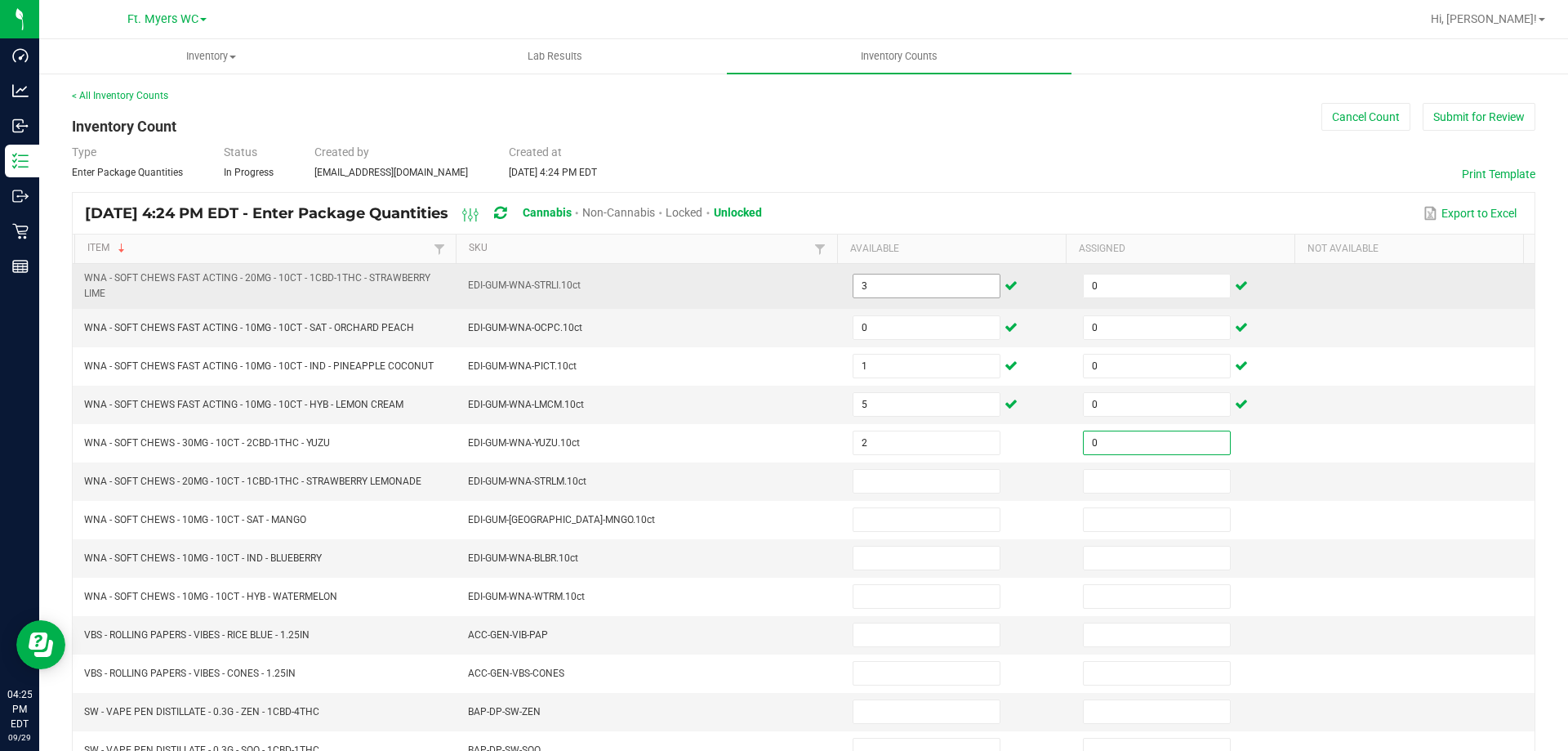
type input "0"
type input "4"
type input "0"
type input "1"
type input "0"
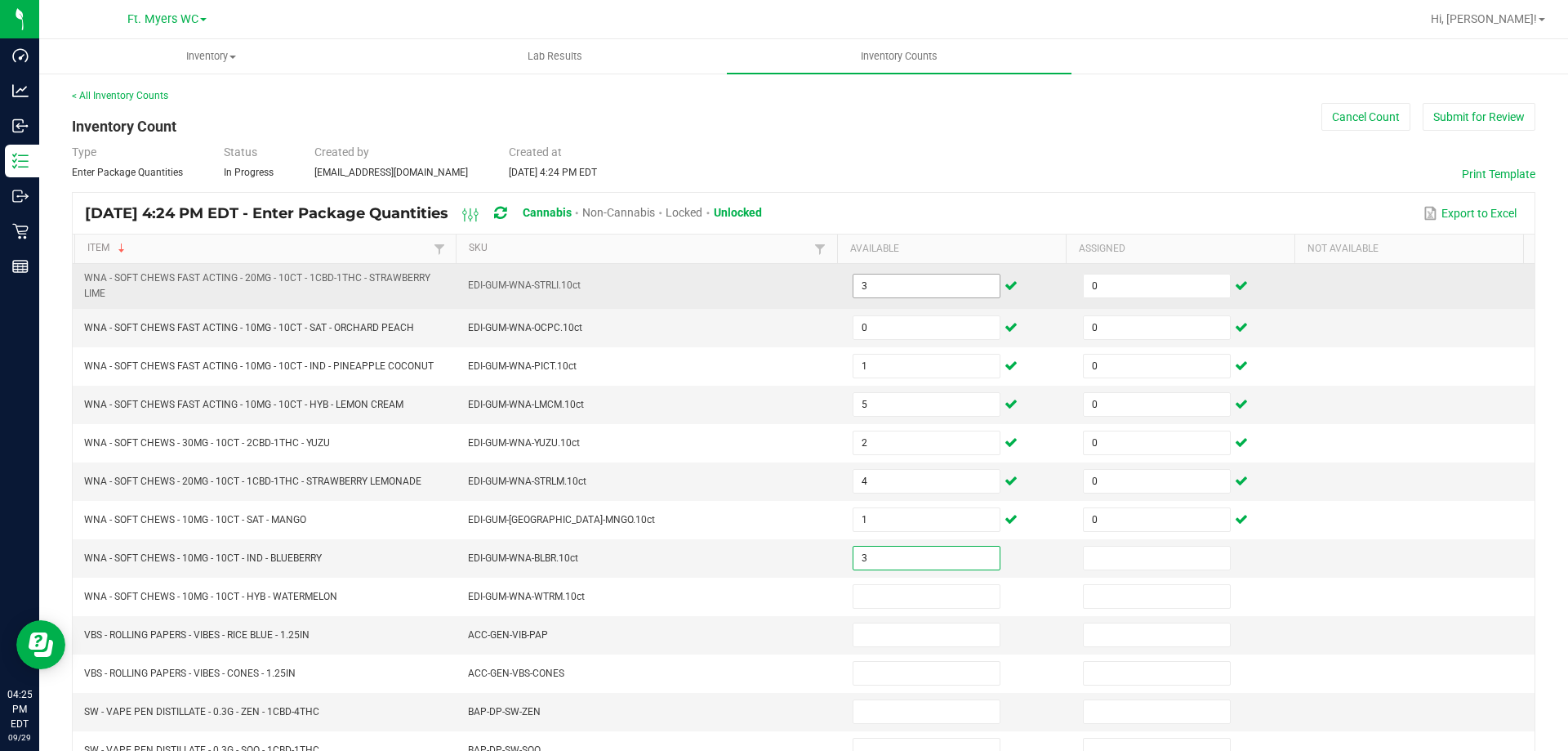
type input "3"
type input "0"
type input "2"
type input "0"
type input "15"
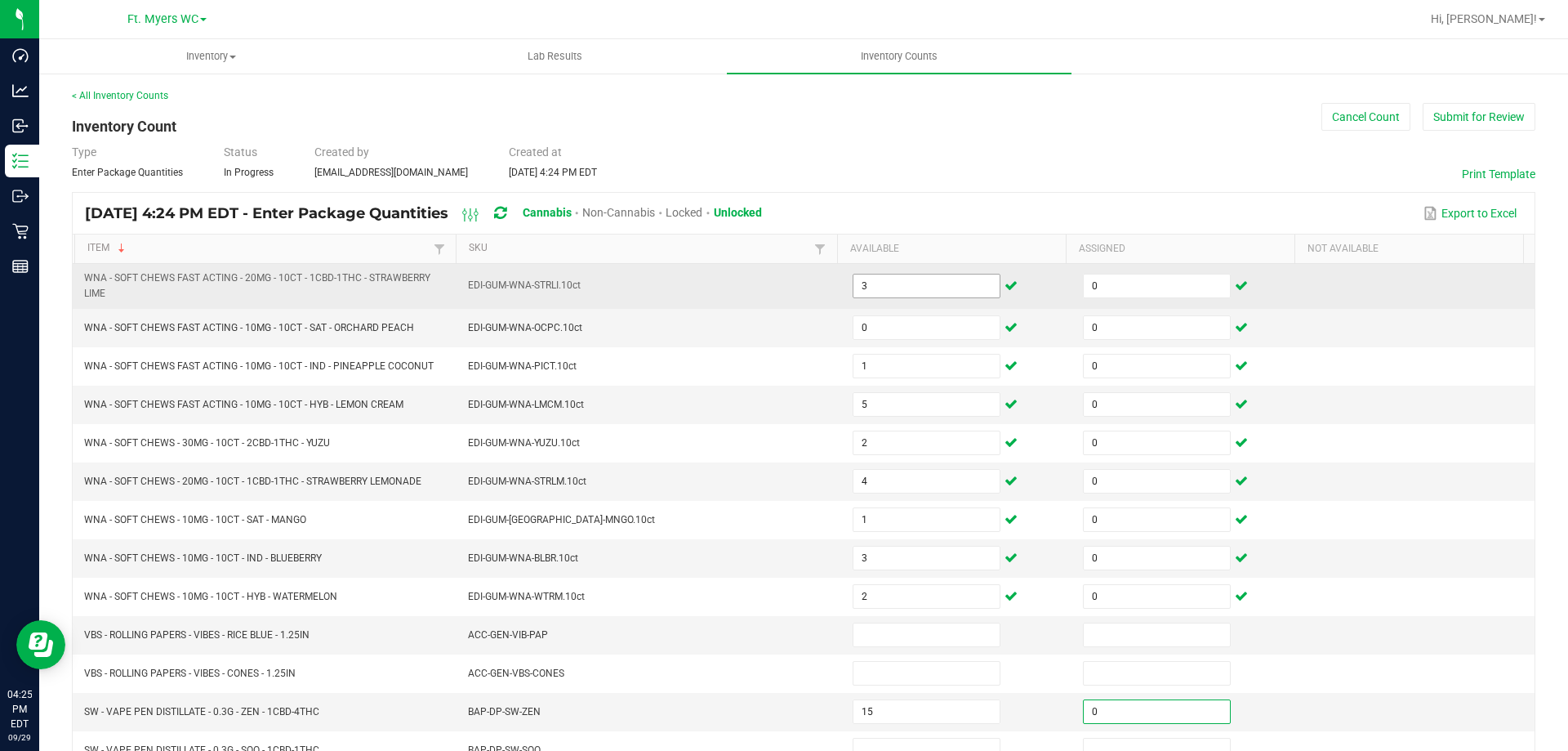
type input "0"
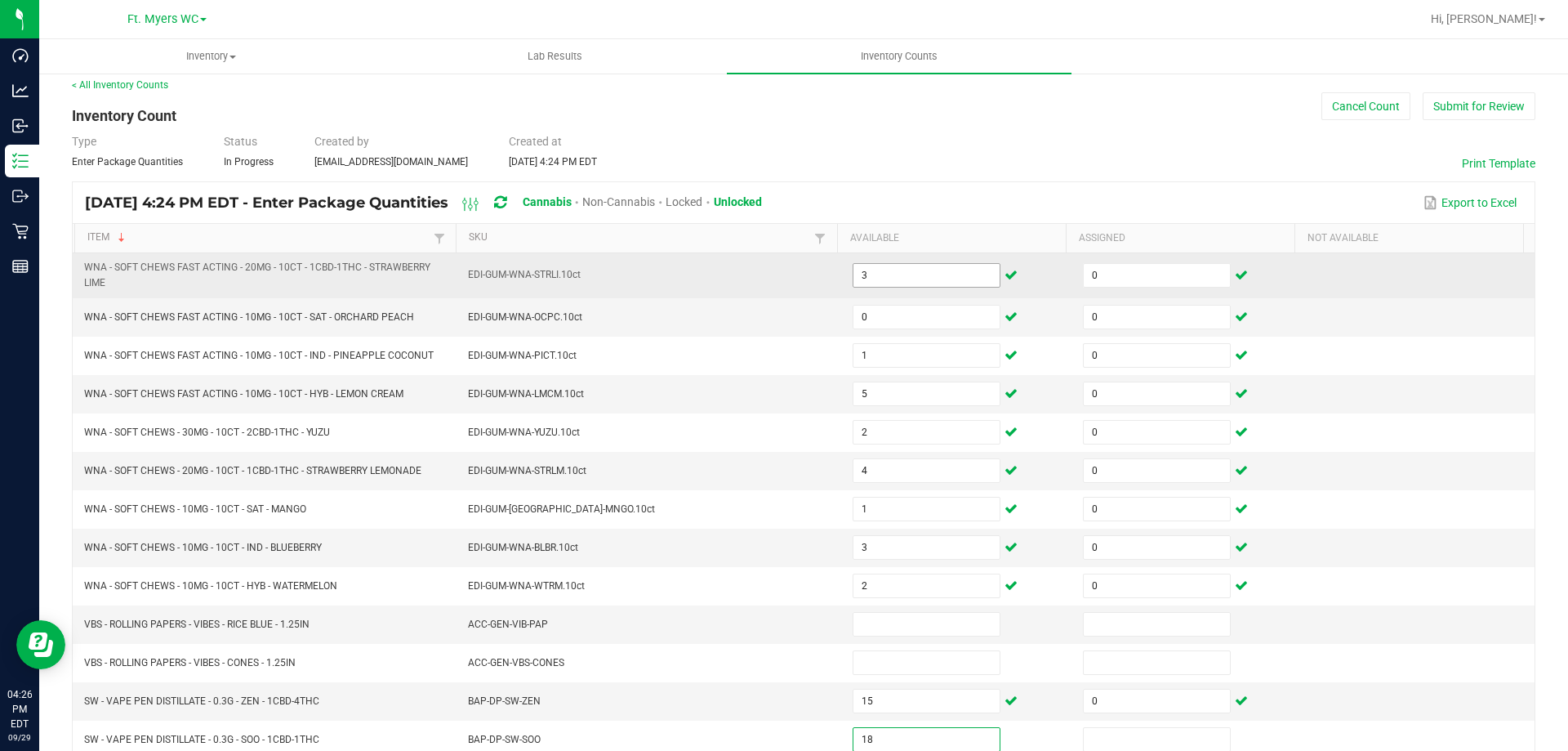
type input "18"
type input "0"
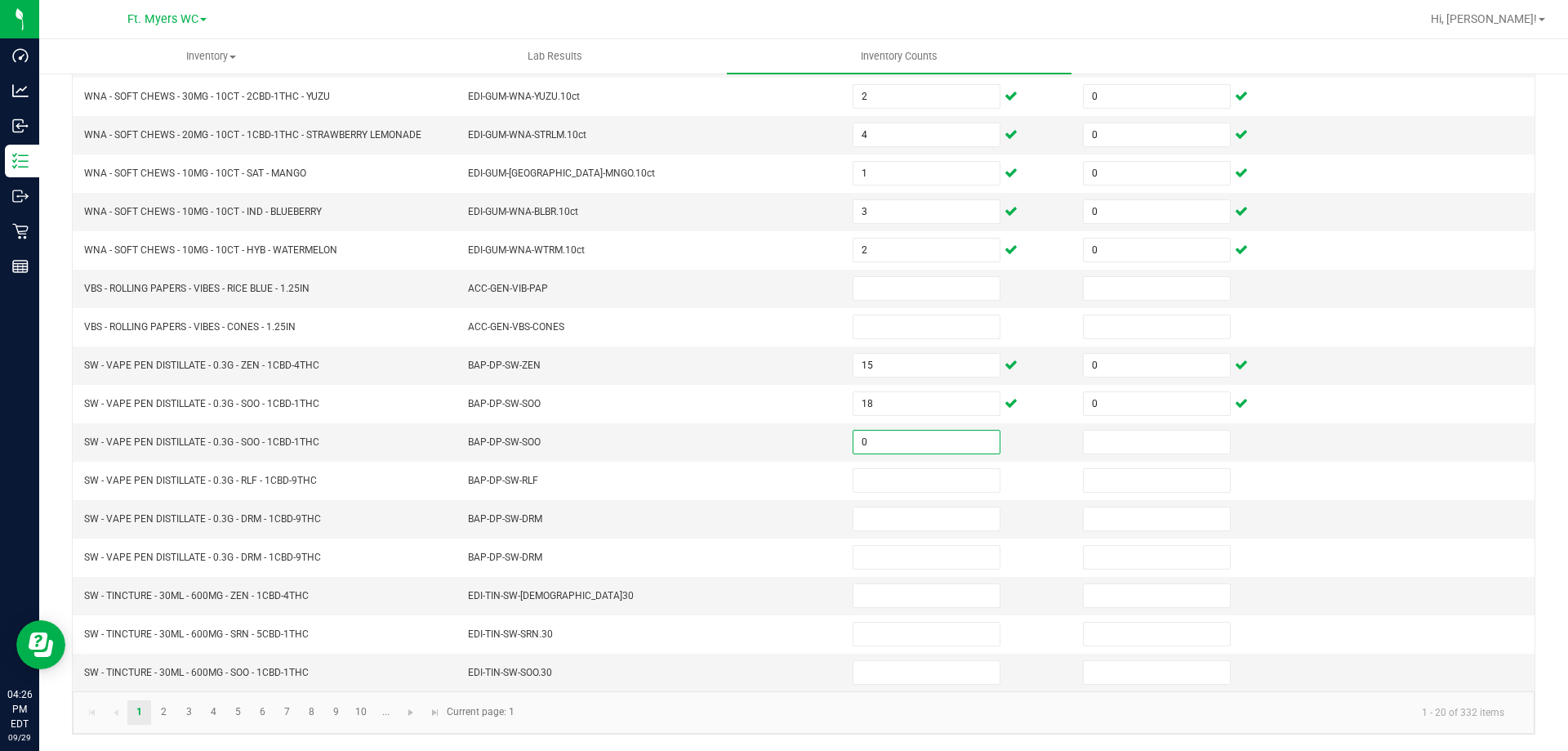
type input "0"
type input "4"
type input "0"
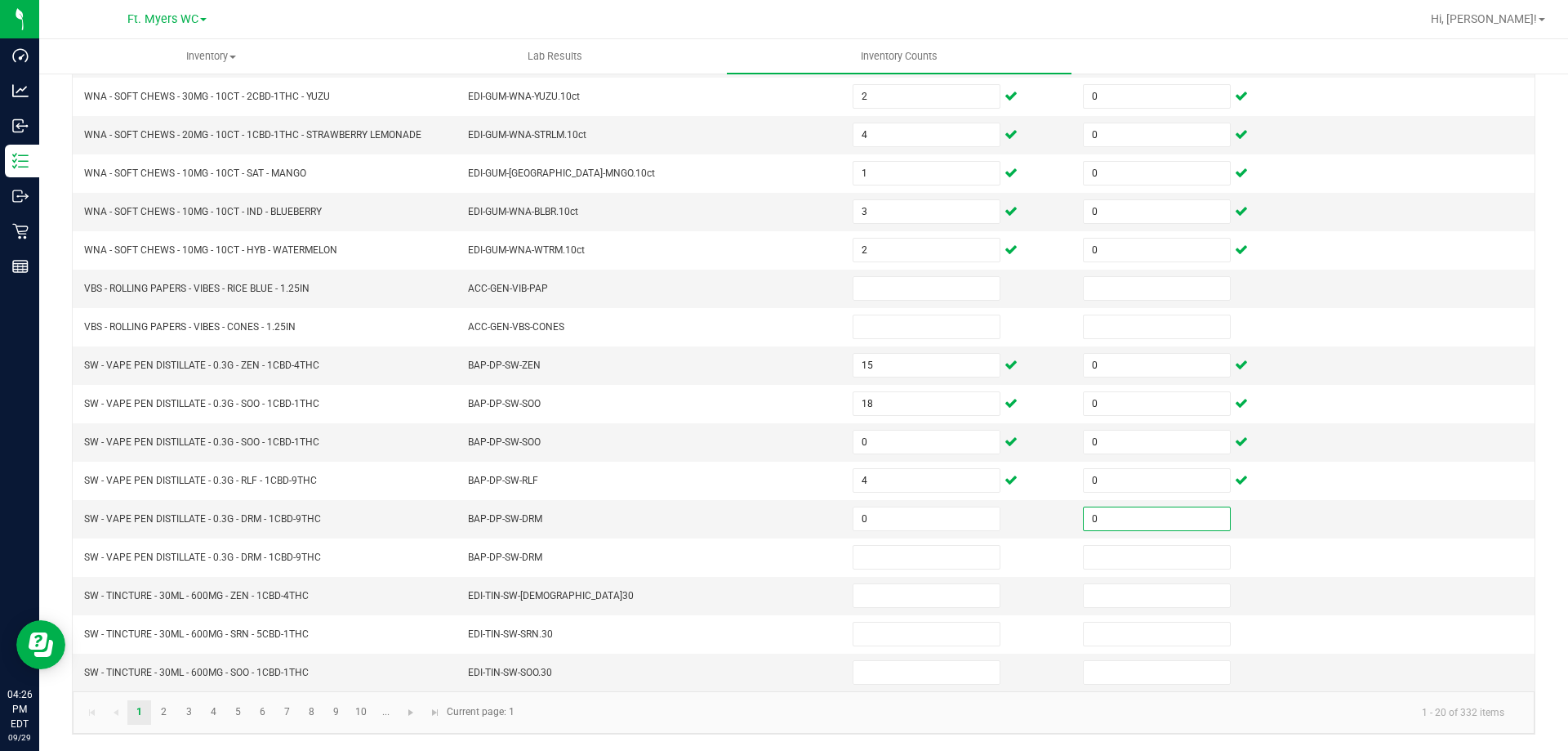
type input "0"
type input "20"
type input "0"
type input "8"
type input "0"
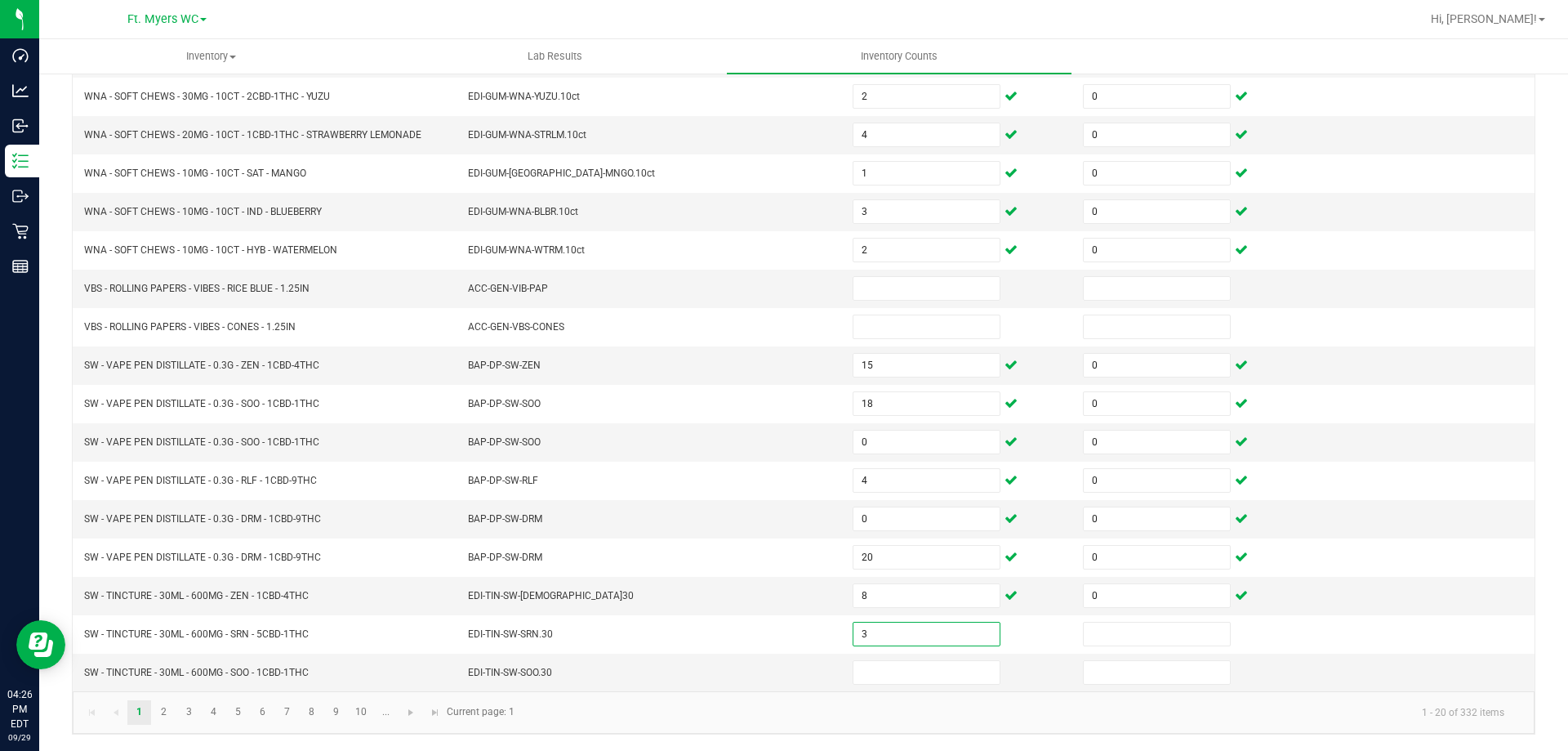
type input "3"
type input "0"
type input "4"
type input "0"
click at [160, 710] on link "2" at bounding box center [164, 712] width 24 height 25
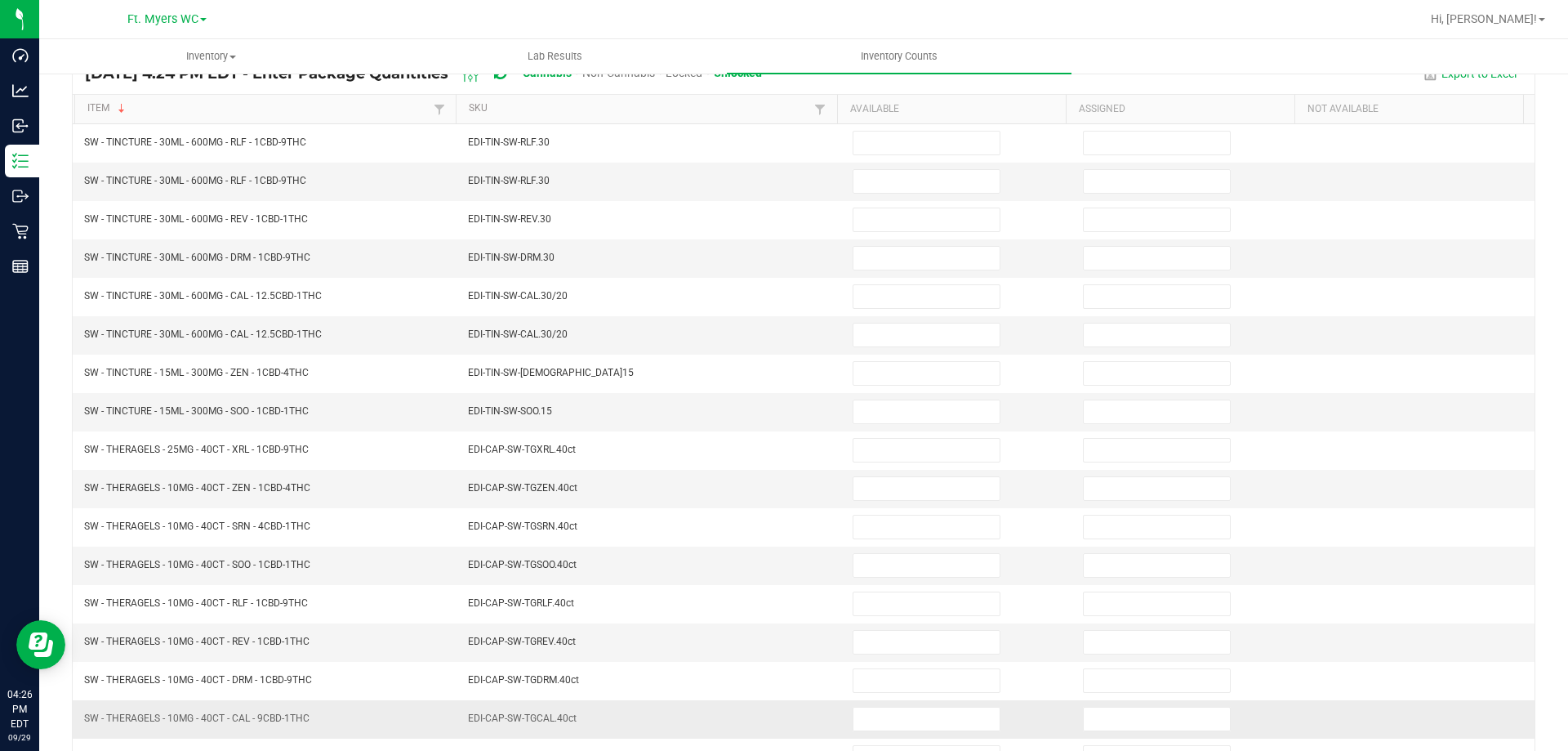
scroll to position [94, 0]
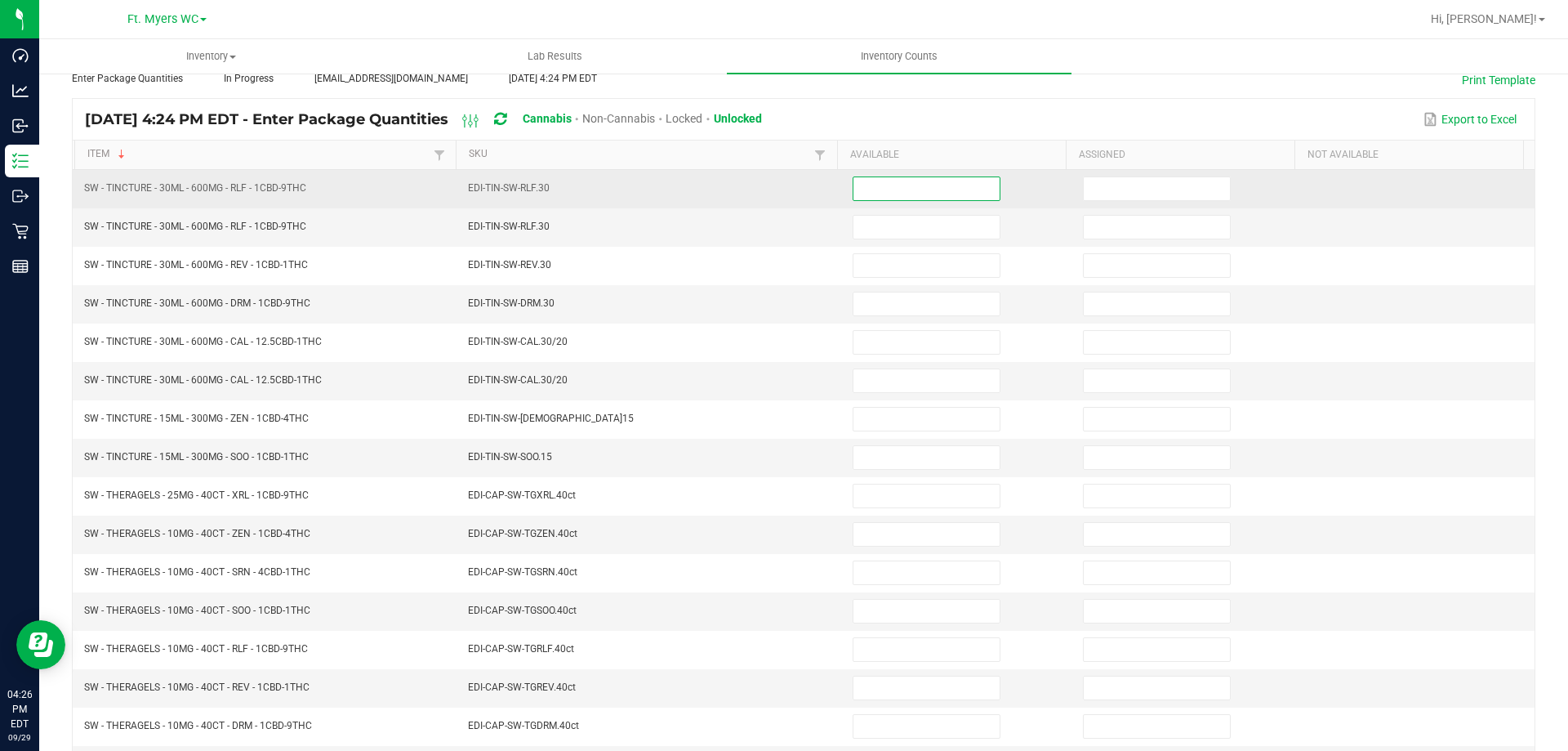
click at [899, 187] on input at bounding box center [927, 188] width 146 height 23
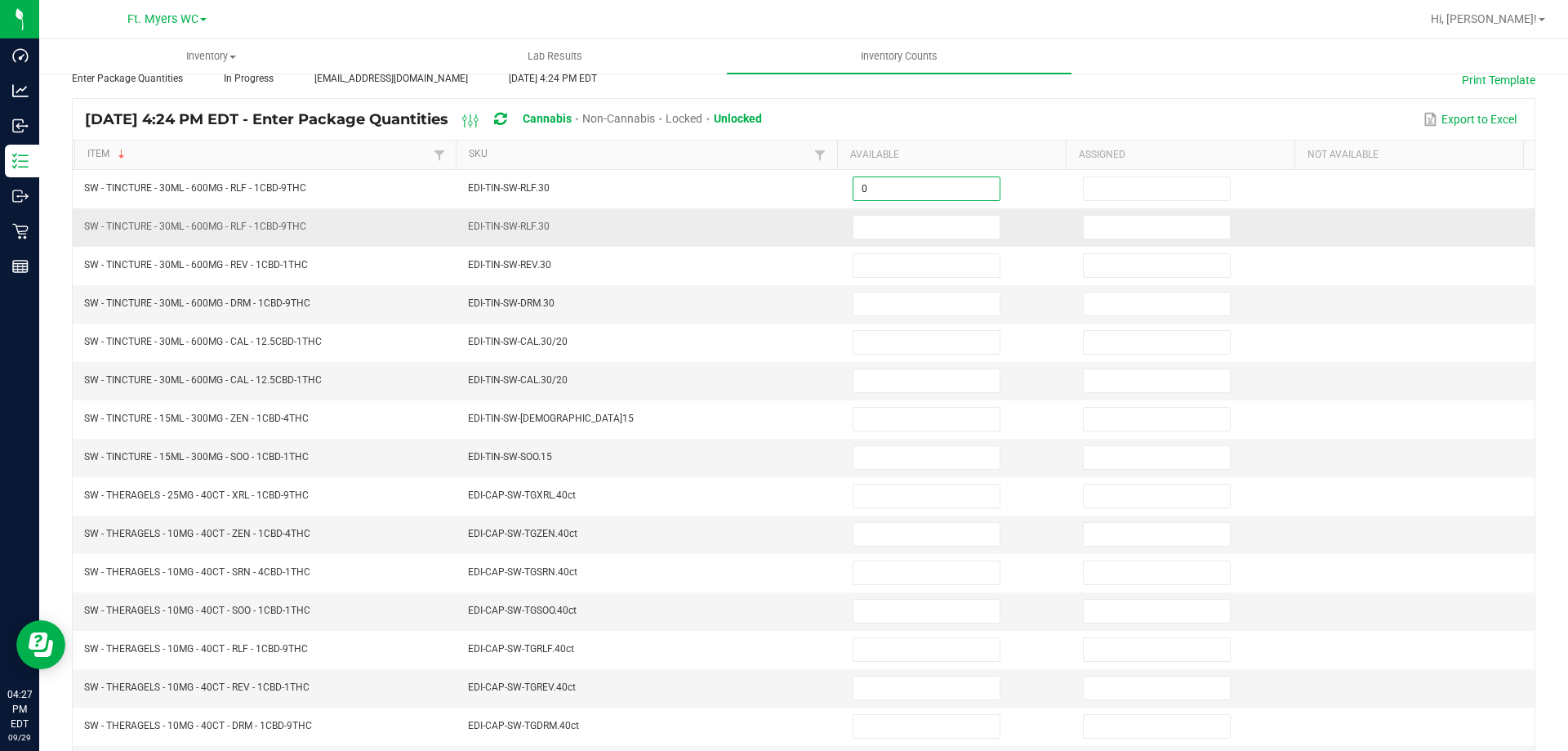
type input "0"
type input "6"
type input "0"
type input "8"
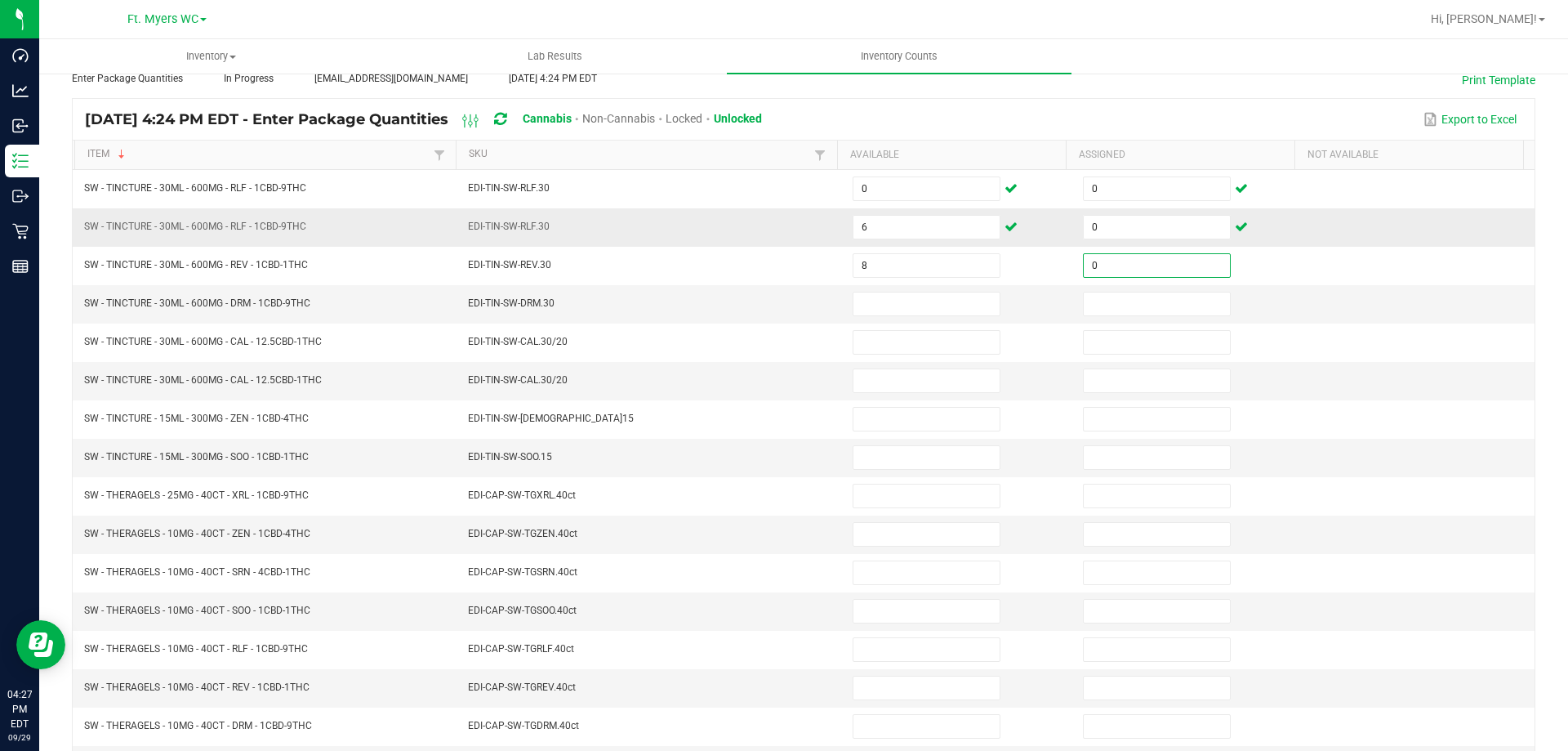
type input "0"
type input "1"
type input "0"
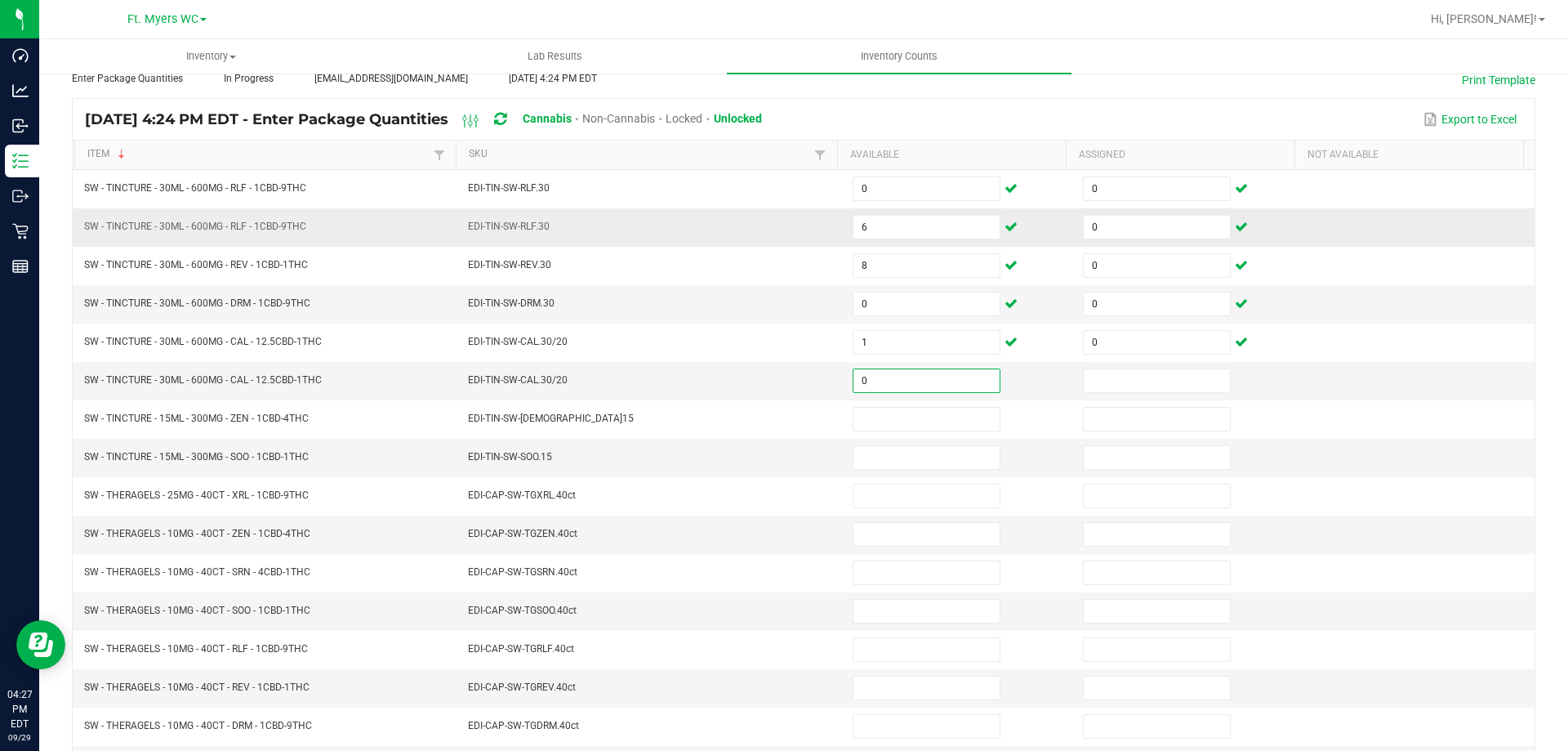
type input "0"
type input "8"
type input "0"
type input "7"
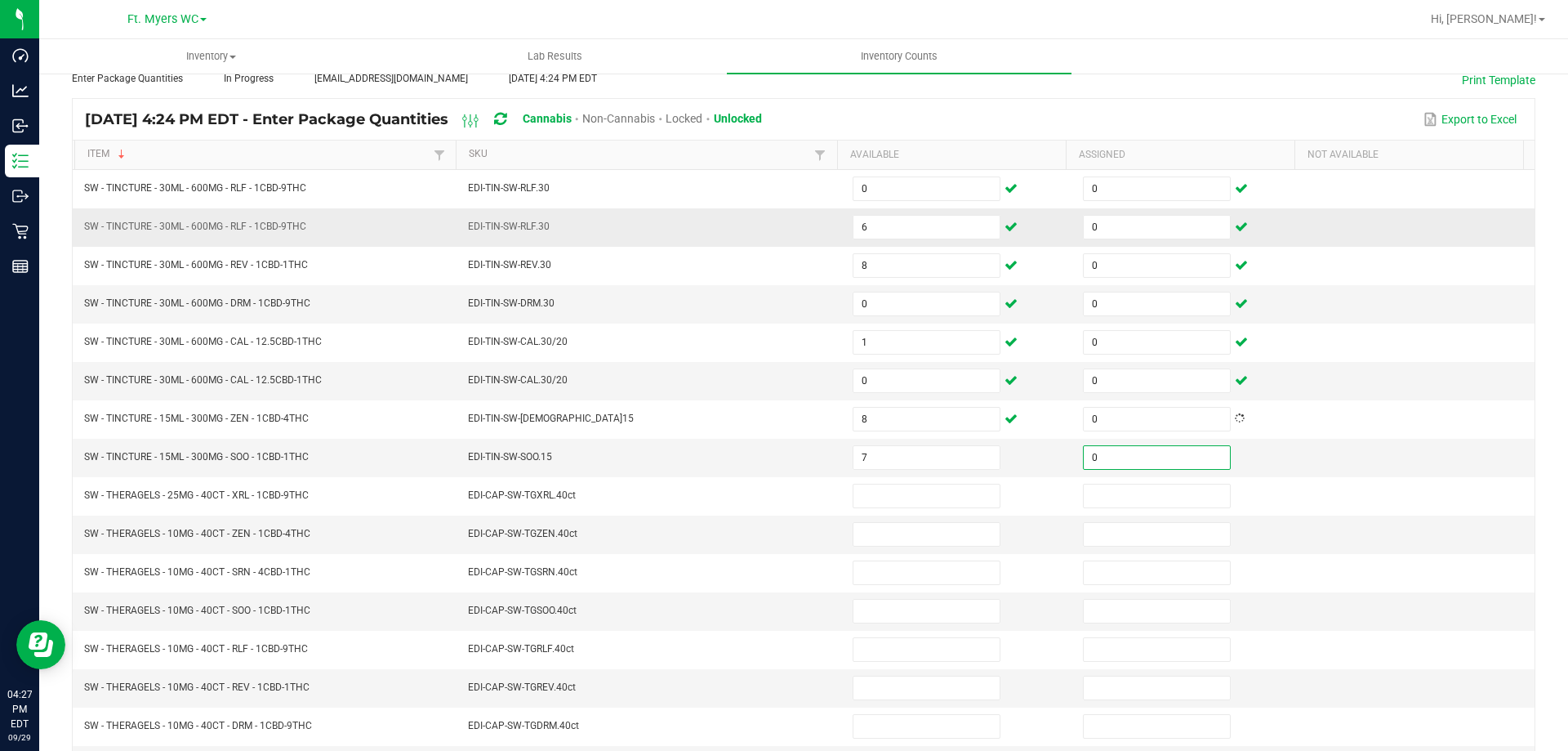
type input "0"
type input "2"
type input "0"
type input "5"
type input "0"
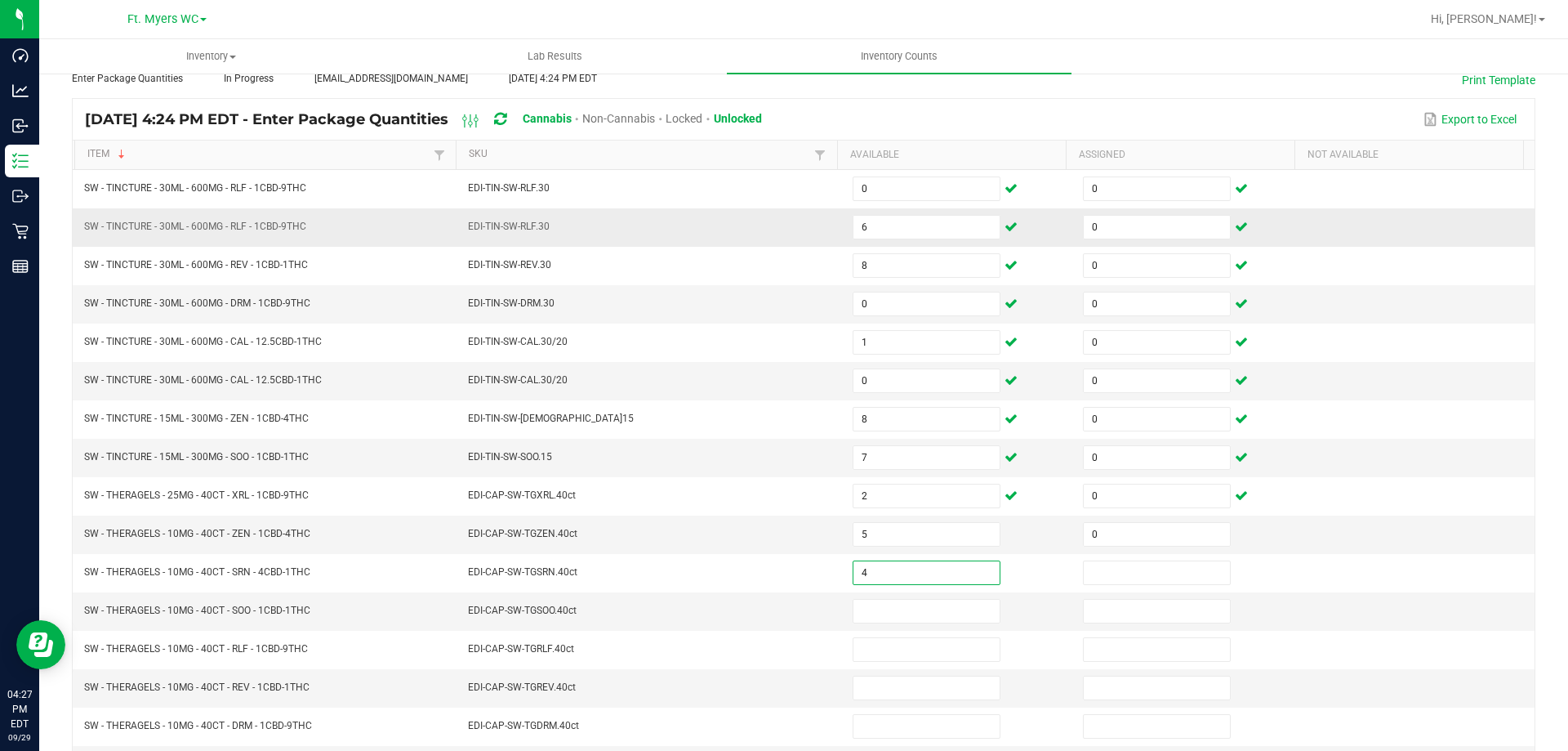
type input "4"
type input "0"
type input "4"
type input "0"
type input "4"
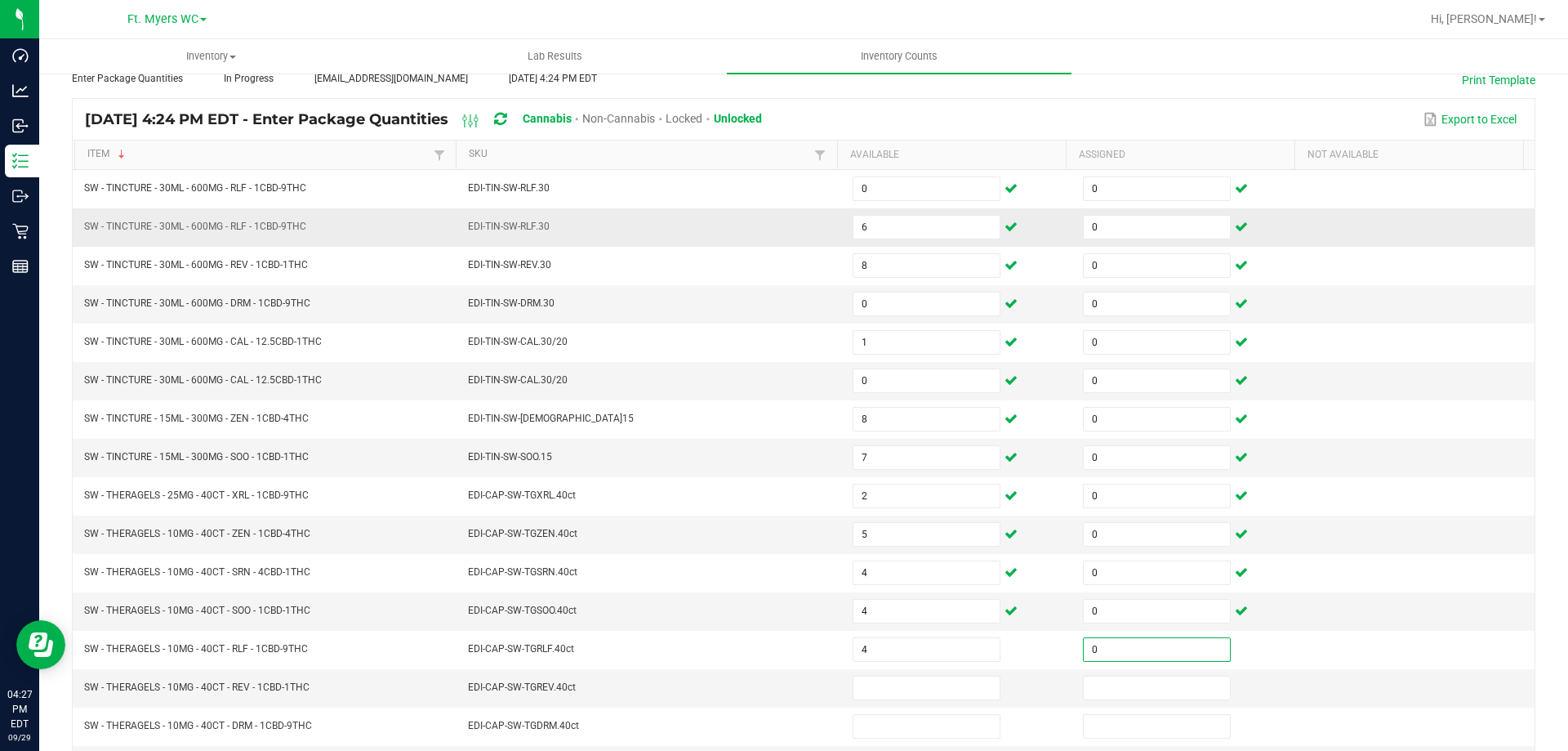
type input "0"
type input "4"
type input "0"
type input "1"
type input "0"
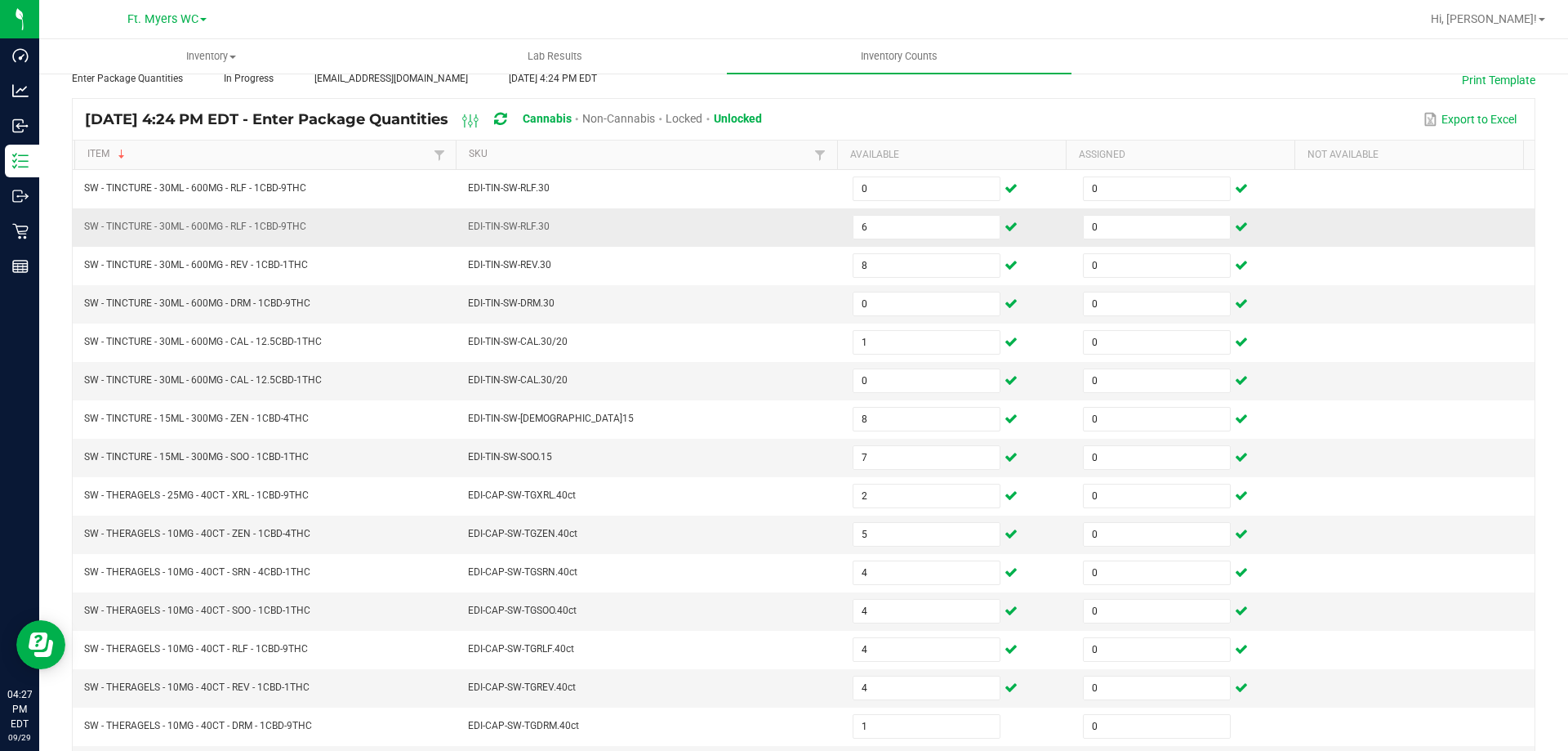
scroll to position [339, 0]
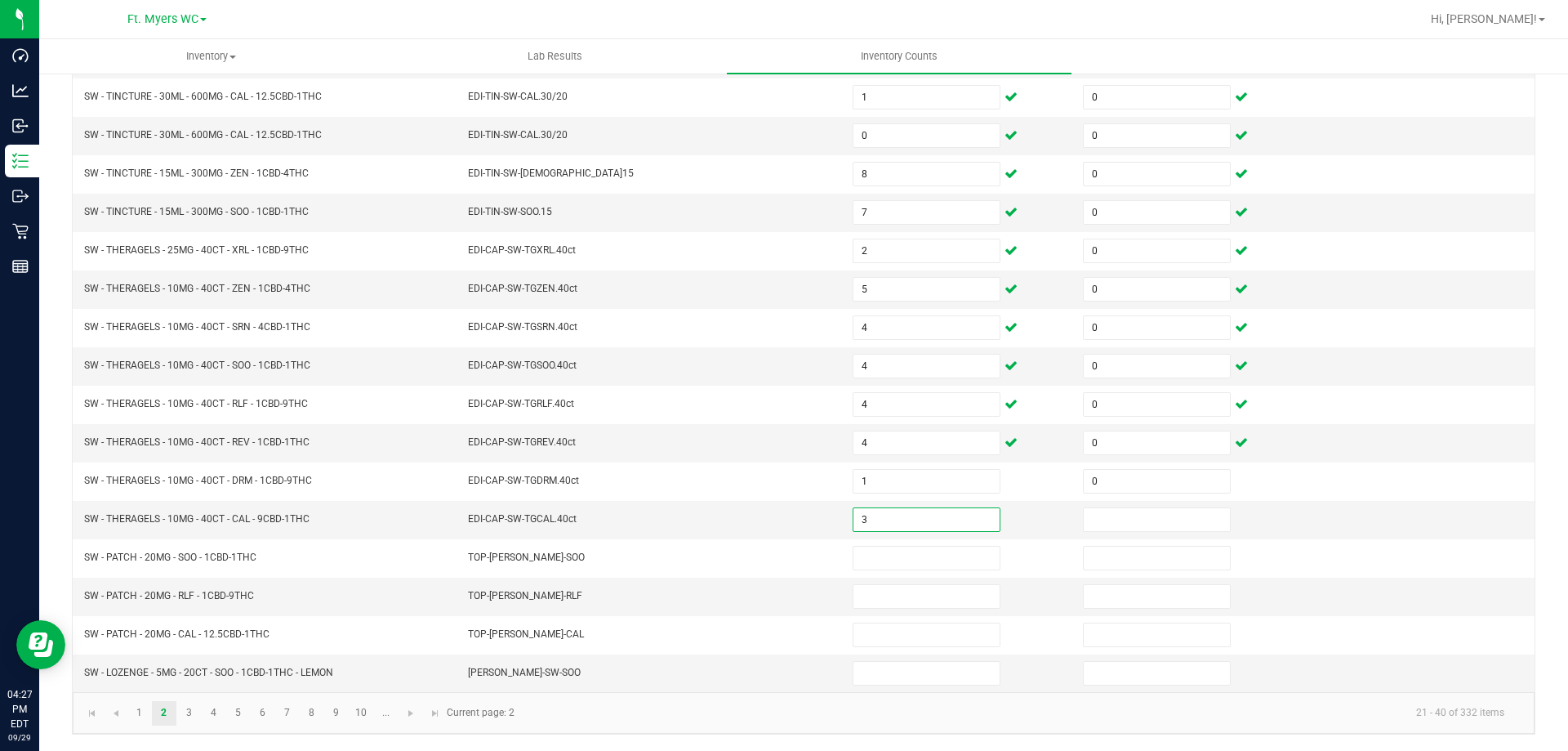
type input "3"
type input "0"
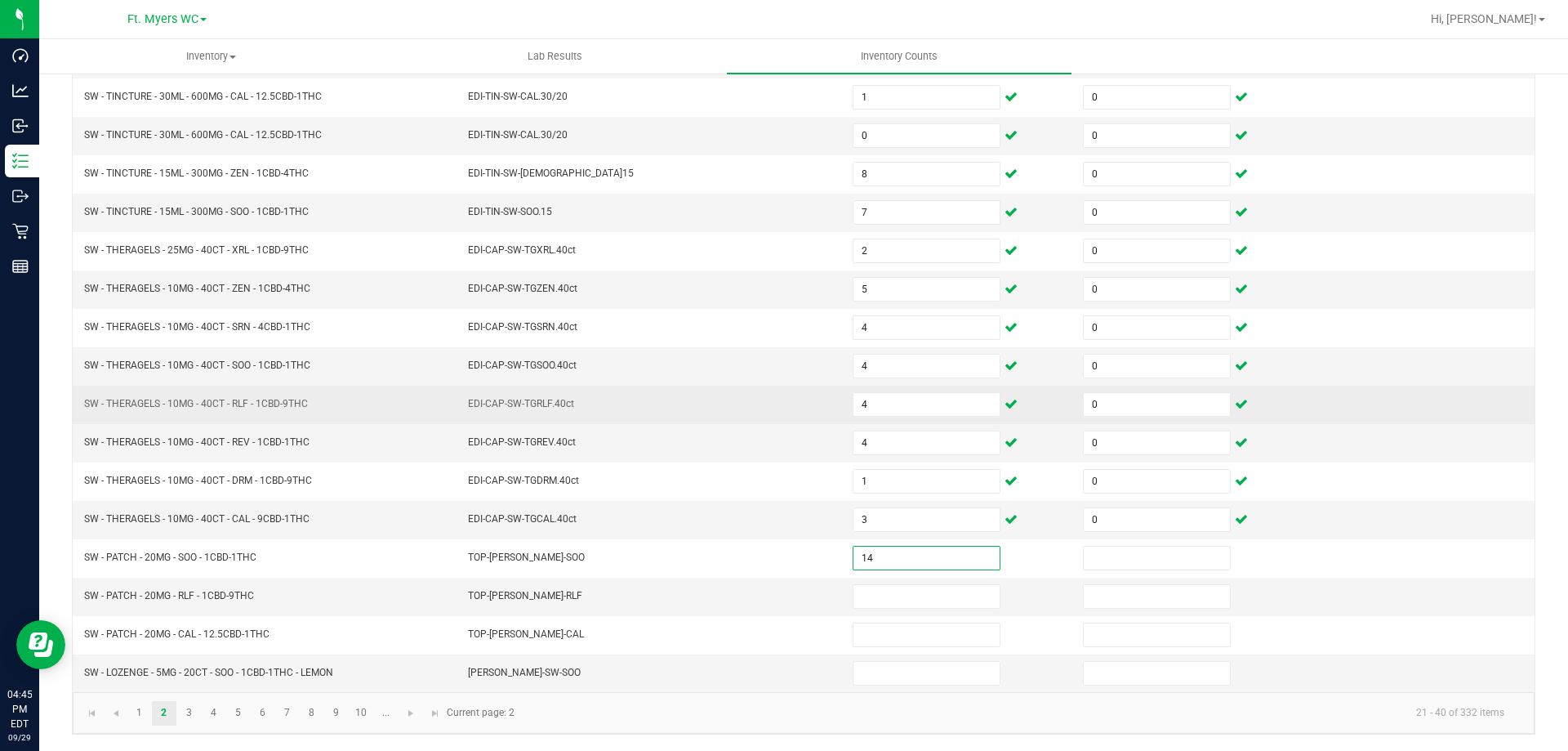
type input "14"
type input "0"
type input "11"
type input "0"
type input "18"
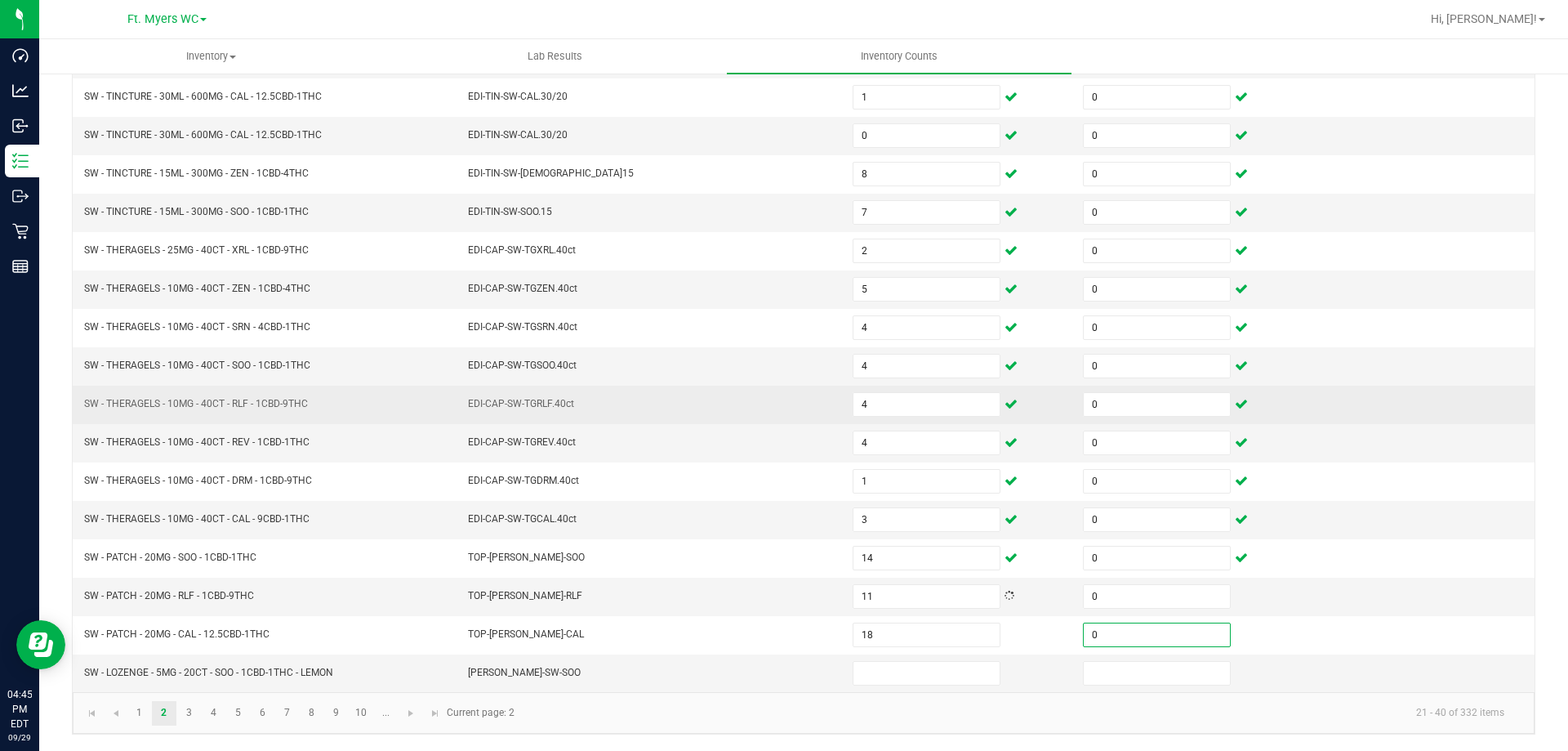
type input "0"
type input "1"
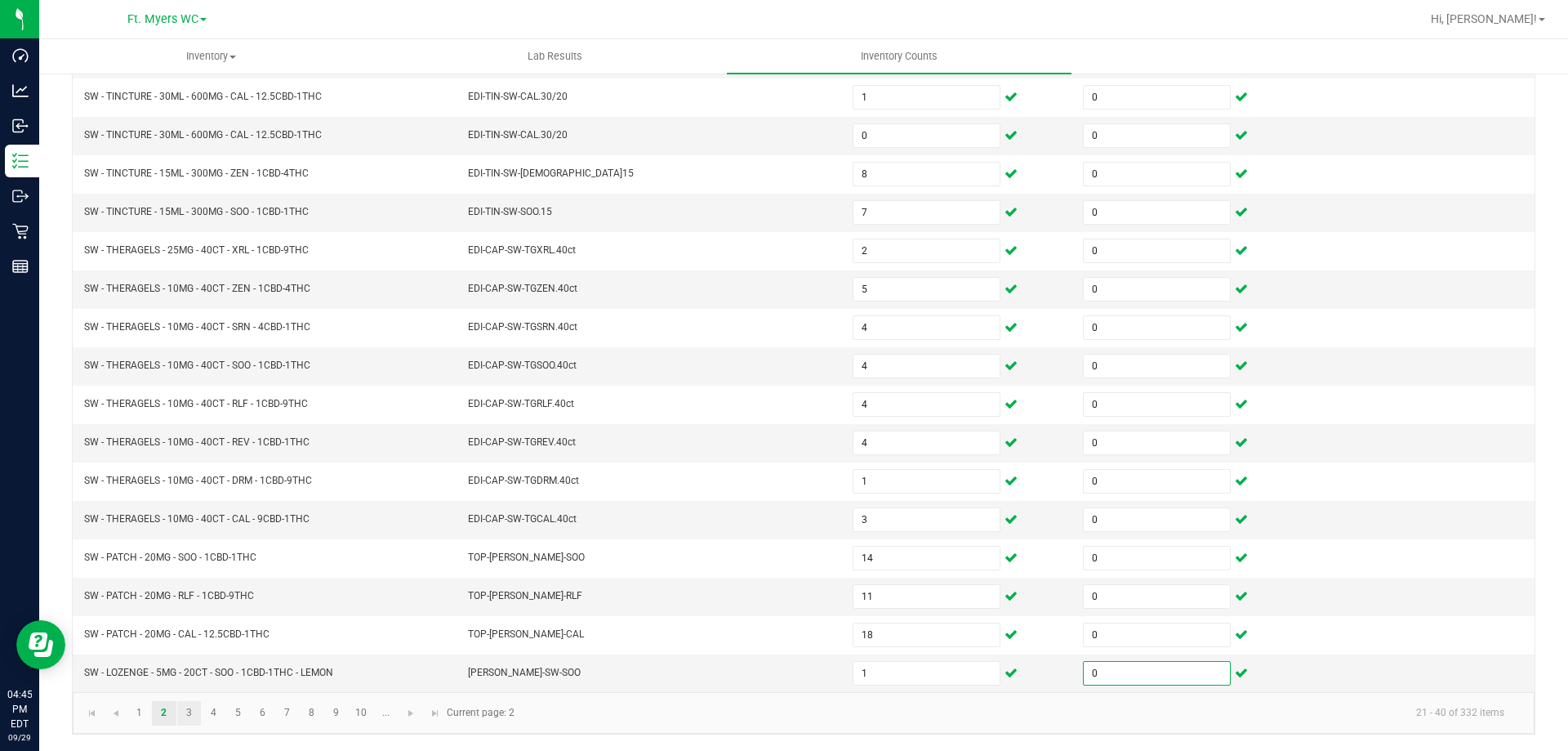
type input "0"
click at [194, 719] on link "3" at bounding box center [189, 712] width 24 height 25
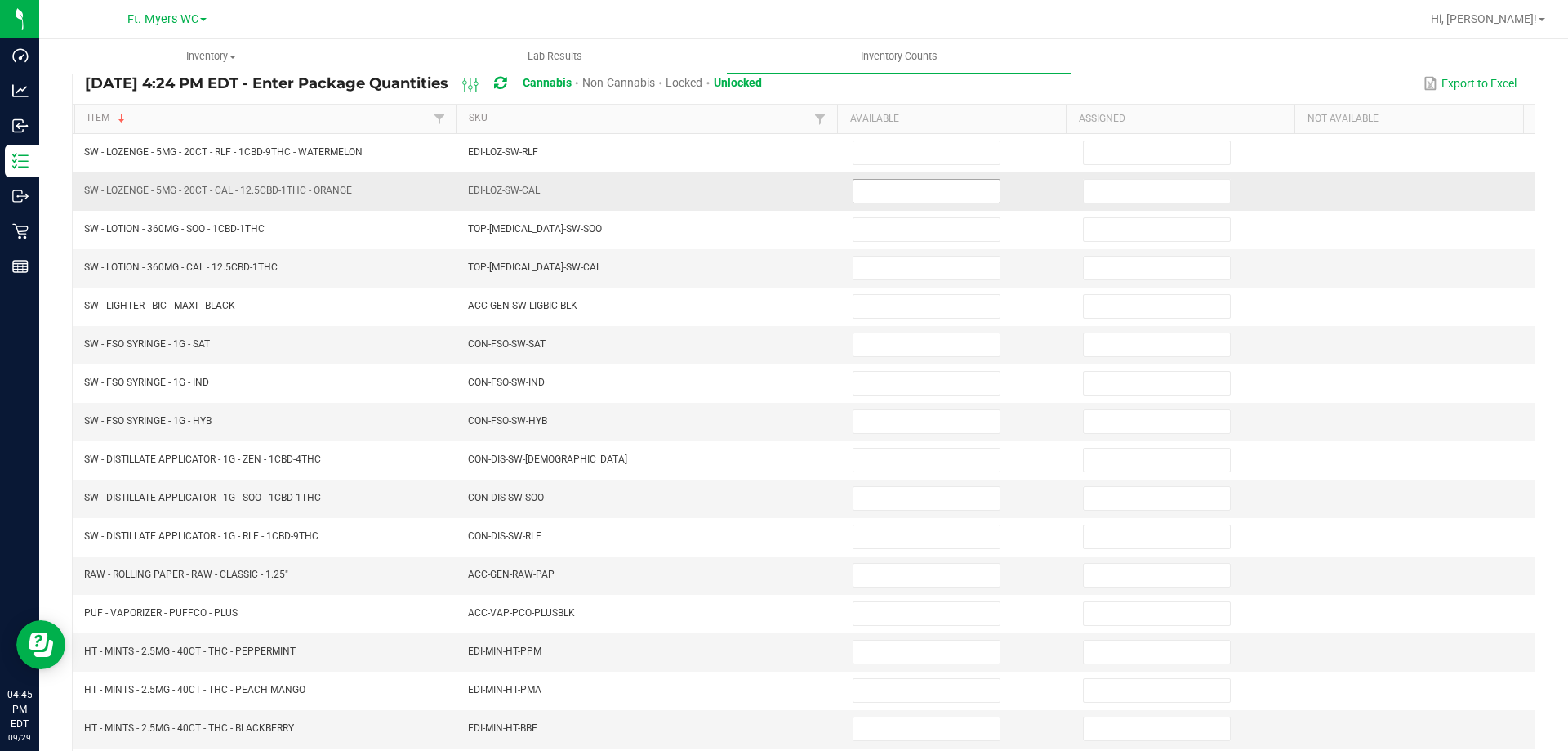
scroll to position [94, 0]
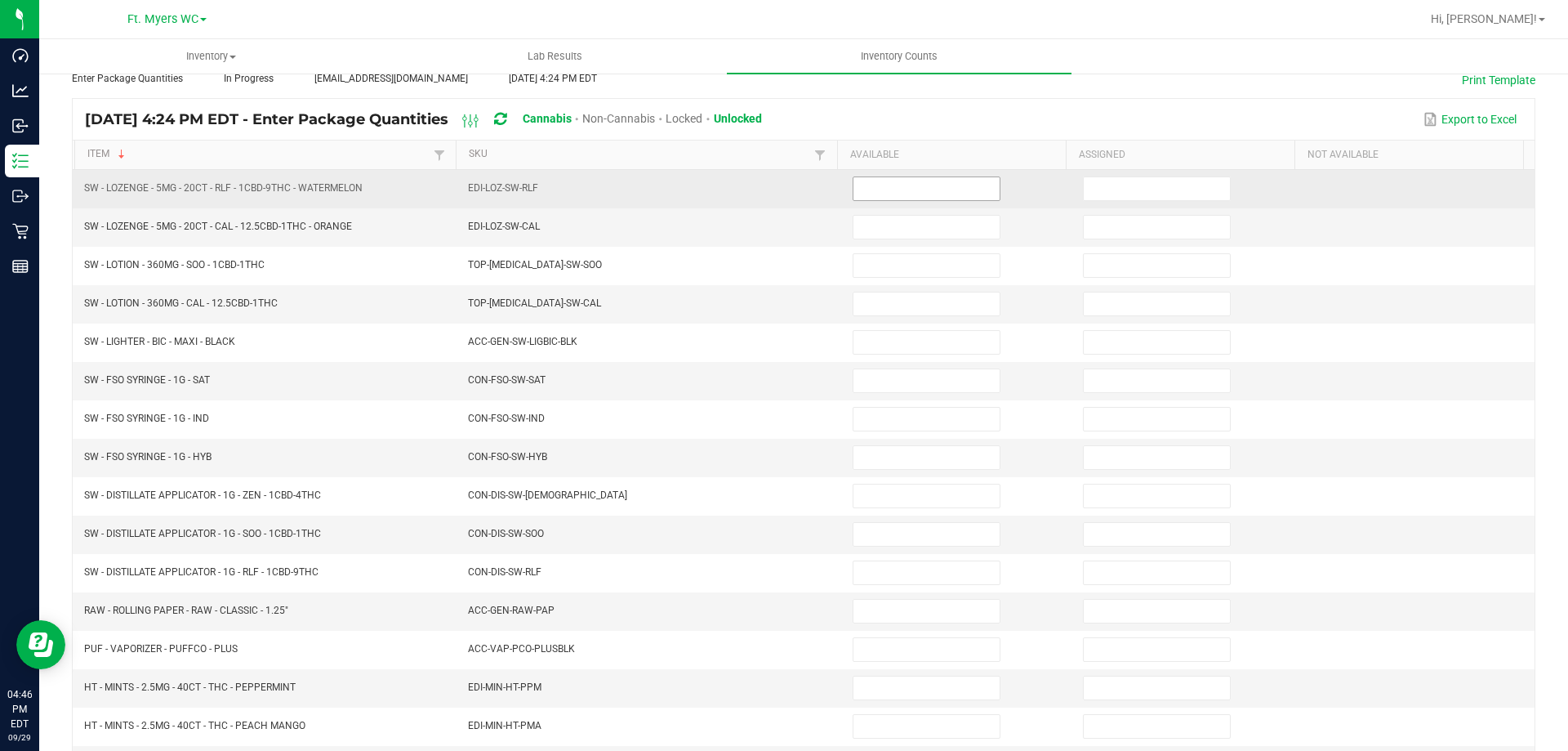
click at [878, 199] on input at bounding box center [927, 188] width 146 height 23
type input "4"
type input "0"
type input "2"
type input "0"
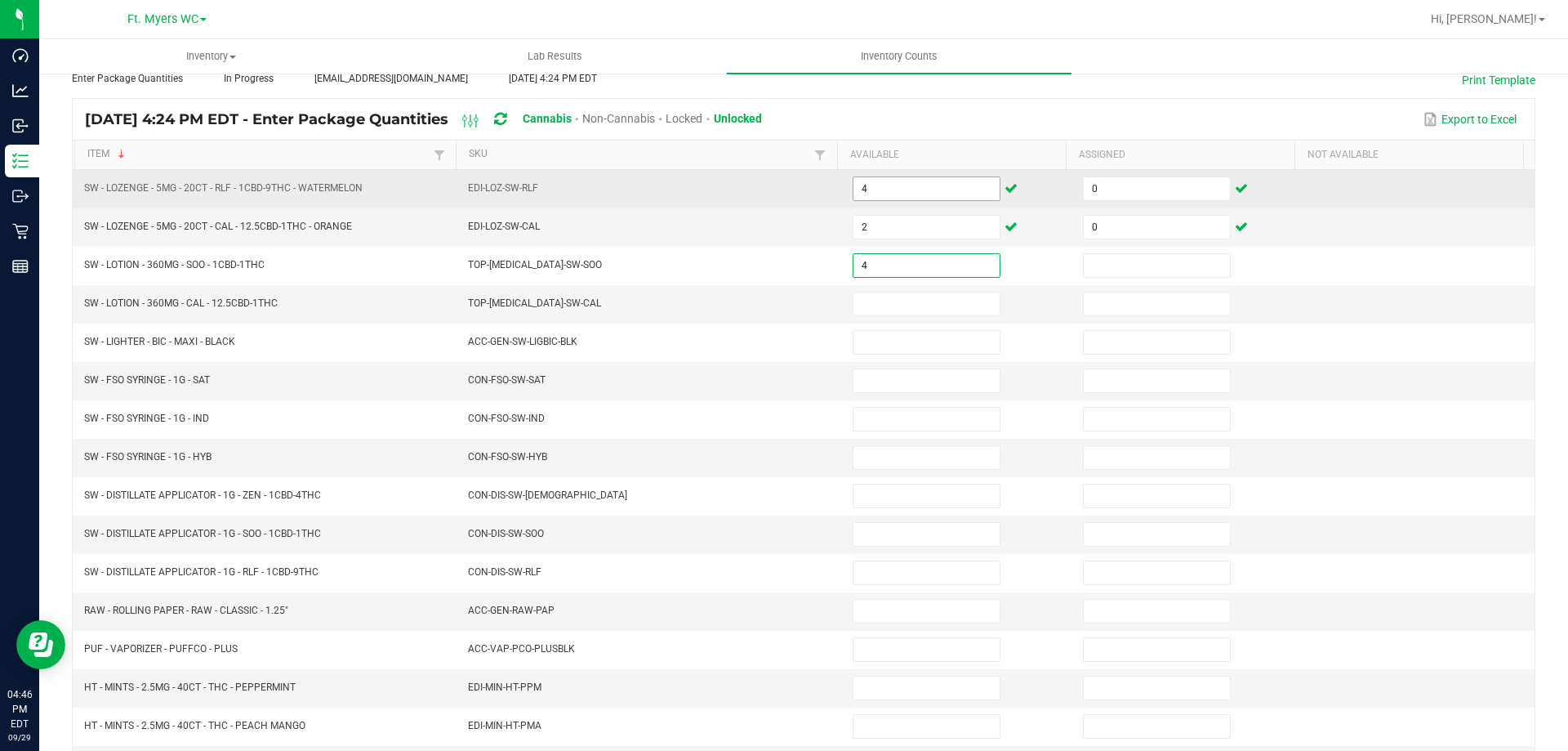
type input "4"
type input "0"
type input "11"
type input "0"
type input "7"
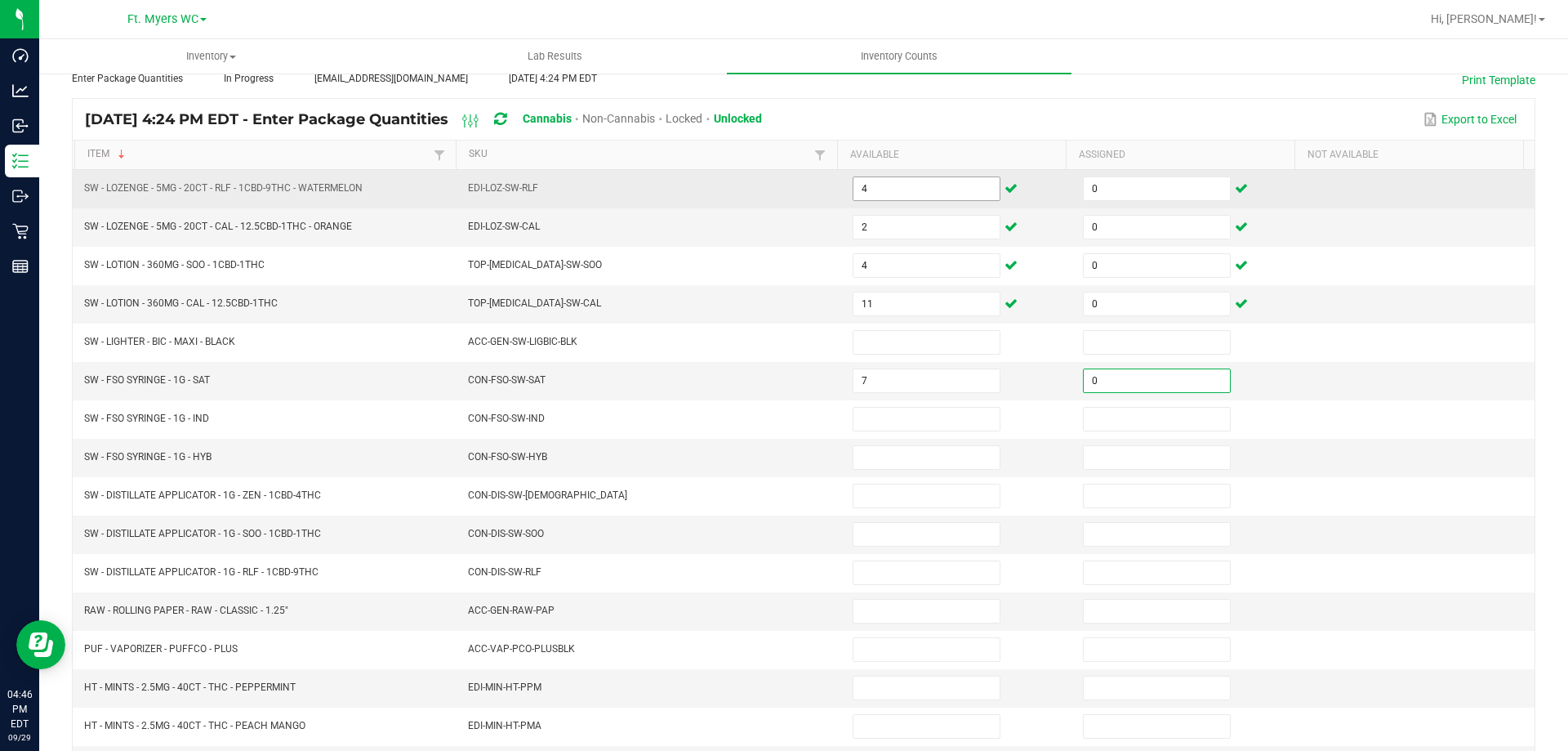
type input "0"
type input "6"
type input "0"
type input "11"
type input "0"
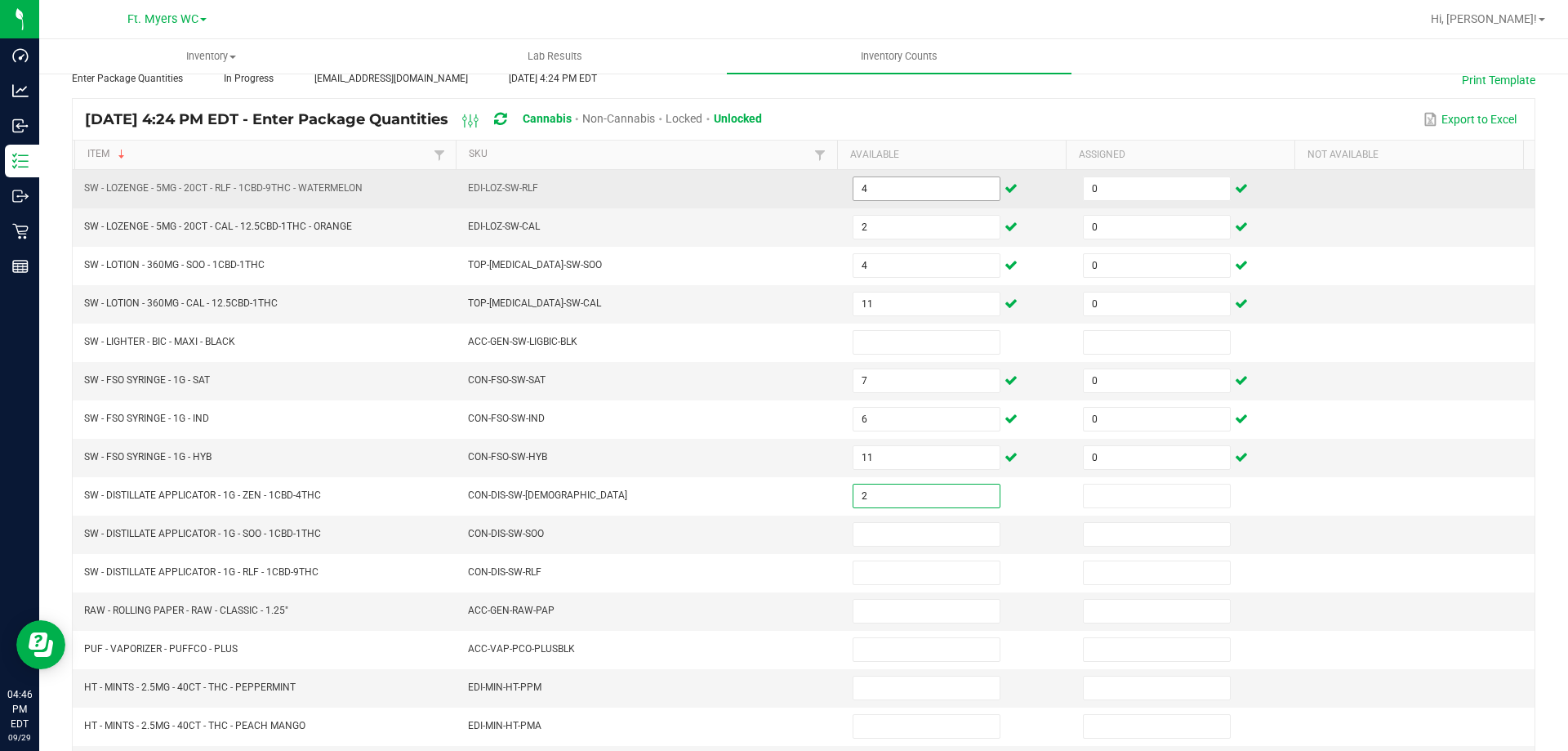
type input "2"
type input "0"
type input "9"
type input "0"
type input "10"
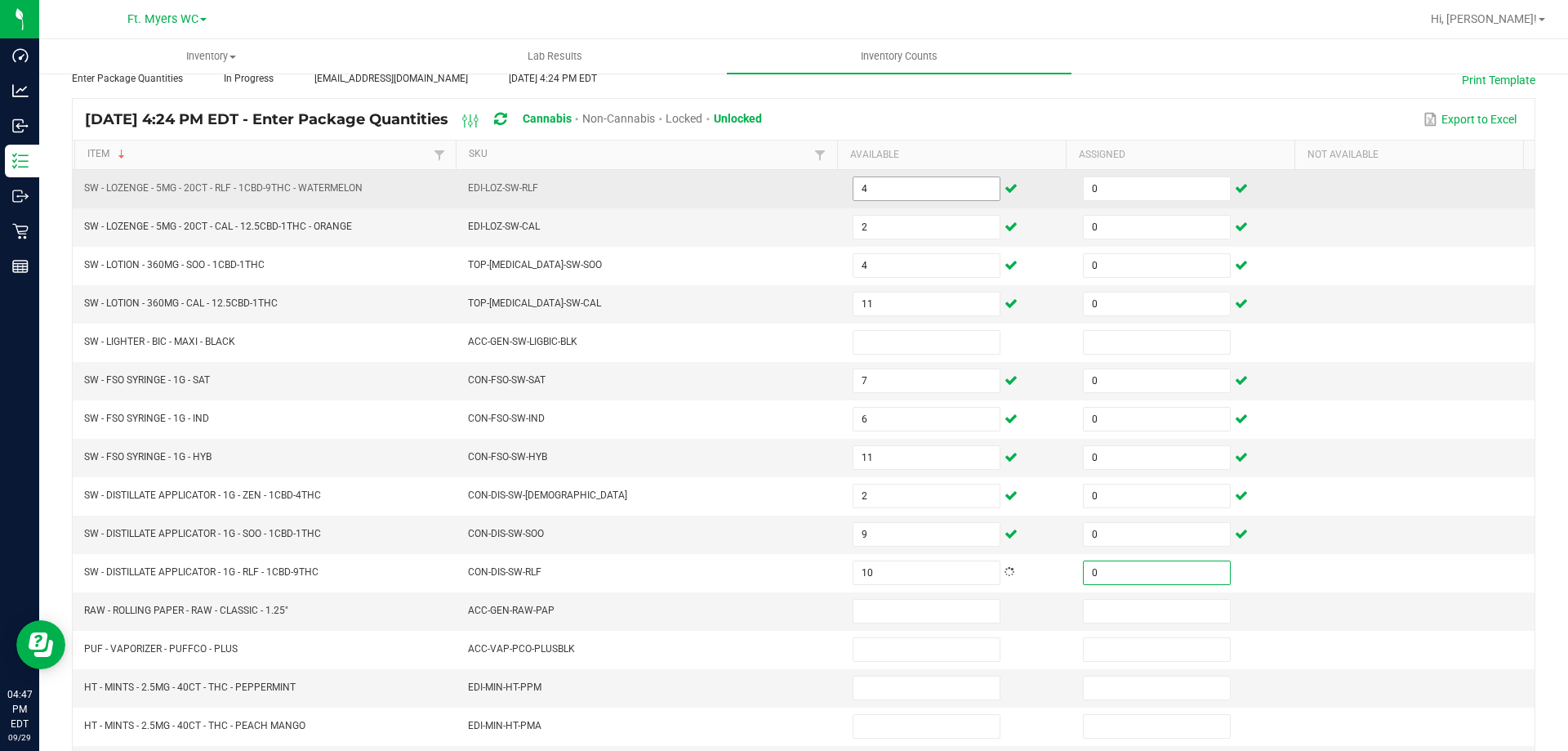
type input "0"
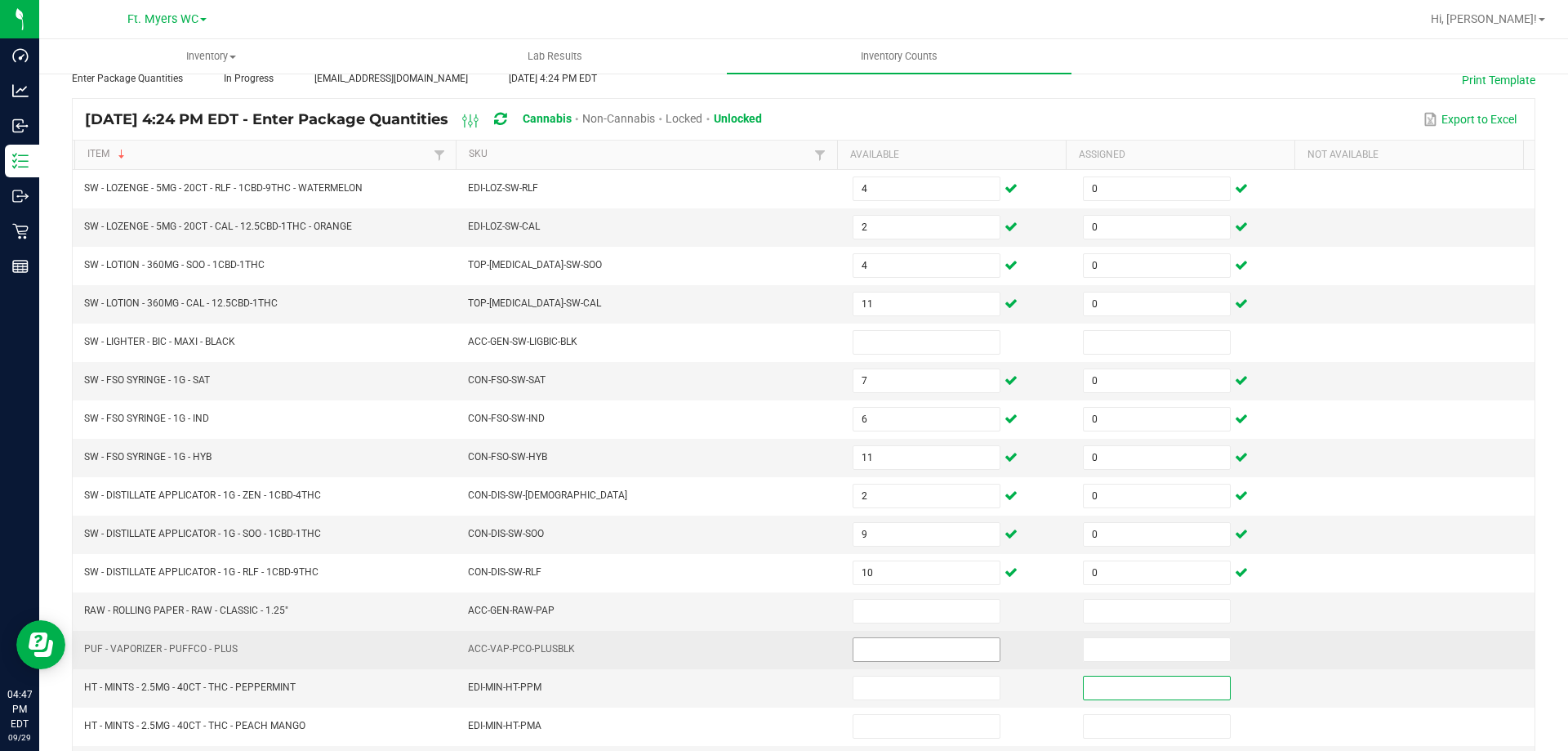
click at [941, 654] on input at bounding box center [927, 649] width 146 height 23
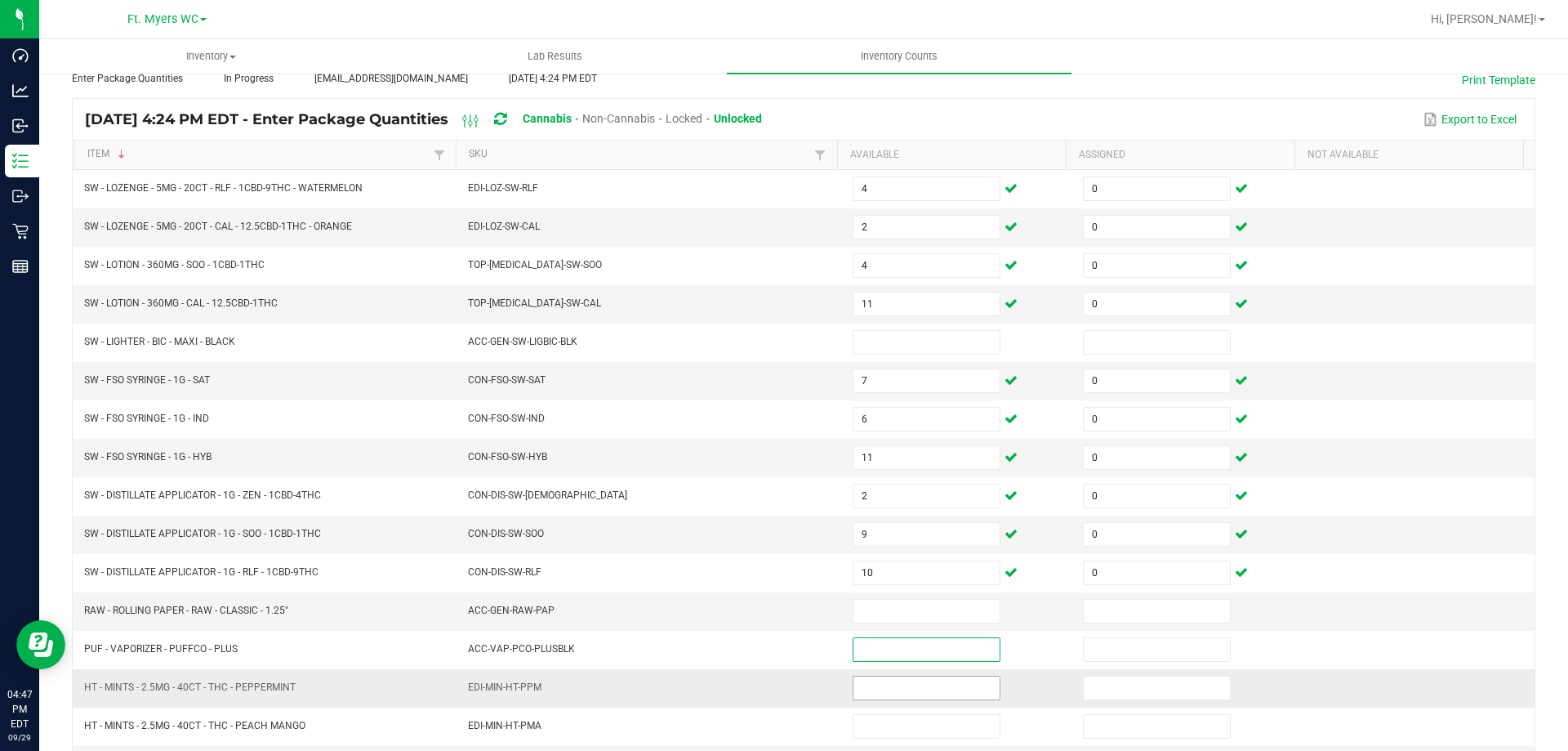
click at [939, 682] on input at bounding box center [927, 688] width 146 height 23
type input "7"
type input "0"
type input "13"
type input "0"
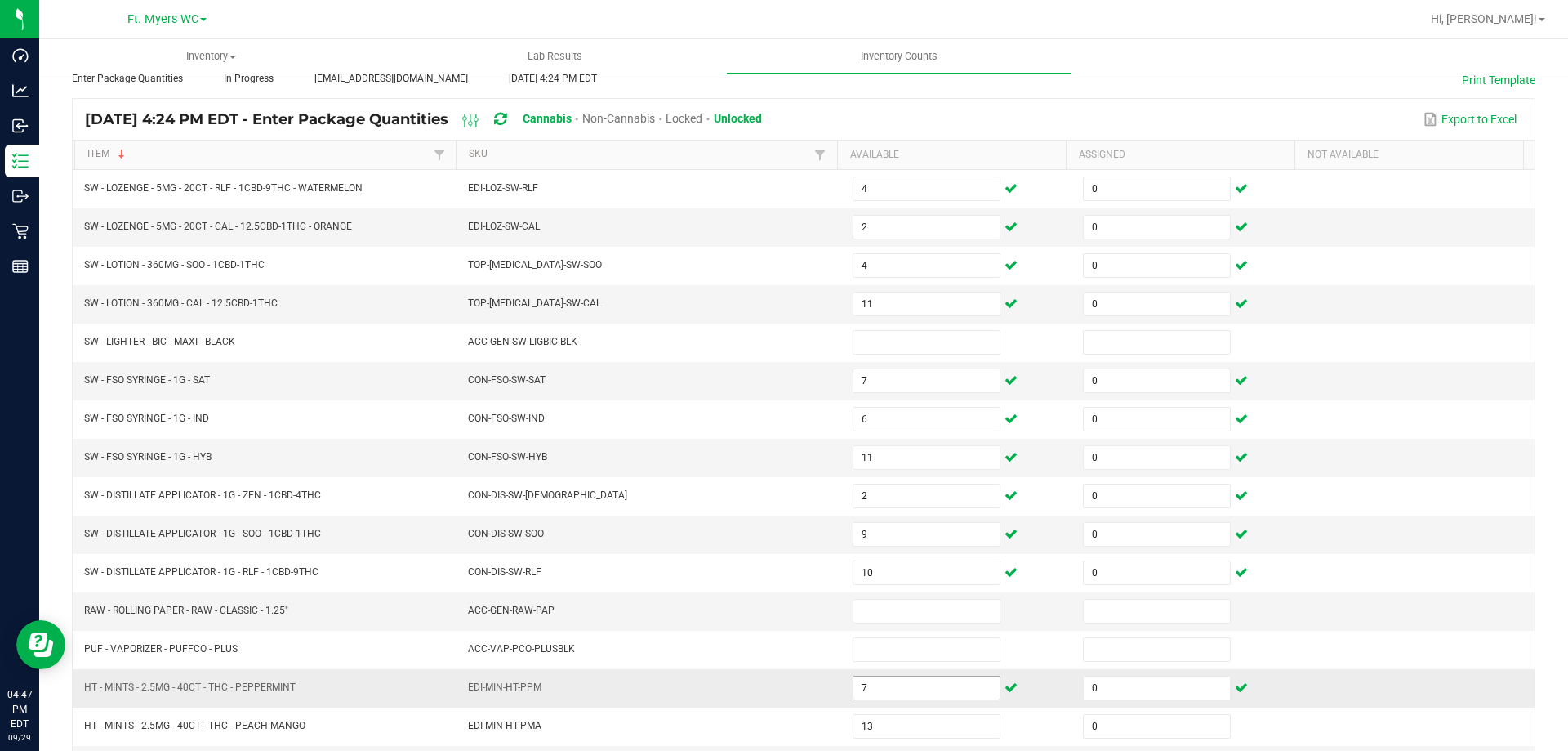
scroll to position [339, 0]
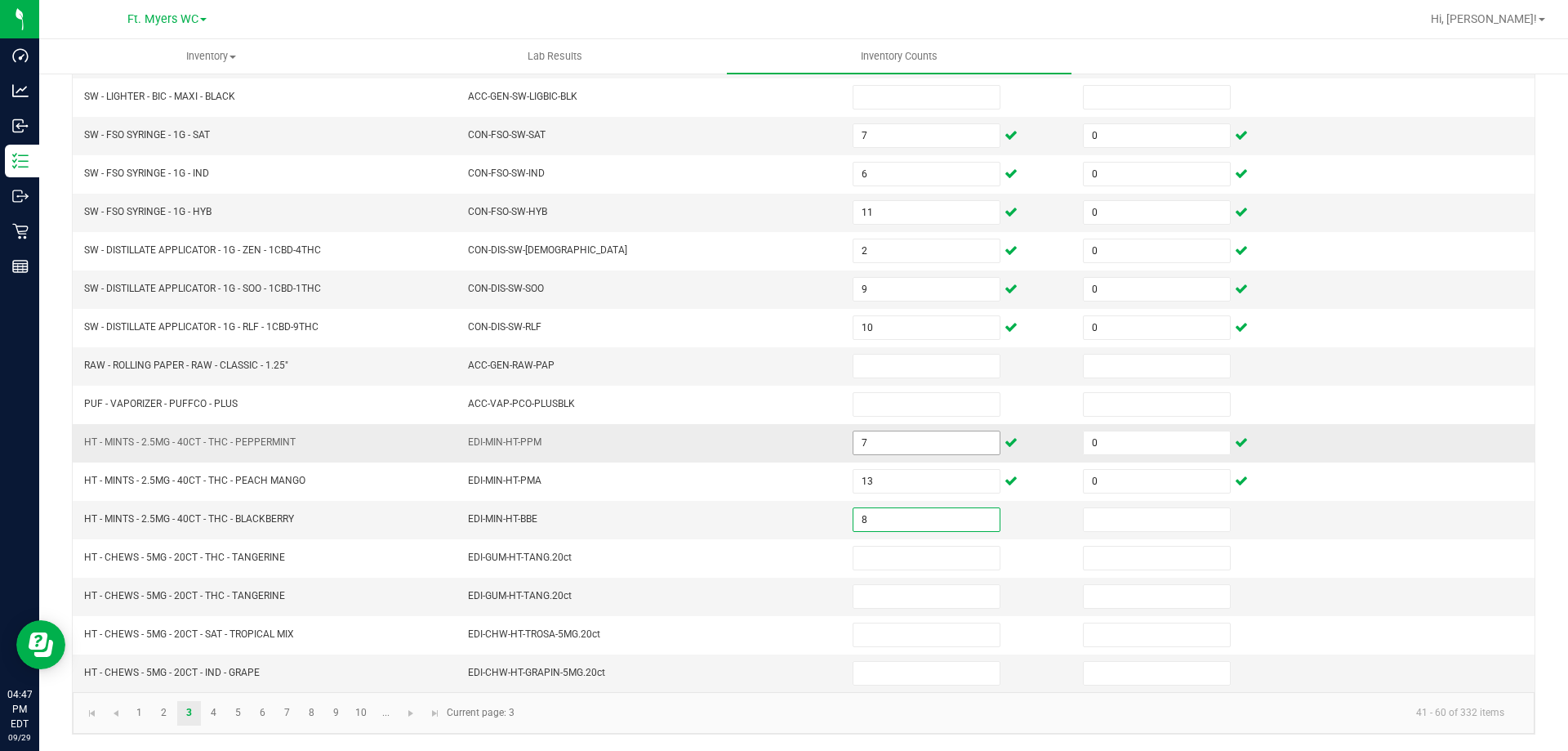
type input "8"
type input "0"
type input "3"
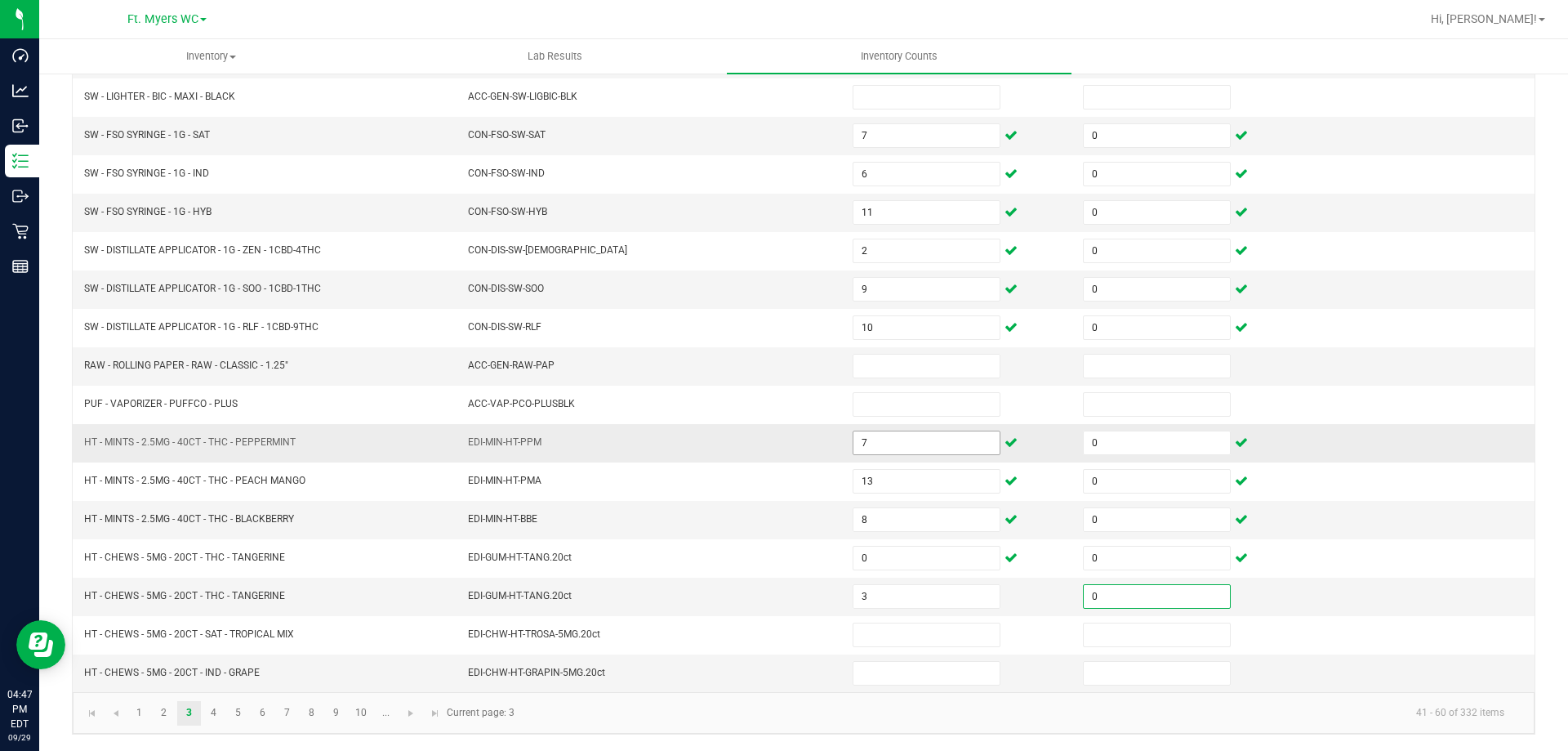
type input "0"
type input "15"
type input "0"
type input "12"
type input "0"
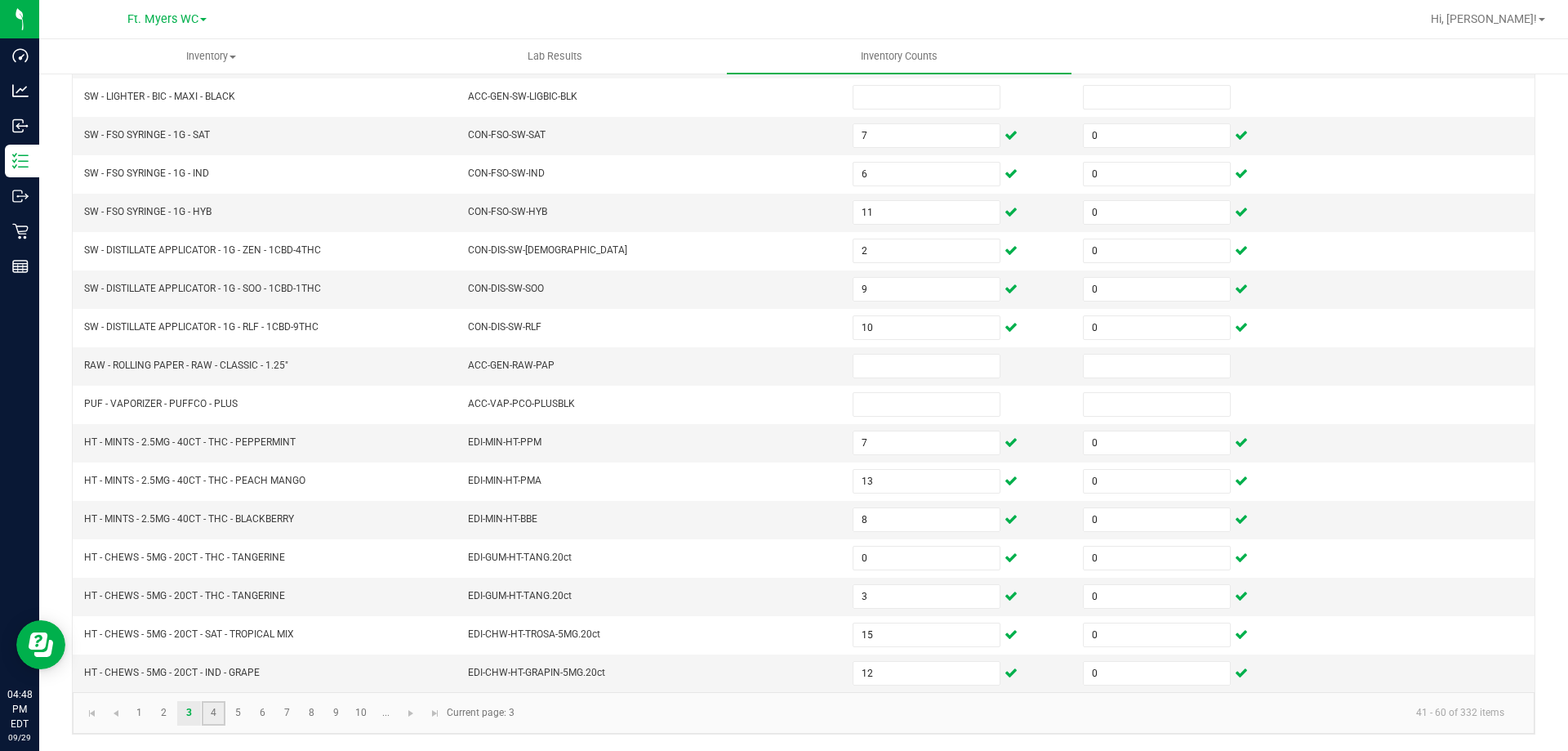
click at [219, 715] on link "4" at bounding box center [214, 712] width 24 height 25
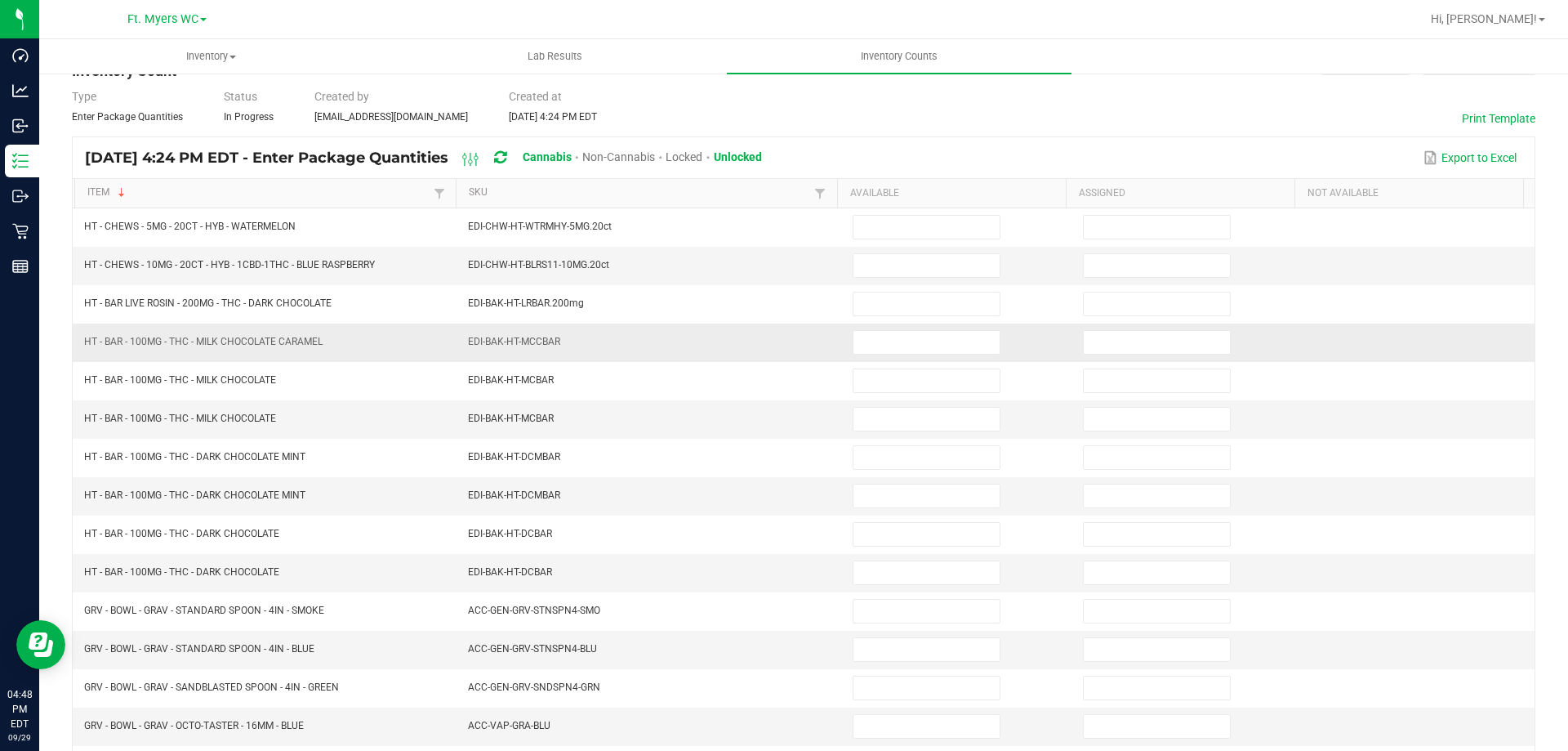
scroll to position [12, 0]
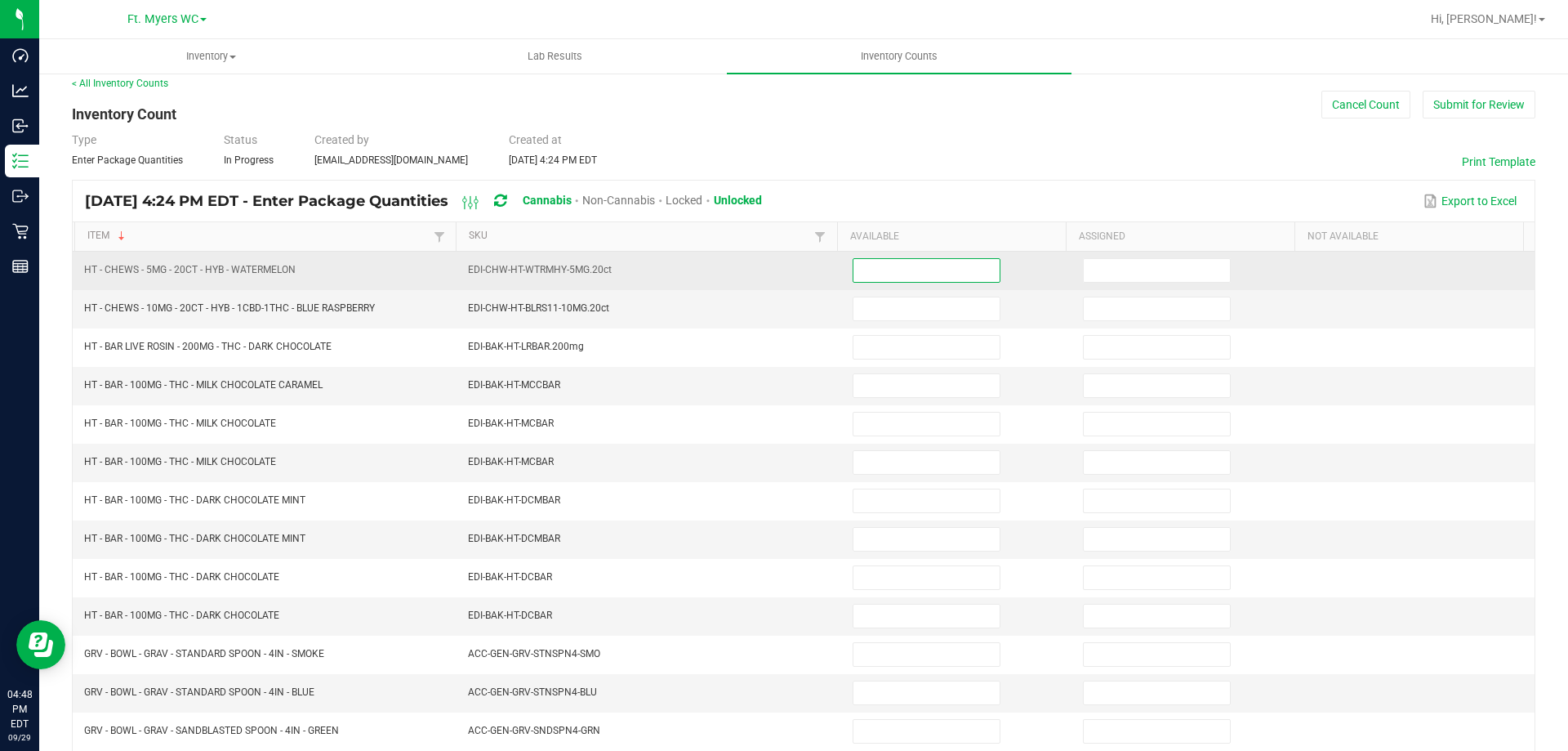
click at [929, 273] on input at bounding box center [927, 270] width 146 height 23
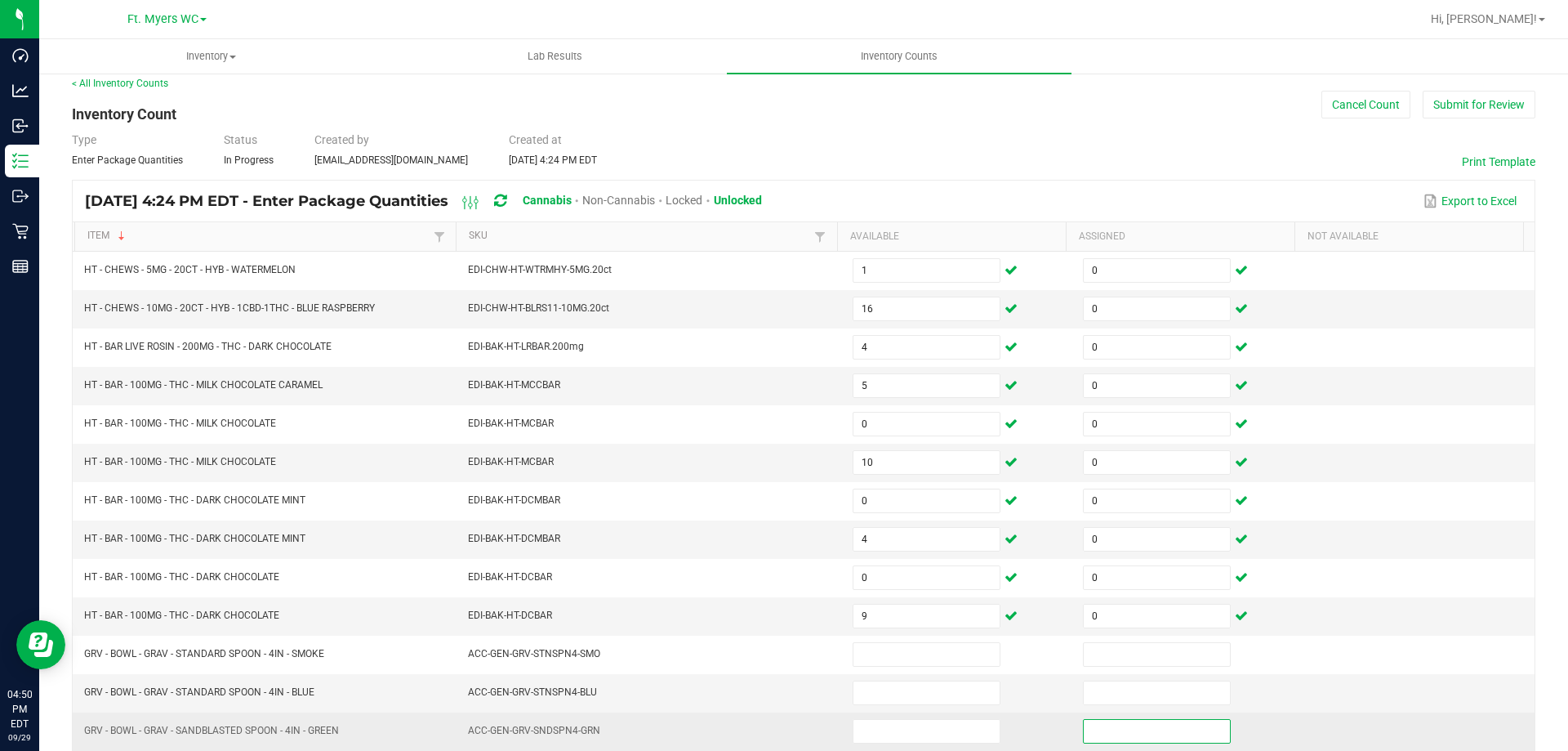
scroll to position [339, 0]
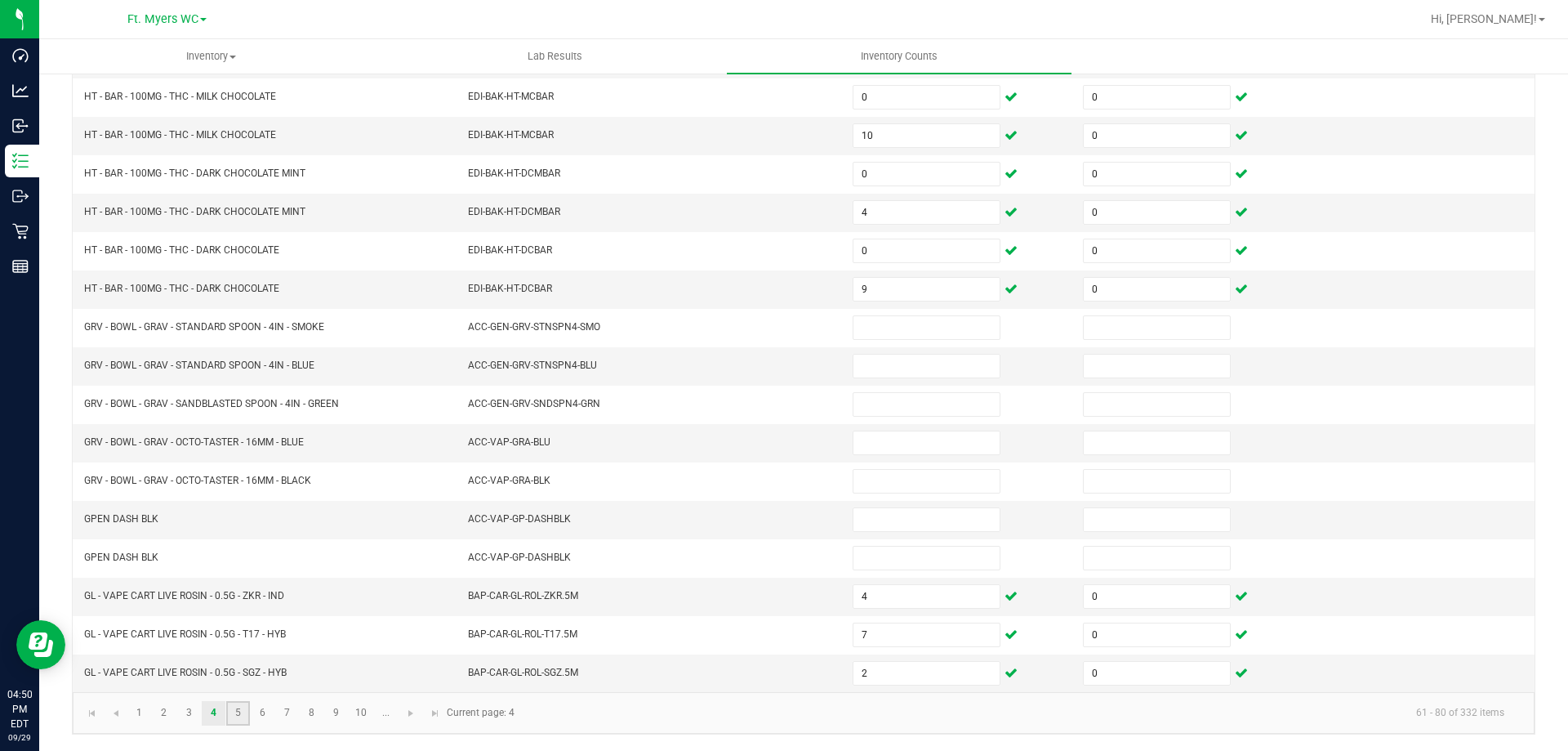
click at [235, 709] on link "5" at bounding box center [238, 712] width 24 height 25
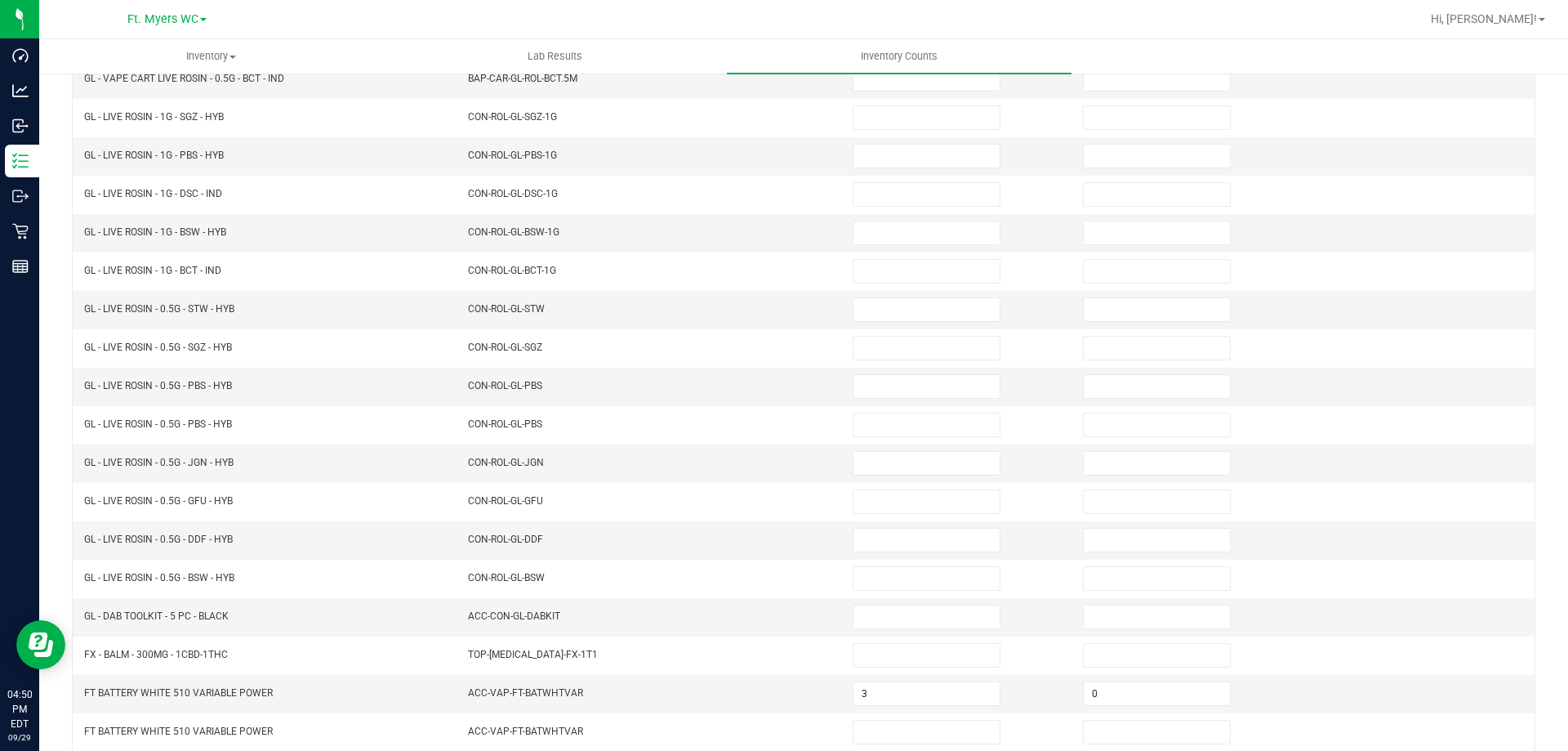
scroll to position [12, 0]
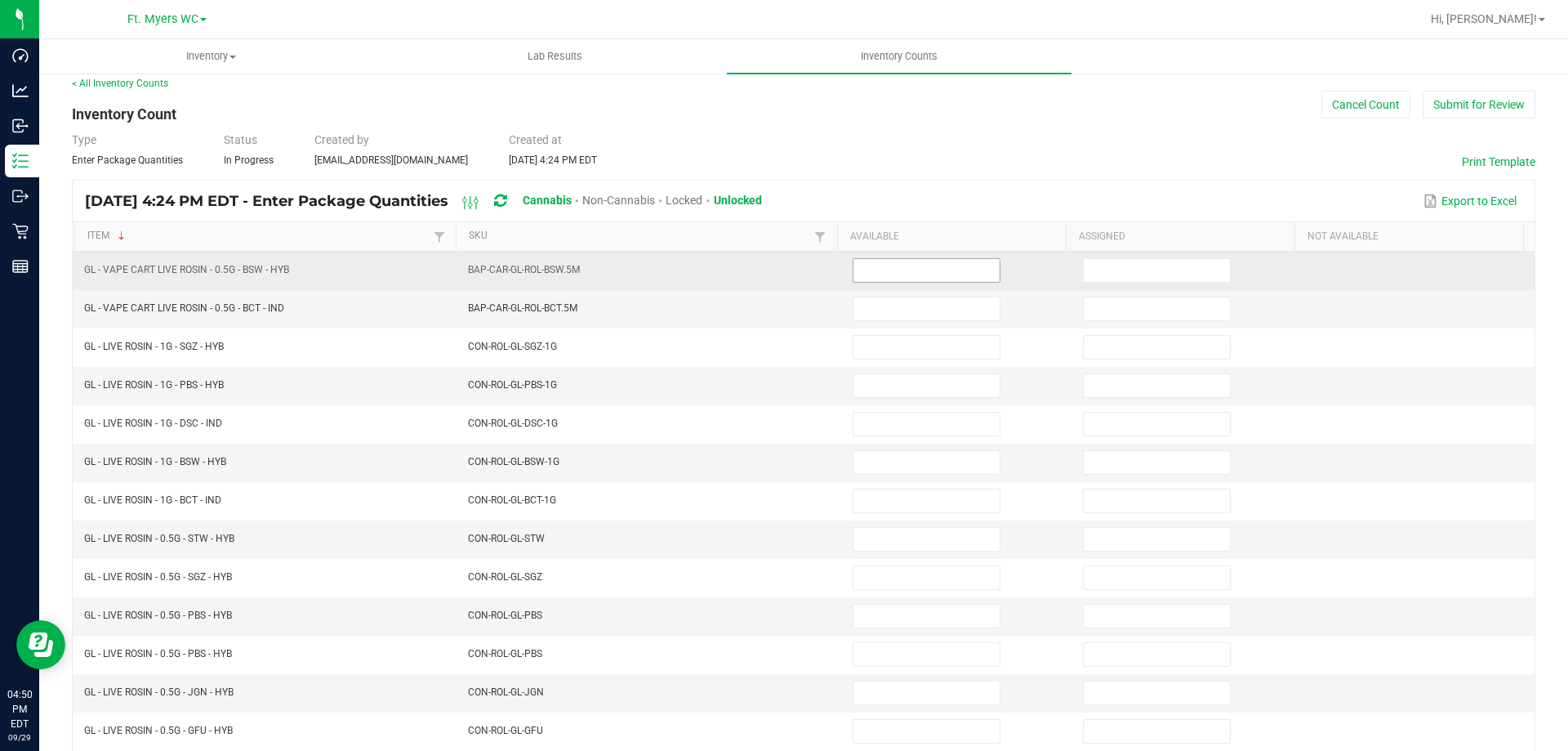
click at [874, 272] on input at bounding box center [927, 270] width 146 height 23
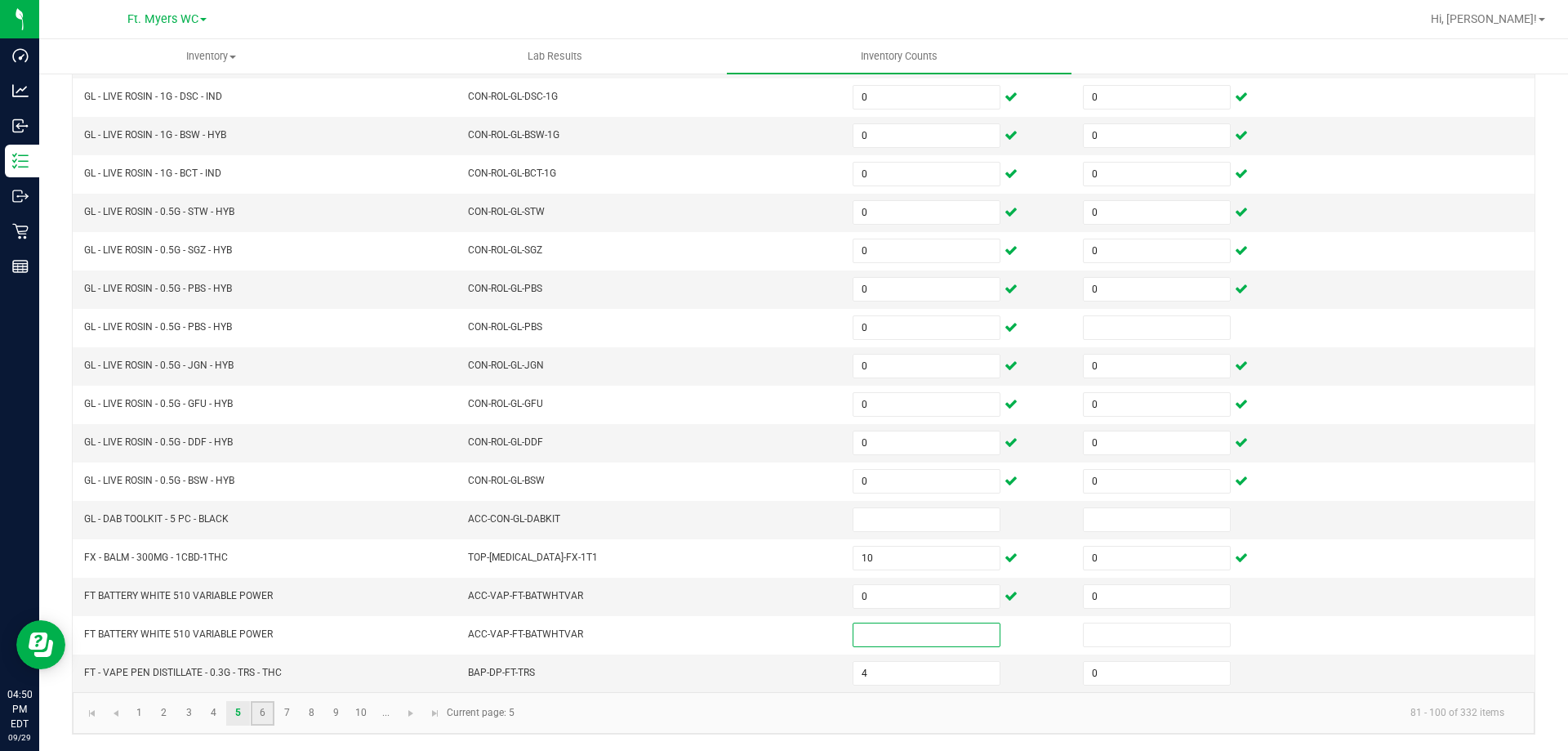
click at [257, 708] on link "6" at bounding box center [262, 712] width 24 height 25
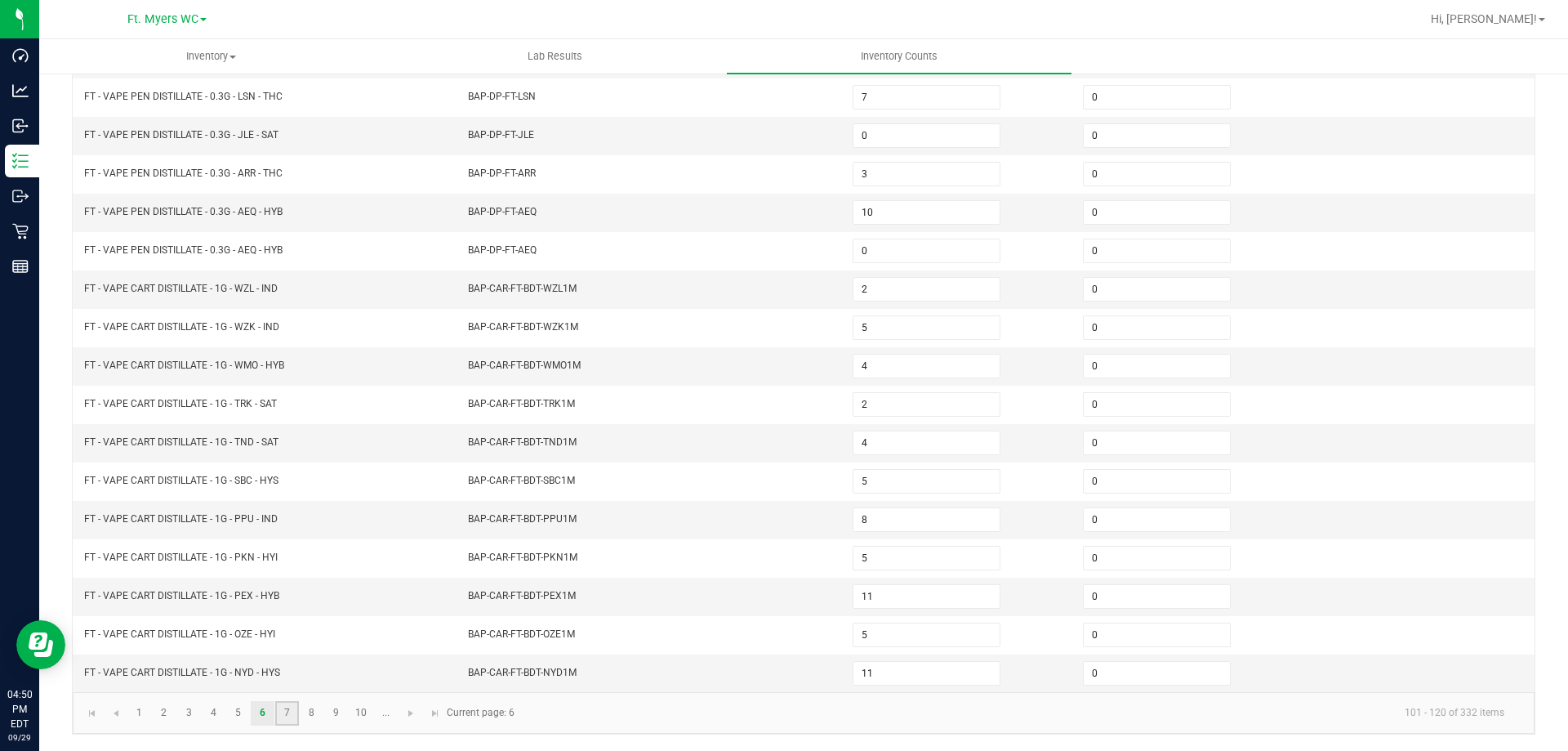
click at [292, 710] on link "7" at bounding box center [287, 712] width 24 height 25
click at [313, 712] on link "8" at bounding box center [312, 712] width 24 height 25
click at [335, 713] on link "9" at bounding box center [336, 712] width 24 height 25
click at [368, 717] on link "10" at bounding box center [361, 712] width 24 height 25
click at [384, 710] on link "..." at bounding box center [386, 712] width 24 height 25
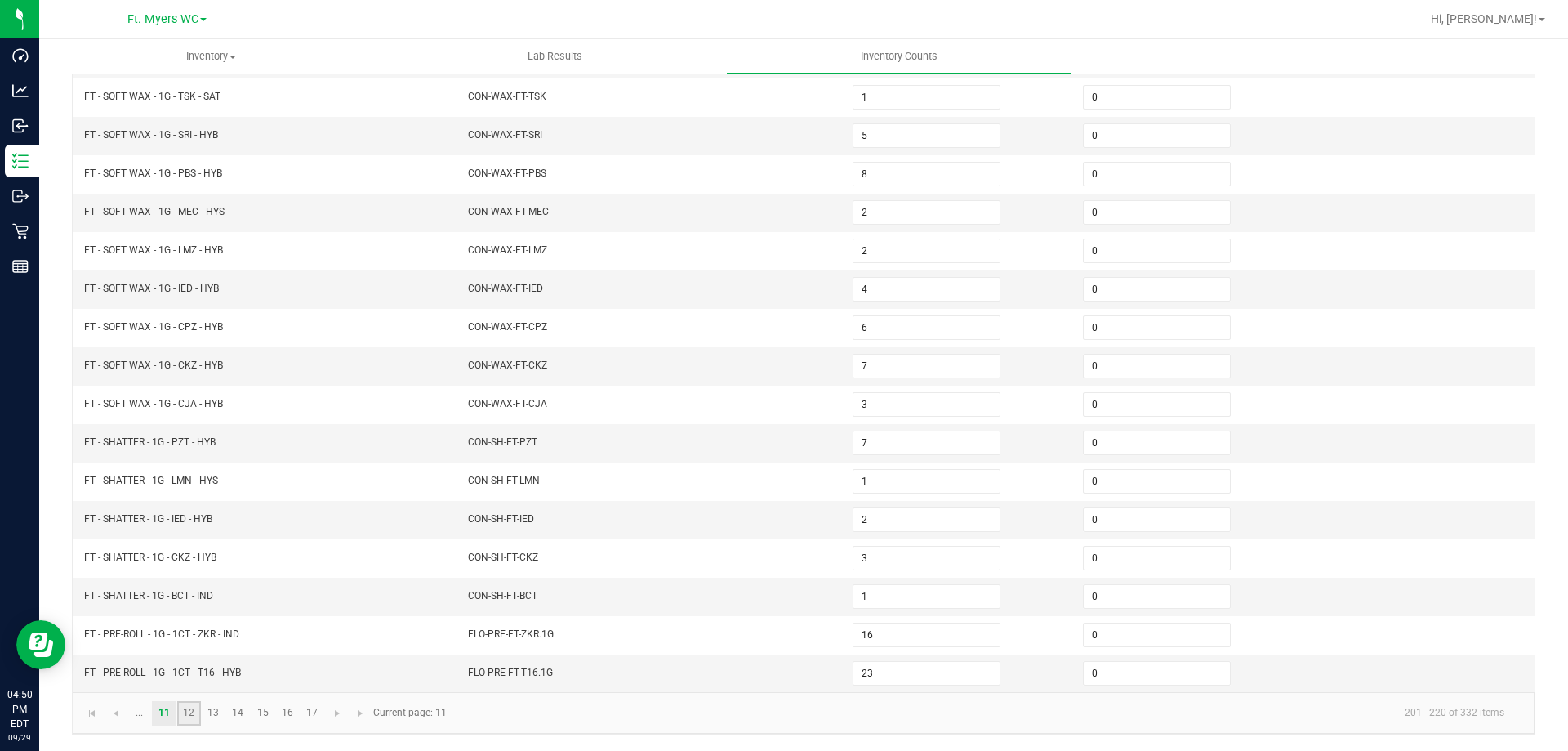
click at [191, 714] on link "12" at bounding box center [189, 712] width 24 height 25
click at [224, 714] on link "13" at bounding box center [214, 712] width 24 height 25
click at [252, 717] on link "15" at bounding box center [262, 712] width 24 height 25
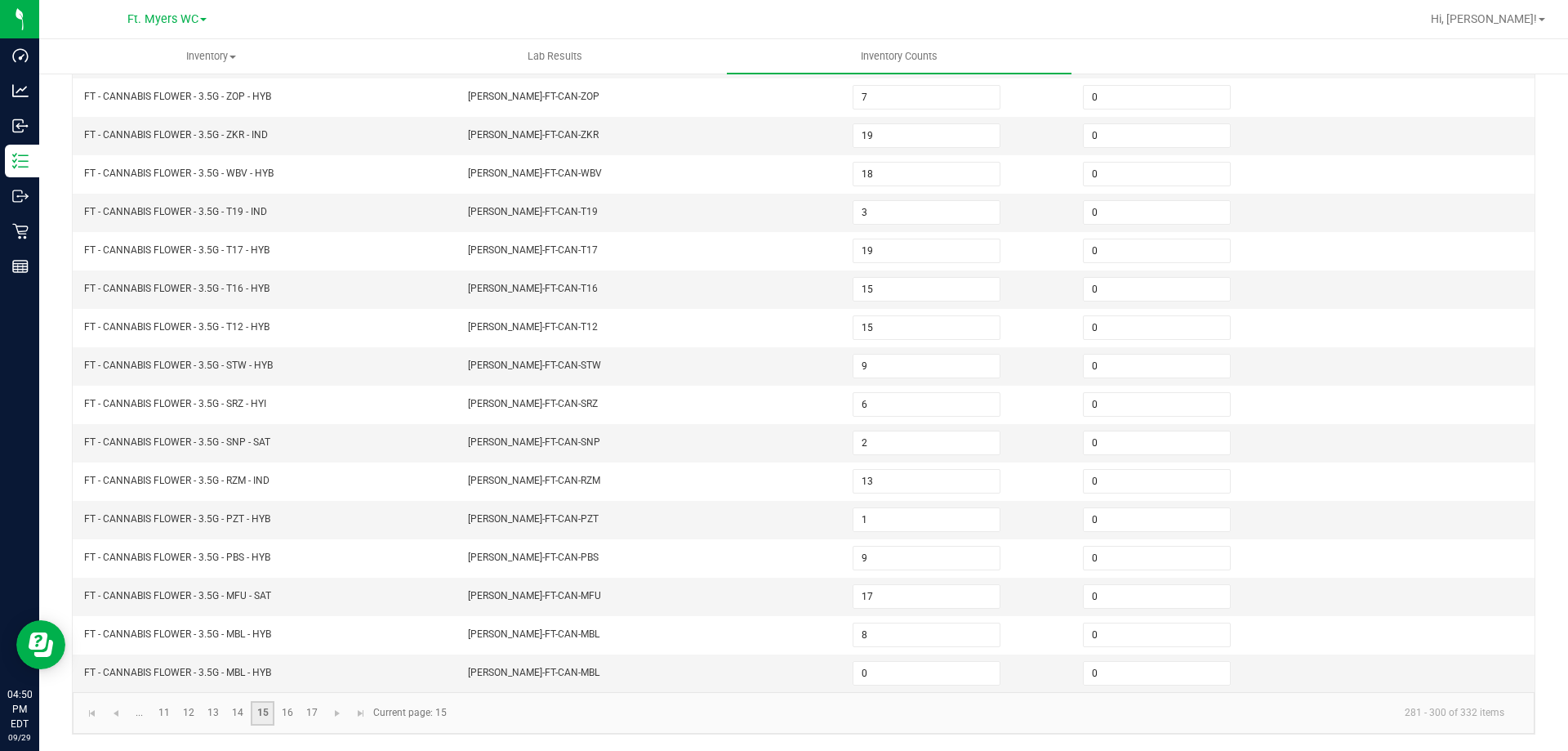
click at [266, 714] on link "15" at bounding box center [262, 712] width 24 height 25
click at [292, 714] on link "16" at bounding box center [287, 712] width 24 height 25
click at [325, 714] on link at bounding box center [337, 712] width 24 height 25
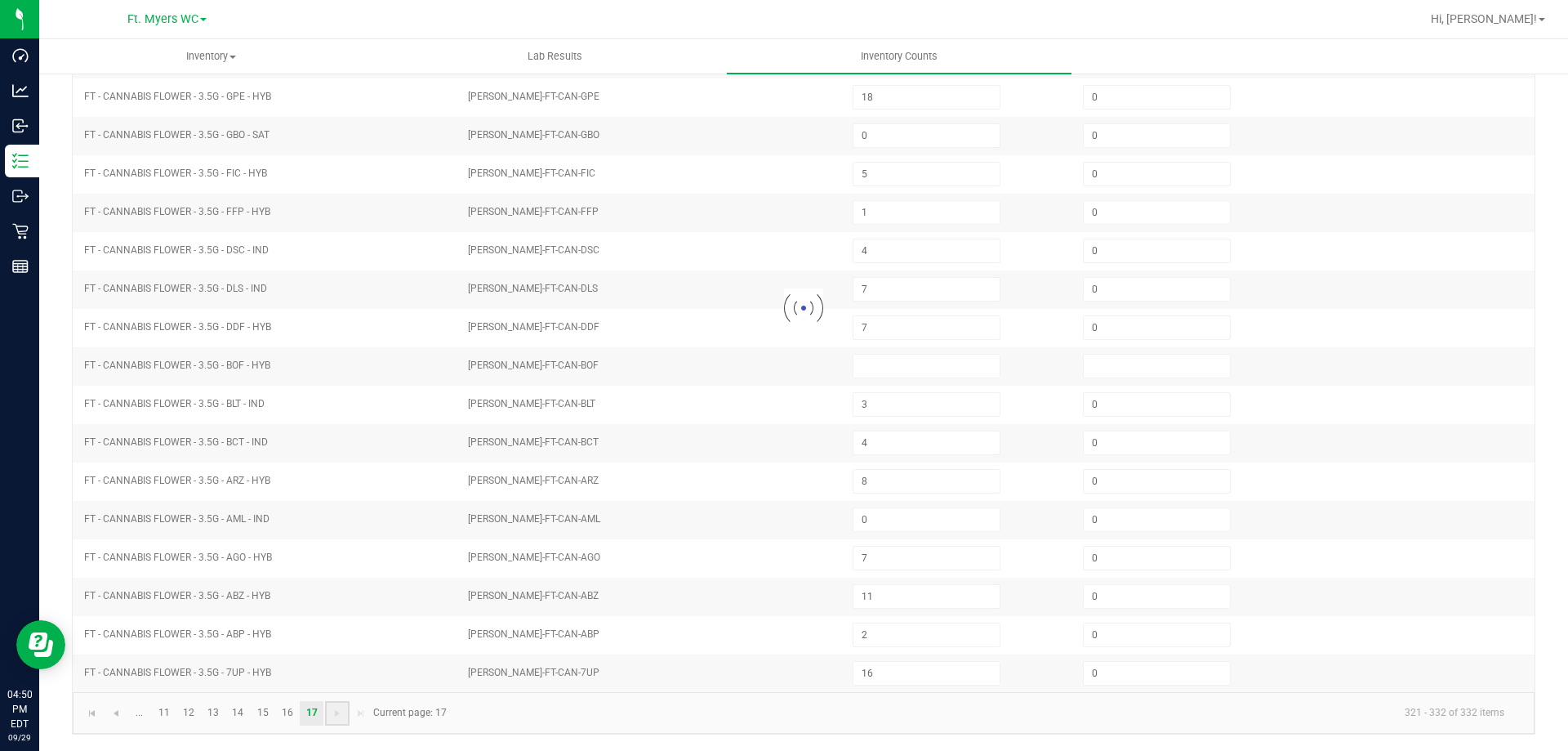
scroll to position [32, 0]
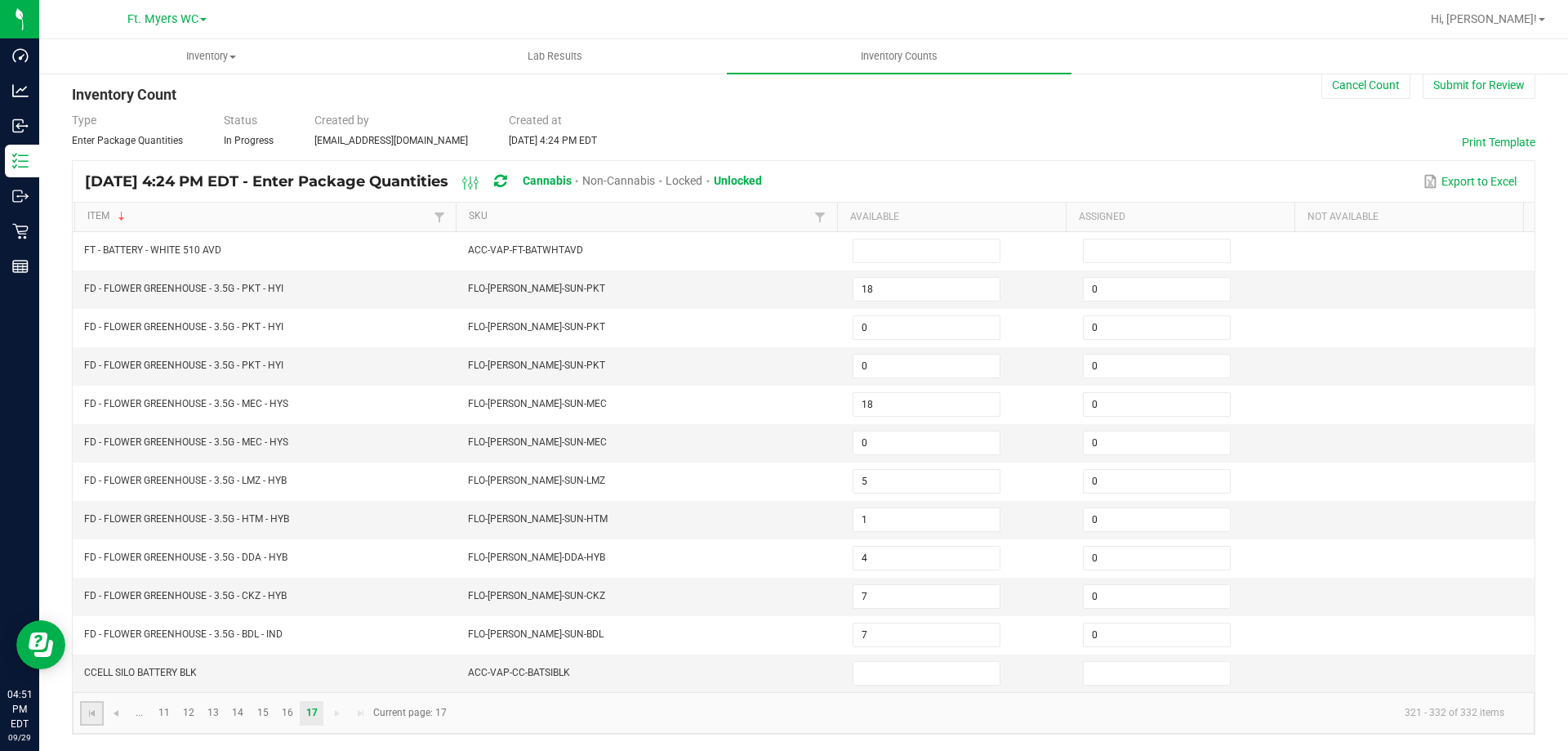
click at [100, 717] on link at bounding box center [92, 712] width 24 height 25
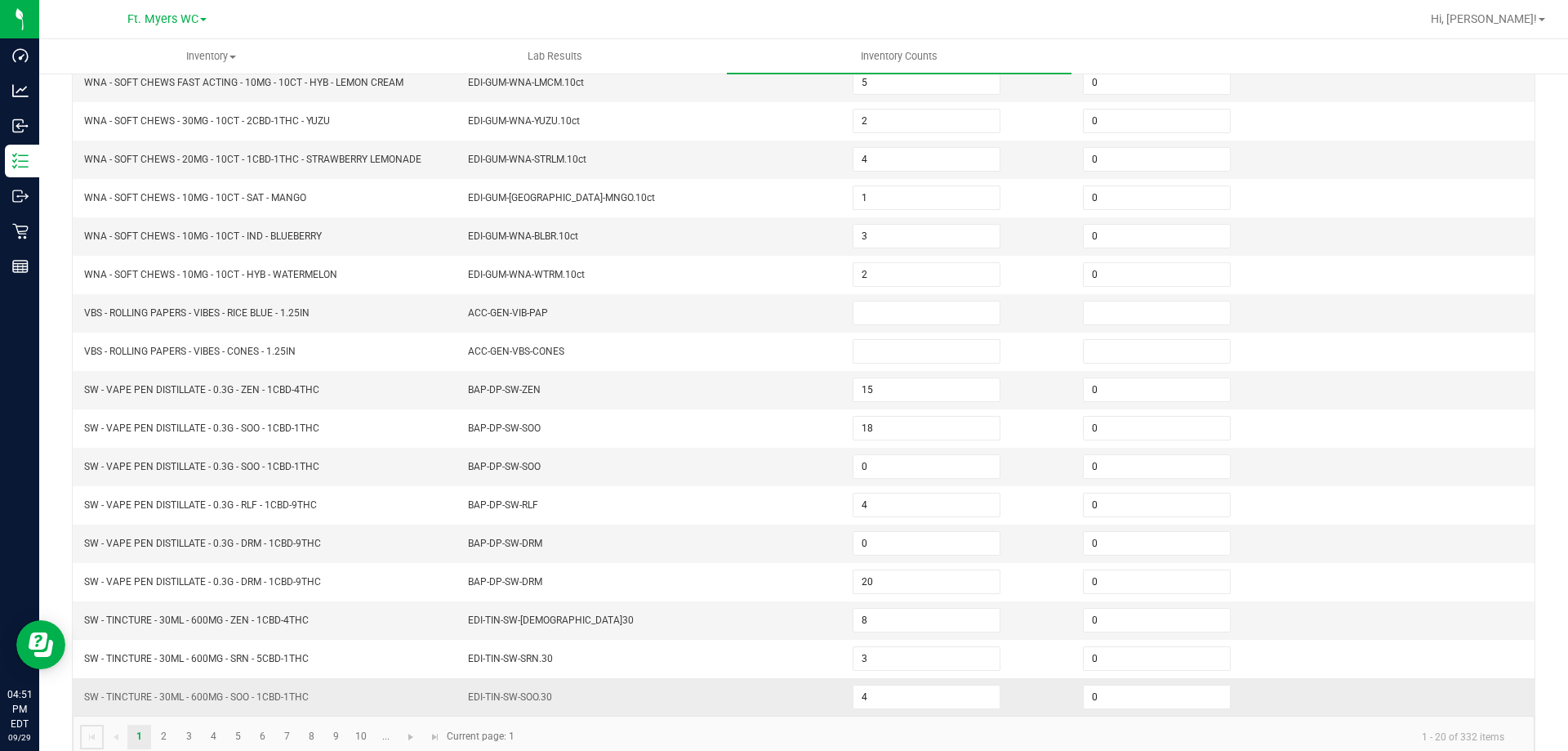
scroll to position [346, 0]
